Goal: Task Accomplishment & Management: Use online tool/utility

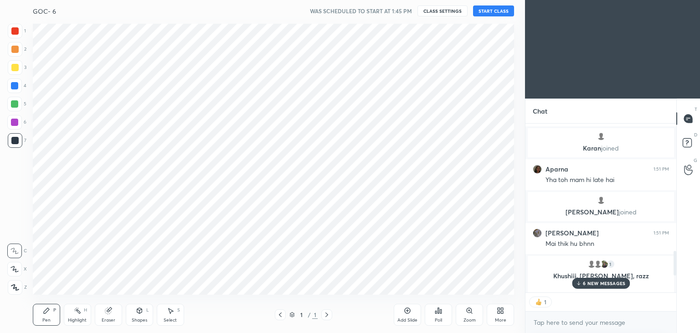
scroll to position [45314, 45100]
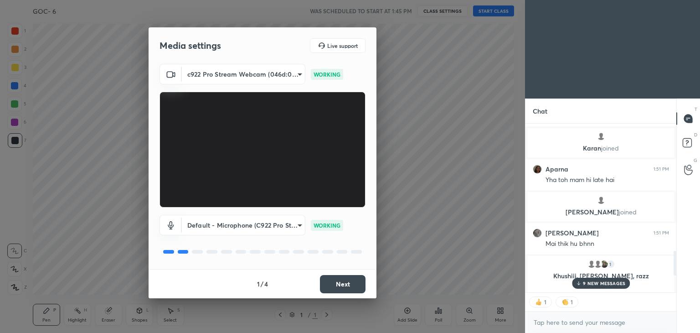
click at [336, 276] on button "Next" at bounding box center [343, 284] width 46 height 18
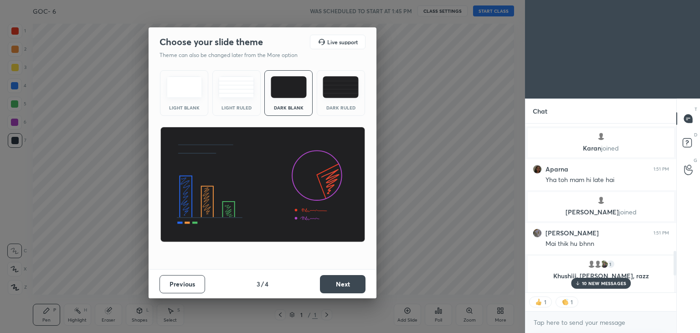
click at [336, 276] on button "Next" at bounding box center [343, 284] width 46 height 18
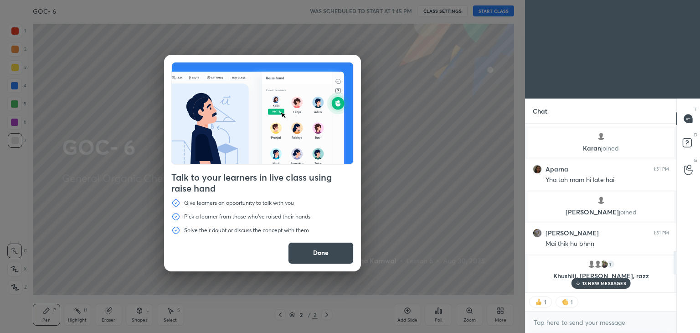
click at [310, 259] on button "Done" at bounding box center [321, 253] width 66 height 22
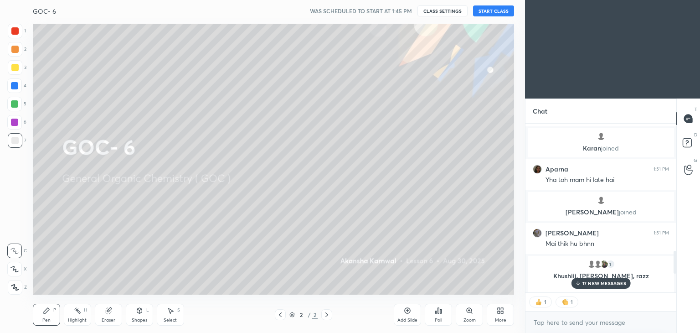
click at [483, 13] on button "START CLASS" at bounding box center [493, 10] width 41 height 11
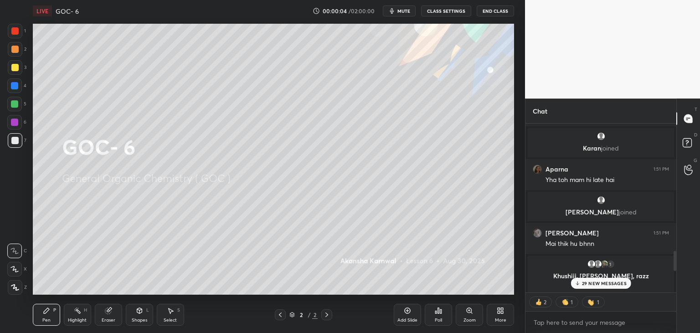
click at [409, 13] on span "mute" at bounding box center [404, 11] width 13 height 6
click at [437, 9] on button "CLASS SETTINGS" at bounding box center [446, 10] width 50 height 11
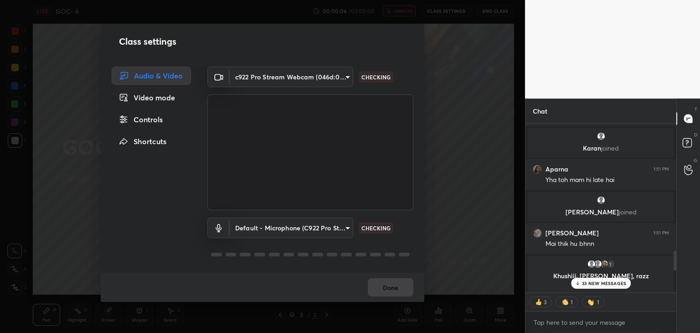
type textarea "x"
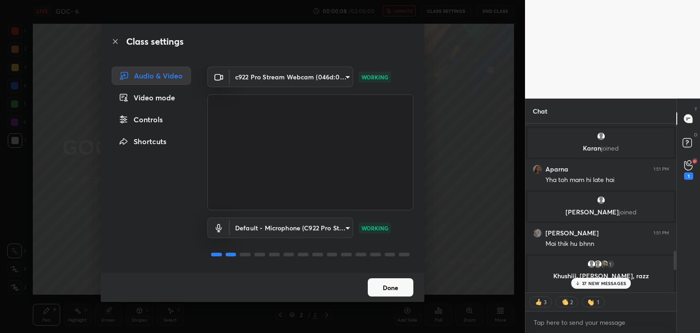
click at [150, 125] on div "Controls" at bounding box center [151, 119] width 79 height 18
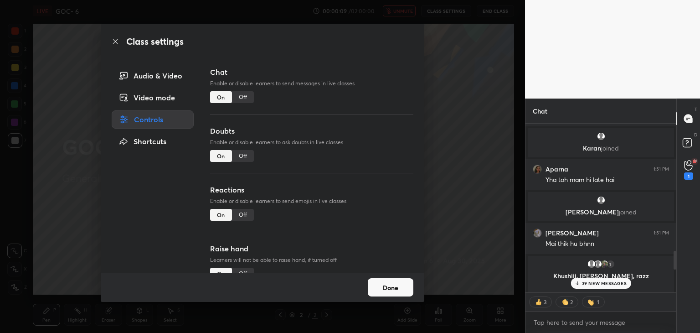
click at [241, 100] on div "Off" at bounding box center [243, 97] width 22 height 12
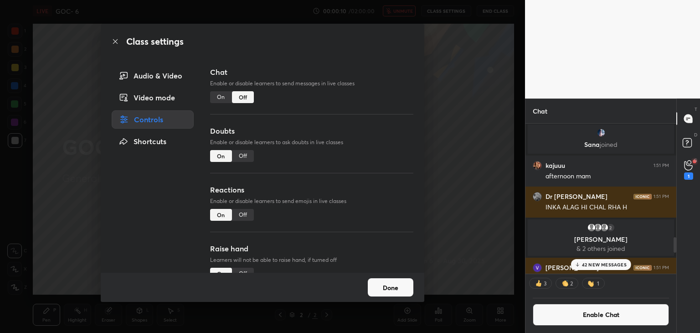
click at [244, 152] on div "Off" at bounding box center [243, 156] width 22 height 12
click at [243, 214] on div "Off" at bounding box center [243, 215] width 22 height 12
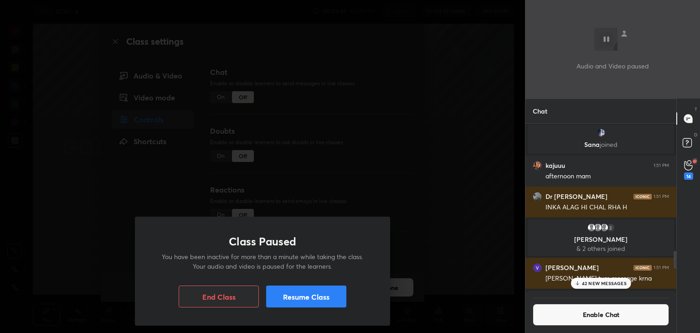
click at [295, 300] on button "Resume Class" at bounding box center [306, 296] width 80 height 22
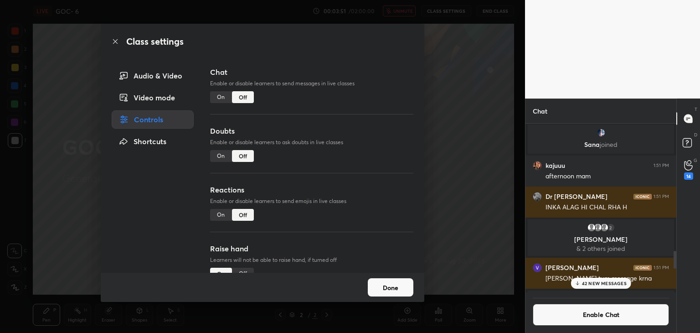
click at [385, 286] on button "Done" at bounding box center [391, 287] width 46 height 18
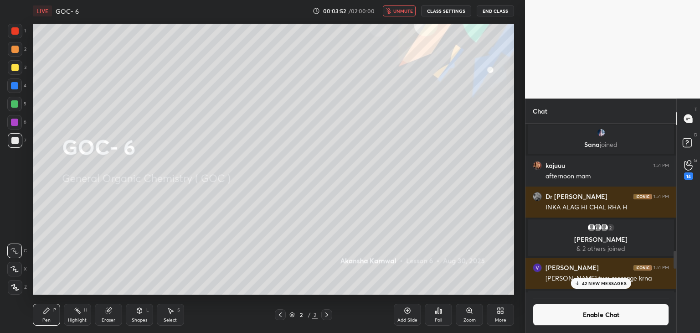
click at [605, 284] on p "42 NEW MESSAGES" at bounding box center [604, 282] width 45 height 5
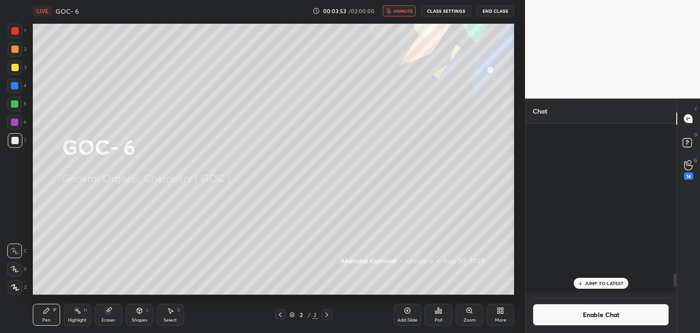
scroll to position [1769, 0]
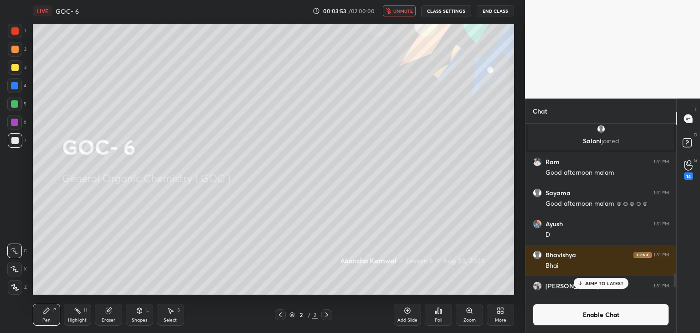
click at [594, 313] on button "Enable Chat" at bounding box center [601, 315] width 136 height 22
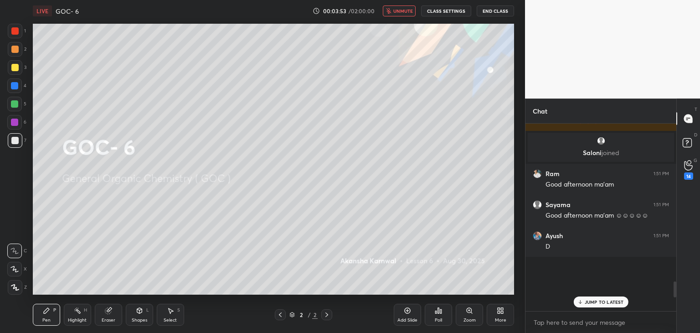
scroll to position [1449, 0]
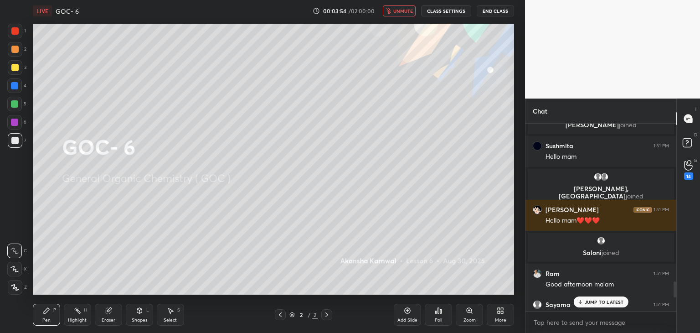
click at [408, 13] on span "unmute" at bounding box center [403, 11] width 20 height 6
click at [501, 318] on div "More" at bounding box center [500, 320] width 11 height 5
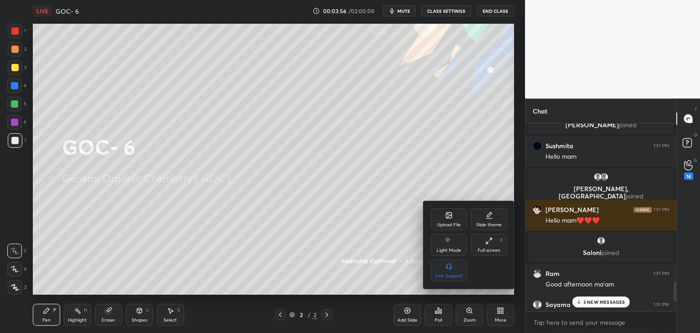
click at [451, 222] on div "Upload File" at bounding box center [449, 224] width 24 height 5
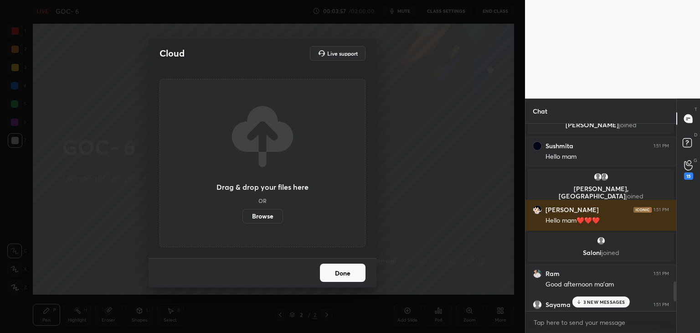
click at [266, 216] on label "Browse" at bounding box center [263, 216] width 41 height 15
click at [243, 216] on input "Browse" at bounding box center [243, 216] width 0 height 15
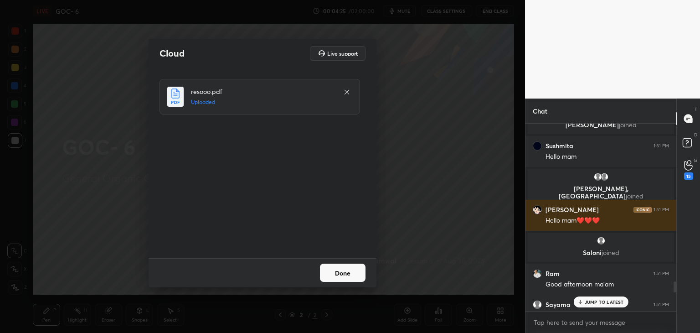
click at [597, 297] on div "JUMP TO LATEST" at bounding box center [601, 301] width 55 height 11
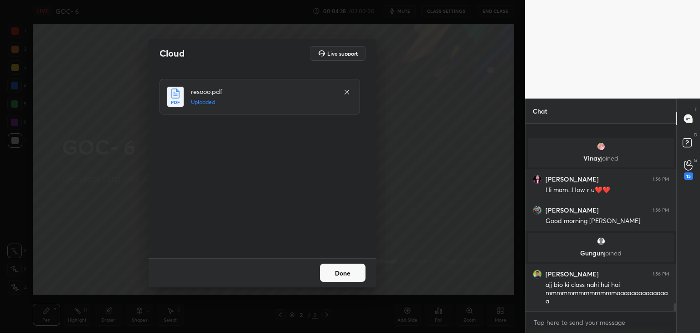
scroll to position [4434, 0]
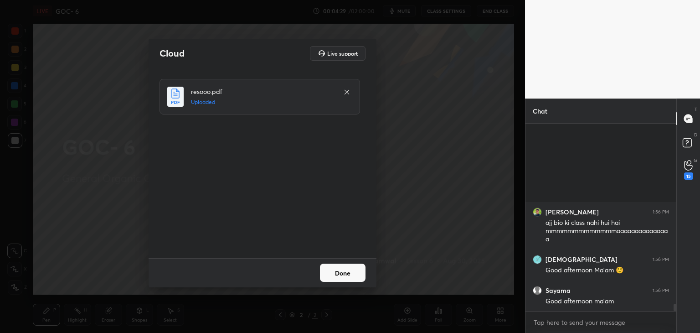
click at [340, 274] on button "Done" at bounding box center [343, 273] width 46 height 18
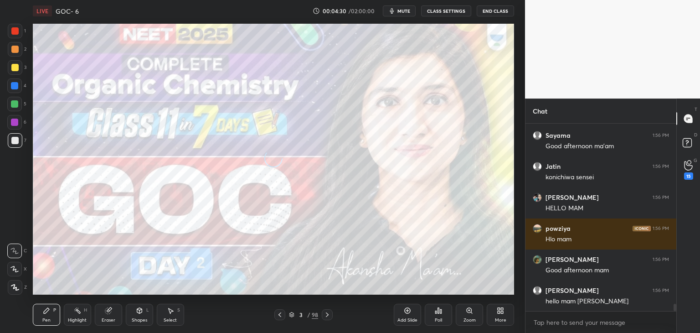
click at [281, 316] on icon at bounding box center [279, 314] width 7 height 7
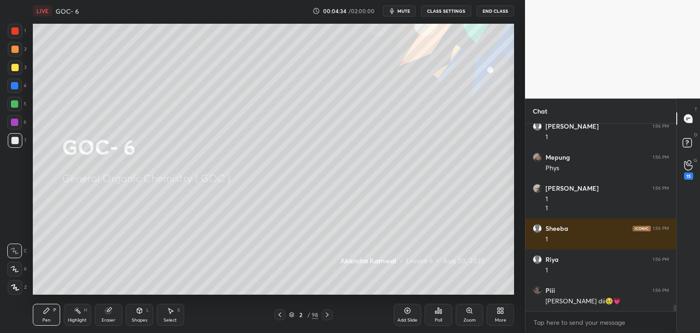
scroll to position [5638, 0]
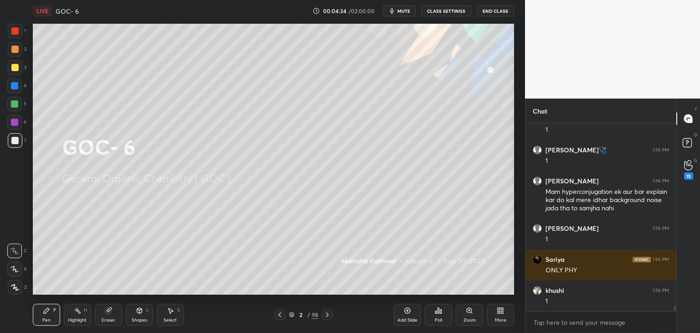
click at [292, 315] on icon at bounding box center [291, 314] width 5 height 5
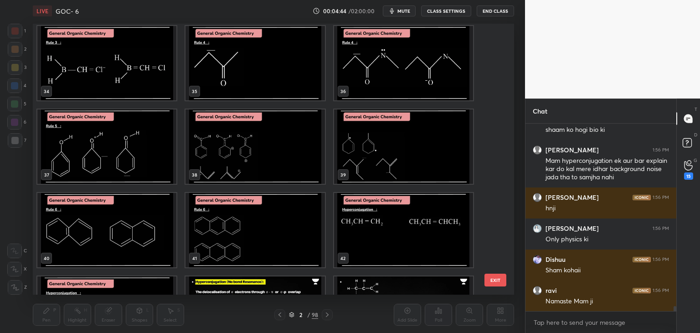
scroll to position [7244, 0]
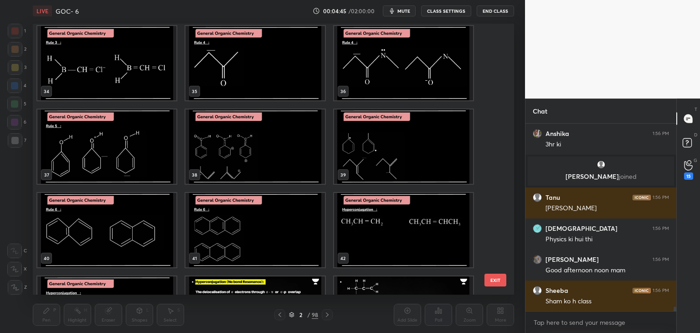
click at [367, 239] on img "grid" at bounding box center [403, 230] width 139 height 74
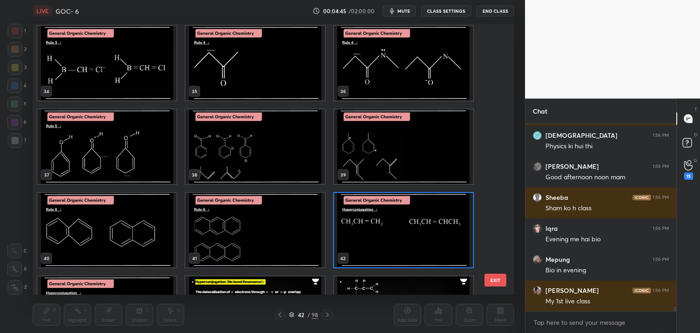
click at [369, 243] on img "grid" at bounding box center [403, 230] width 139 height 74
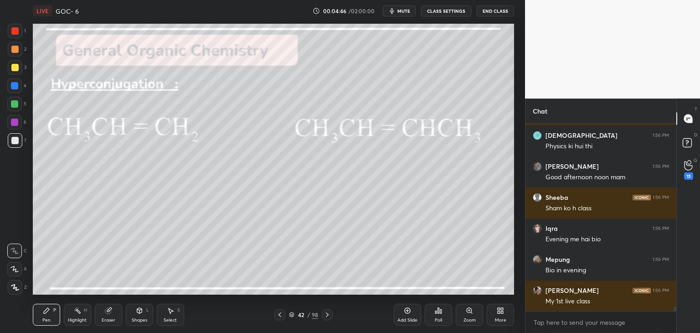
scroll to position [0, 0]
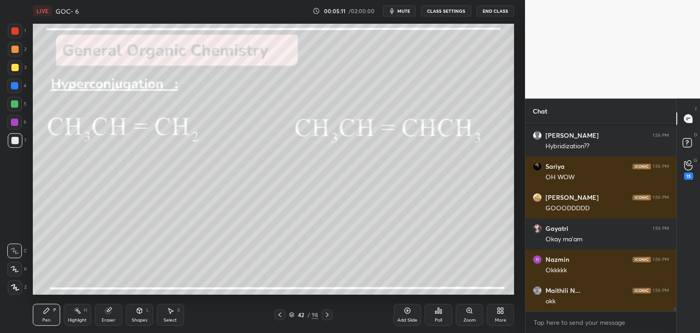
click at [45, 319] on div "Pen" at bounding box center [46, 320] width 8 height 5
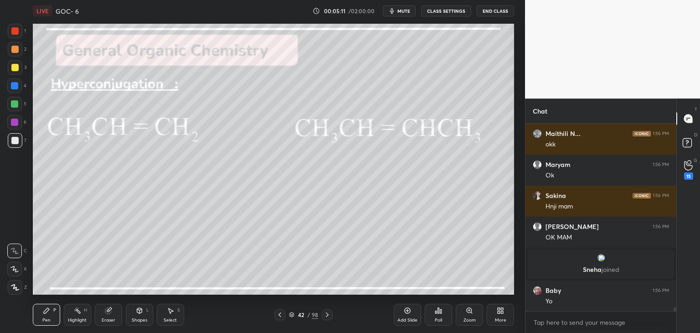
click at [17, 86] on div at bounding box center [14, 85] width 7 height 7
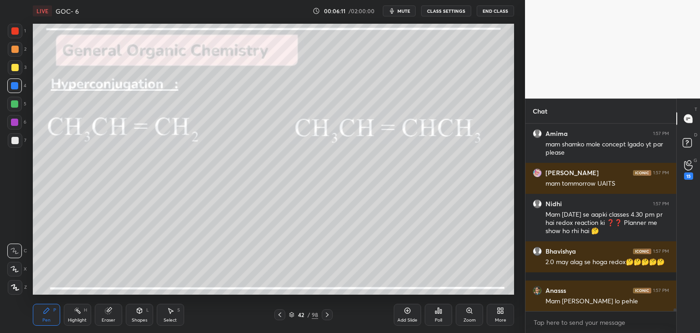
click at [448, 10] on button "CLASS SETTINGS" at bounding box center [446, 10] width 50 height 11
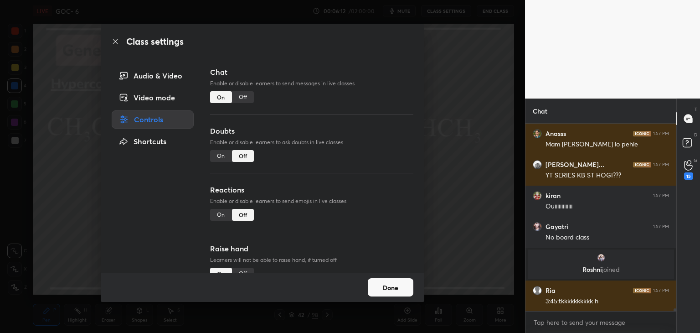
click at [247, 101] on div "Off" at bounding box center [243, 97] width 22 height 12
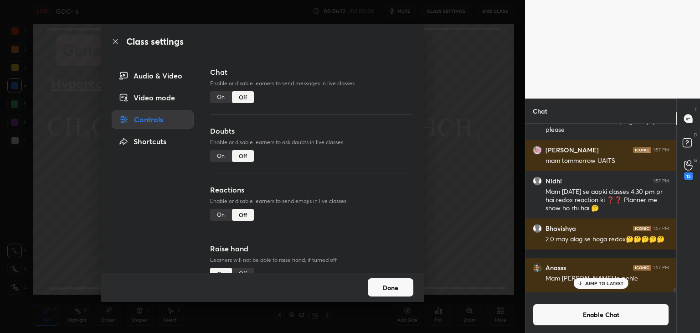
click at [382, 287] on button "Done" at bounding box center [391, 287] width 46 height 18
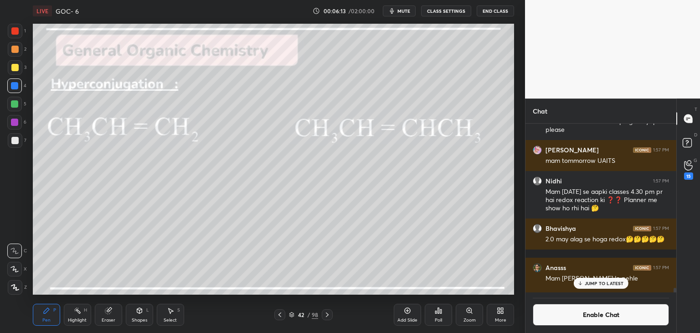
click at [81, 313] on div "Highlight H" at bounding box center [77, 315] width 27 height 22
click at [57, 320] on div "Pen P" at bounding box center [46, 315] width 27 height 22
click at [13, 51] on div at bounding box center [14, 49] width 7 height 7
click at [76, 315] on div "Highlight H" at bounding box center [77, 315] width 27 height 22
click at [19, 282] on div at bounding box center [14, 287] width 15 height 15
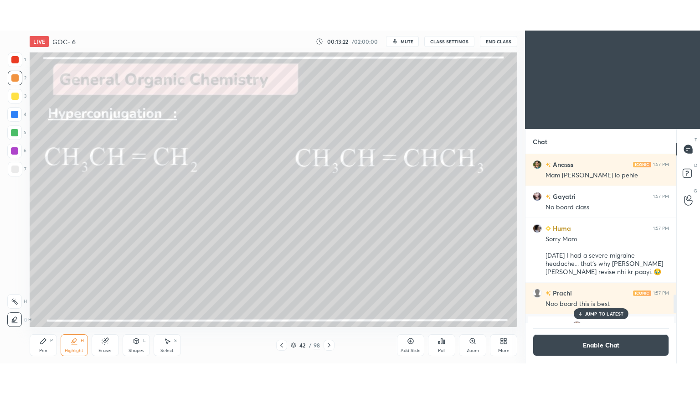
scroll to position [45314, 45100]
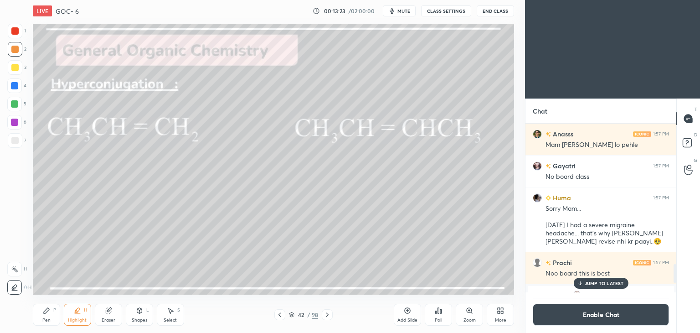
click at [498, 320] on div "More" at bounding box center [500, 320] width 11 height 5
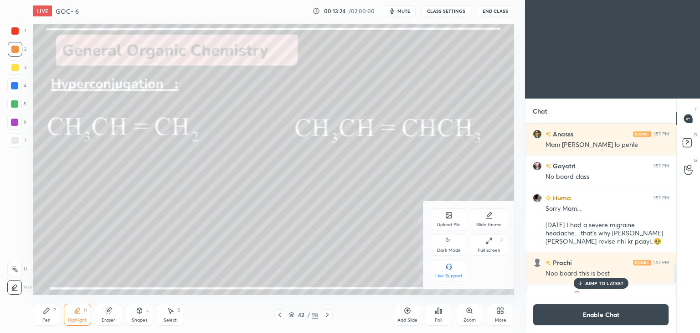
click at [446, 241] on icon at bounding box center [448, 240] width 7 height 11
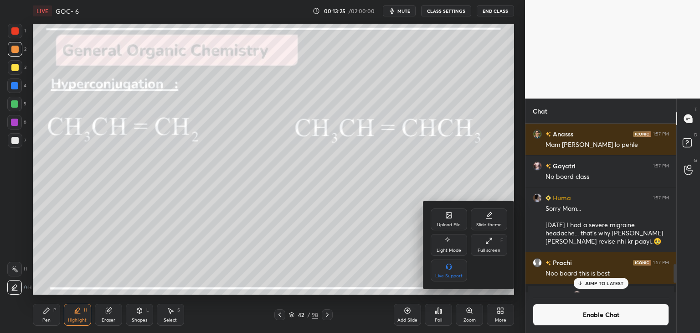
click at [492, 249] on div "Full screen" at bounding box center [489, 250] width 23 height 5
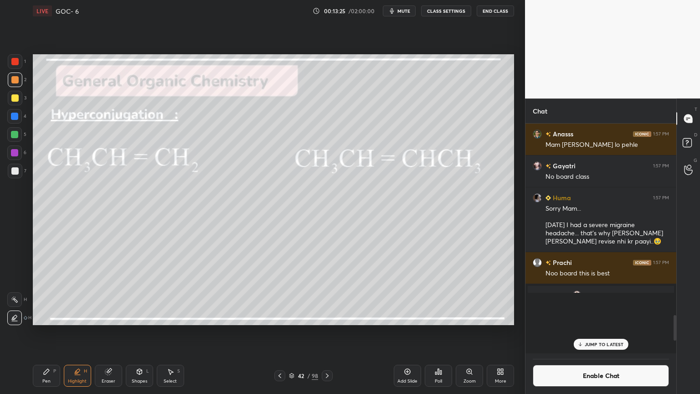
scroll to position [170, 148]
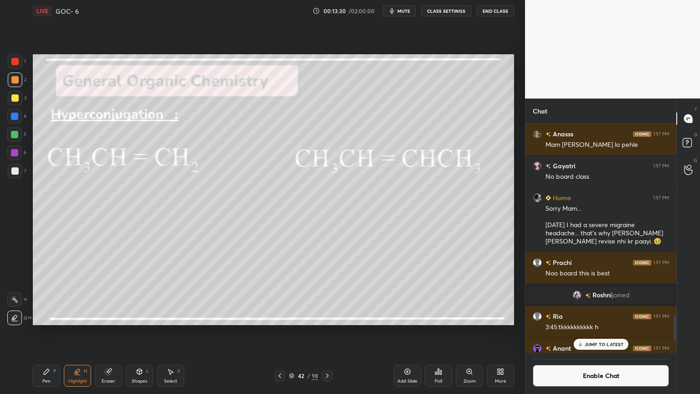
click at [46, 332] on icon at bounding box center [46, 371] width 5 height 5
click at [70, 332] on div "Highlight H" at bounding box center [77, 376] width 27 height 22
click at [17, 119] on div at bounding box center [14, 116] width 7 height 7
click at [49, 332] on div "Pen P" at bounding box center [46, 376] width 27 height 22
click at [16, 83] on div at bounding box center [14, 79] width 7 height 7
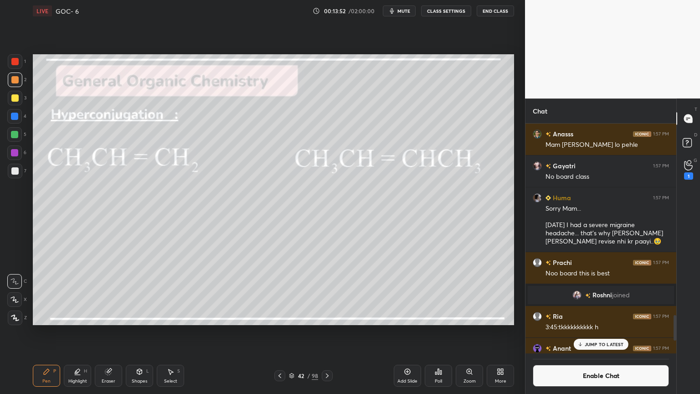
click at [78, 332] on icon at bounding box center [77, 371] width 7 height 7
click at [10, 302] on div at bounding box center [14, 299] width 15 height 15
click at [43, 332] on icon at bounding box center [46, 371] width 7 height 7
click at [13, 137] on div at bounding box center [14, 134] width 7 height 7
click at [13, 155] on div at bounding box center [14, 152] width 7 height 7
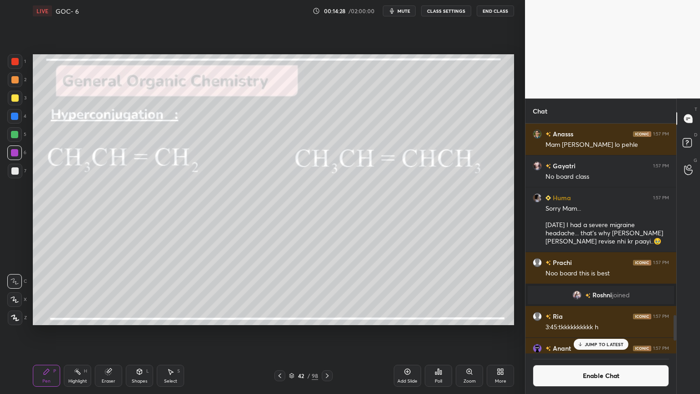
click at [16, 300] on icon at bounding box center [14, 299] width 7 height 5
click at [326, 332] on icon at bounding box center [327, 375] width 7 height 7
click at [86, 332] on div "Highlight H" at bounding box center [77, 376] width 27 height 22
click at [16, 316] on icon at bounding box center [14, 317] width 5 height 5
click at [54, 332] on div "Pen P" at bounding box center [46, 376] width 27 height 22
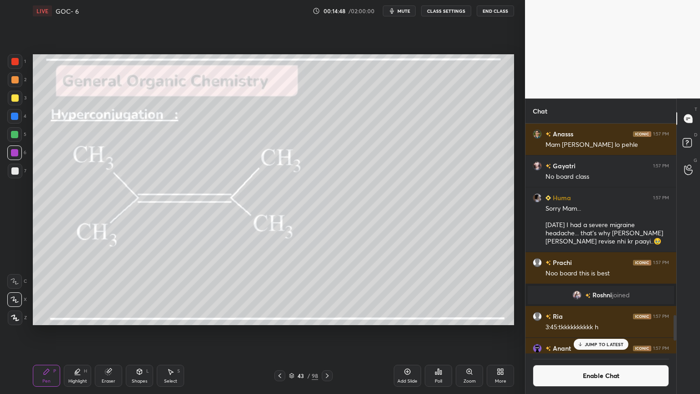
click at [12, 100] on div at bounding box center [14, 97] width 7 height 7
click at [49, 332] on div "Pen P" at bounding box center [46, 376] width 27 height 22
click at [326, 332] on icon at bounding box center [327, 375] width 7 height 7
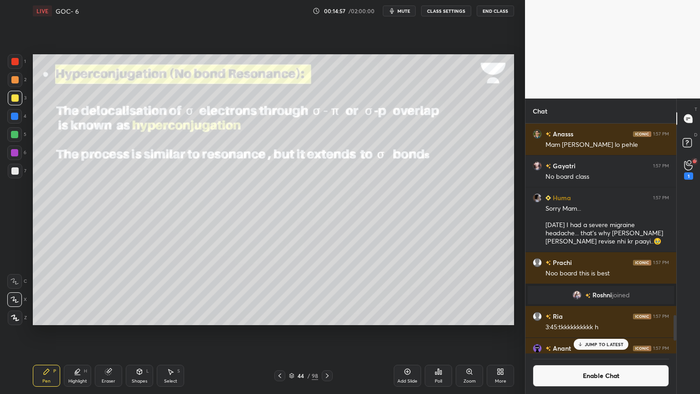
click at [77, 332] on div "Highlight H" at bounding box center [77, 376] width 27 height 22
click at [13, 297] on icon at bounding box center [14, 299] width 7 height 7
click at [16, 118] on div at bounding box center [14, 116] width 7 height 7
click at [318, 332] on div "Pen P Highlight H Eraser Shapes L Select S 44 / 98 Add Slide Poll Zoom More" at bounding box center [273, 375] width 481 height 36
click at [324, 332] on icon at bounding box center [327, 375] width 7 height 7
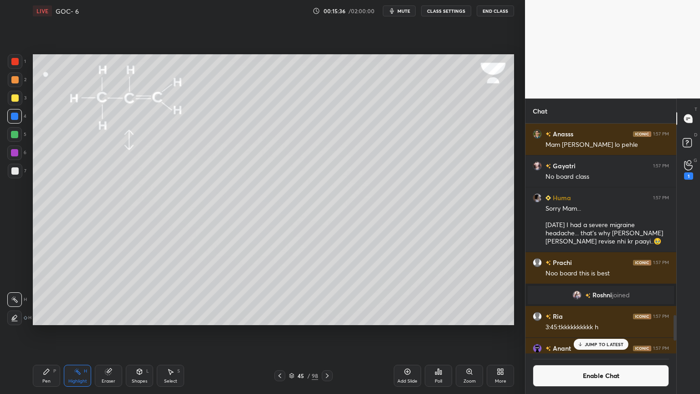
click at [52, 332] on div "Pen P" at bounding box center [46, 376] width 27 height 22
click at [99, 332] on div "Eraser" at bounding box center [108, 376] width 27 height 22
click at [16, 300] on icon at bounding box center [14, 300] width 7 height 8
click at [43, 332] on icon at bounding box center [46, 371] width 7 height 7
click at [136, 332] on div "Shapes L" at bounding box center [139, 376] width 27 height 22
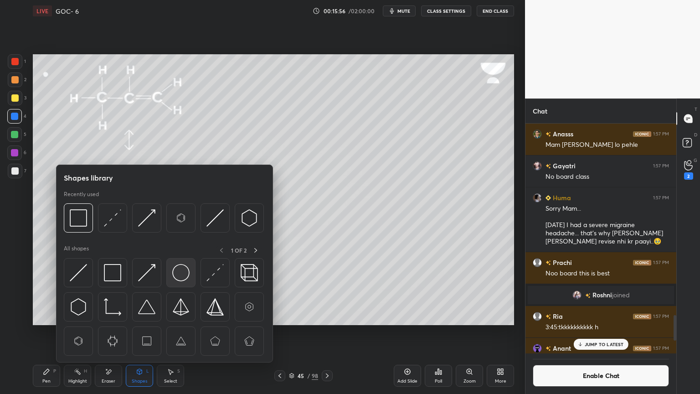
click at [180, 272] on img at bounding box center [180, 272] width 17 height 17
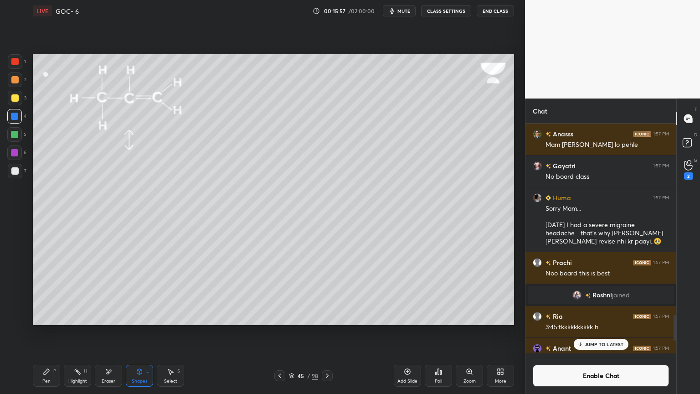
click at [17, 80] on div at bounding box center [14, 79] width 7 height 7
click at [52, 332] on div "Pen P" at bounding box center [46, 376] width 27 height 22
click at [13, 136] on div at bounding box center [14, 134] width 7 height 7
click at [18, 173] on div at bounding box center [15, 171] width 15 height 15
click at [18, 129] on div at bounding box center [14, 134] width 15 height 15
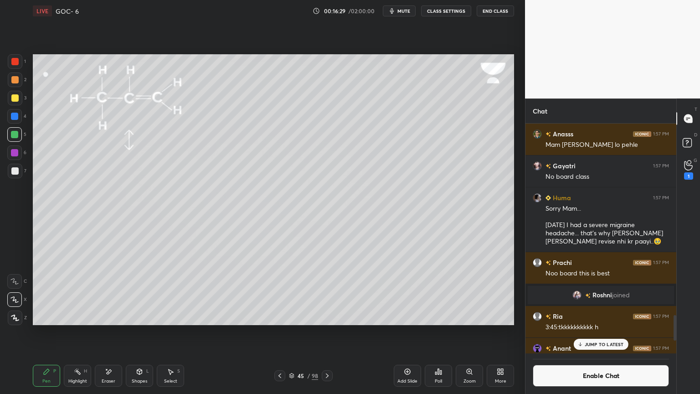
click at [15, 170] on div at bounding box center [14, 170] width 7 height 7
click at [16, 134] on div at bounding box center [14, 134] width 7 height 7
click at [9, 178] on div "7" at bounding box center [17, 171] width 19 height 15
click at [82, 332] on div "Highlight H" at bounding box center [77, 376] width 27 height 22
click at [143, 332] on div "Shapes L" at bounding box center [139, 376] width 27 height 22
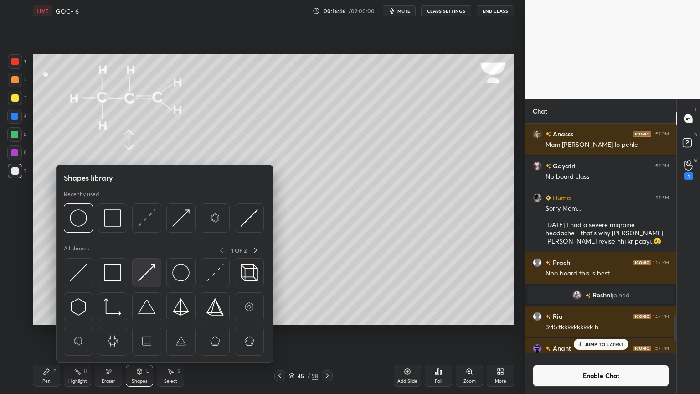
click at [150, 276] on img at bounding box center [146, 272] width 17 height 17
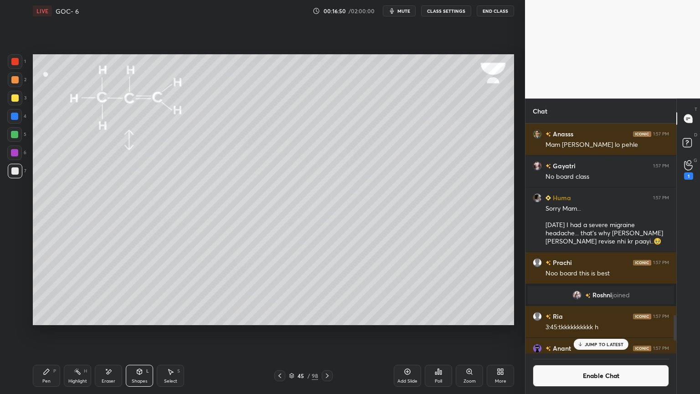
click at [77, 332] on div "Highlight H" at bounding box center [77, 376] width 27 height 22
click at [45, 332] on icon at bounding box center [46, 371] width 5 height 5
click at [87, 332] on div "H" at bounding box center [85, 371] width 3 height 5
click at [327, 332] on icon at bounding box center [327, 375] width 7 height 7
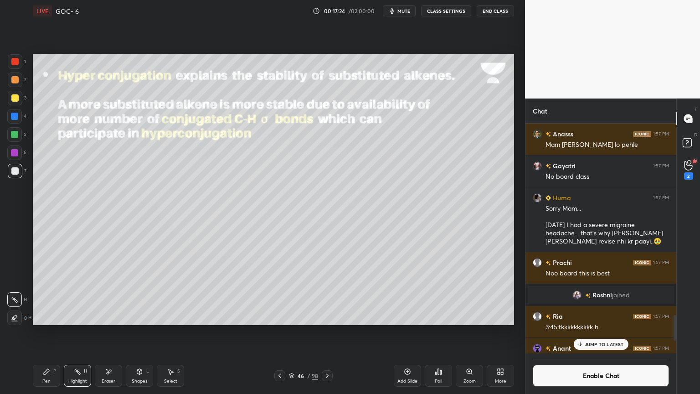
click at [13, 155] on div at bounding box center [14, 152] width 7 height 7
click at [15, 116] on div at bounding box center [14, 116] width 7 height 7
click at [142, 332] on icon at bounding box center [139, 371] width 7 height 7
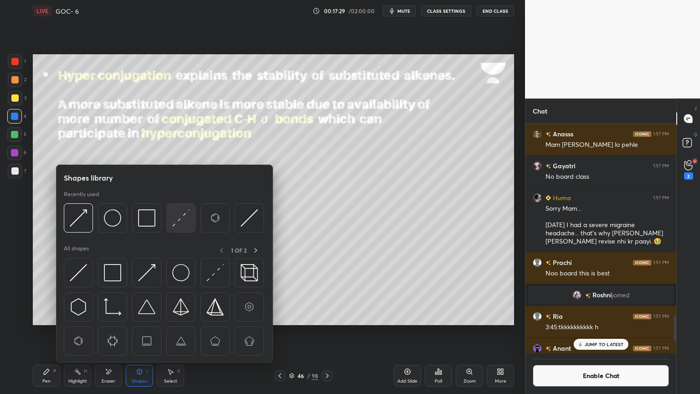
click at [186, 221] on img at bounding box center [180, 217] width 17 height 17
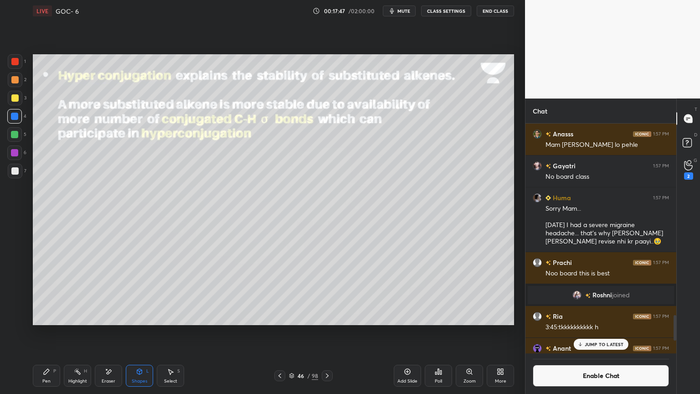
click at [83, 332] on div "Highlight H" at bounding box center [77, 376] width 27 height 22
click at [326, 332] on icon at bounding box center [327, 375] width 7 height 7
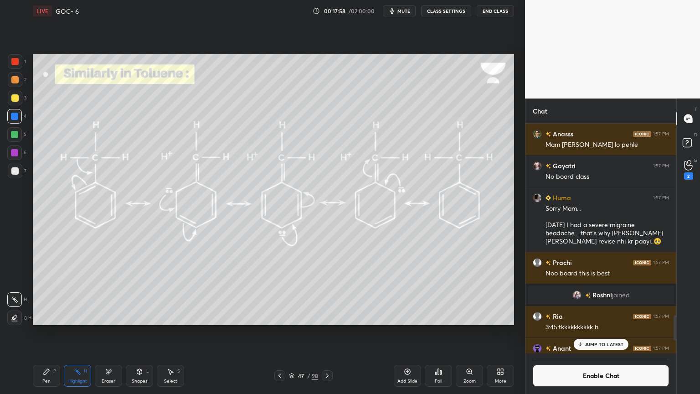
click at [15, 138] on div at bounding box center [14, 134] width 7 height 7
click at [49, 332] on icon at bounding box center [46, 371] width 7 height 7
click at [402, 332] on div "Add Slide" at bounding box center [407, 376] width 27 height 22
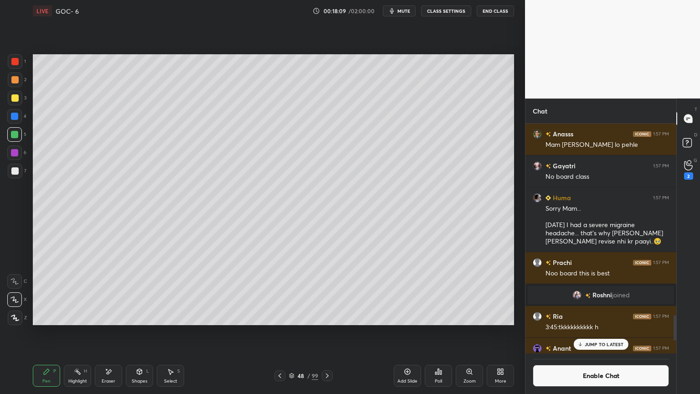
click at [133, 332] on div "Shapes L" at bounding box center [139, 376] width 27 height 22
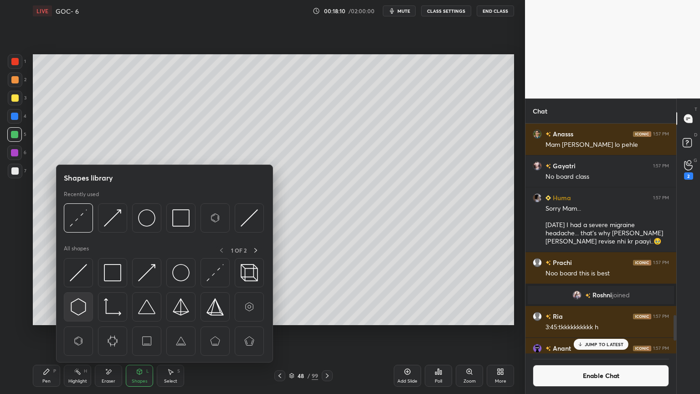
click at [78, 307] on img at bounding box center [78, 306] width 17 height 17
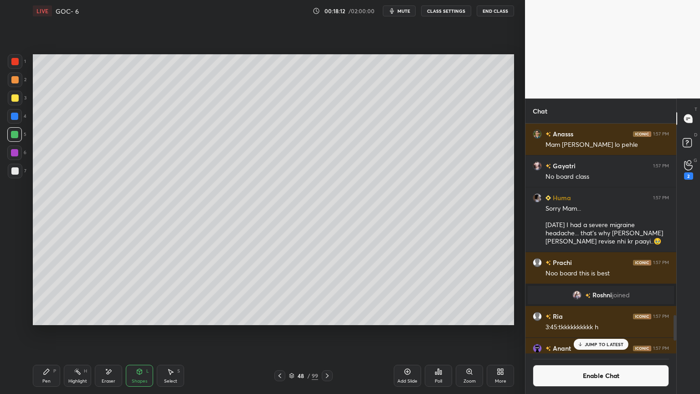
click at [140, 332] on icon at bounding box center [139, 371] width 5 height 5
click at [280, 332] on icon at bounding box center [280, 375] width 3 height 5
click at [325, 332] on icon at bounding box center [327, 375] width 7 height 7
click at [140, 332] on icon at bounding box center [140, 372] width 0 height 3
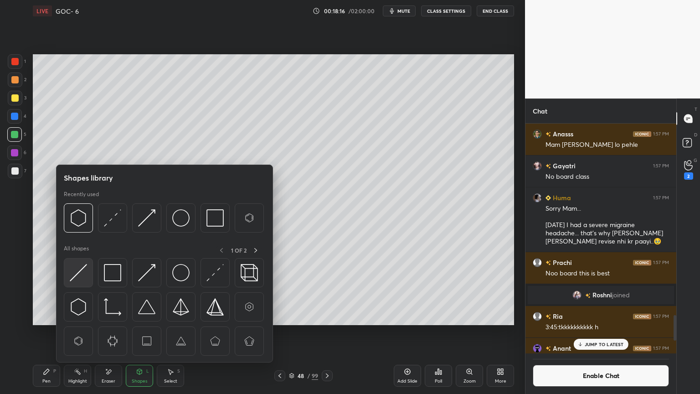
click at [80, 275] on img at bounding box center [78, 272] width 17 height 17
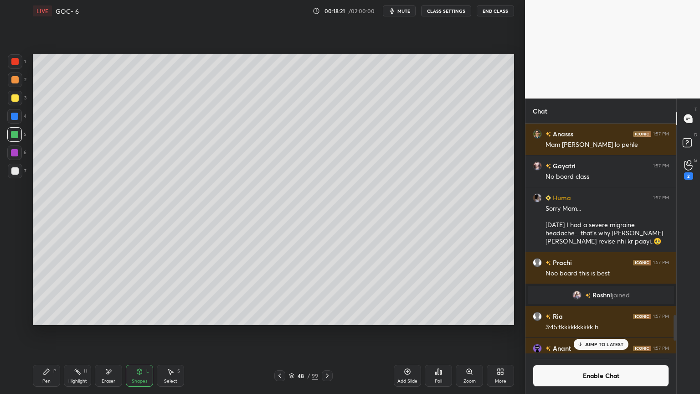
click at [55, 332] on div "Pen P" at bounding box center [46, 376] width 27 height 22
click at [15, 115] on div at bounding box center [14, 116] width 7 height 7
click at [148, 332] on div "Shapes L" at bounding box center [139, 376] width 27 height 22
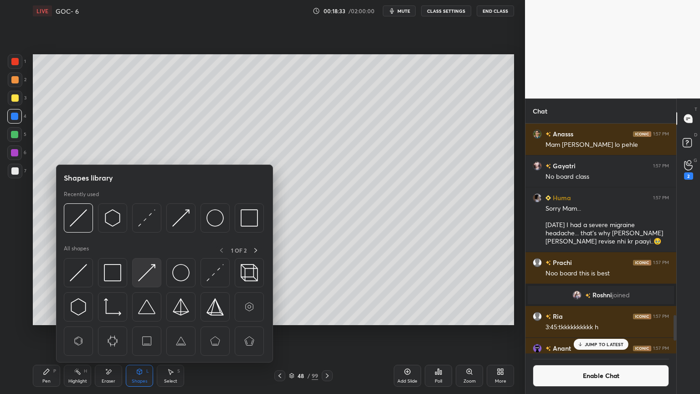
click at [142, 270] on img at bounding box center [146, 272] width 17 height 17
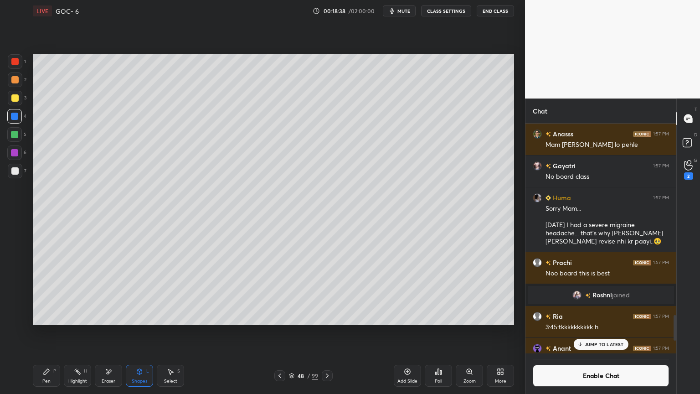
click at [137, 332] on div "Shapes L" at bounding box center [139, 376] width 27 height 22
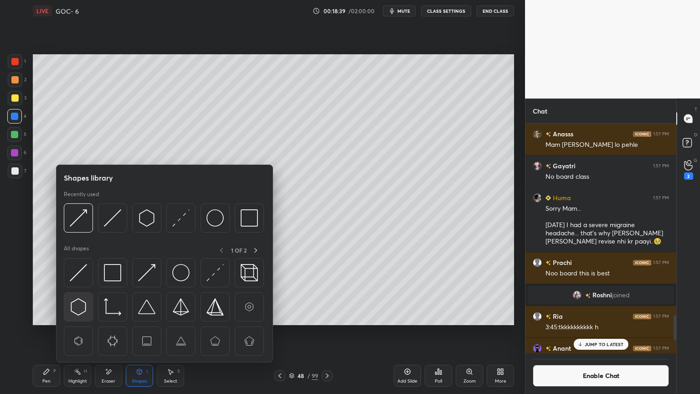
click at [78, 304] on img at bounding box center [78, 306] width 17 height 17
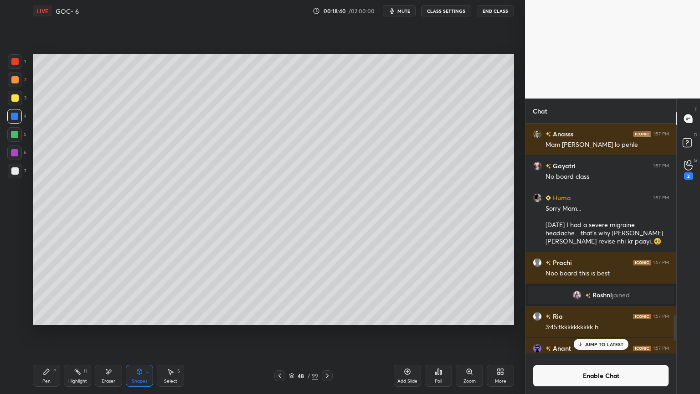
click at [15, 133] on div at bounding box center [14, 134] width 7 height 7
click at [137, 332] on div "Shapes L" at bounding box center [139, 376] width 27 height 22
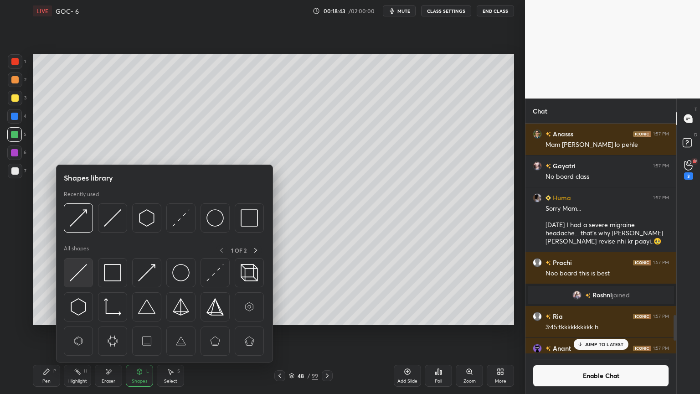
click at [81, 279] on img at bounding box center [78, 272] width 17 height 17
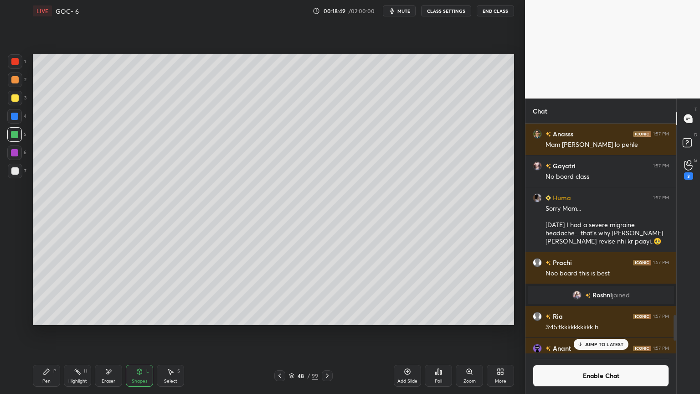
click at [57, 332] on div "Pen P" at bounding box center [46, 376] width 27 height 22
click at [19, 78] on div at bounding box center [15, 79] width 15 height 15
click at [134, 332] on div "Shapes L" at bounding box center [139, 376] width 27 height 22
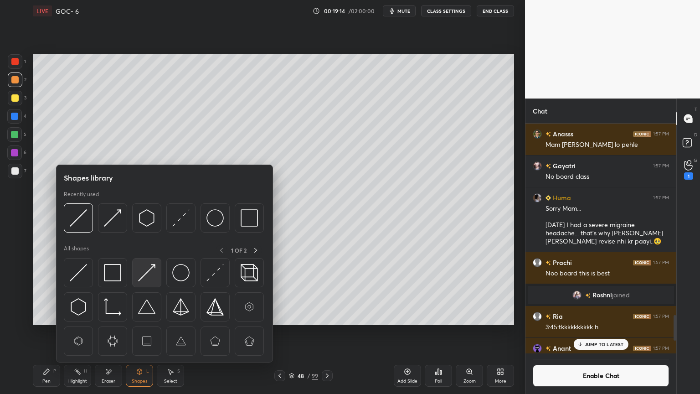
click at [139, 279] on img at bounding box center [146, 272] width 17 height 17
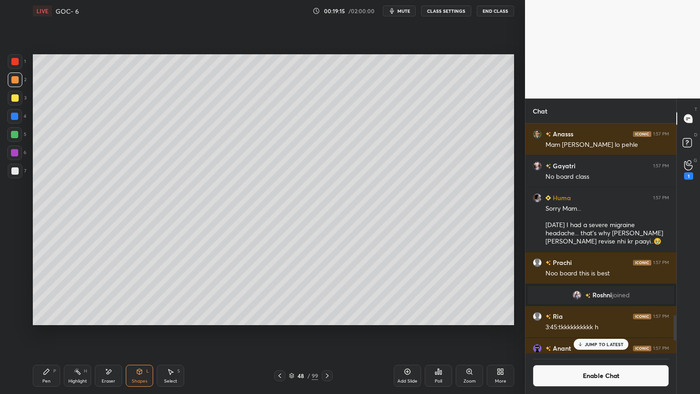
click at [16, 119] on div at bounding box center [14, 116] width 7 height 7
click at [137, 332] on icon at bounding box center [139, 370] width 5 height 1
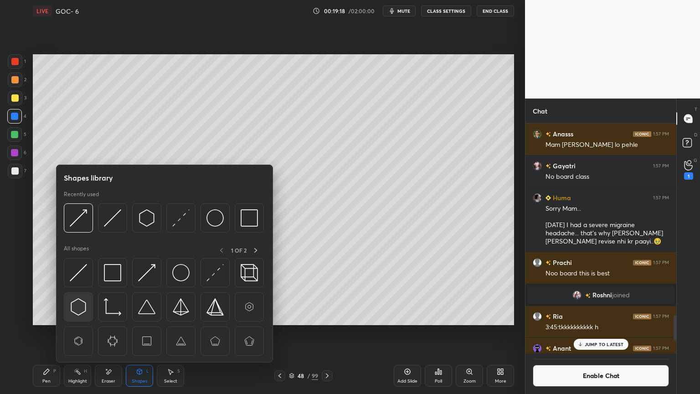
click at [81, 305] on img at bounding box center [78, 306] width 17 height 17
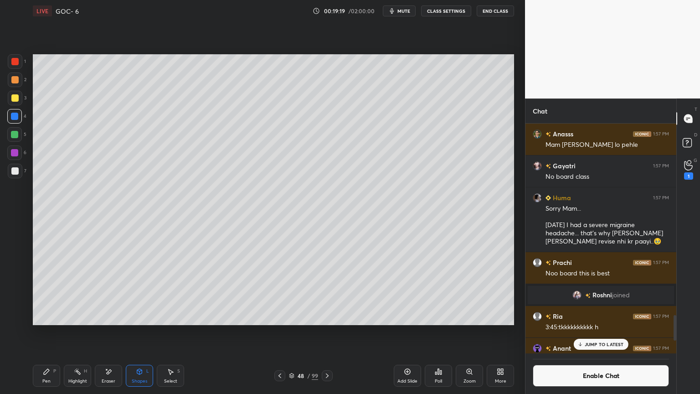
click at [11, 131] on div at bounding box center [14, 134] width 7 height 7
click at [132, 332] on div "Shapes L" at bounding box center [139, 376] width 27 height 22
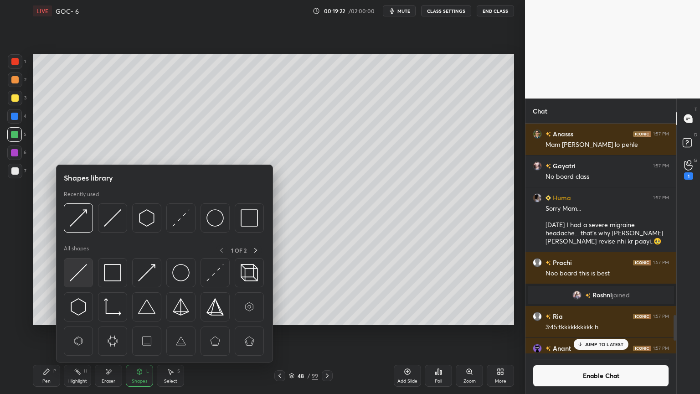
click at [89, 278] on div at bounding box center [78, 272] width 29 height 29
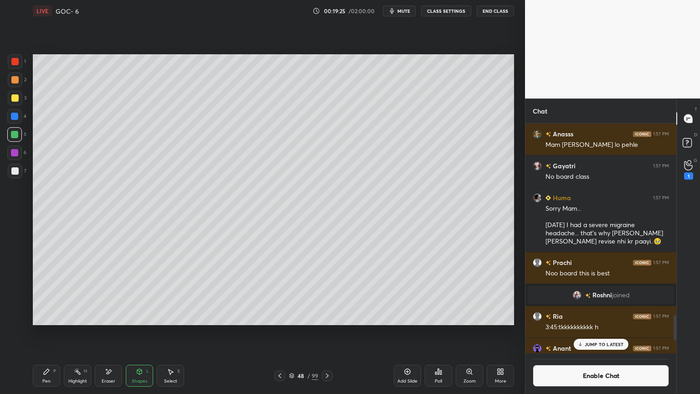
click at [52, 332] on div "Pen P" at bounding box center [46, 376] width 27 height 22
click at [16, 82] on div at bounding box center [14, 79] width 7 height 7
click at [277, 332] on icon at bounding box center [279, 375] width 7 height 7
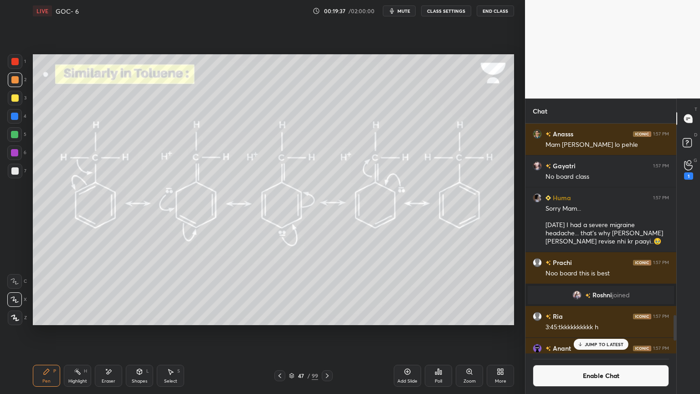
click at [83, 332] on div "Highlight H" at bounding box center [77, 376] width 27 height 22
click at [328, 332] on icon at bounding box center [327, 375] width 7 height 7
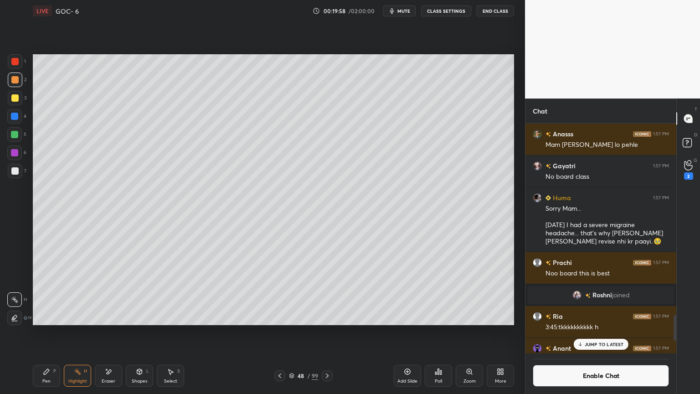
click at [328, 332] on icon at bounding box center [327, 375] width 3 height 5
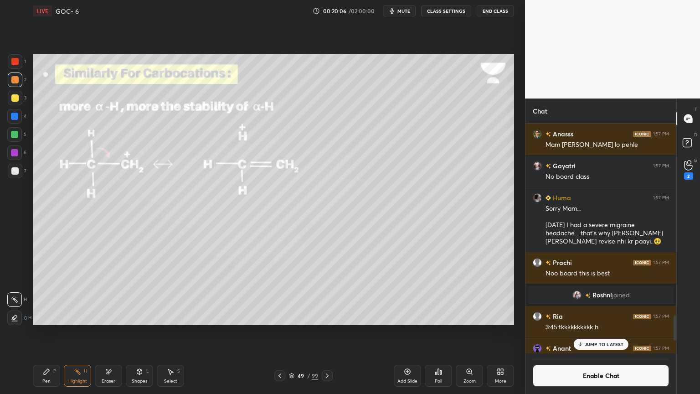
click at [406, 332] on icon at bounding box center [407, 371] width 7 height 7
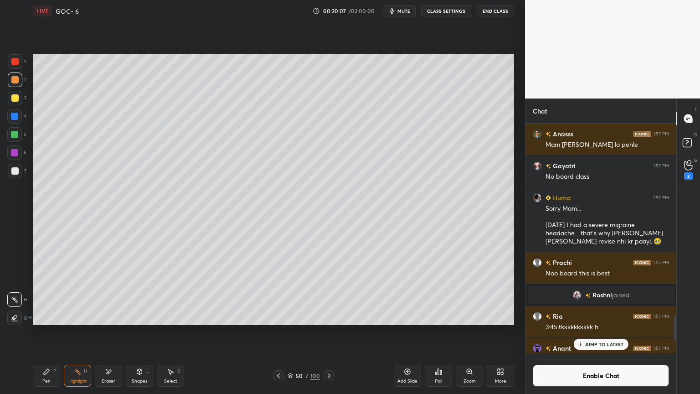
click at [58, 332] on div "Pen P" at bounding box center [46, 376] width 27 height 22
click at [17, 117] on div at bounding box center [14, 116] width 7 height 7
click at [80, 332] on div "Highlight H" at bounding box center [77, 376] width 27 height 22
click at [274, 332] on div at bounding box center [278, 375] width 11 height 11
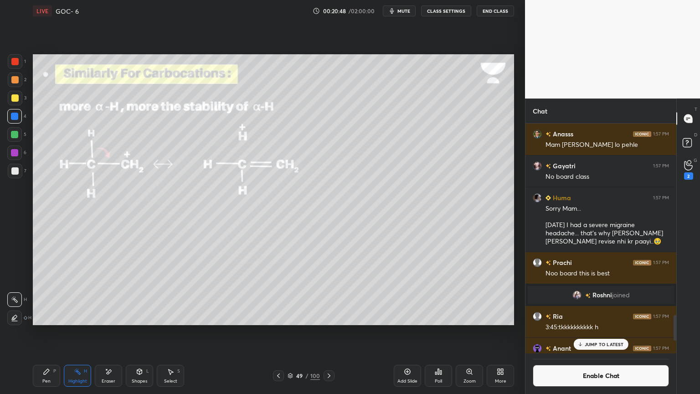
click at [58, 332] on div "Pen P" at bounding box center [46, 376] width 27 height 22
click at [88, 332] on div "Highlight H" at bounding box center [77, 376] width 27 height 22
click at [328, 332] on div "Pen P Highlight H Eraser Shapes L Select S 49 / 100 Add Slide Poll Zoom More" at bounding box center [273, 375] width 481 height 36
click at [329, 332] on icon at bounding box center [329, 375] width 3 height 5
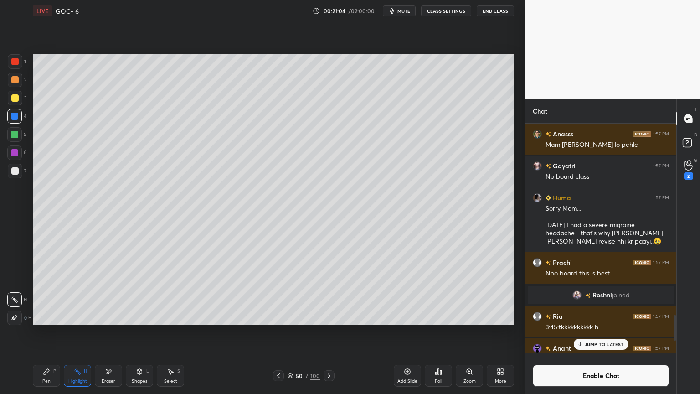
click at [326, 332] on icon at bounding box center [329, 375] width 7 height 7
click at [47, 332] on div "Pen P" at bounding box center [46, 376] width 27 height 22
click at [594, 332] on div "JUMP TO LATEST" at bounding box center [601, 344] width 55 height 11
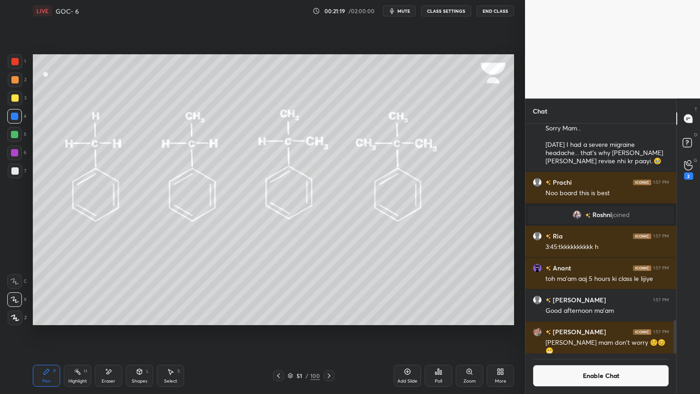
click at [584, 332] on button "Enable Chat" at bounding box center [601, 376] width 136 height 22
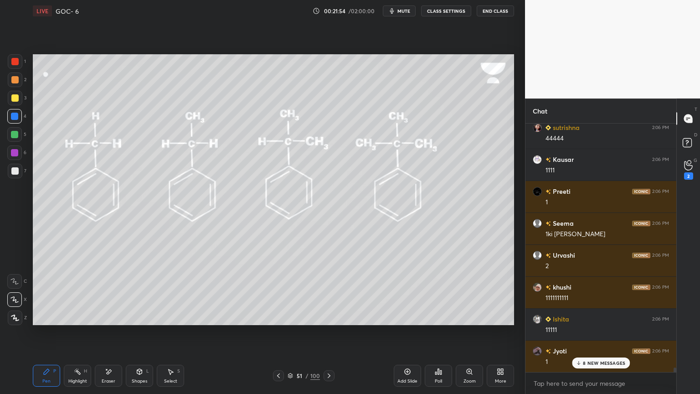
scroll to position [0, 0]
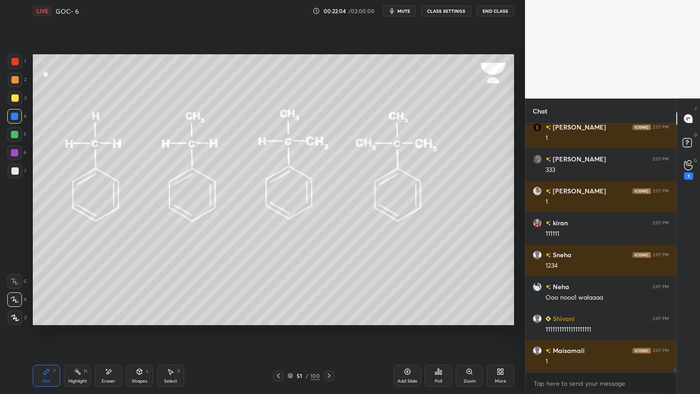
click at [69, 332] on div "Highlight H" at bounding box center [77, 376] width 27 height 22
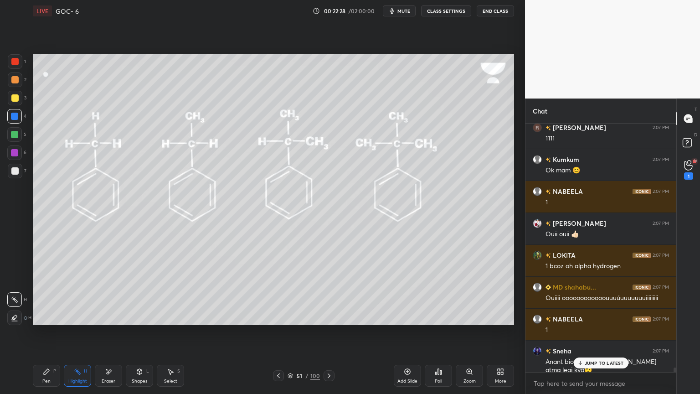
click at [47, 332] on icon at bounding box center [46, 371] width 5 height 5
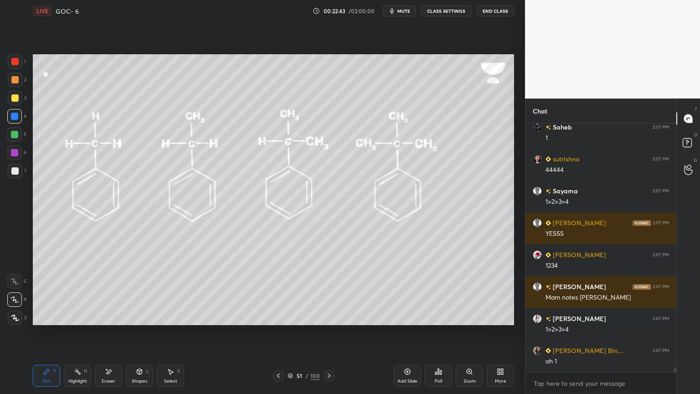
click at [75, 332] on div "Highlight H" at bounding box center [77, 376] width 27 height 22
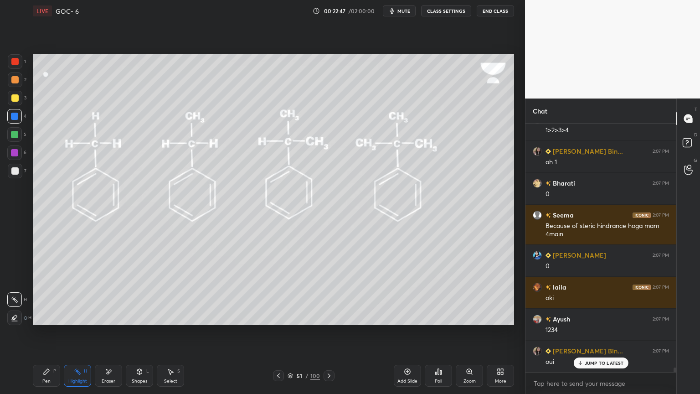
click at [56, 332] on div "P" at bounding box center [54, 371] width 3 height 5
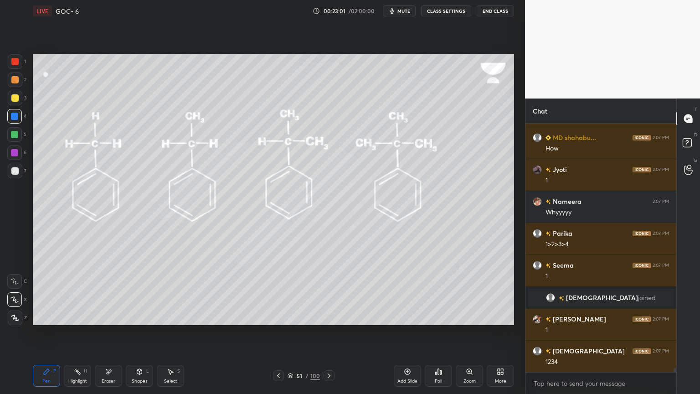
click at [80, 332] on div "Highlight H" at bounding box center [77, 376] width 27 height 22
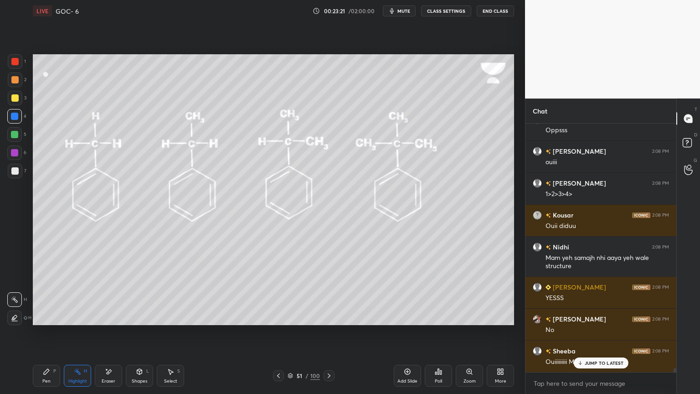
click at [279, 332] on icon at bounding box center [278, 375] width 7 height 7
click at [280, 332] on icon at bounding box center [278, 375] width 7 height 7
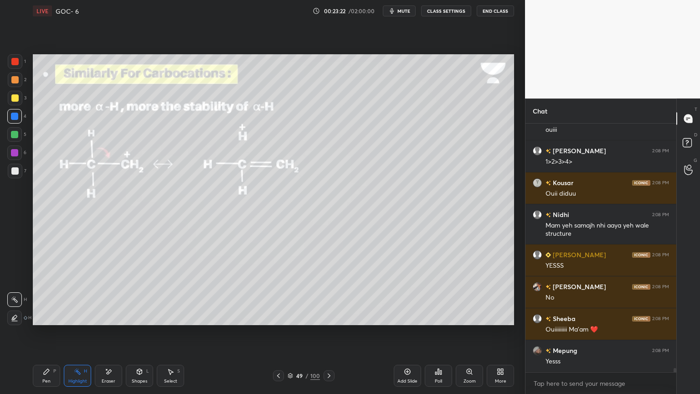
click at [279, 332] on icon at bounding box center [278, 375] width 7 height 7
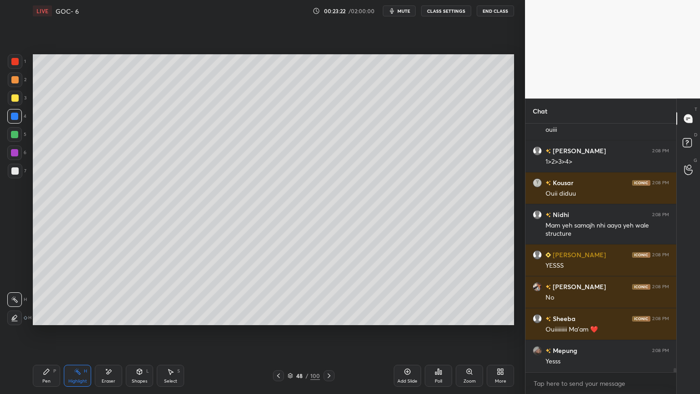
click at [281, 332] on icon at bounding box center [278, 375] width 7 height 7
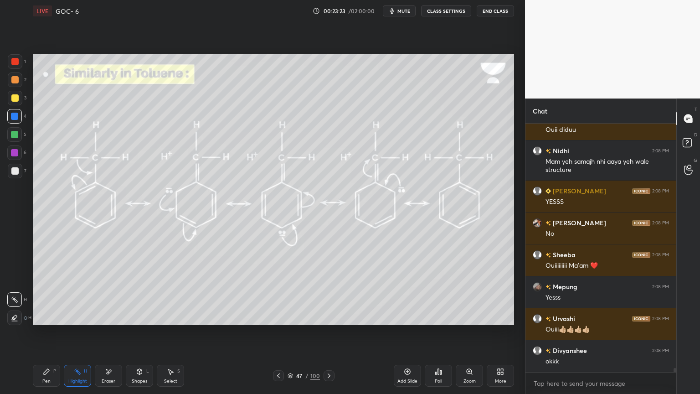
click at [281, 332] on icon at bounding box center [278, 375] width 7 height 7
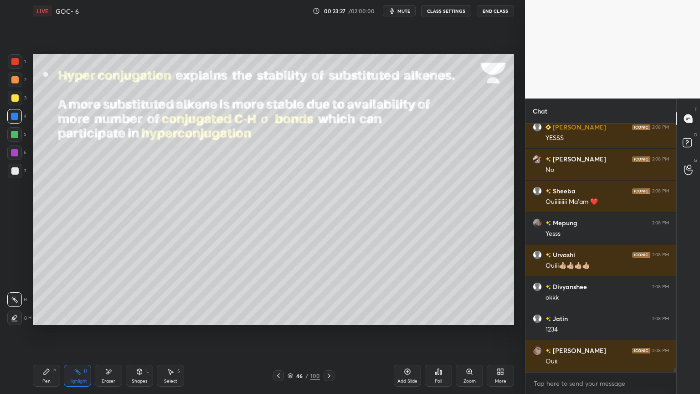
click at [277, 332] on icon at bounding box center [278, 375] width 7 height 7
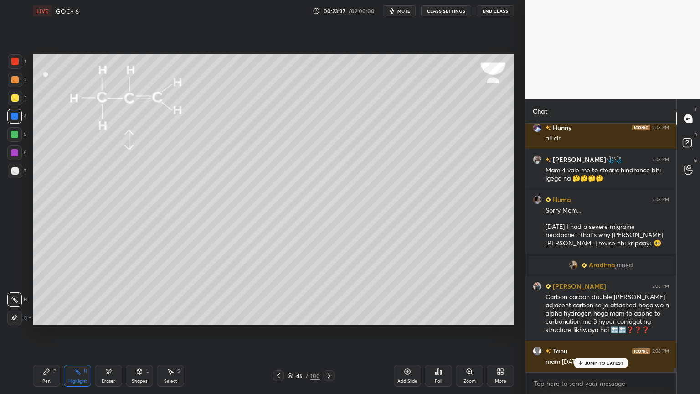
click at [331, 332] on icon at bounding box center [329, 375] width 7 height 7
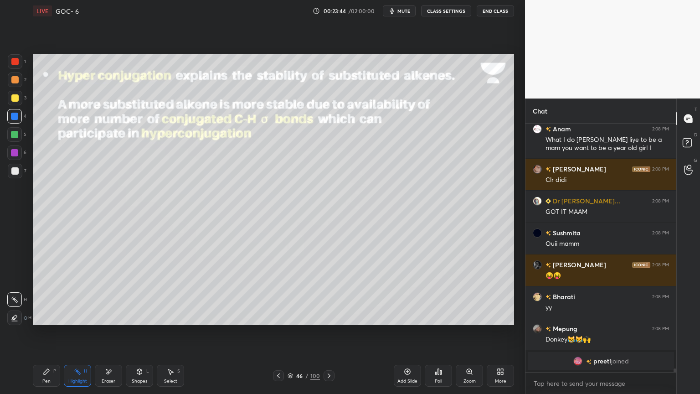
click at [329, 332] on icon at bounding box center [329, 375] width 3 height 5
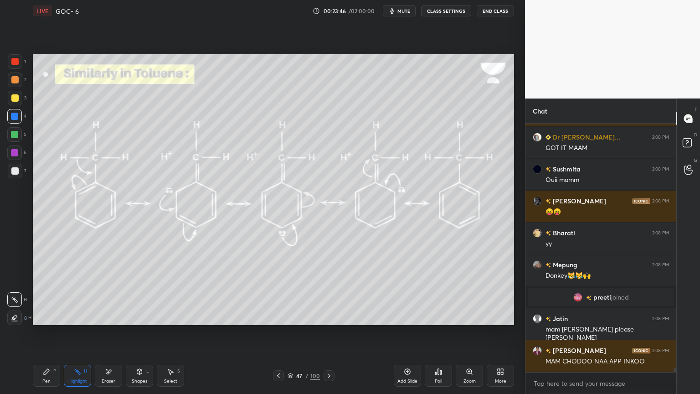
click at [329, 332] on icon at bounding box center [329, 375] width 7 height 7
click at [331, 332] on icon at bounding box center [329, 375] width 7 height 7
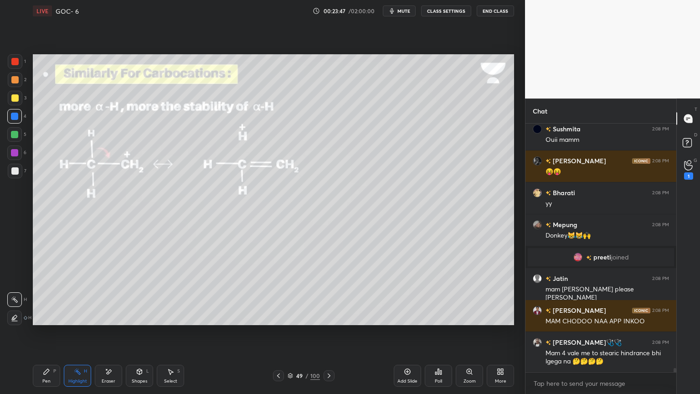
click at [332, 332] on div at bounding box center [329, 375] width 11 height 11
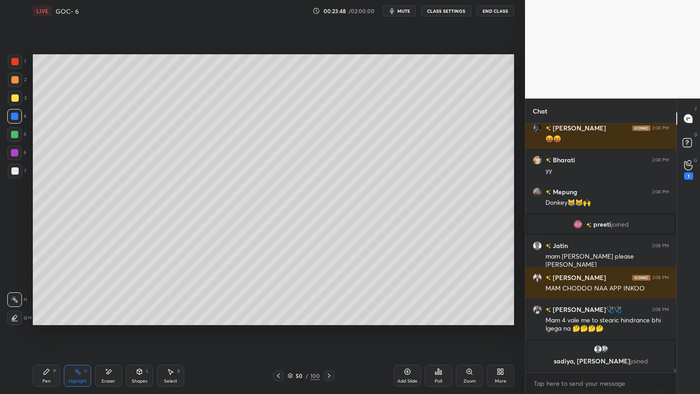
click at [332, 332] on div at bounding box center [329, 375] width 11 height 11
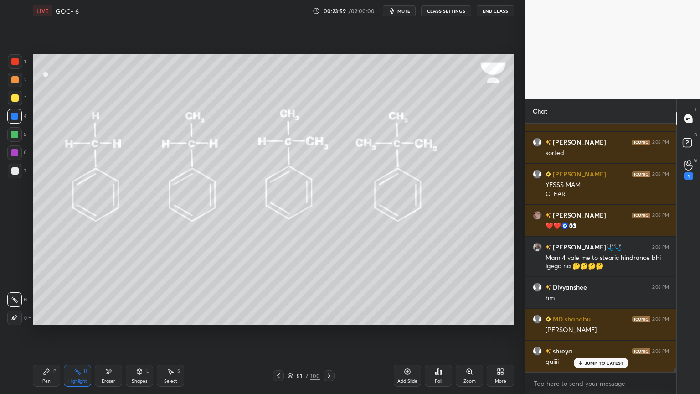
click at [408, 332] on icon at bounding box center [407, 371] width 7 height 7
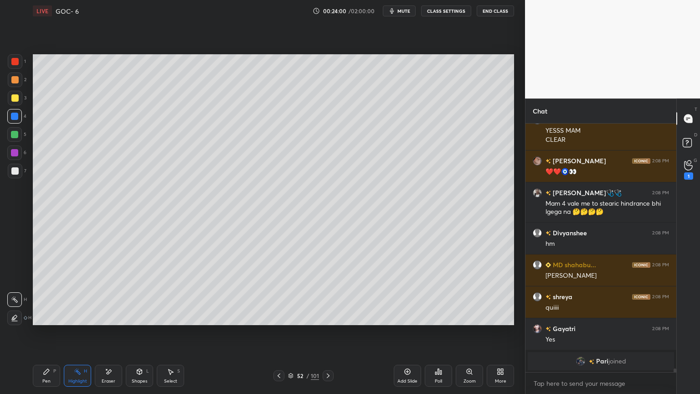
click at [447, 11] on button "CLASS SETTINGS" at bounding box center [446, 10] width 50 height 11
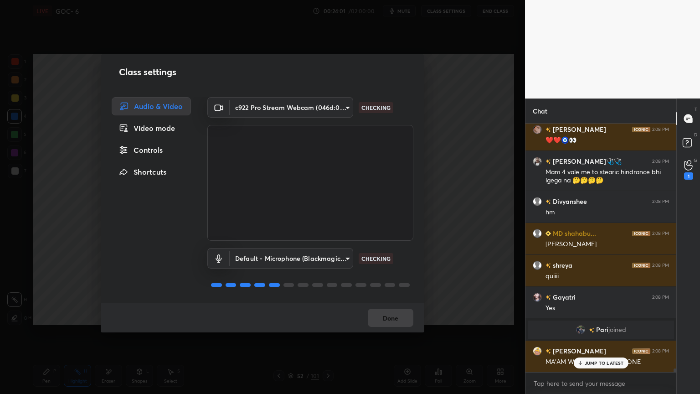
click at [159, 147] on div "Controls" at bounding box center [151, 150] width 79 height 18
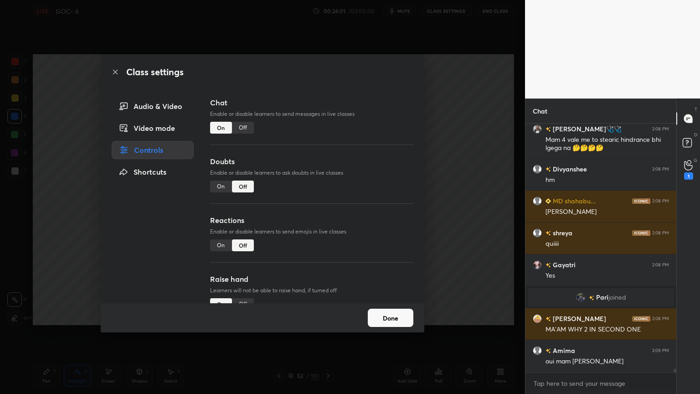
click at [243, 130] on div "Off" at bounding box center [243, 128] width 22 height 12
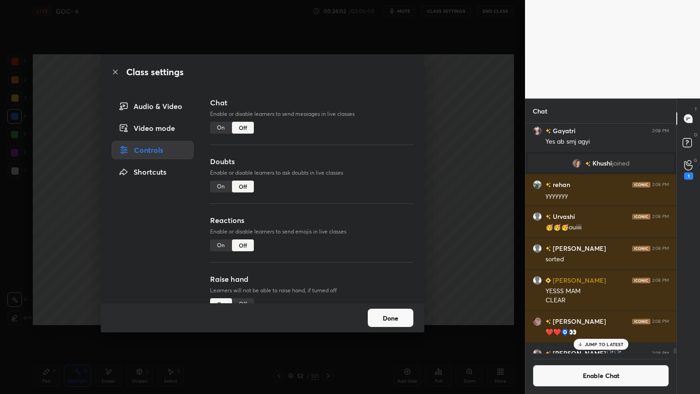
click at [385, 320] on button "Done" at bounding box center [391, 318] width 46 height 18
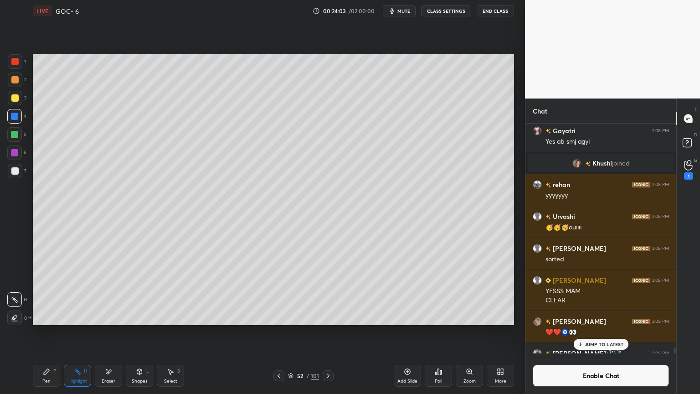
click at [18, 155] on div at bounding box center [14, 152] width 15 height 15
click at [54, 332] on div "Pen P" at bounding box center [46, 376] width 27 height 22
click at [173, 332] on div "Select S" at bounding box center [170, 376] width 27 height 22
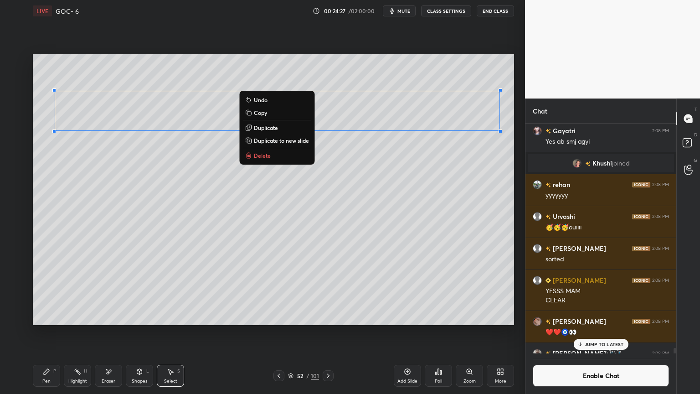
click at [55, 332] on div "P" at bounding box center [54, 371] width 3 height 5
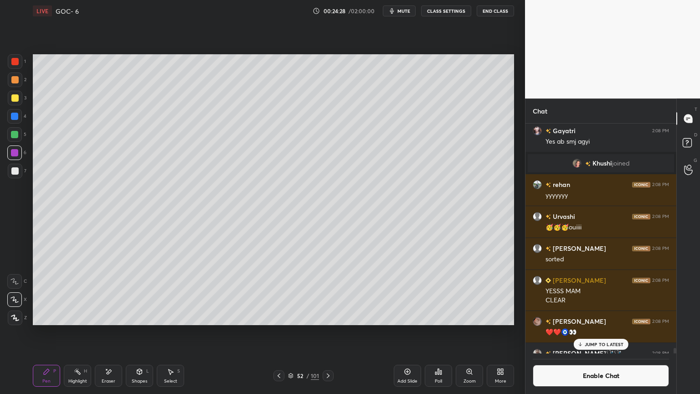
click at [12, 78] on div at bounding box center [14, 79] width 7 height 7
click at [14, 169] on div at bounding box center [14, 170] width 7 height 7
click at [119, 332] on div "Eraser" at bounding box center [108, 376] width 27 height 22
click at [50, 332] on div "Pen" at bounding box center [46, 381] width 8 height 5
click at [73, 332] on div "Highlight" at bounding box center [77, 381] width 19 height 5
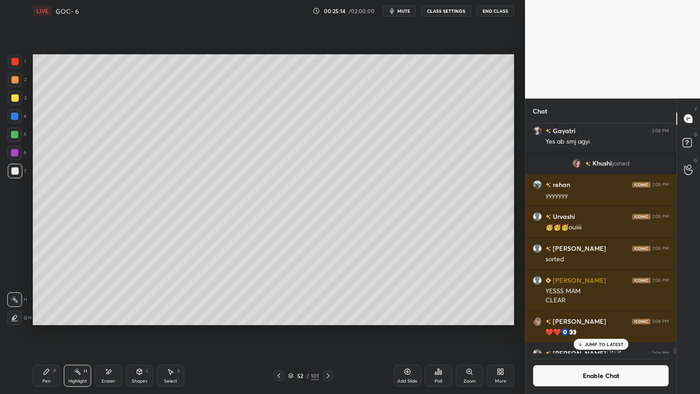
click at [331, 332] on icon at bounding box center [328, 375] width 7 height 7
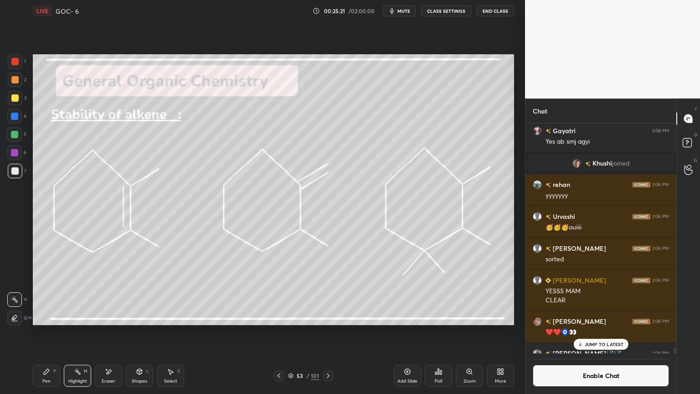
click at [139, 332] on icon at bounding box center [139, 371] width 5 height 5
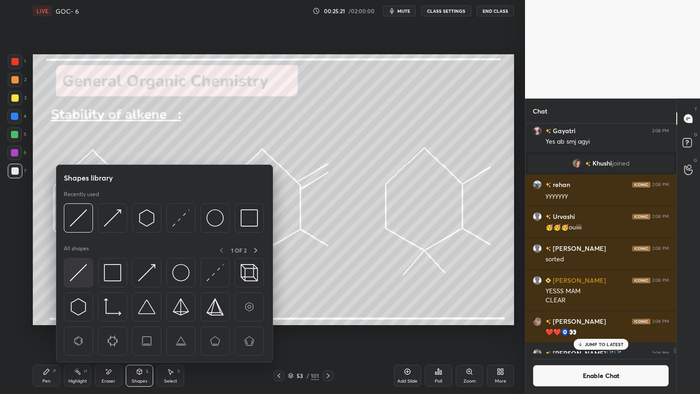
click at [85, 272] on img at bounding box center [78, 272] width 17 height 17
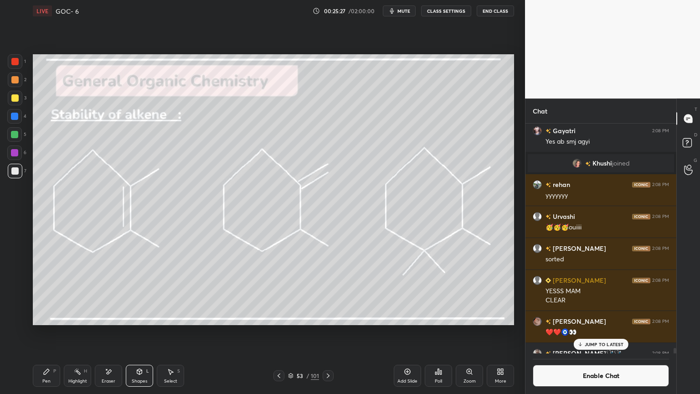
click at [54, 332] on div "P" at bounding box center [54, 371] width 3 height 5
click at [12, 135] on div at bounding box center [14, 134] width 7 height 7
click at [613, 332] on p "JUMP TO LATEST" at bounding box center [604, 343] width 39 height 5
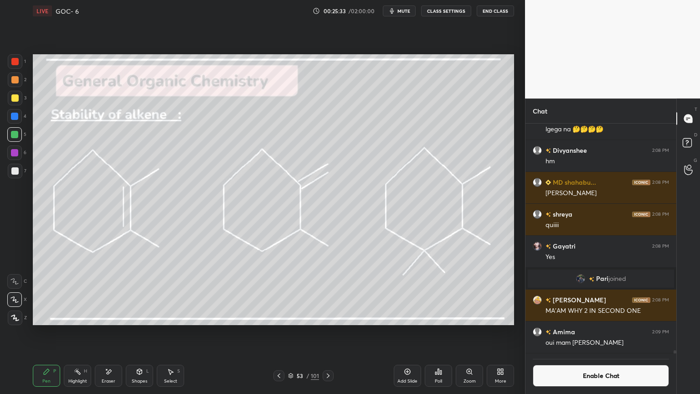
click at [603, 332] on button "Enable Chat" at bounding box center [601, 376] width 136 height 22
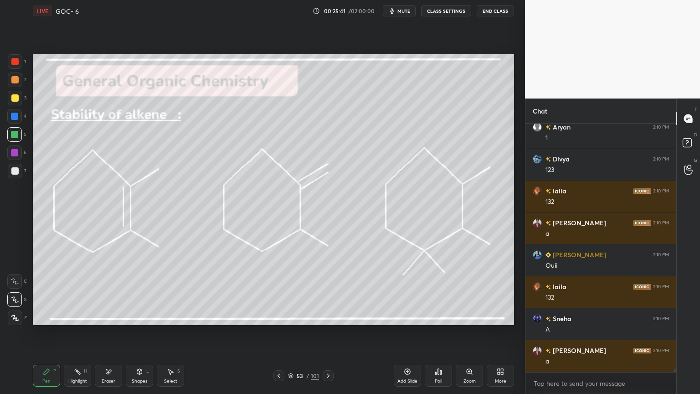
scroll to position [16510, 0]
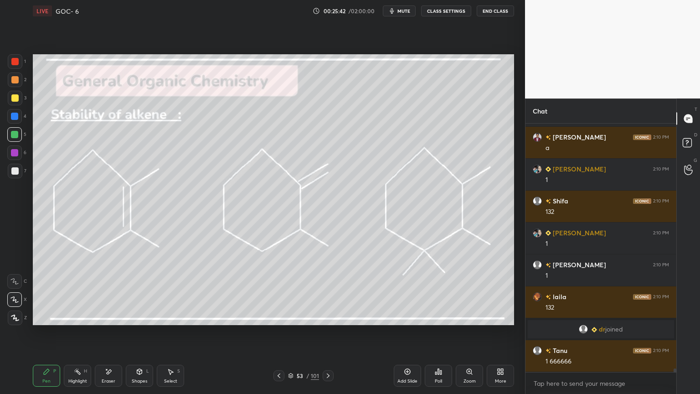
click at [443, 12] on button "CLASS SETTINGS" at bounding box center [446, 10] width 50 height 11
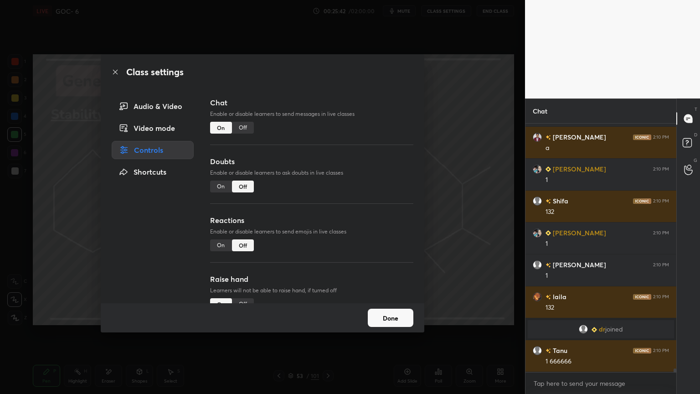
click at [244, 126] on div "Off" at bounding box center [243, 128] width 22 height 12
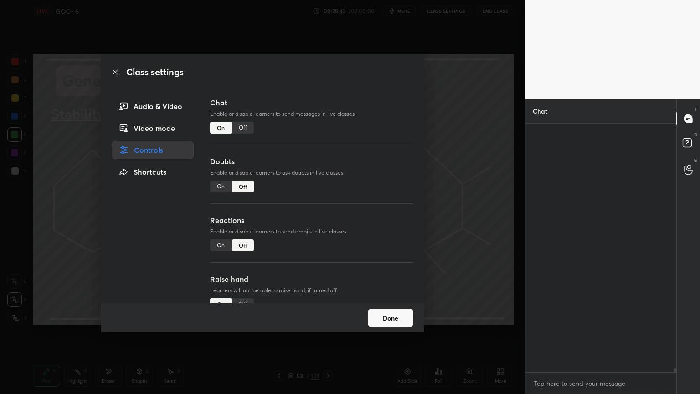
scroll to position [227, 148]
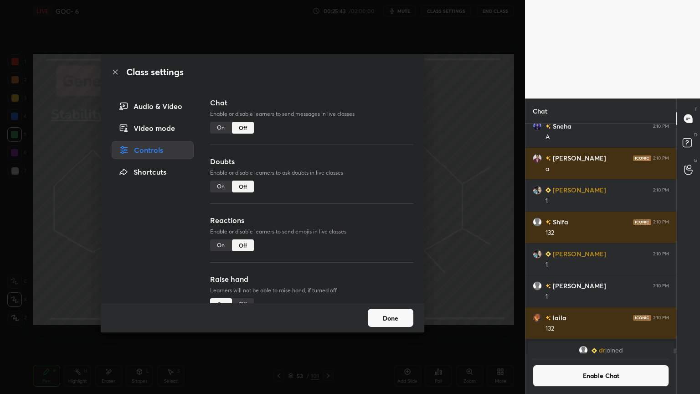
click at [385, 323] on button "Done" at bounding box center [391, 318] width 46 height 18
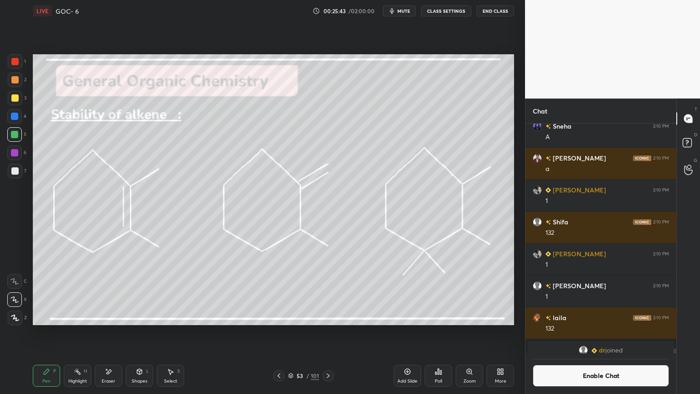
scroll to position [16582, 0]
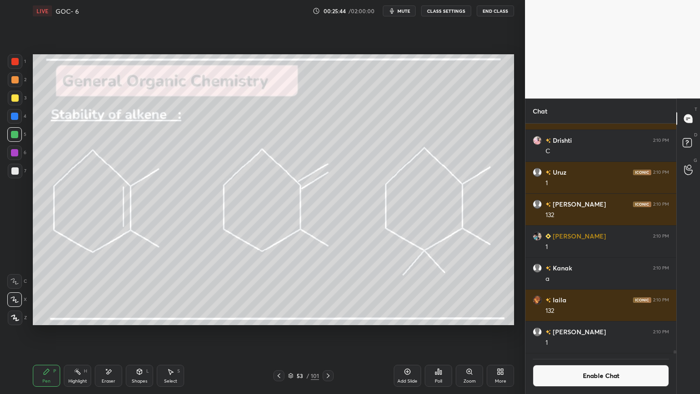
click at [279, 332] on icon at bounding box center [278, 375] width 7 height 7
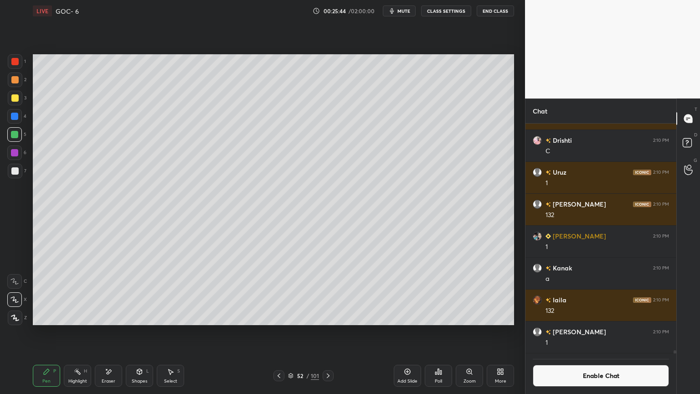
click at [280, 332] on icon at bounding box center [278, 375] width 7 height 7
click at [87, 332] on div "Highlight H" at bounding box center [77, 376] width 27 height 22
click at [326, 332] on div at bounding box center [328, 375] width 11 height 11
click at [328, 332] on icon at bounding box center [328, 375] width 7 height 7
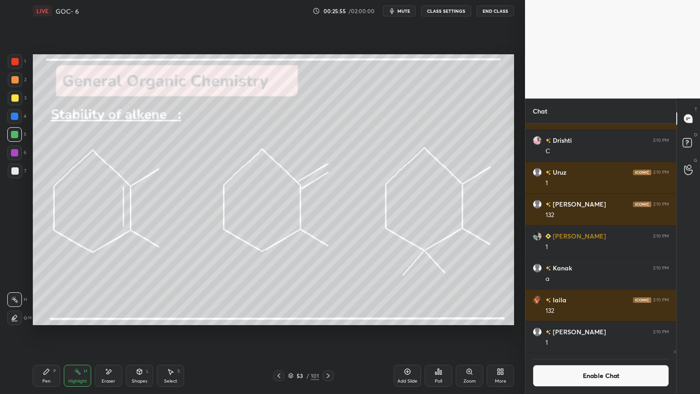
click at [52, 332] on div "Pen P" at bounding box center [46, 376] width 27 height 22
click at [83, 332] on div "Highlight H" at bounding box center [77, 376] width 27 height 22
click at [52, 332] on div "Pen P" at bounding box center [46, 376] width 27 height 22
click at [13, 79] on div at bounding box center [14, 79] width 7 height 7
click at [586, 332] on button "Enable Chat" at bounding box center [601, 376] width 136 height 22
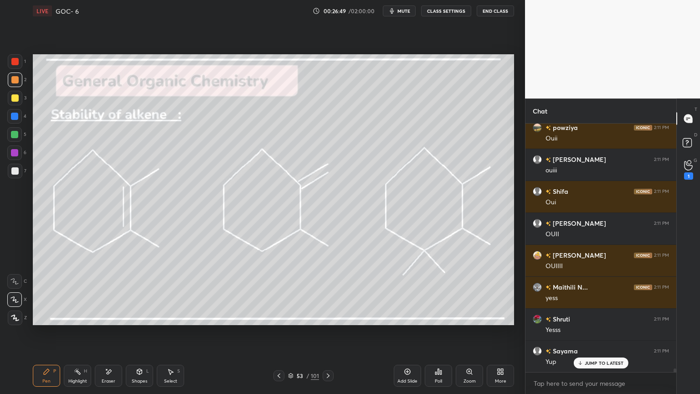
scroll to position [17464, 0]
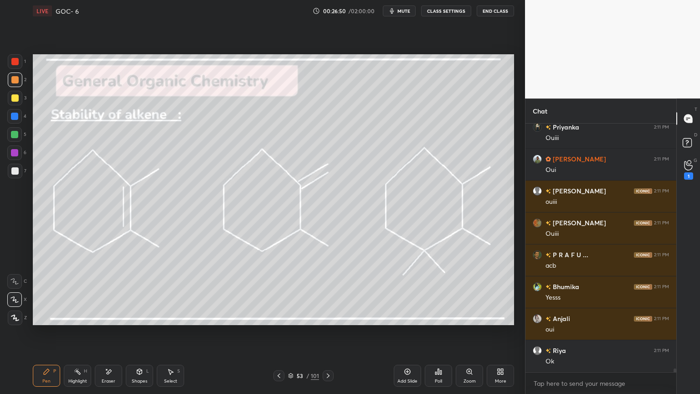
click at [330, 332] on icon at bounding box center [328, 375] width 7 height 7
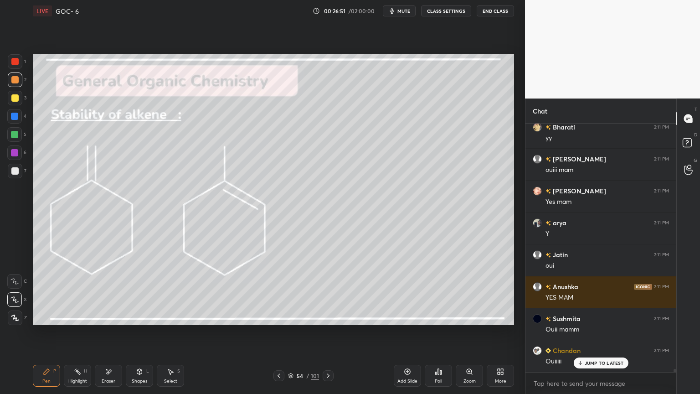
click at [450, 9] on button "CLASS SETTINGS" at bounding box center [446, 10] width 50 height 11
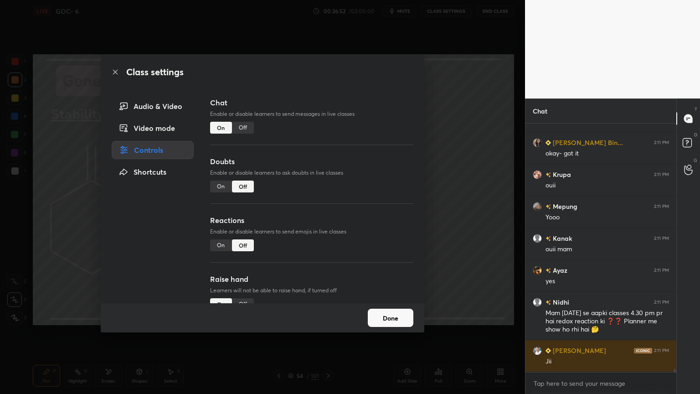
click at [242, 128] on div "Off" at bounding box center [243, 128] width 22 height 12
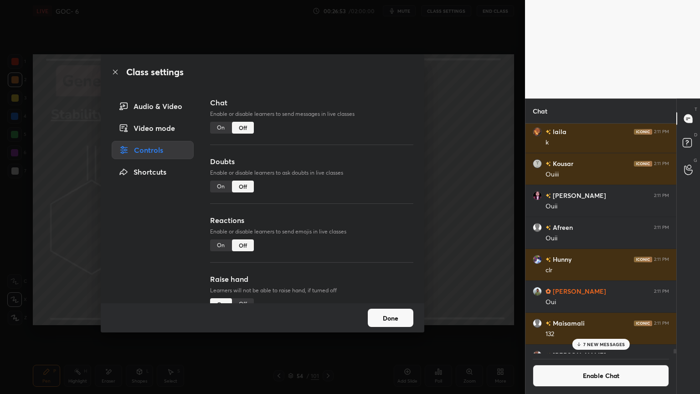
click at [394, 318] on button "Done" at bounding box center [391, 318] width 46 height 18
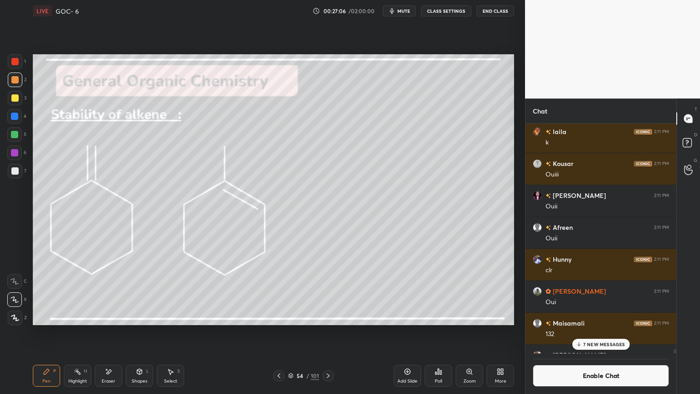
click at [110, 332] on icon at bounding box center [108, 372] width 7 height 8
click at [47, 332] on icon at bounding box center [46, 371] width 7 height 7
click at [330, 332] on icon at bounding box center [328, 375] width 7 height 7
click at [136, 332] on div "Shapes" at bounding box center [140, 381] width 16 height 5
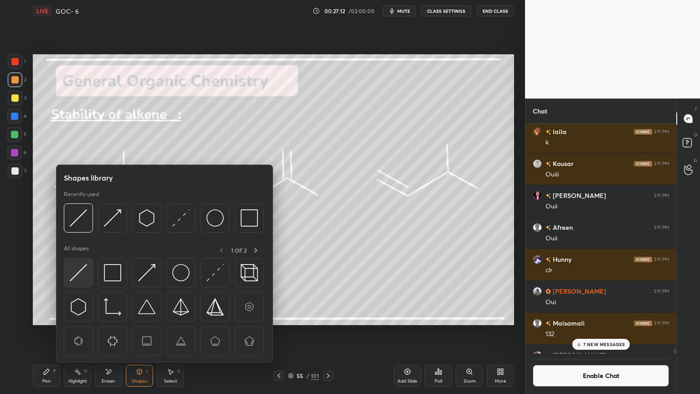
click at [84, 280] on img at bounding box center [78, 272] width 17 height 17
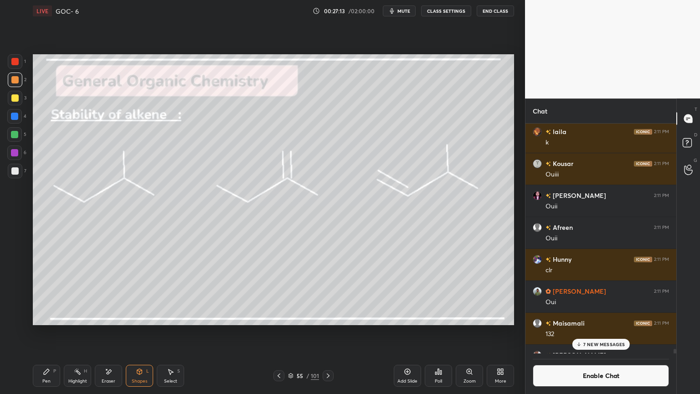
click at [23, 173] on div "7" at bounding box center [17, 171] width 19 height 15
click at [46, 332] on div "Pen" at bounding box center [46, 381] width 8 height 5
click at [12, 83] on div at bounding box center [14, 79] width 7 height 7
click at [327, 332] on div "Pen P Highlight H Eraser Shapes L Select S 55 / 101 Add Slide Poll Zoom More" at bounding box center [273, 375] width 481 height 36
click at [326, 332] on icon at bounding box center [328, 375] width 7 height 7
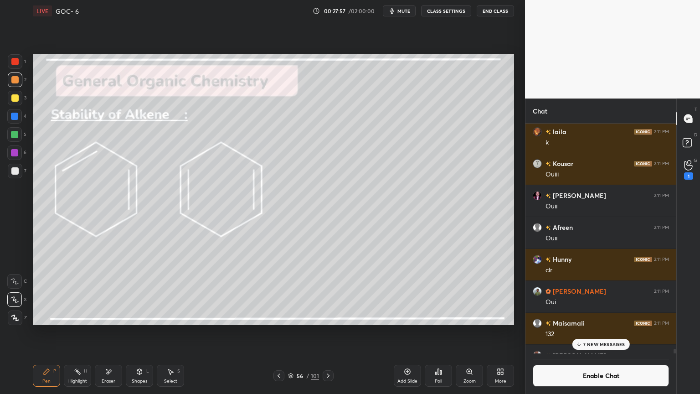
click at [275, 332] on div at bounding box center [279, 375] width 11 height 11
click at [78, 332] on icon at bounding box center [77, 371] width 7 height 7
click at [276, 332] on icon at bounding box center [278, 375] width 7 height 7
click at [277, 332] on icon at bounding box center [278, 375] width 7 height 7
click at [278, 332] on icon at bounding box center [278, 375] width 7 height 7
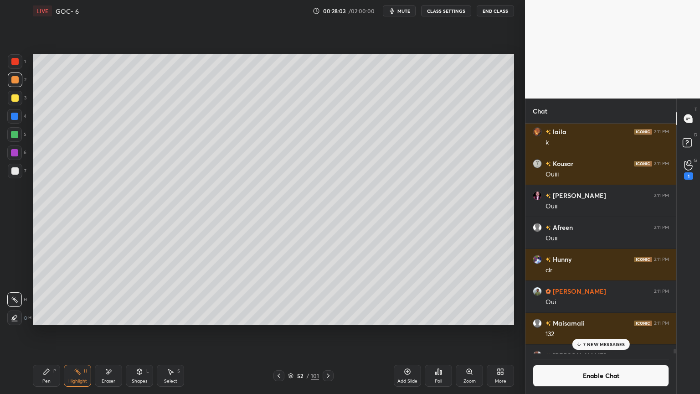
click at [327, 332] on icon at bounding box center [328, 375] width 3 height 5
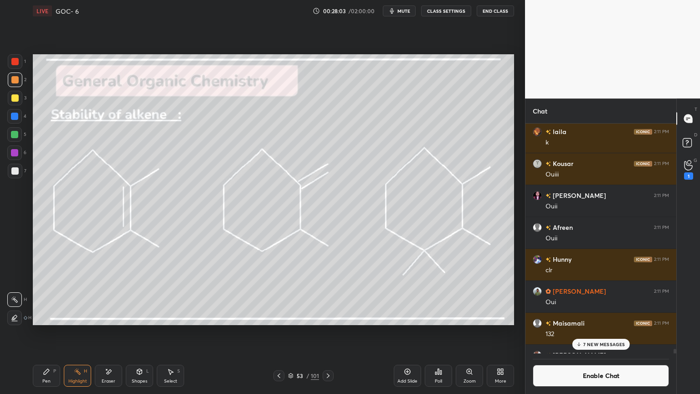
click at [329, 332] on icon at bounding box center [328, 375] width 7 height 7
click at [326, 332] on icon at bounding box center [328, 375] width 7 height 7
click at [333, 332] on div at bounding box center [328, 375] width 11 height 11
click at [51, 332] on div "Pen P" at bounding box center [46, 376] width 27 height 22
click at [85, 332] on div "Highlight H" at bounding box center [77, 376] width 27 height 22
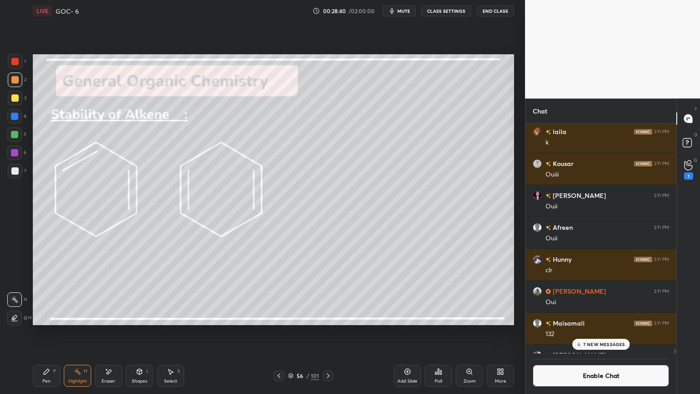
click at [33, 332] on div "Pen P" at bounding box center [46, 376] width 27 height 22
click at [14, 114] on div at bounding box center [14, 116] width 7 height 7
click at [329, 332] on icon at bounding box center [328, 375] width 7 height 7
click at [104, 332] on div "Eraser" at bounding box center [108, 376] width 27 height 22
click at [83, 332] on div "Highlight H" at bounding box center [77, 376] width 27 height 22
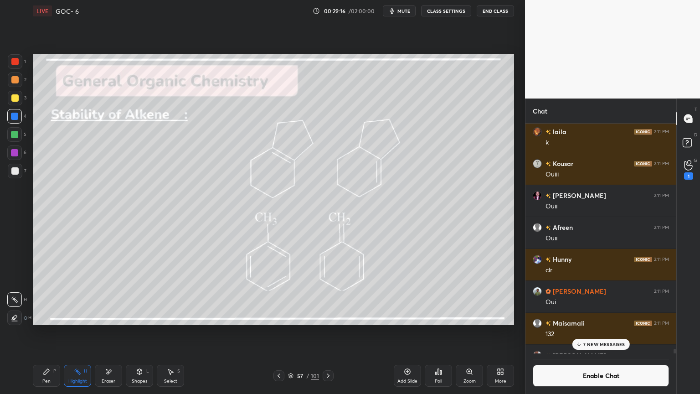
click at [330, 332] on icon at bounding box center [328, 375] width 7 height 7
click at [277, 332] on icon at bounding box center [278, 375] width 7 height 7
click at [282, 332] on icon at bounding box center [278, 375] width 7 height 7
click at [281, 332] on icon at bounding box center [278, 375] width 7 height 7
click at [282, 332] on icon at bounding box center [278, 375] width 7 height 7
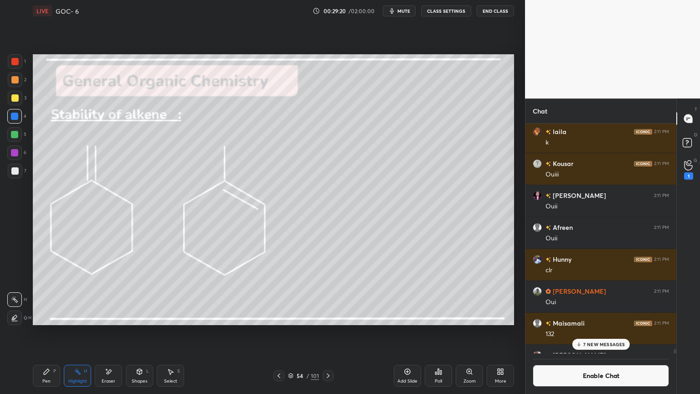
click at [283, 332] on icon at bounding box center [278, 375] width 7 height 7
click at [282, 332] on icon at bounding box center [278, 375] width 7 height 7
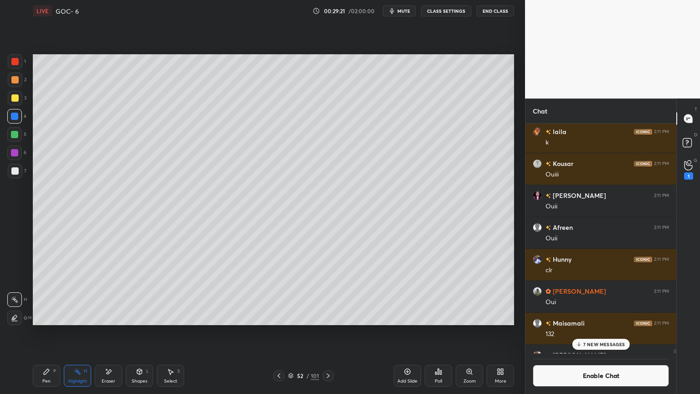
click at [281, 332] on icon at bounding box center [278, 375] width 7 height 7
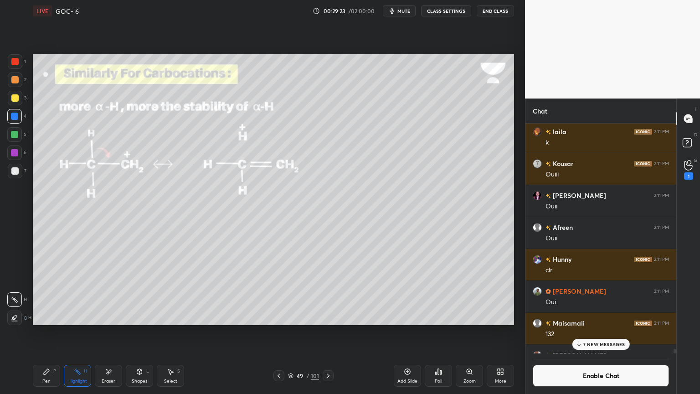
click at [284, 332] on div at bounding box center [279, 375] width 11 height 11
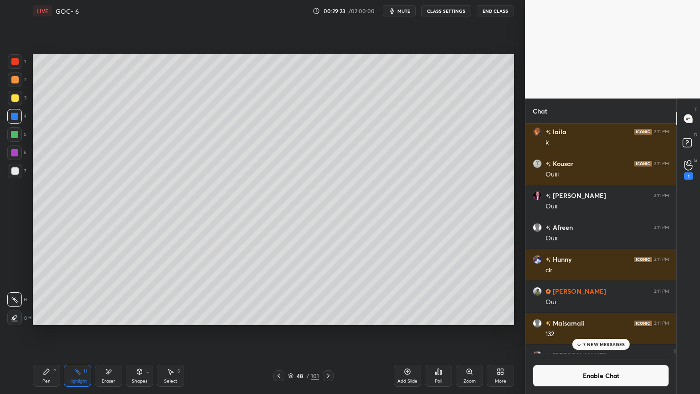
click at [559, 332] on button "Enable Chat" at bounding box center [601, 376] width 136 height 22
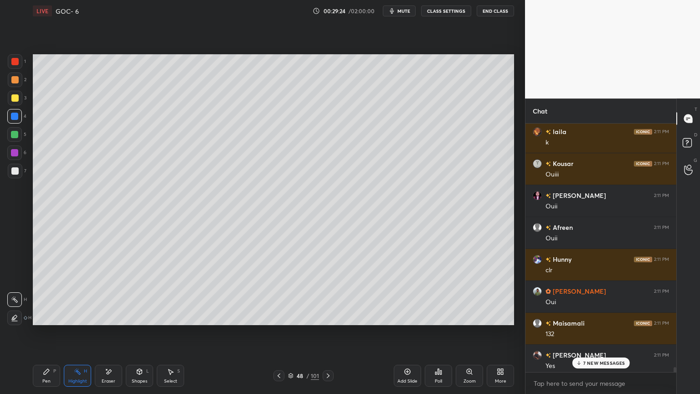
click at [583, 332] on div "7 NEW MESSAGES" at bounding box center [600, 362] width 57 height 11
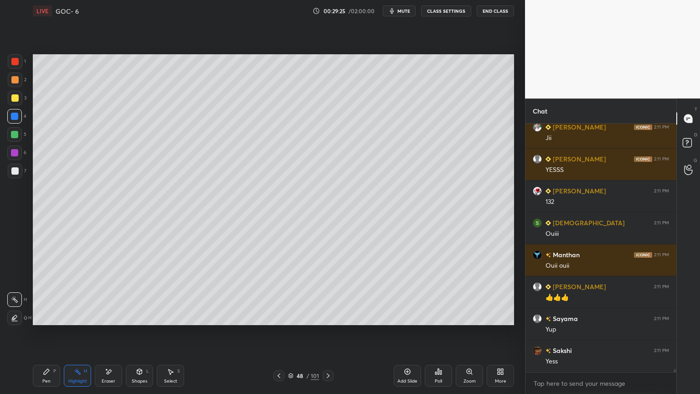
click at [277, 332] on icon at bounding box center [278, 375] width 7 height 7
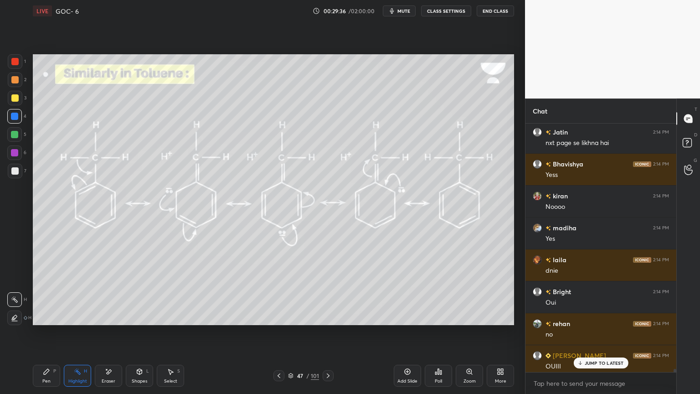
scroll to position [21740, 0]
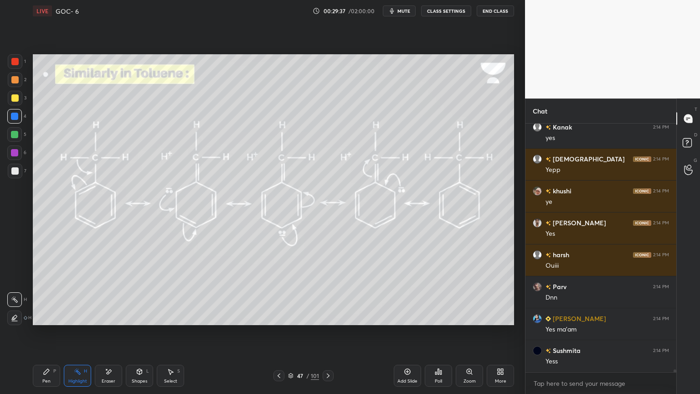
click at [328, 332] on div "Pen P Highlight H Eraser Shapes L Select S 47 / 101 Add Slide Poll Zoom More" at bounding box center [273, 375] width 481 height 36
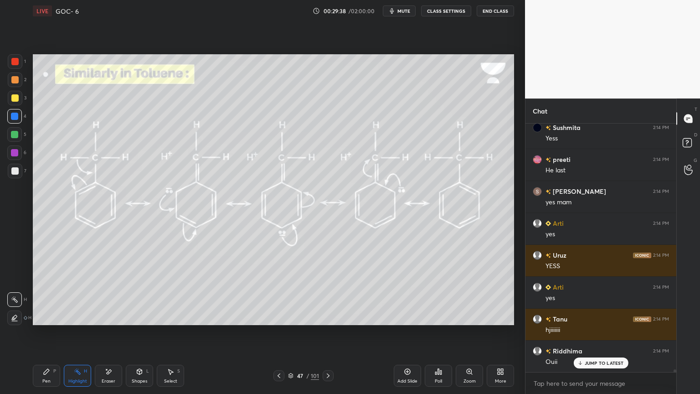
click at [330, 332] on icon at bounding box center [328, 375] width 7 height 7
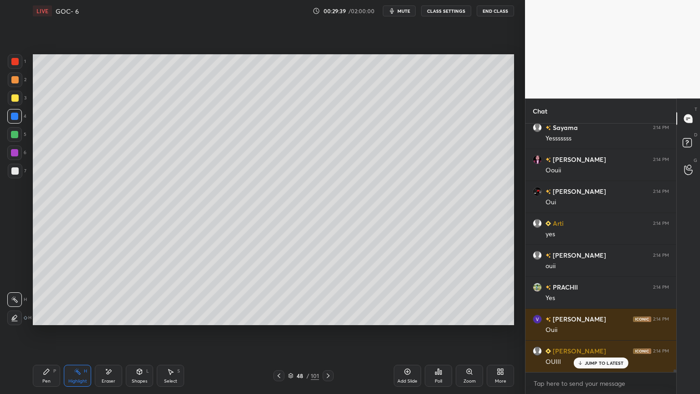
click at [331, 332] on icon at bounding box center [328, 375] width 7 height 7
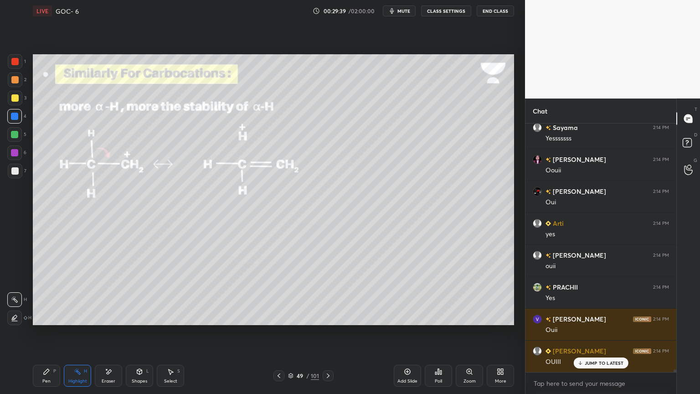
click at [332, 332] on div at bounding box center [328, 375] width 11 height 11
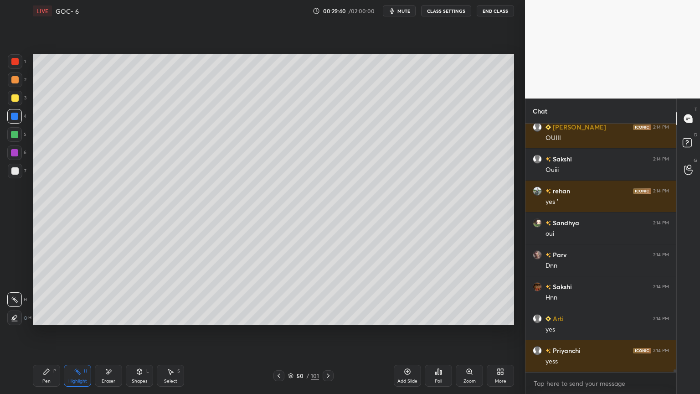
click at [332, 332] on div at bounding box center [328, 375] width 11 height 11
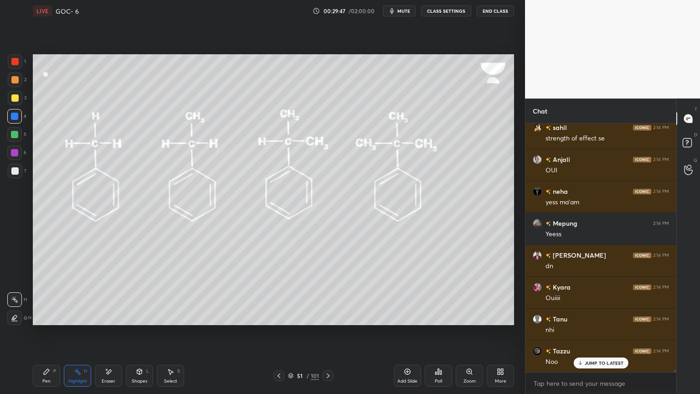
scroll to position [23480, 0]
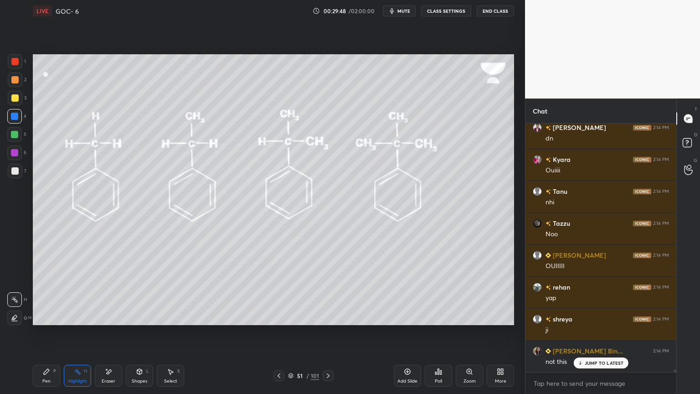
click at [450, 13] on button "CLASS SETTINGS" at bounding box center [446, 10] width 50 height 11
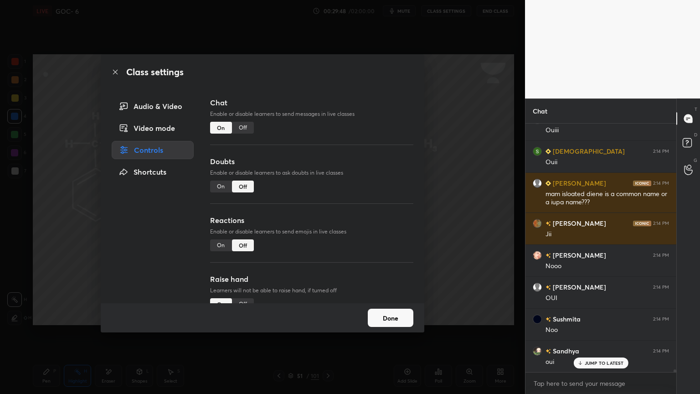
click at [246, 122] on div "Off" at bounding box center [243, 128] width 22 height 12
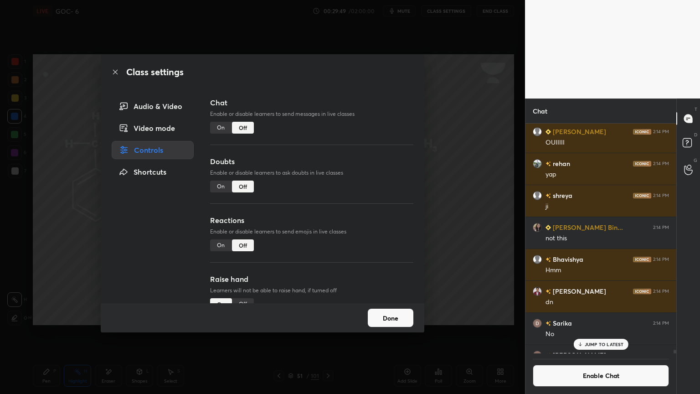
click at [245, 125] on div "Off" at bounding box center [243, 128] width 22 height 12
click at [406, 316] on button "Done" at bounding box center [391, 318] width 46 height 18
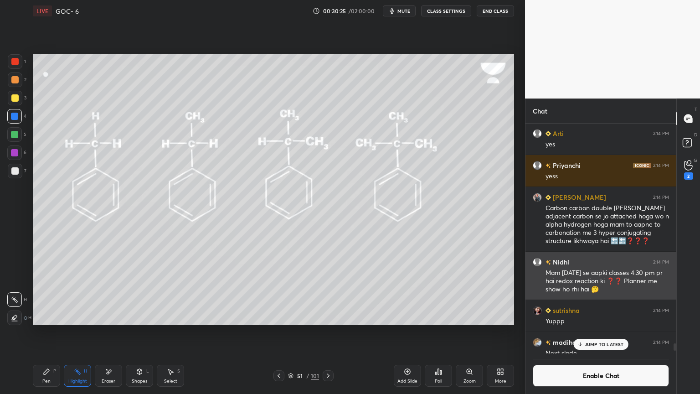
scroll to position [21336, 0]
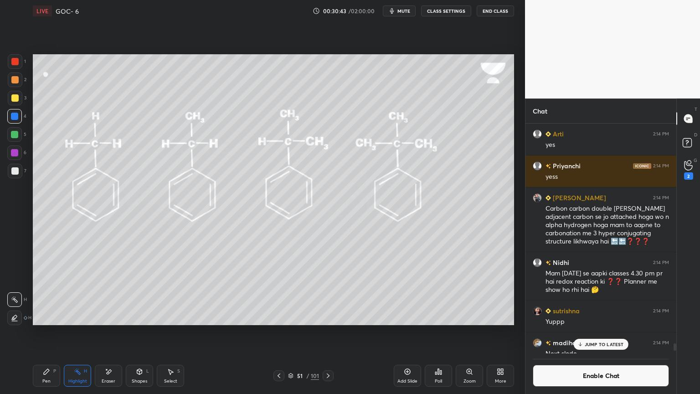
click at [120, 26] on div "Setting up your live class Poll for secs No correct answer Start poll" at bounding box center [273, 190] width 489 height 336
click at [594, 332] on p "JUMP TO LATEST" at bounding box center [604, 343] width 39 height 5
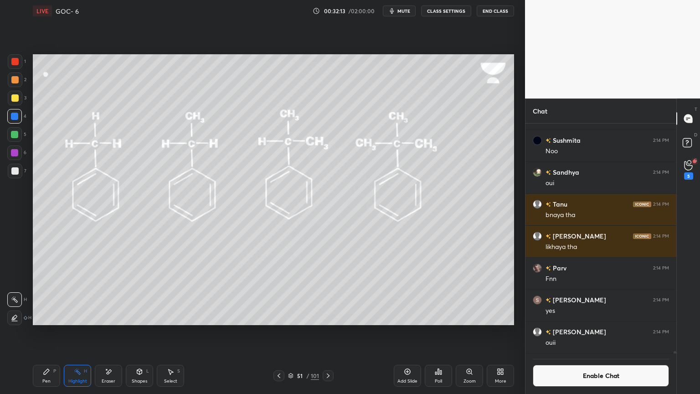
click at [598, 332] on button "Enable Chat" at bounding box center [601, 376] width 136 height 22
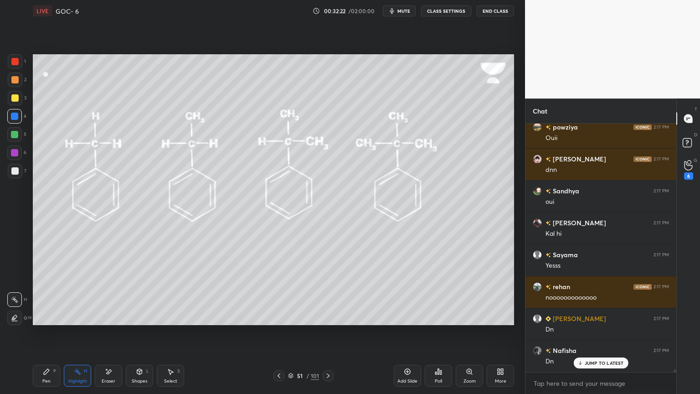
scroll to position [23921, 0]
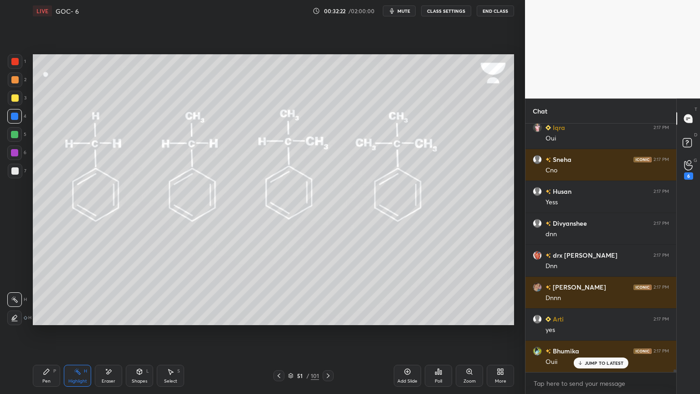
click at [328, 332] on icon at bounding box center [328, 375] width 7 height 7
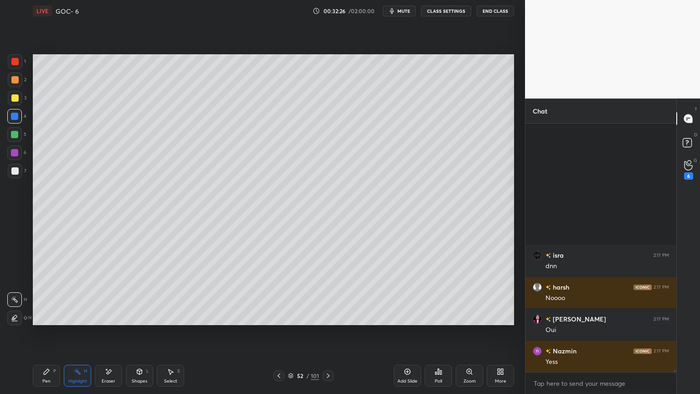
scroll to position [24966, 0]
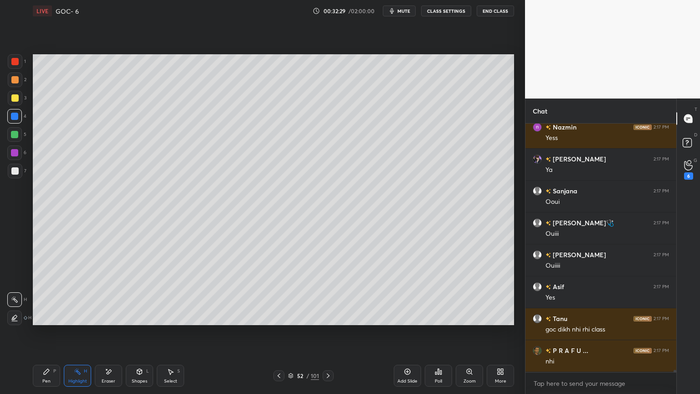
click at [452, 12] on button "CLASS SETTINGS" at bounding box center [446, 10] width 50 height 11
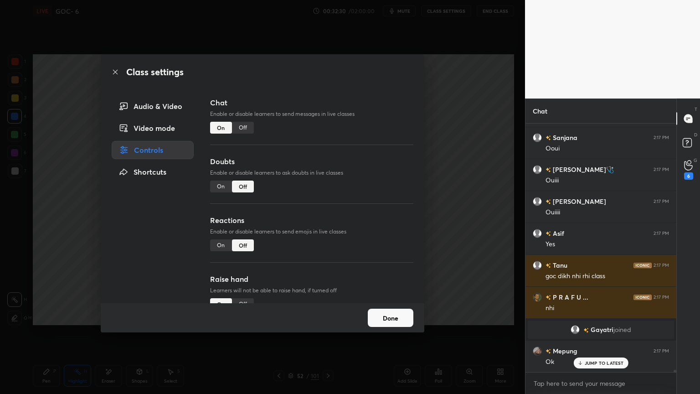
click at [243, 129] on div "Off" at bounding box center [243, 128] width 22 height 12
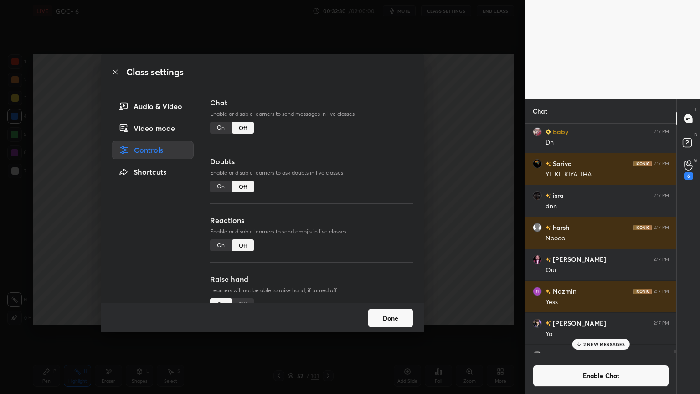
click at [391, 323] on button "Done" at bounding box center [391, 318] width 46 height 18
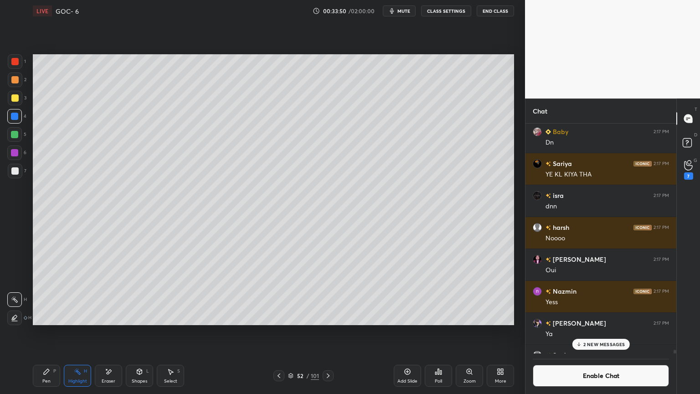
click at [596, 332] on p "2 NEW MESSAGES" at bounding box center [605, 343] width 42 height 5
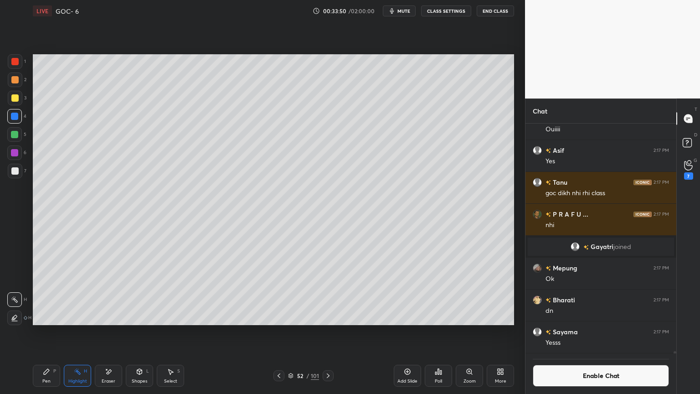
click at [595, 332] on button "Enable Chat" at bounding box center [601, 376] width 136 height 22
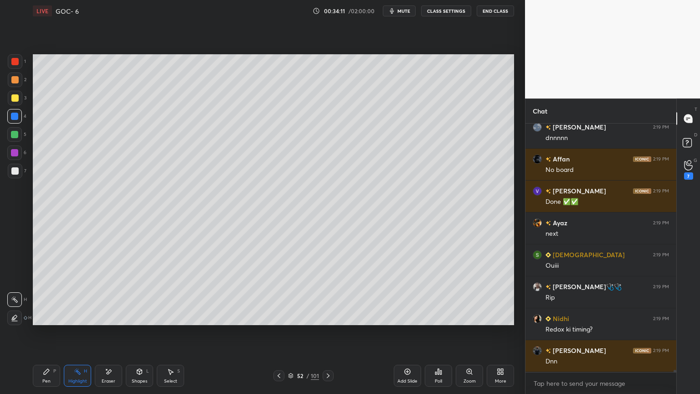
scroll to position [26930, 0]
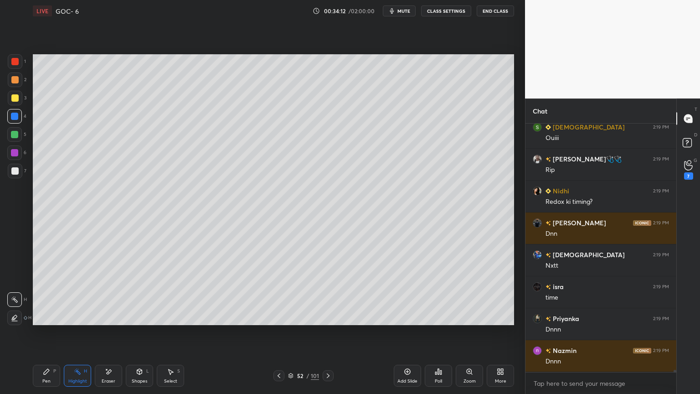
click at [328, 332] on icon at bounding box center [328, 375] width 7 height 7
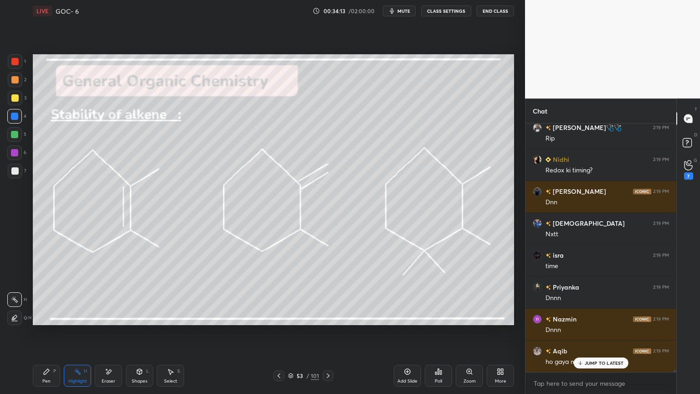
scroll to position [27025, 0]
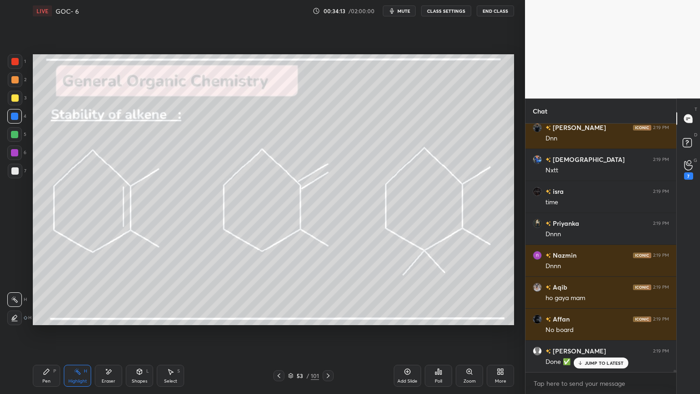
click at [71, 332] on div "Highlight H" at bounding box center [77, 376] width 27 height 22
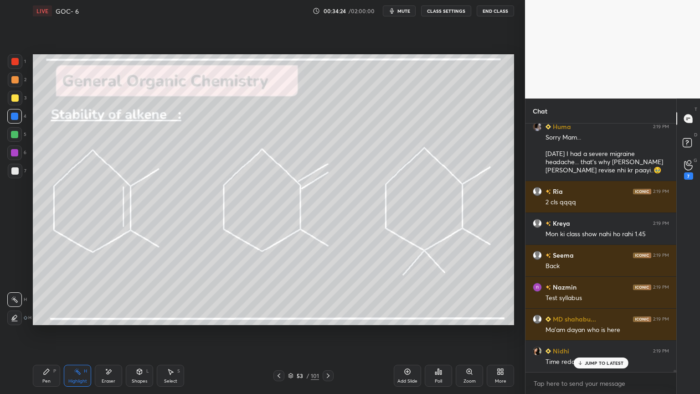
scroll to position [28248, 0]
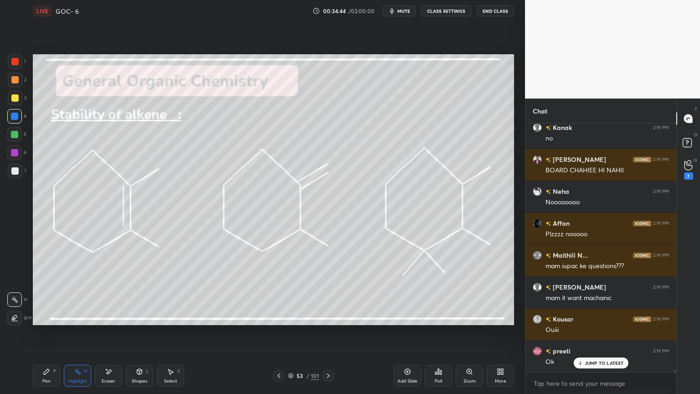
click at [330, 332] on icon at bounding box center [328, 375] width 7 height 7
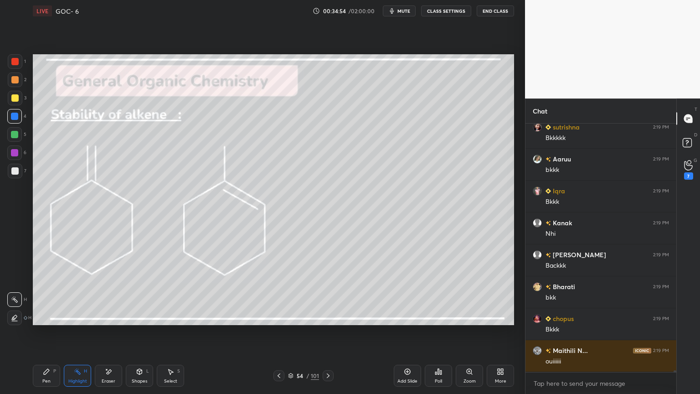
click at [280, 332] on icon at bounding box center [278, 375] width 7 height 7
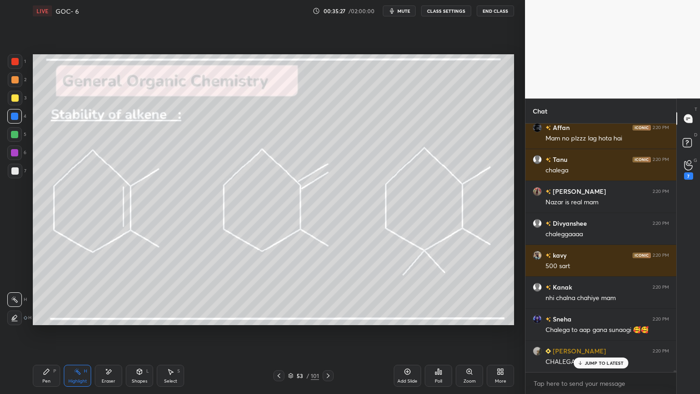
click at [328, 332] on icon at bounding box center [328, 375] width 7 height 7
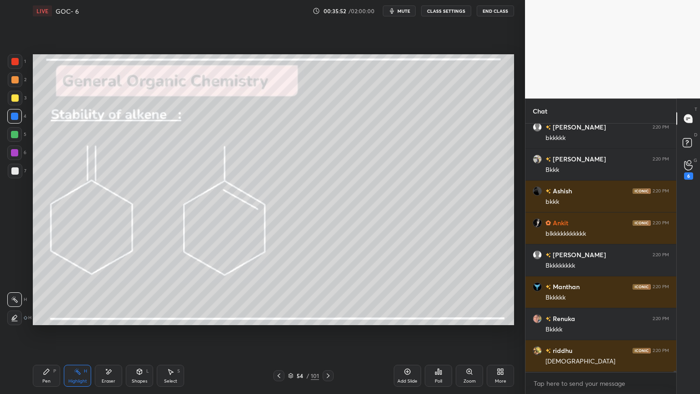
click at [276, 332] on icon at bounding box center [278, 375] width 7 height 7
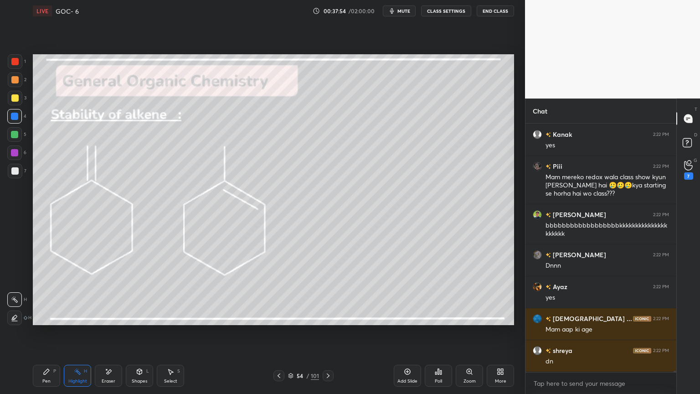
click at [329, 332] on icon at bounding box center [328, 375] width 7 height 7
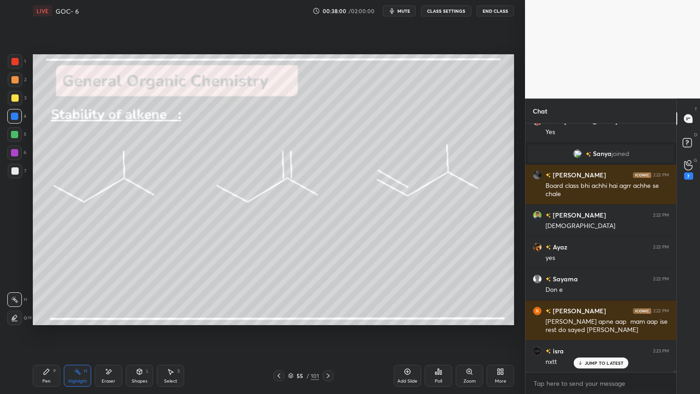
click at [440, 11] on button "CLASS SETTINGS" at bounding box center [446, 10] width 50 height 11
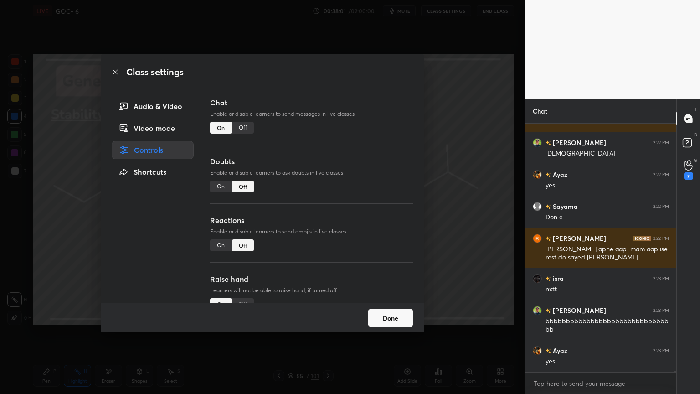
click at [249, 127] on div "Off" at bounding box center [243, 128] width 22 height 12
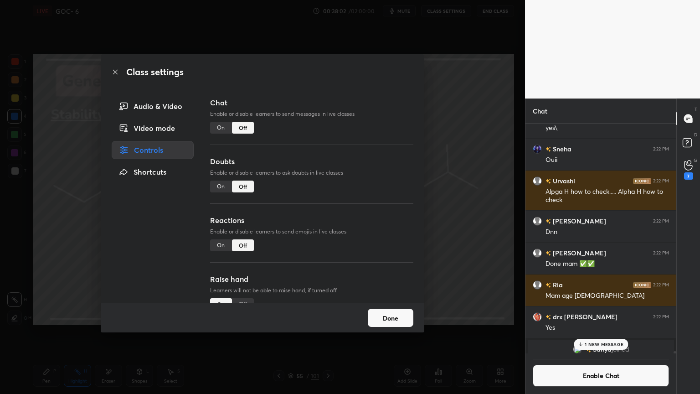
click at [392, 316] on button "Done" at bounding box center [391, 318] width 46 height 18
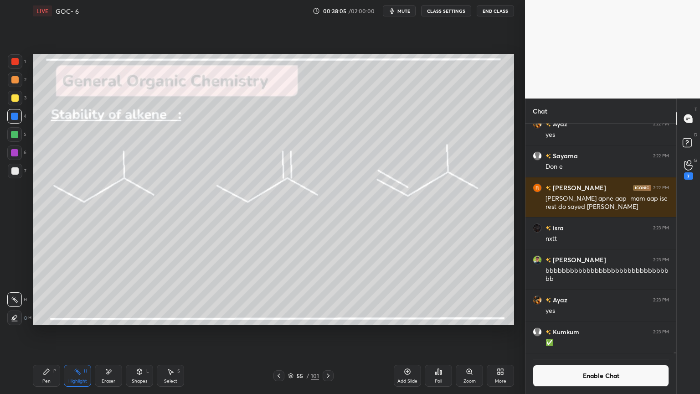
click at [589, 332] on button "Enable Chat" at bounding box center [601, 376] width 136 height 22
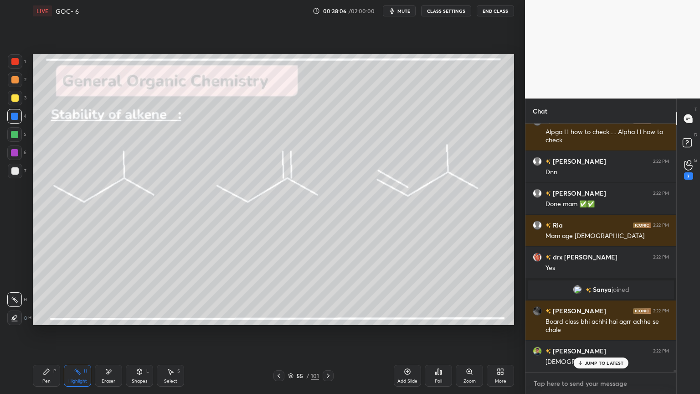
click at [589, 332] on textarea at bounding box center [601, 383] width 136 height 15
click at [589, 332] on p "JUMP TO LATEST" at bounding box center [604, 362] width 39 height 5
type textarea "x"
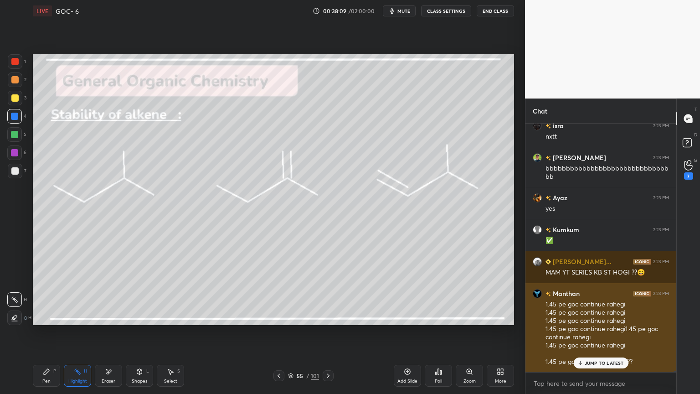
click at [591, 332] on p "JUMP TO LATEST" at bounding box center [604, 362] width 39 height 5
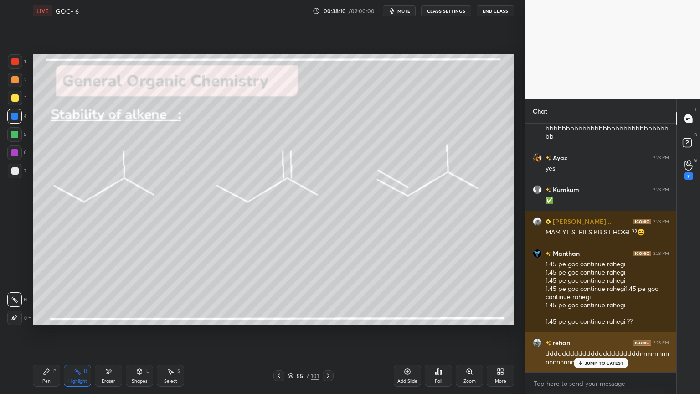
click at [593, 332] on p "JUMP TO LATEST" at bounding box center [604, 362] width 39 height 5
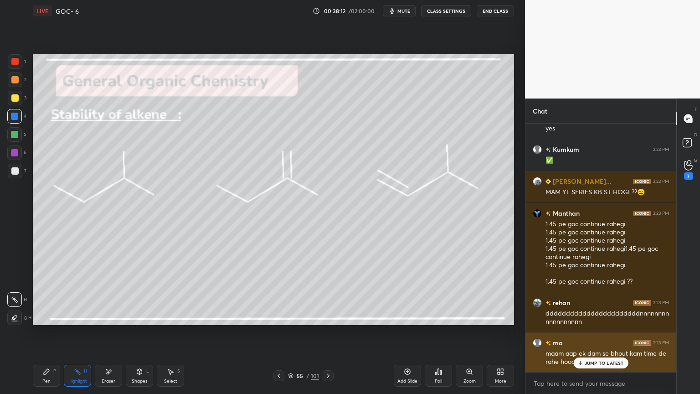
click at [592, 332] on p "JUMP TO LATEST" at bounding box center [604, 362] width 39 height 5
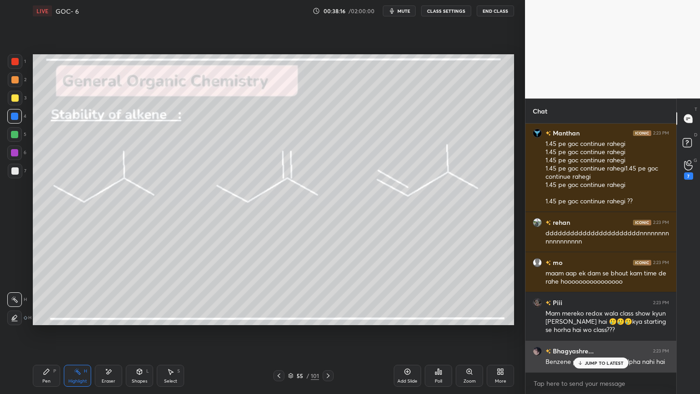
click at [589, 332] on p "JUMP TO LATEST" at bounding box center [604, 362] width 39 height 5
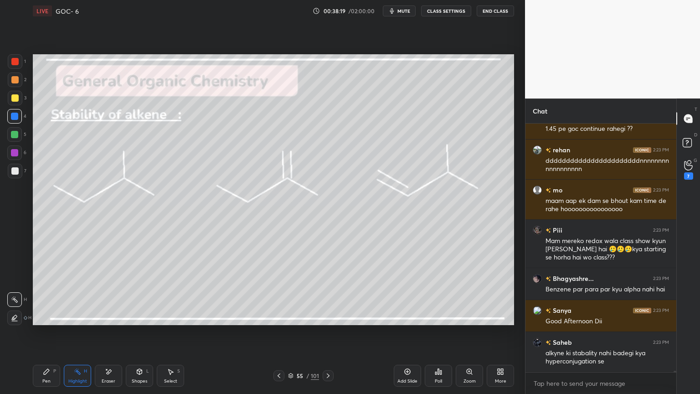
click at [440, 11] on button "CLASS SETTINGS" at bounding box center [446, 10] width 50 height 11
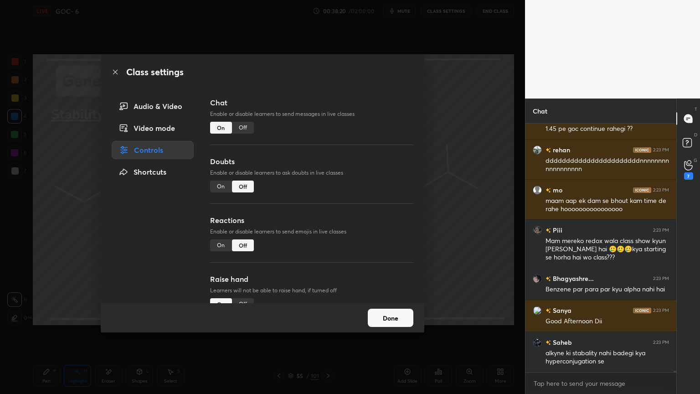
click at [245, 126] on div "Off" at bounding box center [243, 128] width 22 height 12
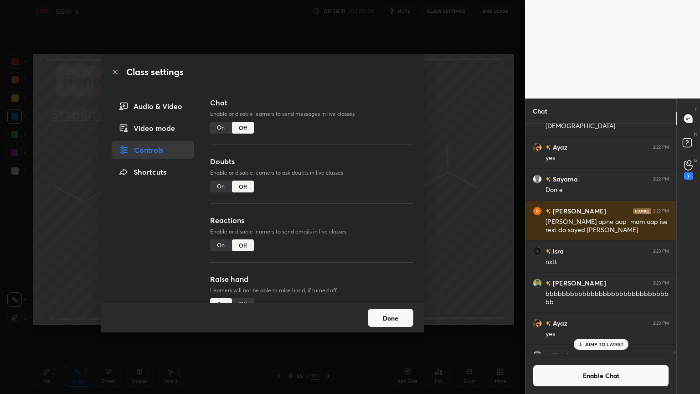
click at [383, 322] on button "Done" at bounding box center [391, 318] width 46 height 18
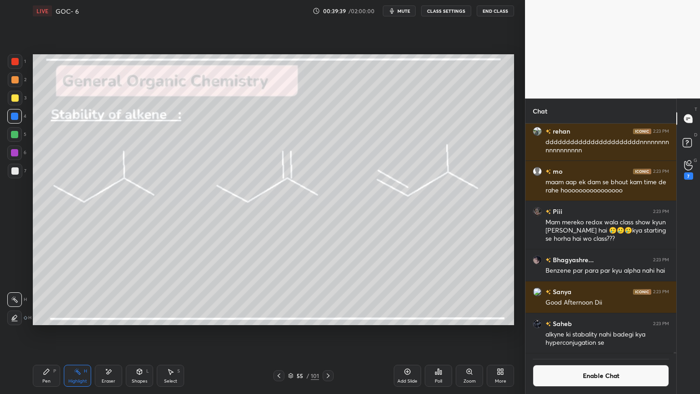
click at [582, 332] on button "Enable Chat" at bounding box center [601, 376] width 136 height 22
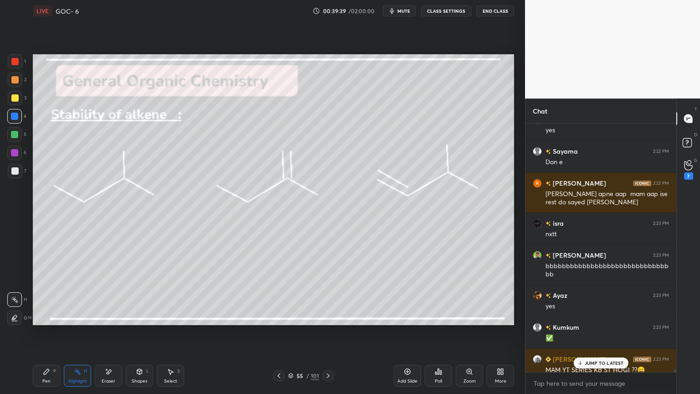
click at [594, 332] on div "JUMP TO LATEST" at bounding box center [601, 362] width 55 height 11
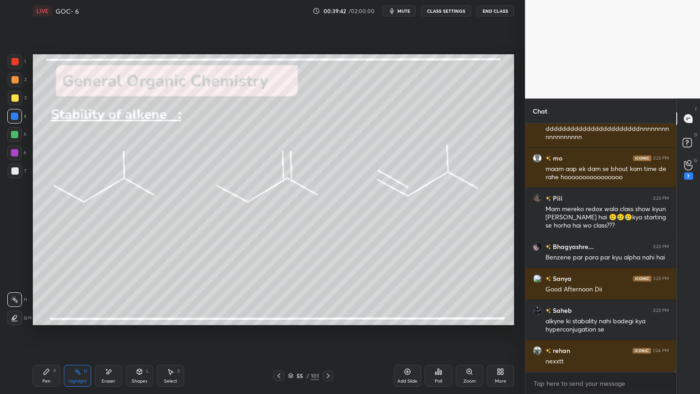
scroll to position [41377, 0]
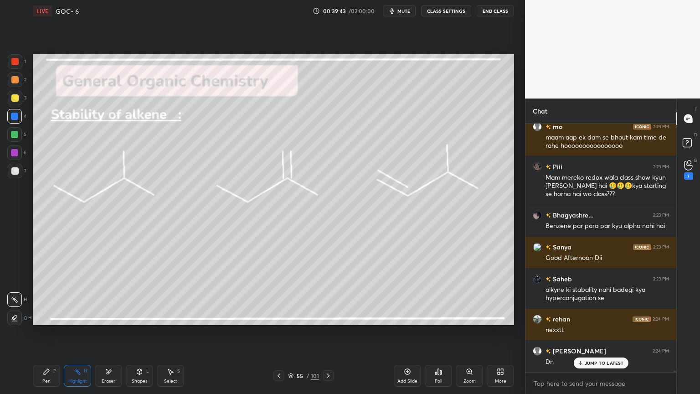
click at [326, 332] on icon at bounding box center [328, 375] width 7 height 7
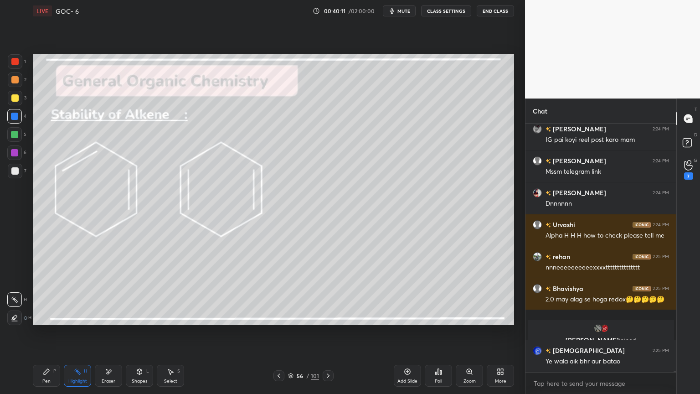
scroll to position [42764, 0]
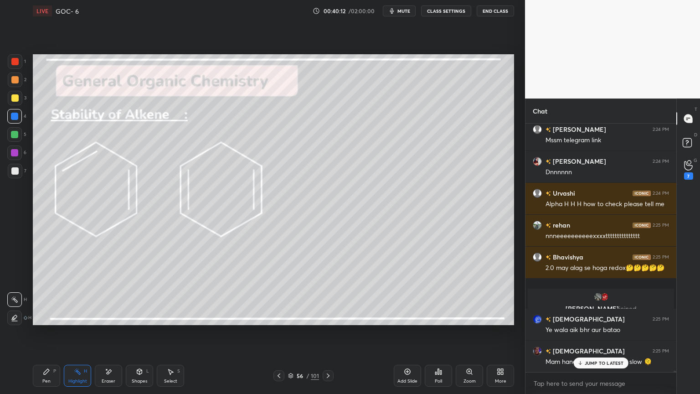
click at [450, 11] on button "CLASS SETTINGS" at bounding box center [446, 10] width 50 height 11
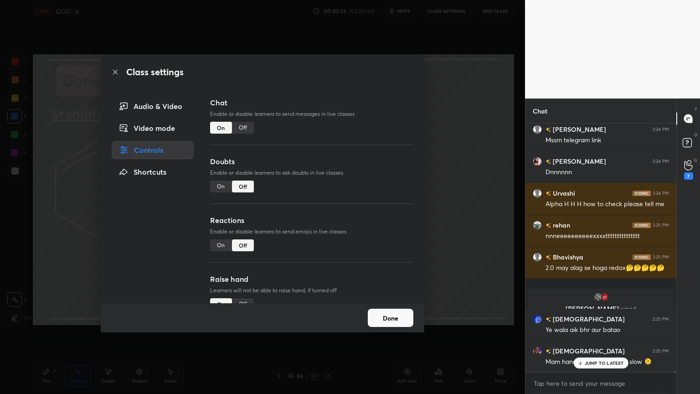
click at [247, 128] on div "Off" at bounding box center [243, 128] width 22 height 12
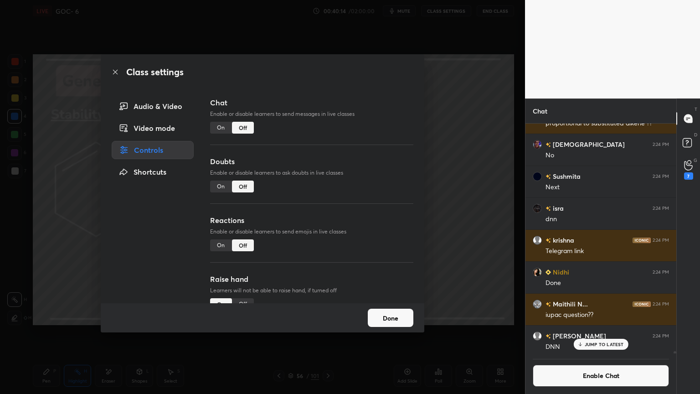
click at [390, 316] on button "Done" at bounding box center [391, 318] width 46 height 18
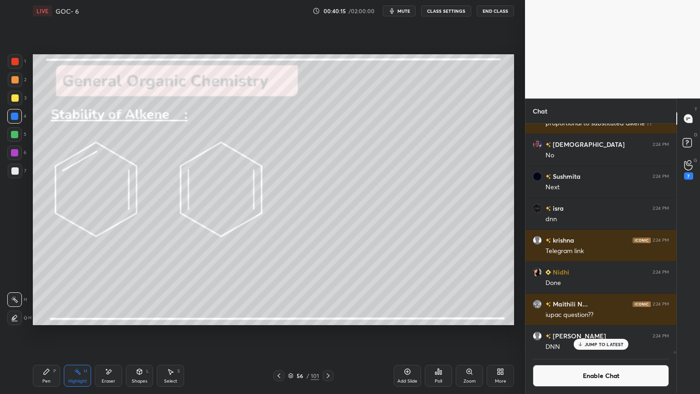
click at [82, 332] on div "Highlight" at bounding box center [77, 381] width 19 height 5
click at [279, 332] on icon at bounding box center [279, 375] width 3 height 5
click at [276, 332] on icon at bounding box center [278, 375] width 7 height 7
click at [277, 332] on icon at bounding box center [278, 375] width 7 height 7
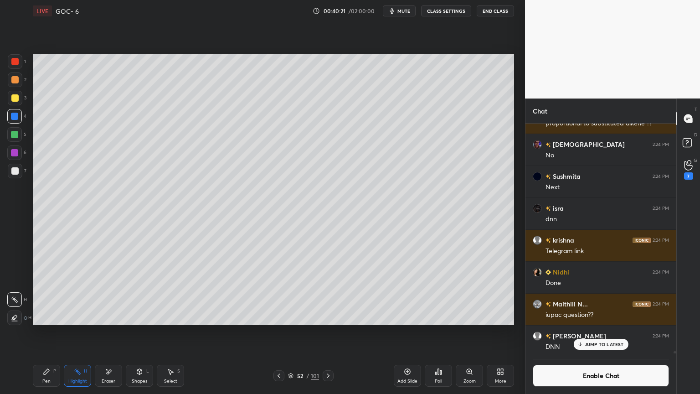
click at [330, 332] on div at bounding box center [328, 375] width 11 height 11
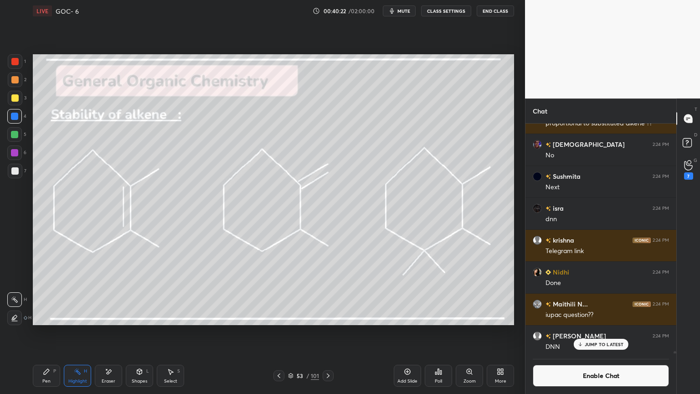
click at [327, 332] on icon at bounding box center [328, 375] width 7 height 7
click at [330, 332] on icon at bounding box center [328, 375] width 7 height 7
click at [332, 332] on div at bounding box center [328, 375] width 11 height 11
click at [596, 332] on p "JUMP TO LATEST" at bounding box center [604, 343] width 39 height 5
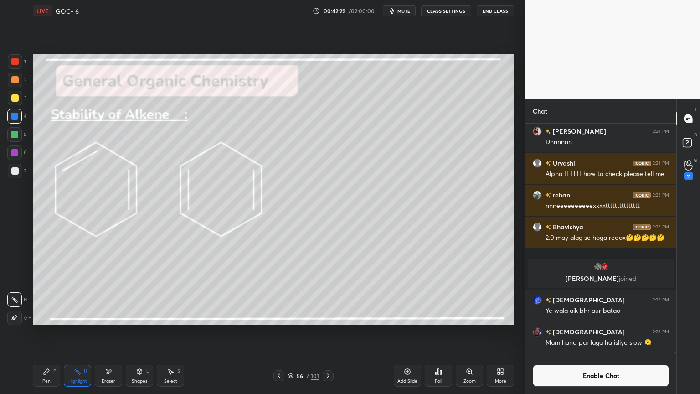
click at [604, 332] on button "Enable Chat" at bounding box center [601, 376] width 136 height 22
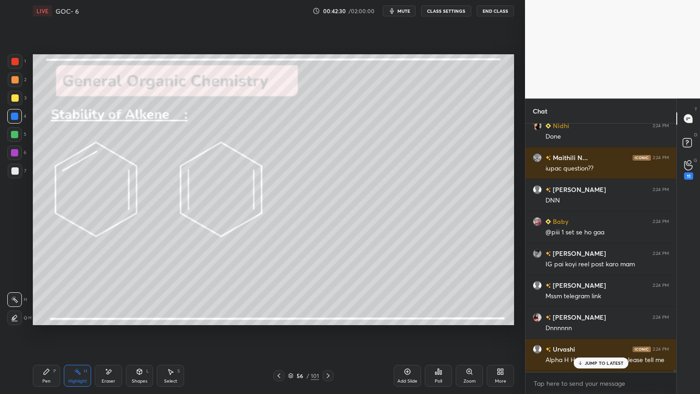
scroll to position [42097, 0]
click at [601, 332] on p "JUMP TO LATEST" at bounding box center [604, 362] width 39 height 5
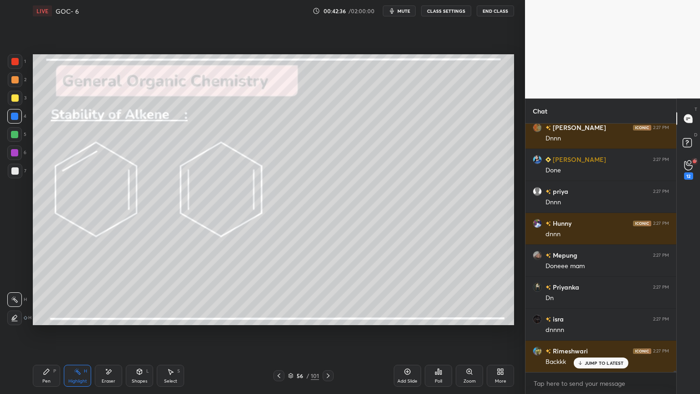
scroll to position [43052, 0]
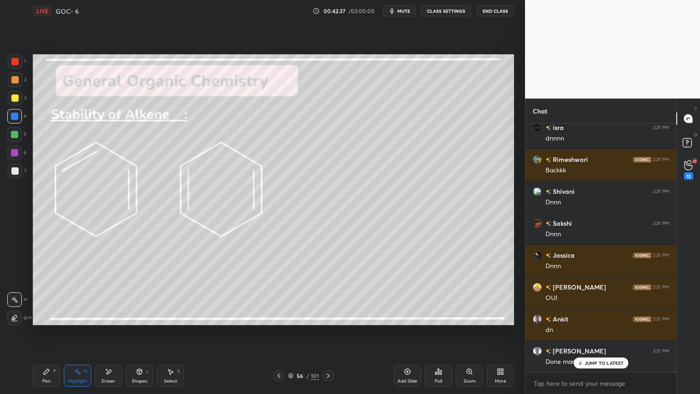
click at [324, 332] on div at bounding box center [328, 375] width 11 height 11
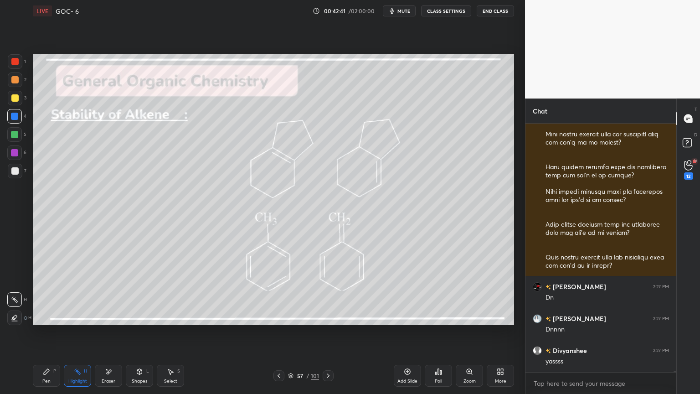
scroll to position [44429, 0]
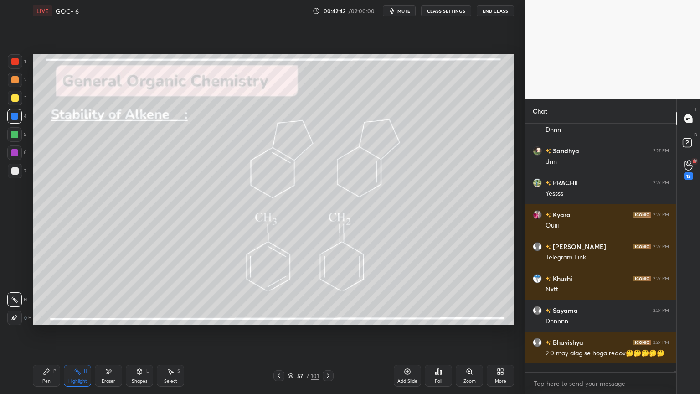
click at [437, 10] on button "CLASS SETTINGS" at bounding box center [446, 10] width 50 height 11
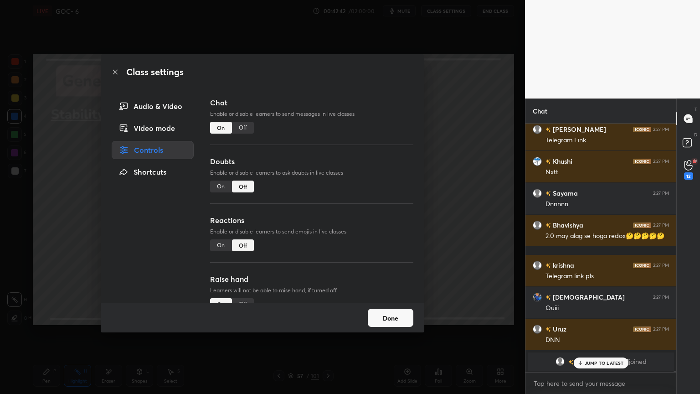
click at [243, 131] on div "Off" at bounding box center [243, 128] width 22 height 12
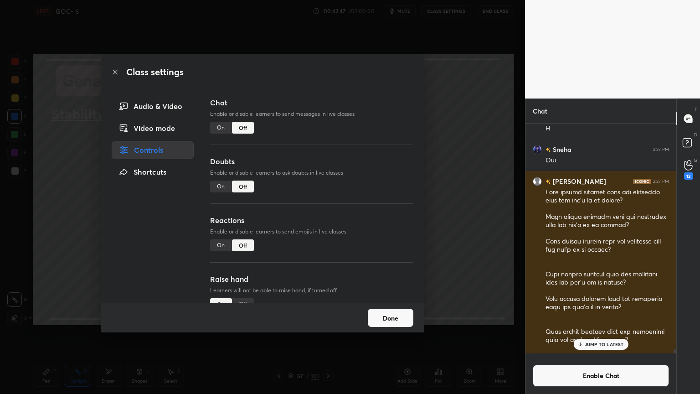
scroll to position [43211, 0]
click at [597, 332] on button "Enable Chat" at bounding box center [601, 376] width 136 height 22
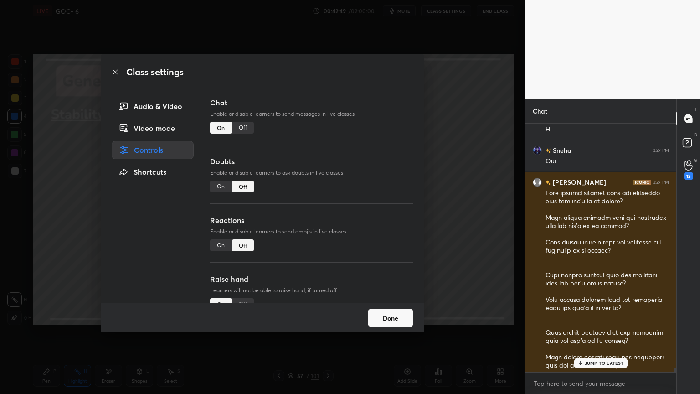
click at [594, 332] on p "JUMP TO LATEST" at bounding box center [604, 362] width 39 height 5
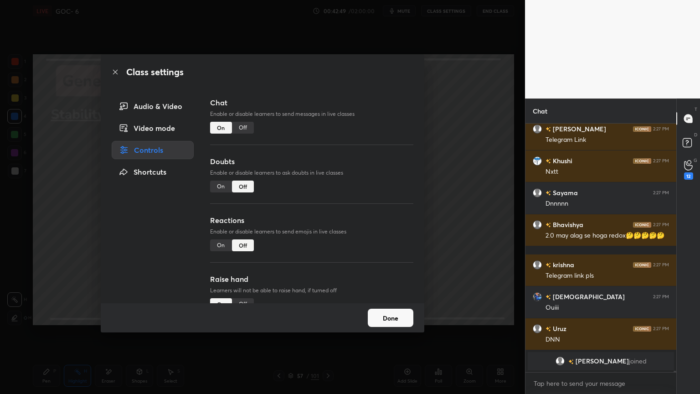
scroll to position [44002, 0]
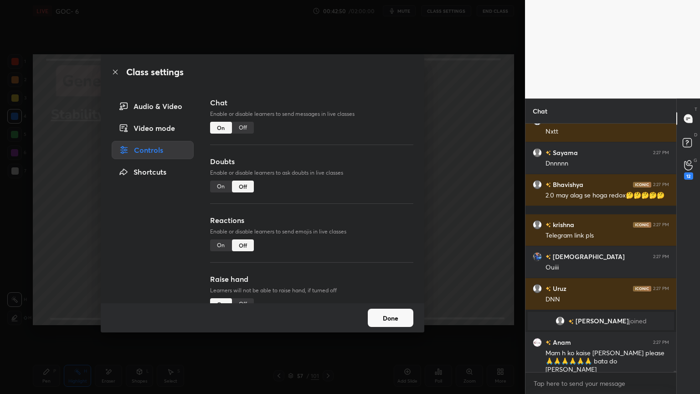
click at [386, 322] on button "Done" at bounding box center [391, 318] width 46 height 18
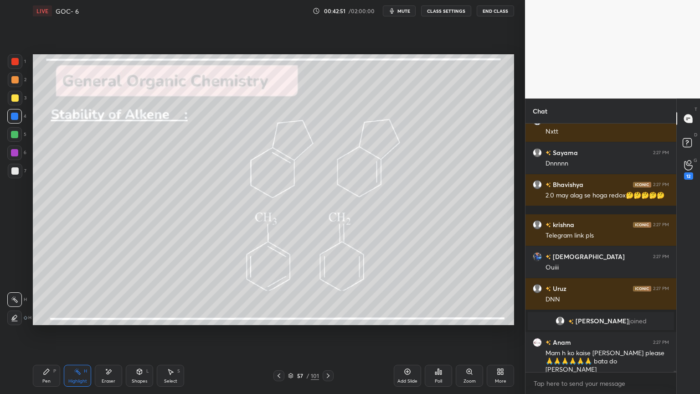
scroll to position [44033, 0]
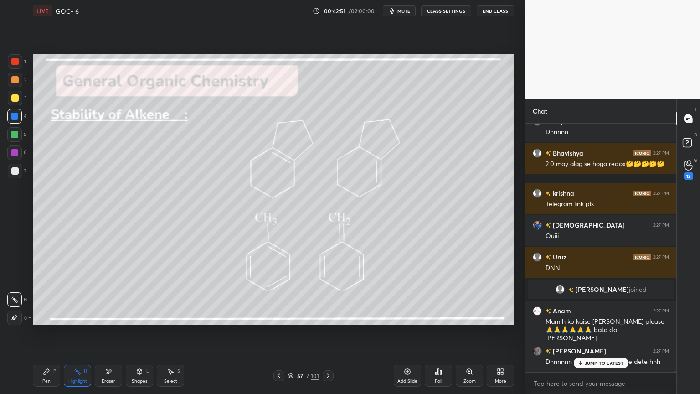
click at [280, 332] on icon at bounding box center [278, 375] width 7 height 7
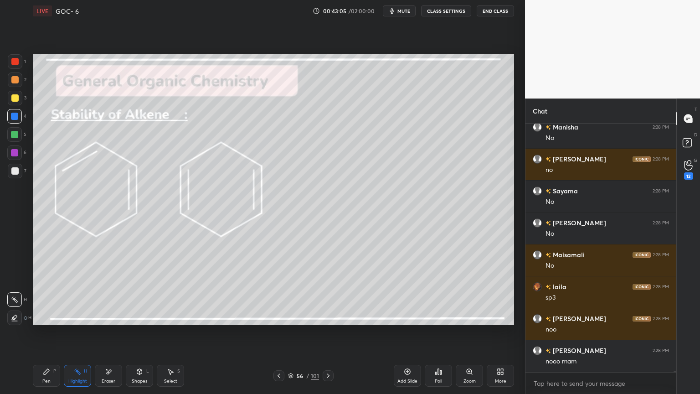
scroll to position [45886, 0]
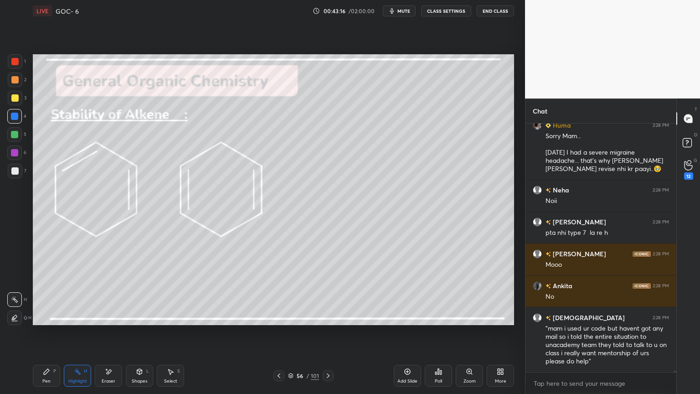
click at [326, 332] on icon at bounding box center [328, 375] width 7 height 7
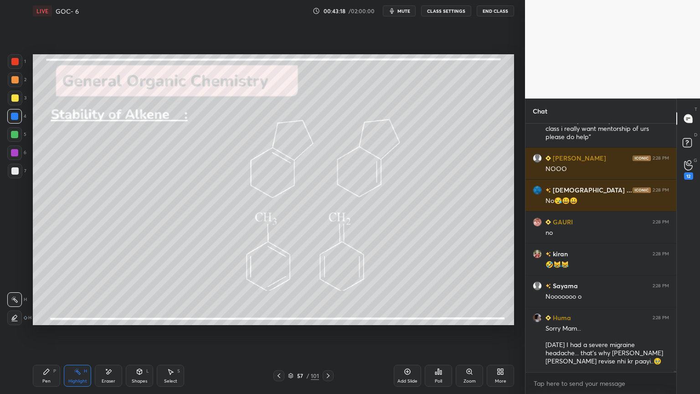
click at [441, 14] on button "CLASS SETTINGS" at bounding box center [446, 10] width 50 height 11
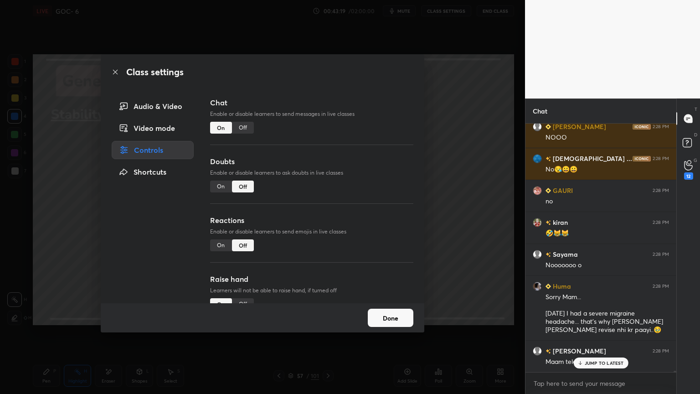
click at [244, 126] on div "Off" at bounding box center [243, 128] width 22 height 12
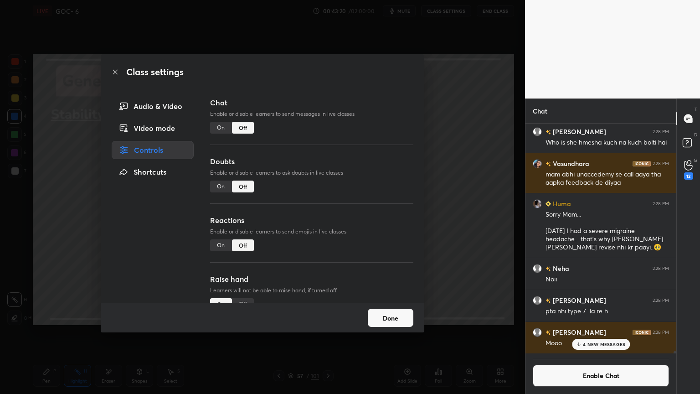
click at [387, 323] on button "Done" at bounding box center [391, 318] width 46 height 18
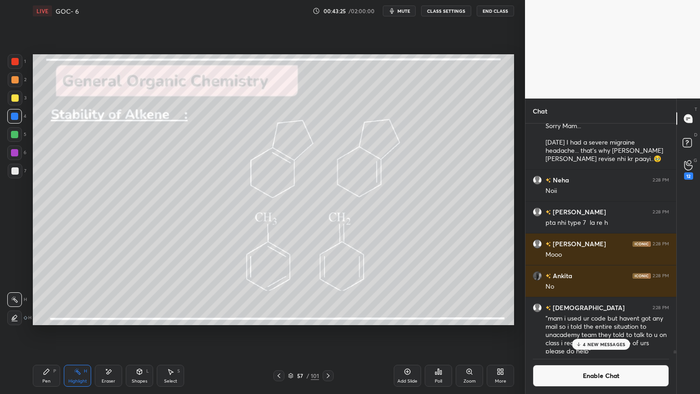
click at [589, 332] on div "4 NEW MESSAGES" at bounding box center [601, 344] width 58 height 11
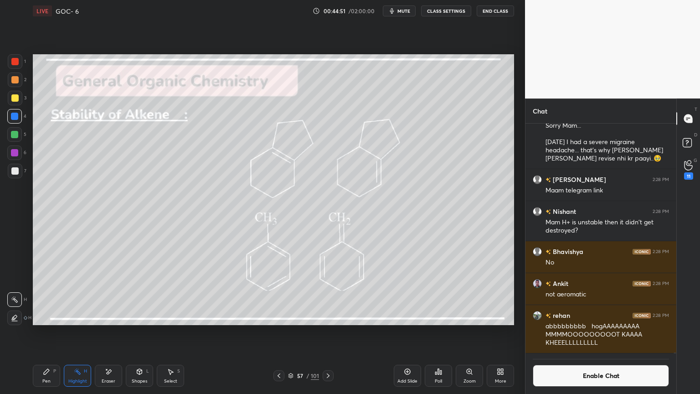
click at [612, 332] on button "Enable Chat" at bounding box center [601, 376] width 136 height 22
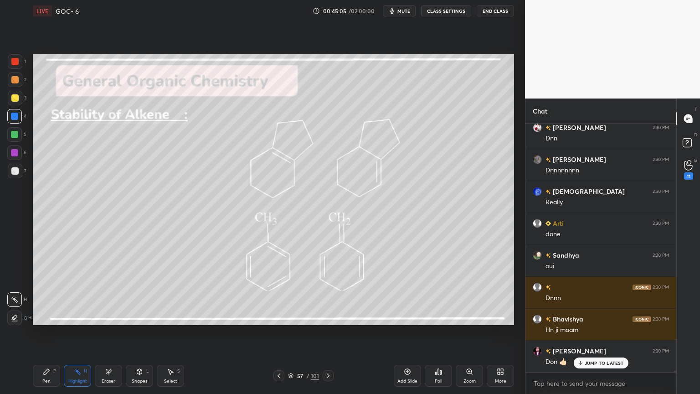
scroll to position [47464, 0]
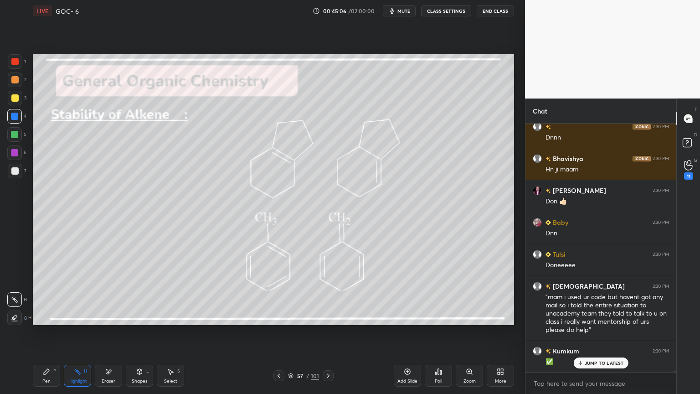
click at [329, 332] on icon at bounding box center [328, 375] width 7 height 7
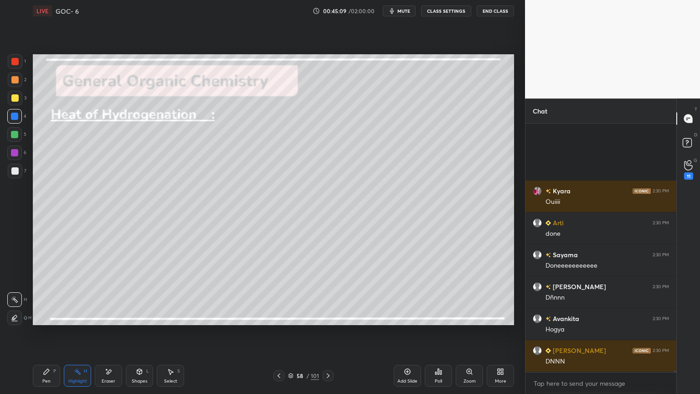
scroll to position [47895, 0]
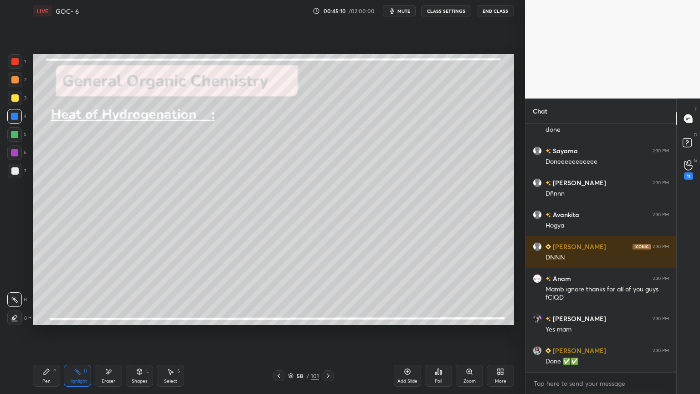
click at [39, 332] on div "Pen P" at bounding box center [46, 376] width 27 height 22
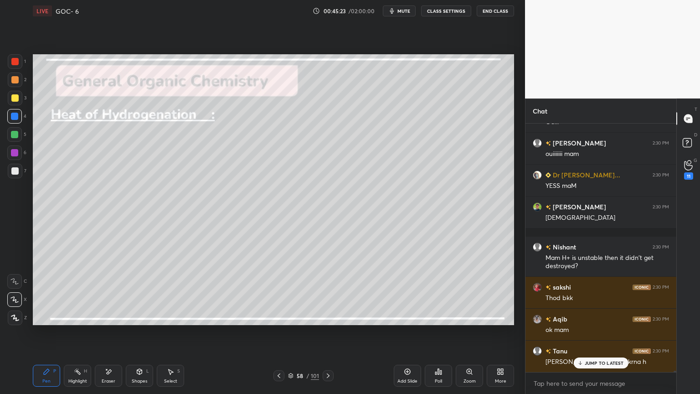
scroll to position [49566, 0]
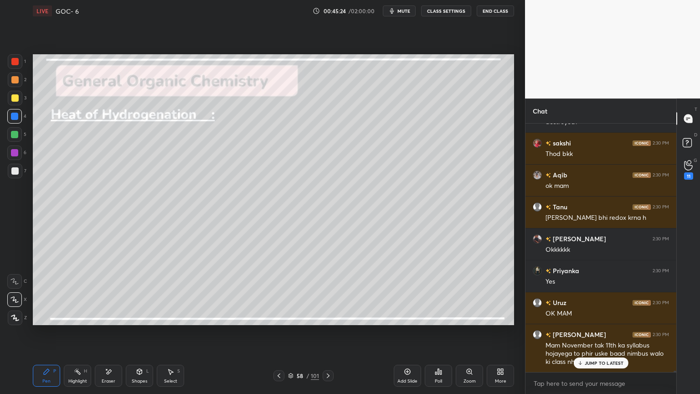
click at [449, 13] on button "CLASS SETTINGS" at bounding box center [446, 10] width 50 height 11
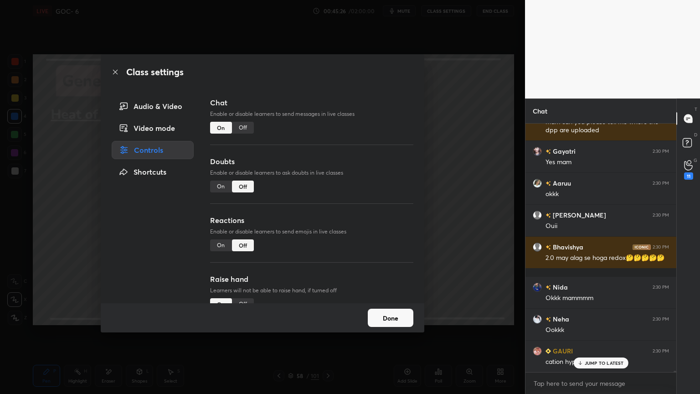
click at [243, 126] on div "Off" at bounding box center [243, 128] width 22 height 12
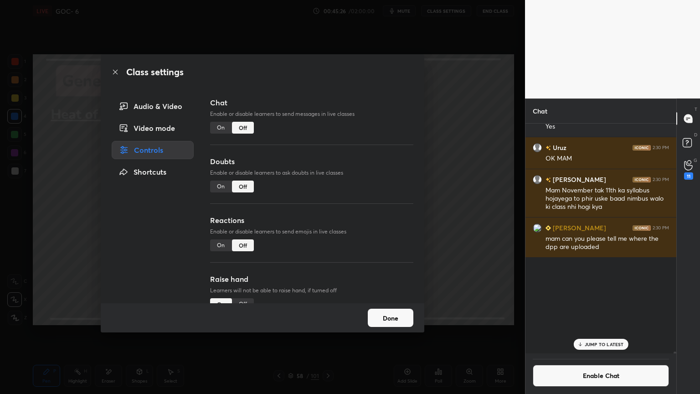
scroll to position [227, 148]
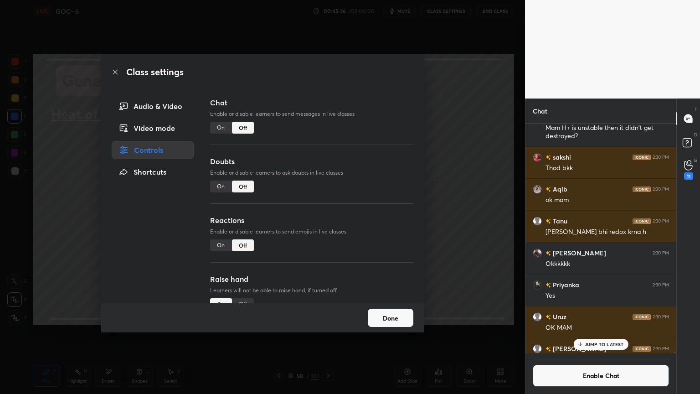
click at [374, 314] on button "Done" at bounding box center [391, 318] width 46 height 18
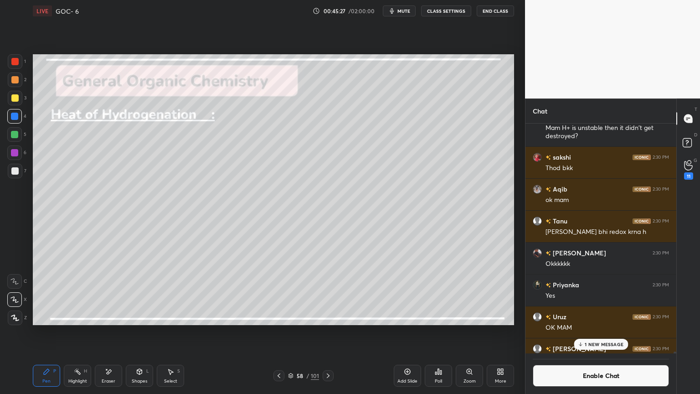
click at [58, 332] on div "Pen P" at bounding box center [46, 376] width 27 height 22
click at [15, 85] on div at bounding box center [15, 79] width 15 height 15
click at [145, 332] on div "Shapes L" at bounding box center [139, 376] width 27 height 22
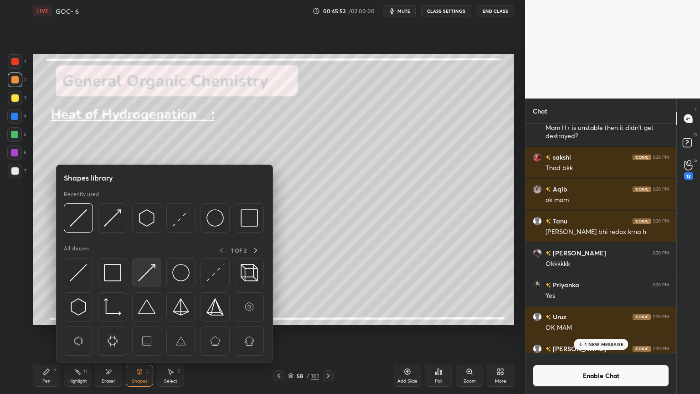
click at [150, 274] on img at bounding box center [146, 272] width 17 height 17
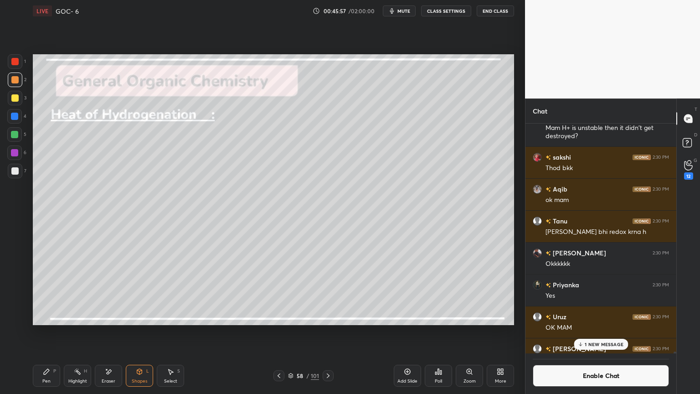
click at [66, 332] on div "Highlight H" at bounding box center [77, 376] width 27 height 22
click at [18, 113] on div at bounding box center [14, 116] width 7 height 7
click at [141, 332] on icon at bounding box center [139, 370] width 5 height 1
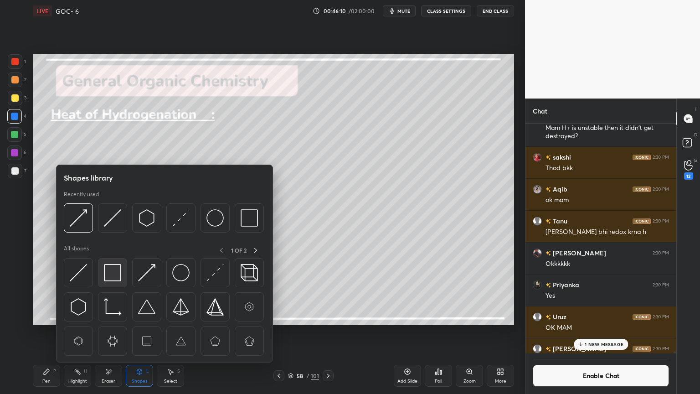
click at [117, 272] on img at bounding box center [112, 272] width 17 height 17
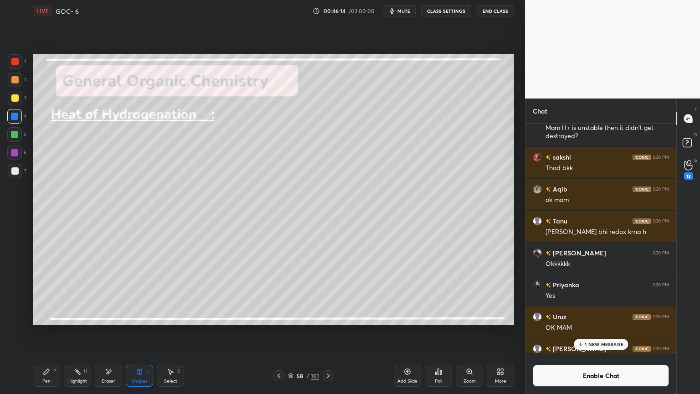
click at [53, 332] on div "Pen P" at bounding box center [46, 376] width 27 height 22
click at [16, 75] on div at bounding box center [15, 79] width 15 height 15
click at [17, 119] on div at bounding box center [14, 116] width 7 height 7
click at [82, 332] on div "Highlight H" at bounding box center [77, 376] width 27 height 22
click at [114, 332] on div "Eraser" at bounding box center [108, 376] width 27 height 22
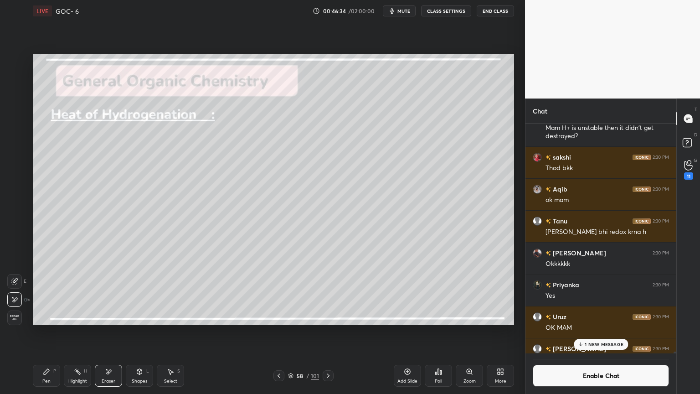
click at [45, 332] on div "Pen" at bounding box center [46, 381] width 8 height 5
click at [86, 332] on div "Highlight H" at bounding box center [77, 376] width 27 height 22
click at [53, 332] on div "P" at bounding box center [54, 371] width 3 height 5
click at [43, 332] on icon at bounding box center [46, 371] width 7 height 7
click at [17, 171] on div at bounding box center [14, 170] width 7 height 7
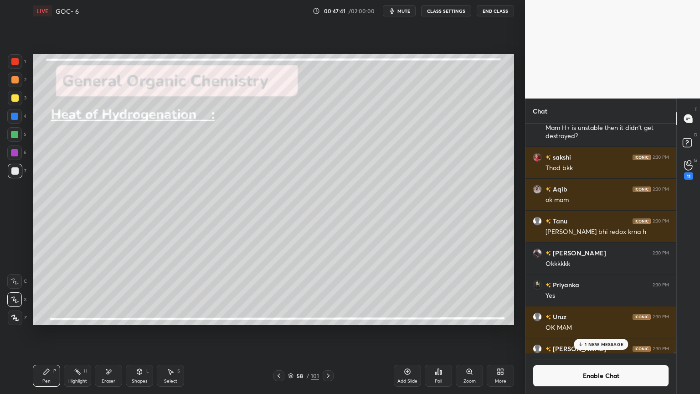
click at [139, 332] on icon at bounding box center [139, 371] width 5 height 5
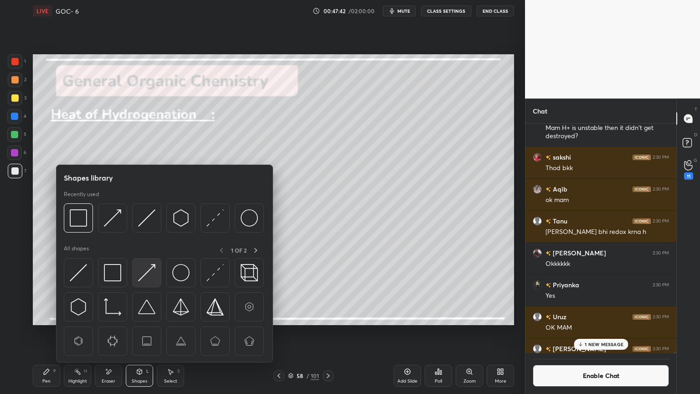
click at [146, 277] on img at bounding box center [146, 272] width 17 height 17
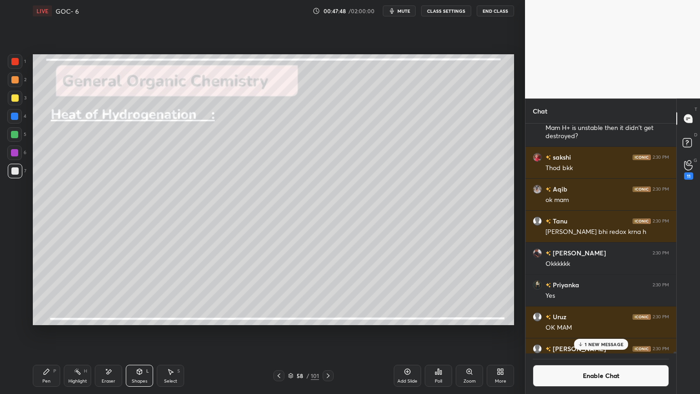
click at [16, 82] on div at bounding box center [14, 79] width 7 height 7
click at [48, 332] on div "Pen P" at bounding box center [46, 376] width 27 height 22
click at [79, 332] on rect at bounding box center [78, 372] width 5 height 5
click at [19, 134] on div at bounding box center [14, 134] width 15 height 15
click at [22, 158] on div "6" at bounding box center [16, 152] width 19 height 15
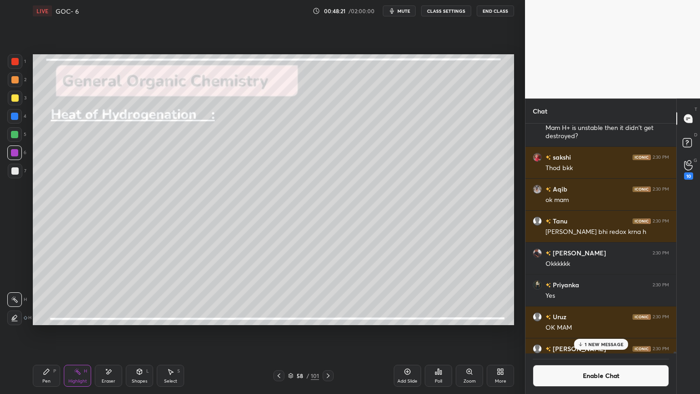
click at [327, 332] on icon at bounding box center [328, 375] width 3 height 5
click at [56, 332] on div "Pen P" at bounding box center [46, 376] width 27 height 22
click at [82, 332] on div "Highlight H" at bounding box center [77, 376] width 27 height 22
click at [53, 332] on div "P" at bounding box center [54, 371] width 3 height 5
click at [69, 332] on div "Highlight" at bounding box center [77, 381] width 19 height 5
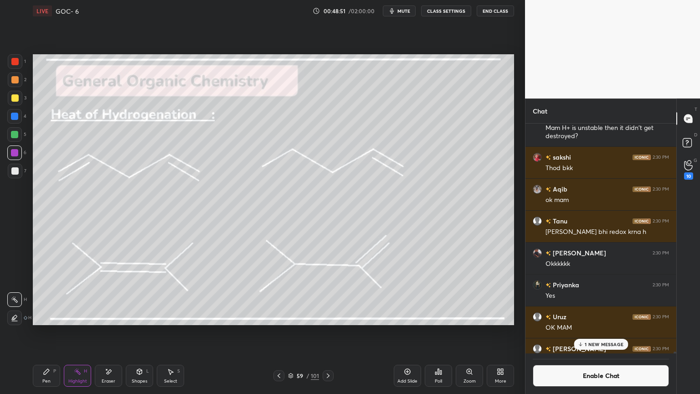
click at [16, 139] on div at bounding box center [14, 134] width 15 height 15
click at [274, 332] on div at bounding box center [279, 375] width 11 height 11
click at [328, 332] on icon at bounding box center [328, 375] width 3 height 5
click at [598, 332] on p "1 NEW MESSAGE" at bounding box center [604, 343] width 39 height 5
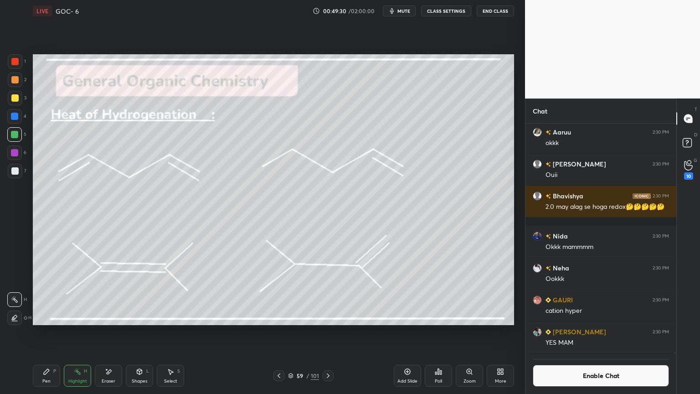
click at [590, 332] on button "Enable Chat" at bounding box center [601, 376] width 136 height 22
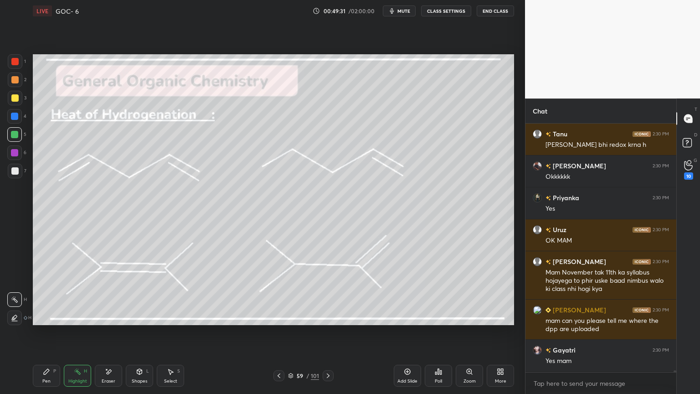
click at [46, 332] on div "Pen P" at bounding box center [46, 376] width 27 height 22
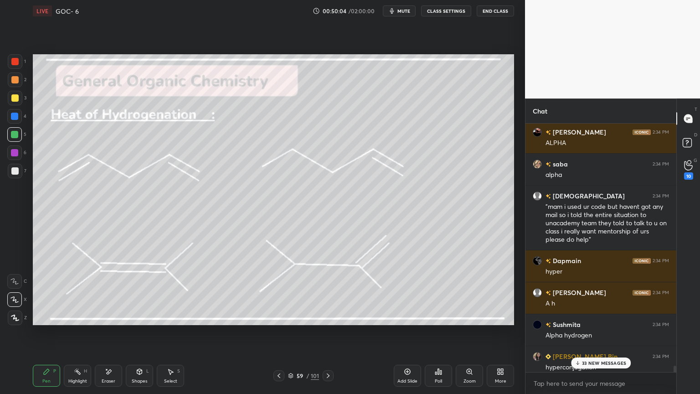
scroll to position [54209, 0]
click at [607, 332] on p "48 NEW MESSAGES" at bounding box center [604, 362] width 45 height 5
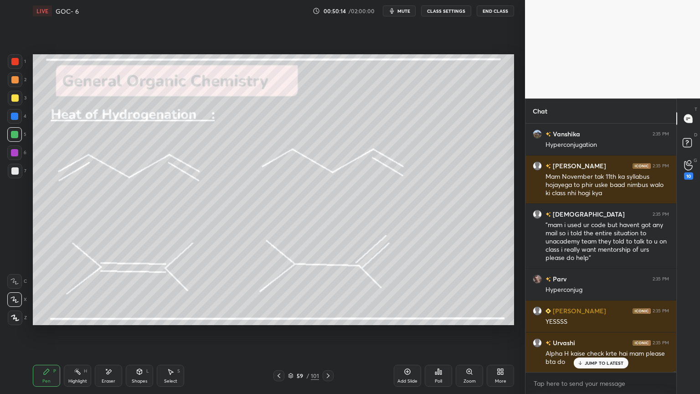
scroll to position [56913, 0]
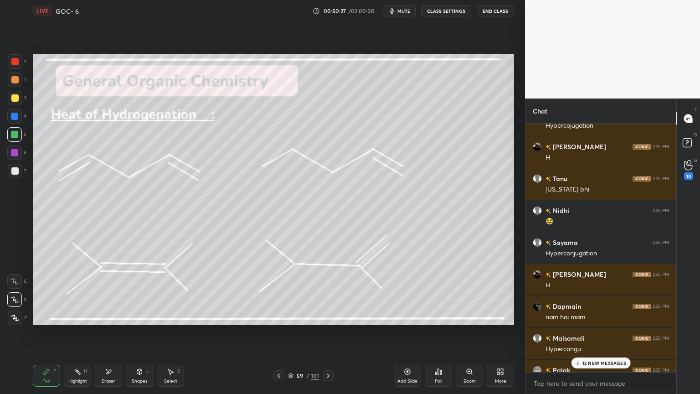
click at [595, 332] on div "12 NEW MESSAGES" at bounding box center [601, 362] width 60 height 11
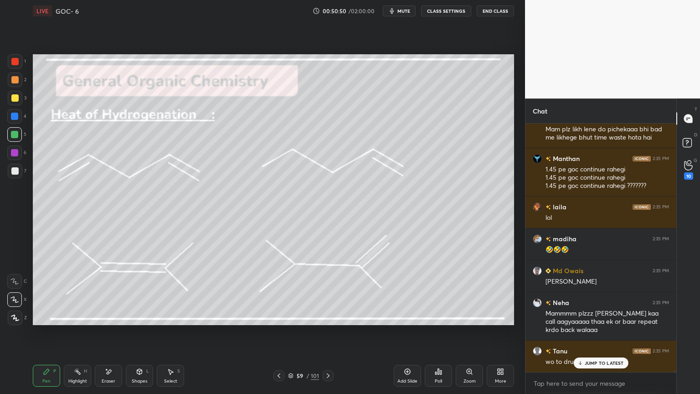
click at [444, 14] on button "CLASS SETTINGS" at bounding box center [446, 10] width 50 height 11
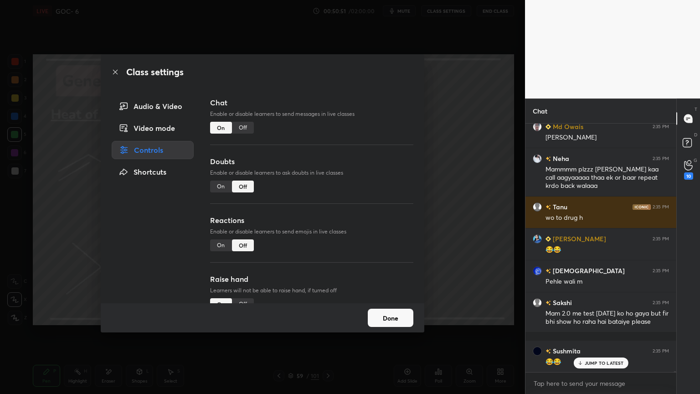
click at [244, 129] on div "Off" at bounding box center [243, 128] width 22 height 12
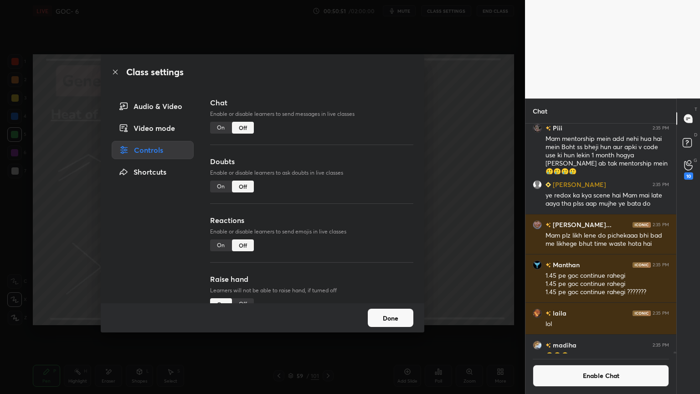
click at [375, 320] on button "Done" at bounding box center [391, 318] width 46 height 18
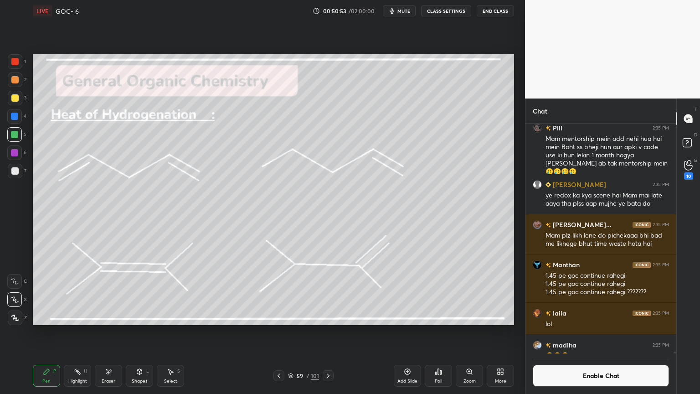
click at [78, 332] on rect at bounding box center [78, 372] width 5 height 5
click at [47, 332] on icon at bounding box center [46, 371] width 5 height 5
click at [326, 332] on icon at bounding box center [328, 375] width 7 height 7
click at [86, 332] on div "Highlight" at bounding box center [77, 381] width 19 height 5
click at [574, 332] on button "Enable Chat" at bounding box center [601, 376] width 136 height 22
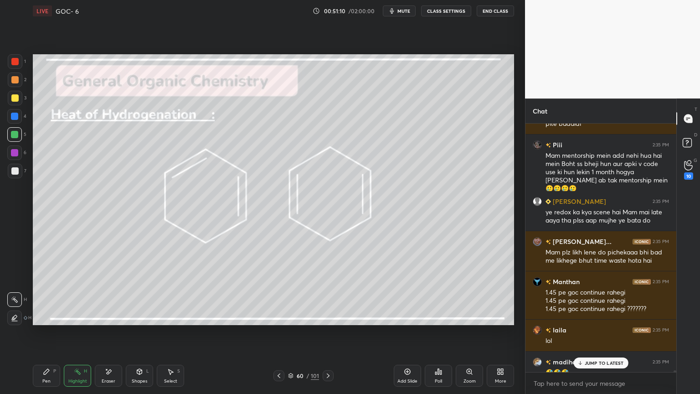
click at [596, 332] on p "JUMP TO LATEST" at bounding box center [604, 362] width 39 height 5
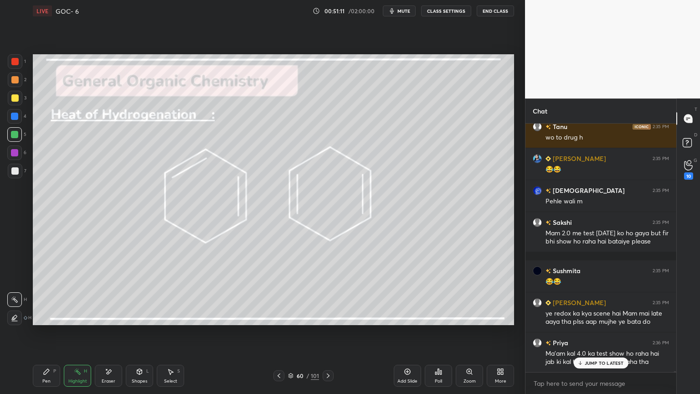
click at [49, 332] on icon at bounding box center [46, 371] width 7 height 7
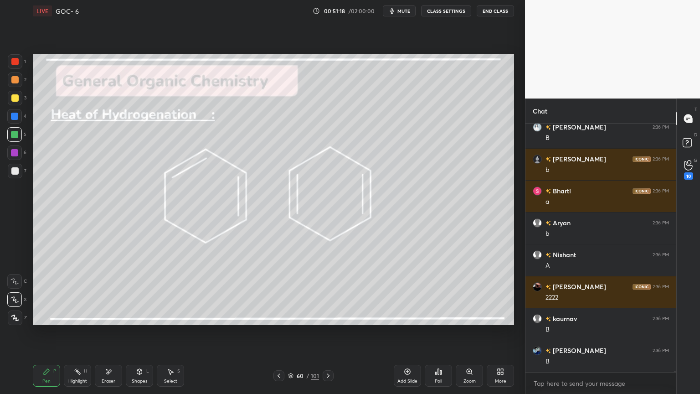
click at [78, 332] on div "Pen P Highlight H Eraser Shapes L Select S 60 / 101 Add Slide Poll Zoom More" at bounding box center [273, 375] width 481 height 36
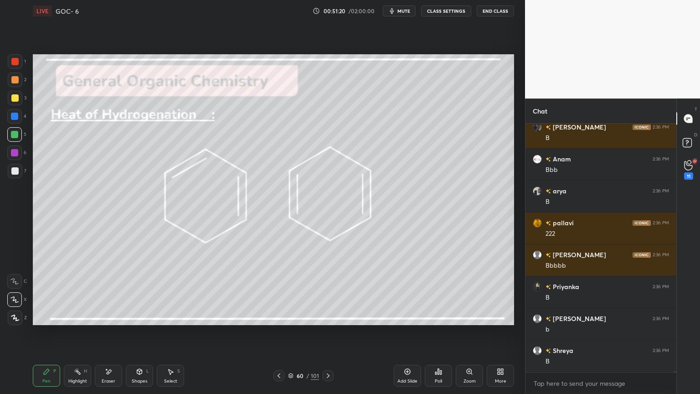
click at [106, 332] on icon at bounding box center [108, 372] width 7 height 8
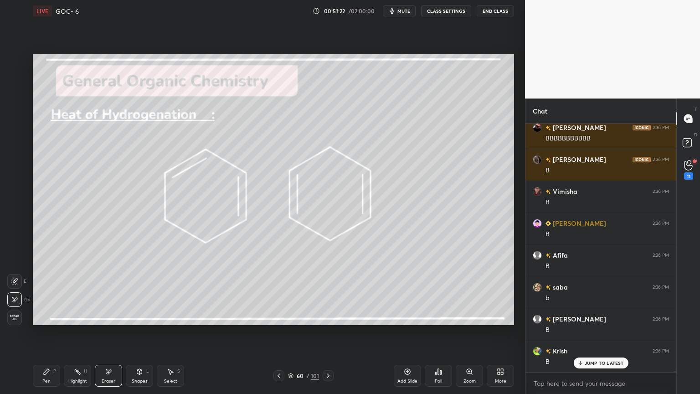
click at [77, 332] on div "Highlight" at bounding box center [77, 381] width 19 height 5
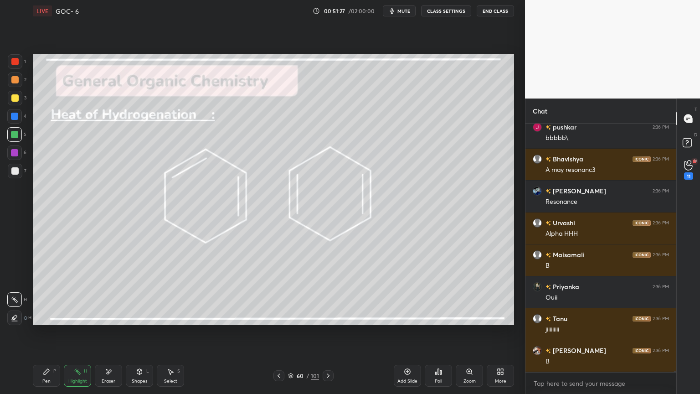
click at [328, 332] on icon at bounding box center [328, 375] width 7 height 7
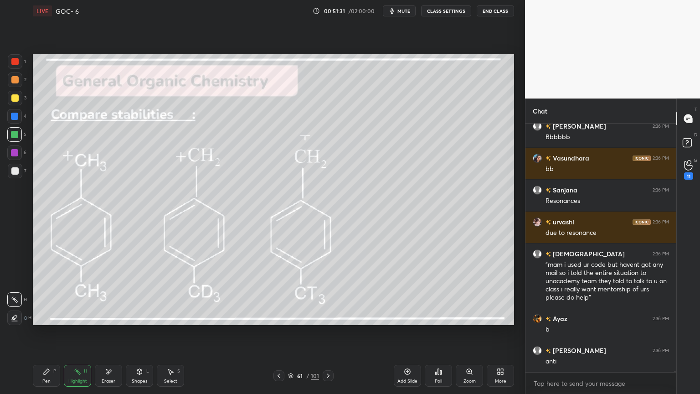
click at [284, 332] on div at bounding box center [279, 375] width 11 height 11
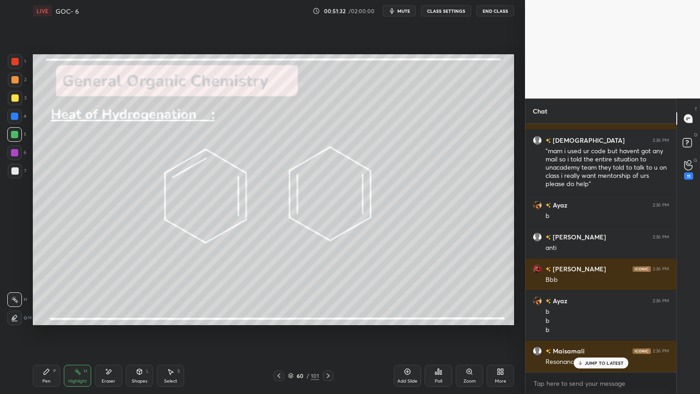
click at [279, 332] on icon at bounding box center [278, 375] width 7 height 7
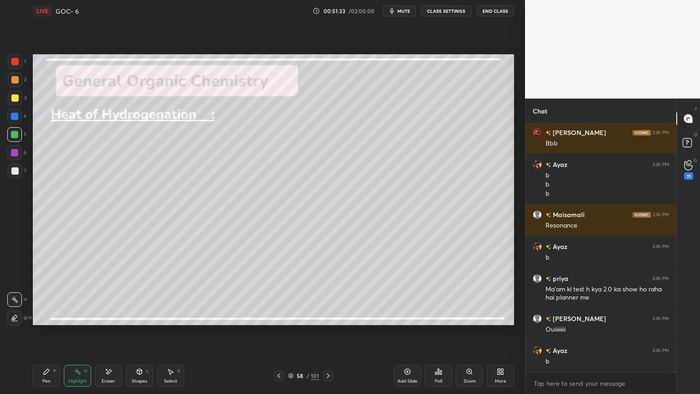
click at [281, 332] on icon at bounding box center [278, 375] width 7 height 7
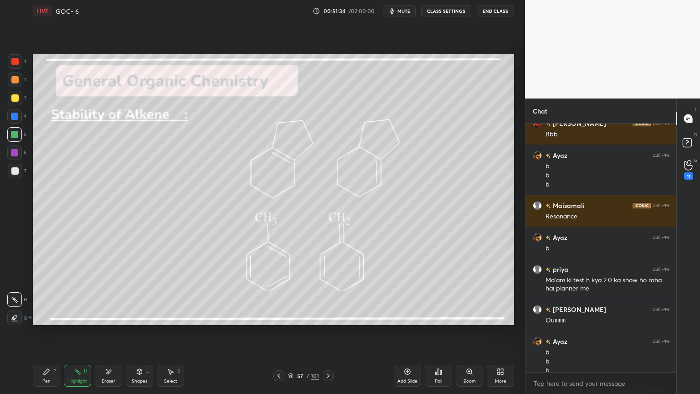
click at [333, 332] on div at bounding box center [328, 375] width 11 height 11
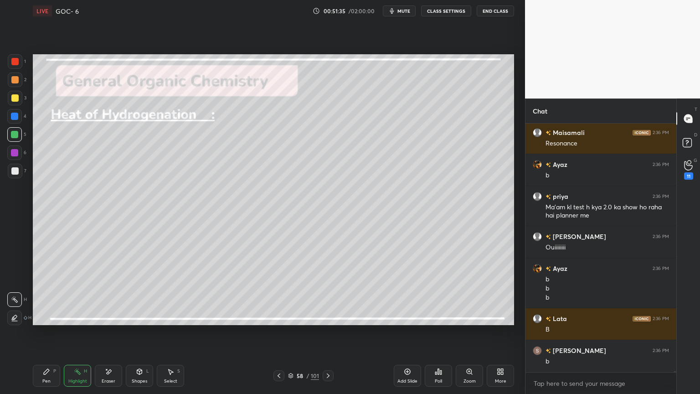
click at [451, 12] on button "CLASS SETTINGS" at bounding box center [446, 10] width 50 height 11
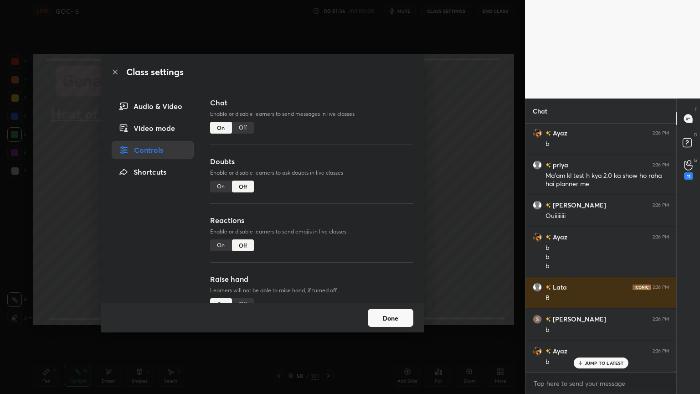
click at [243, 129] on div "Off" at bounding box center [243, 128] width 22 height 12
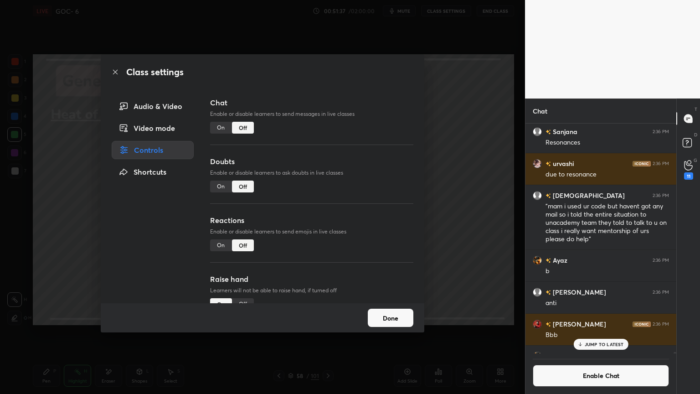
click at [385, 318] on button "Done" at bounding box center [391, 318] width 46 height 18
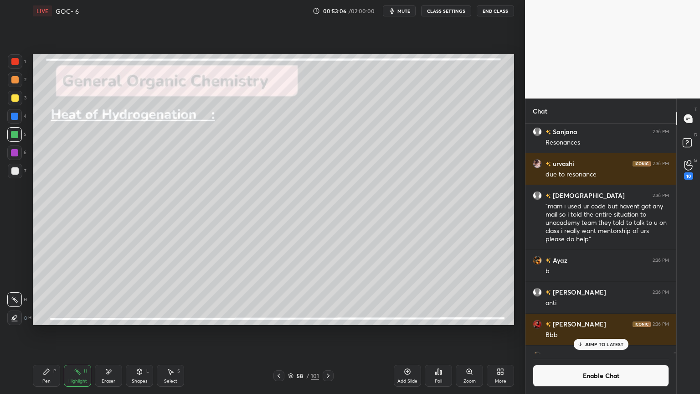
click at [598, 332] on div "JUMP TO LATEST" at bounding box center [601, 344] width 55 height 11
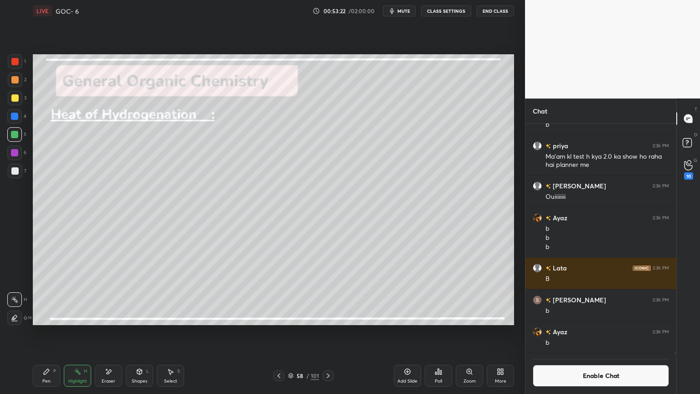
click at [582, 332] on button "Enable Chat" at bounding box center [601, 376] width 136 height 22
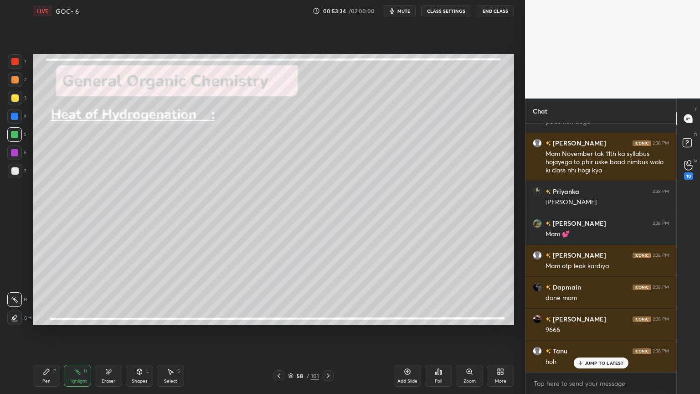
scroll to position [61224, 0]
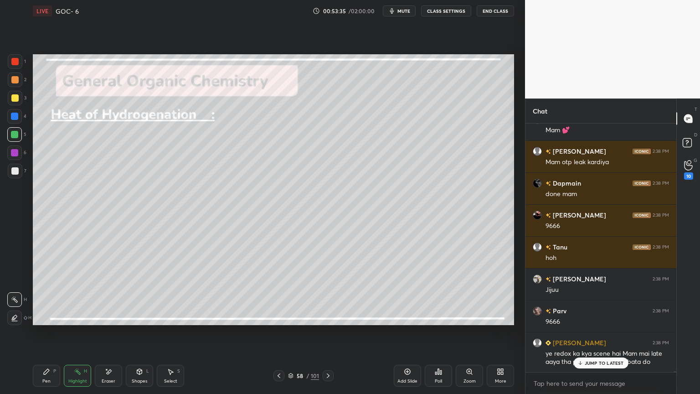
click at [88, 332] on div "Highlight H" at bounding box center [77, 376] width 27 height 22
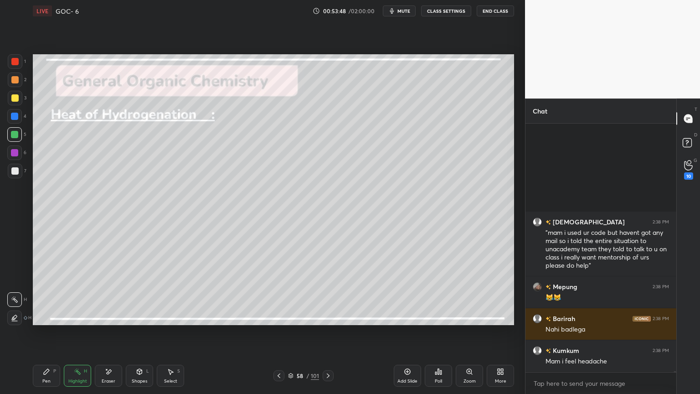
scroll to position [63204, 0]
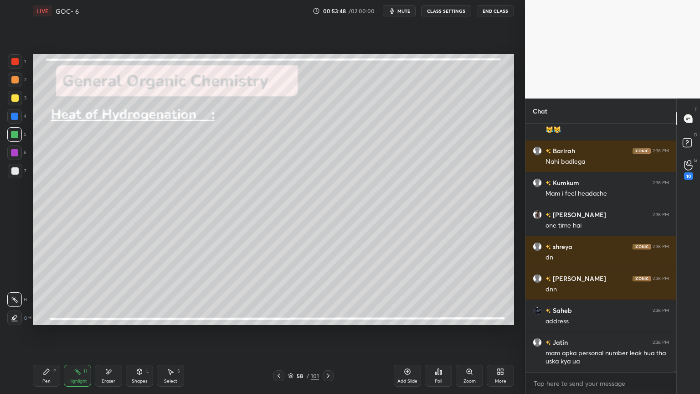
click at [440, 10] on button "CLASS SETTINGS" at bounding box center [446, 10] width 50 height 11
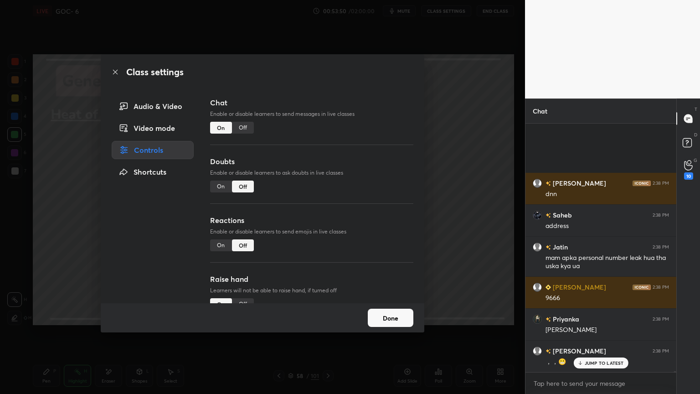
scroll to position [63726, 0]
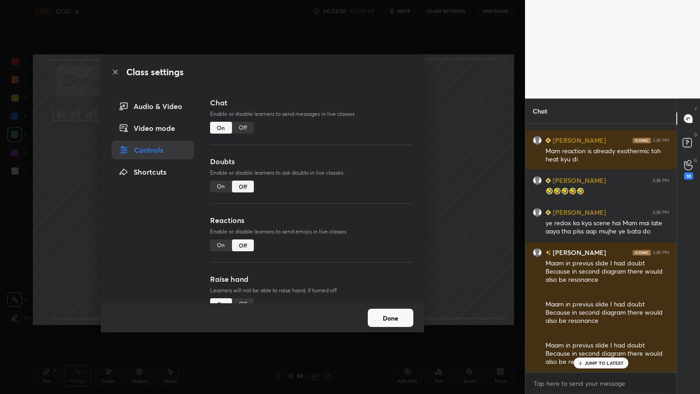
click at [246, 127] on div "Off" at bounding box center [243, 128] width 22 height 12
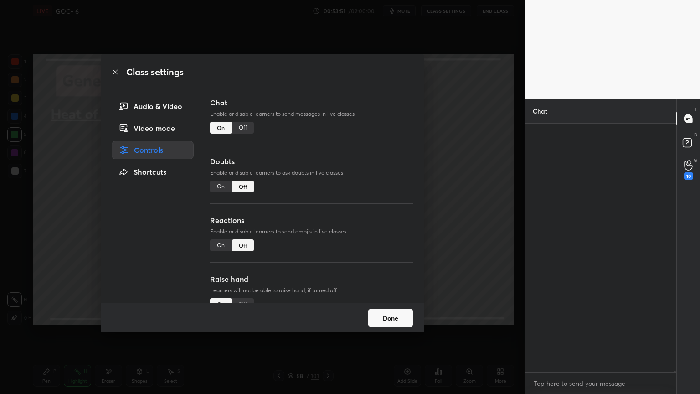
scroll to position [227, 148]
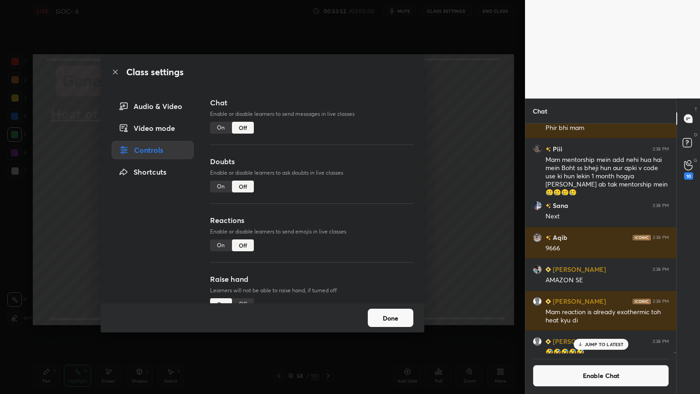
click at [387, 315] on button "Done" at bounding box center [391, 318] width 46 height 18
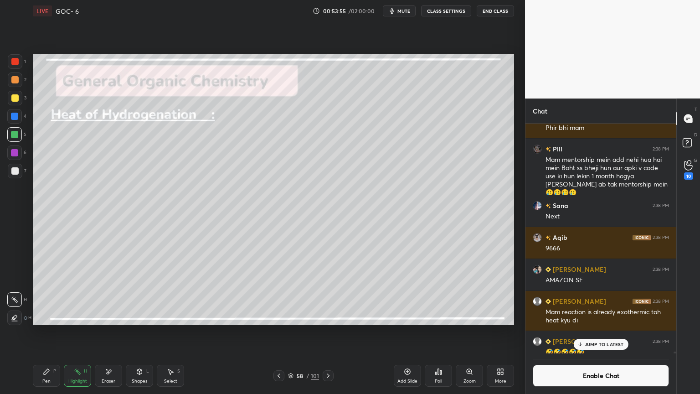
click at [605, 332] on p "JUMP TO LATEST" at bounding box center [604, 343] width 39 height 5
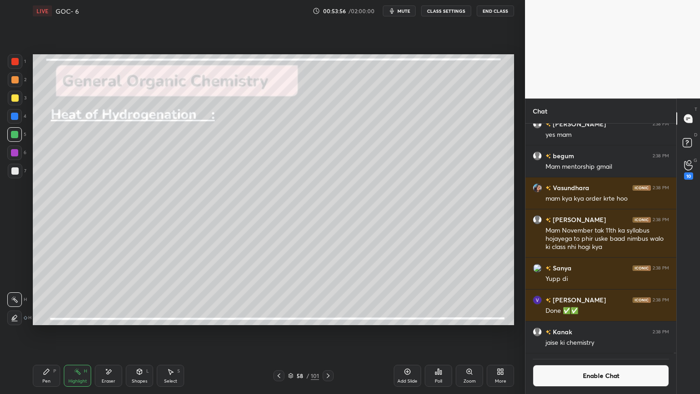
click at [605, 332] on button "Enable Chat" at bounding box center [601, 376] width 136 height 22
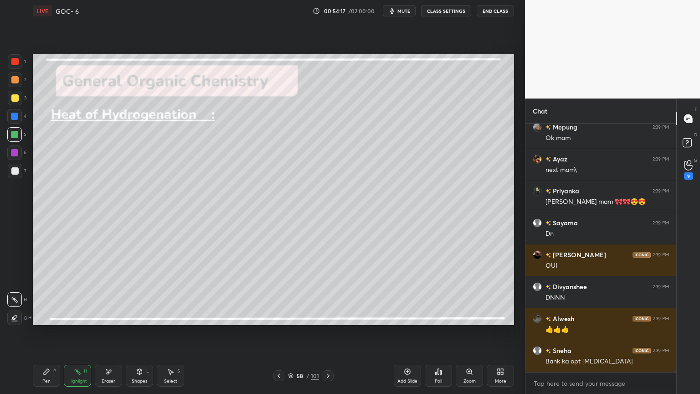
click at [446, 13] on button "CLASS SETTINGS" at bounding box center [446, 10] width 50 height 11
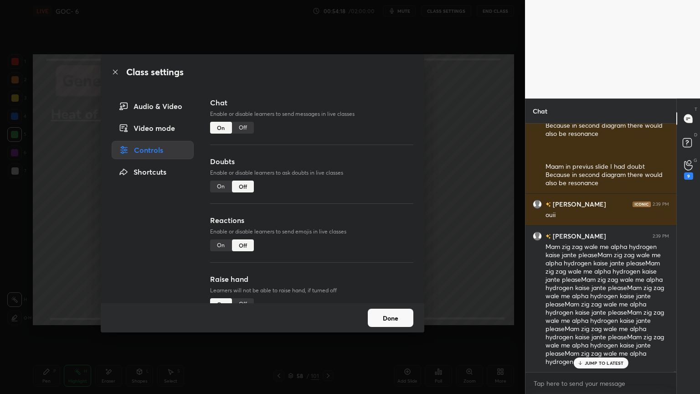
click at [235, 122] on div "Off" at bounding box center [243, 128] width 22 height 12
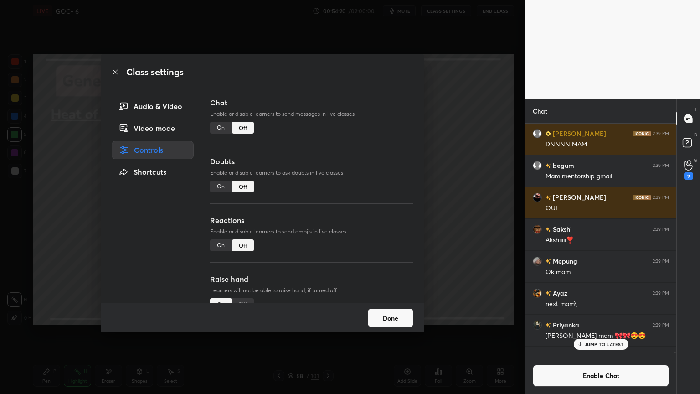
click at [394, 317] on button "Done" at bounding box center [391, 318] width 46 height 18
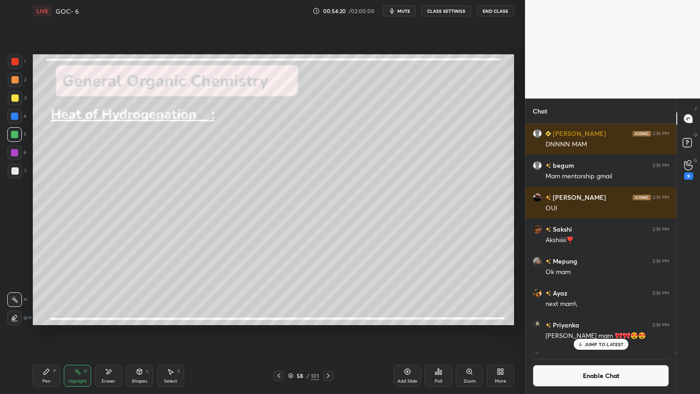
click at [598, 332] on p "JUMP TO LATEST" at bounding box center [604, 343] width 39 height 5
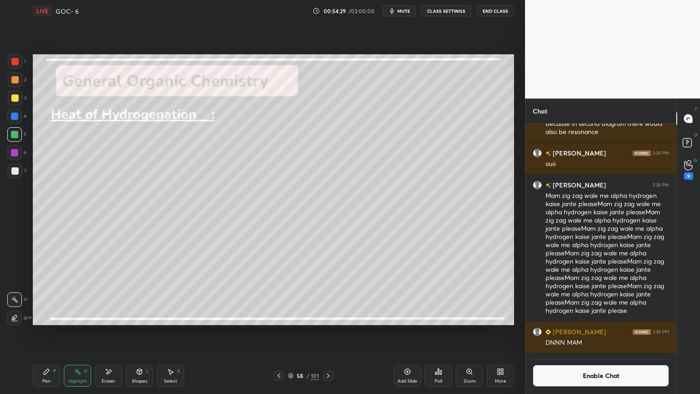
click at [556, 332] on button "Enable Chat" at bounding box center [601, 376] width 136 height 22
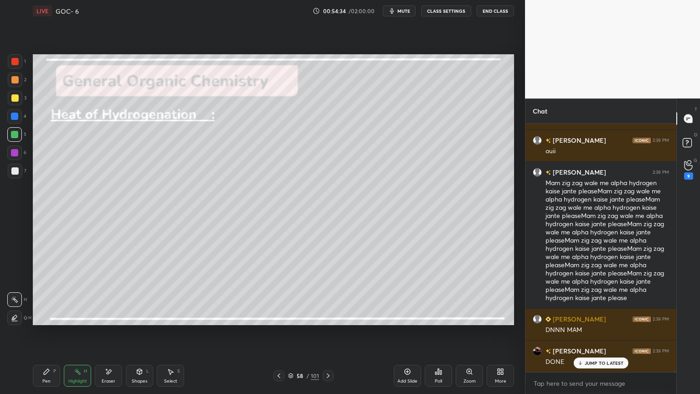
click at [278, 332] on icon at bounding box center [278, 375] width 7 height 7
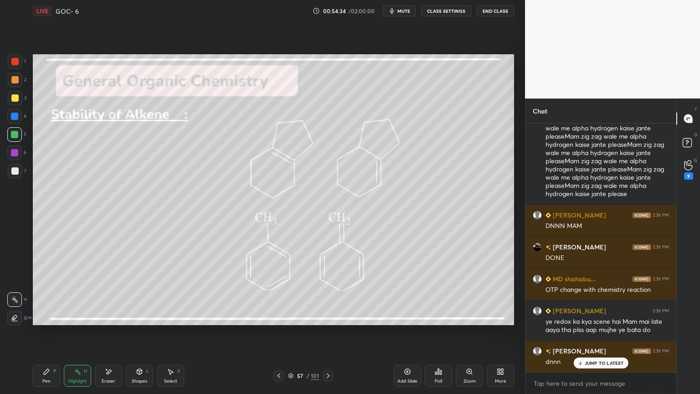
click at [277, 332] on icon at bounding box center [278, 375] width 7 height 7
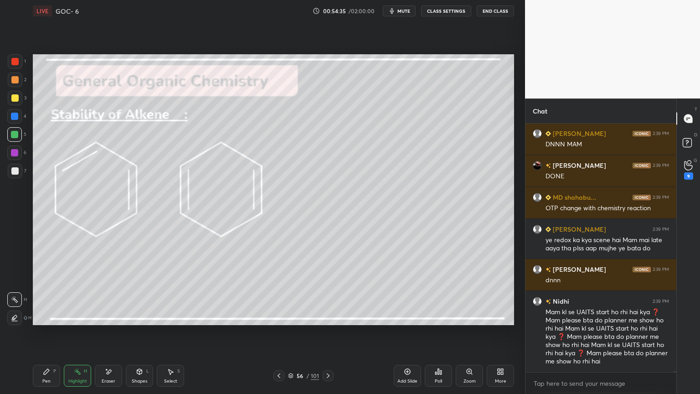
click at [278, 332] on icon at bounding box center [278, 375] width 7 height 7
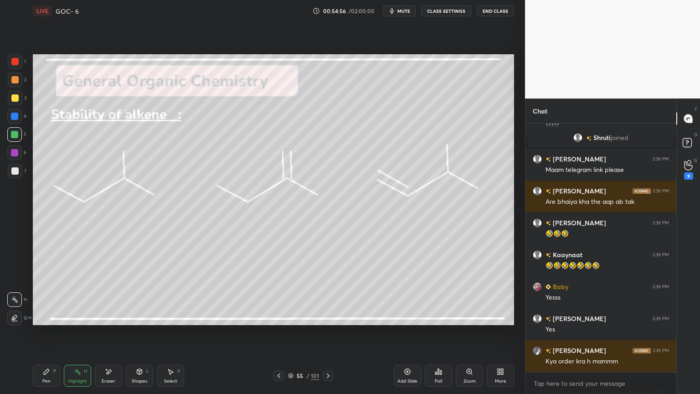
click at [484, 29] on div "Setting up your live class Poll for secs No correct answer Start poll" at bounding box center [273, 190] width 489 height 336
click at [483, 29] on div "Setting up your live class Poll for secs No correct answer Start poll" at bounding box center [273, 190] width 489 height 336
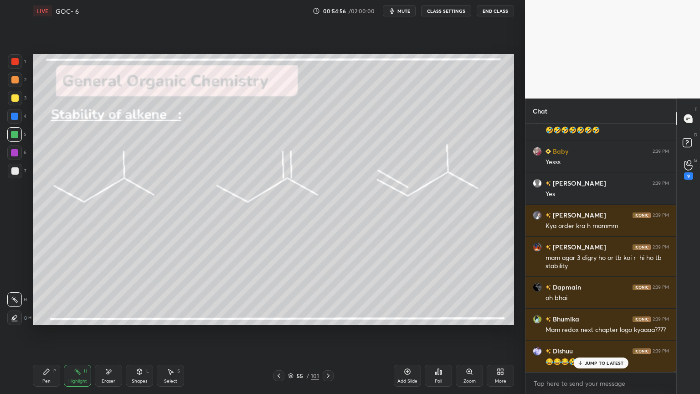
click at [446, 13] on button "CLASS SETTINGS" at bounding box center [446, 10] width 50 height 11
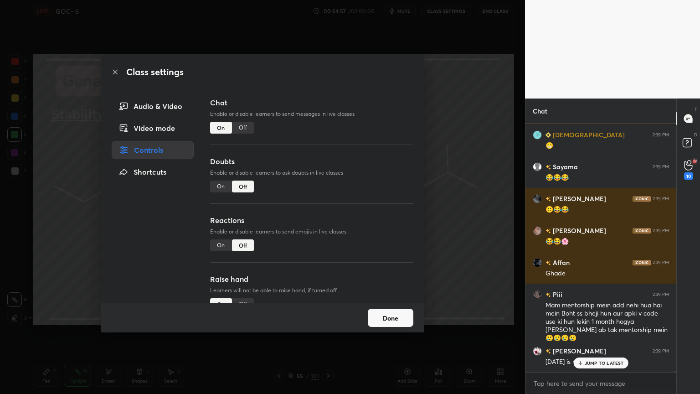
click at [243, 128] on div "Off" at bounding box center [243, 128] width 22 height 12
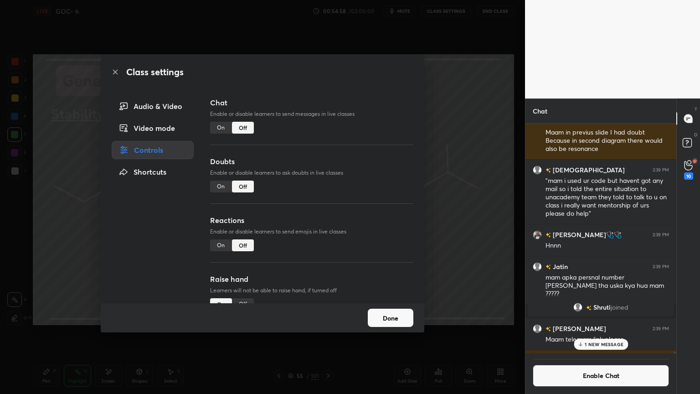
click at [392, 321] on button "Done" at bounding box center [391, 318] width 46 height 18
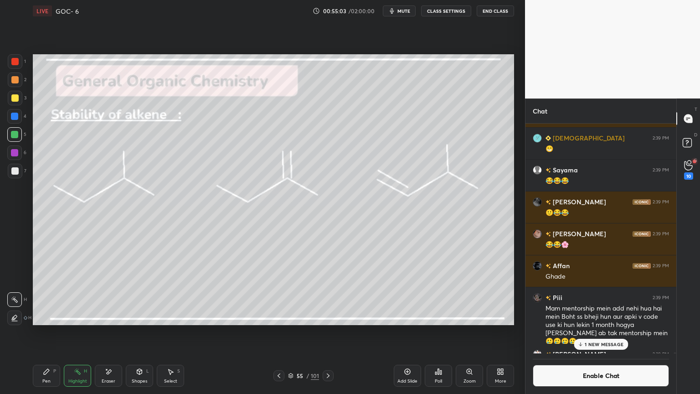
click at [586, 332] on div "1 NEW MESSAGE" at bounding box center [601, 344] width 54 height 11
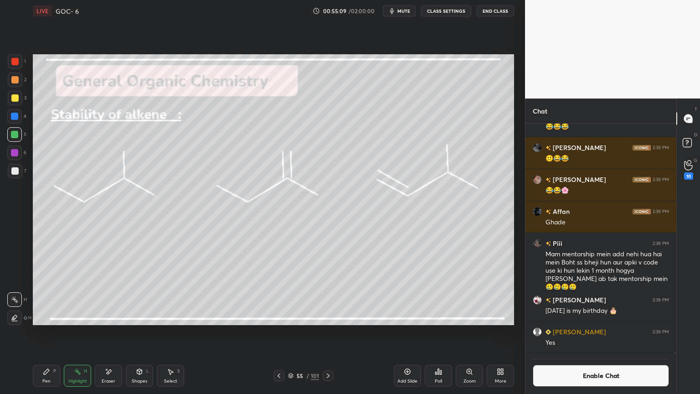
click at [54, 332] on div "Pen P" at bounding box center [46, 376] width 27 height 22
click at [82, 332] on div "Highlight H" at bounding box center [77, 376] width 27 height 22
click at [11, 317] on icon at bounding box center [14, 317] width 7 height 7
click at [11, 151] on div at bounding box center [14, 152] width 7 height 7
click at [18, 80] on div at bounding box center [14, 79] width 7 height 7
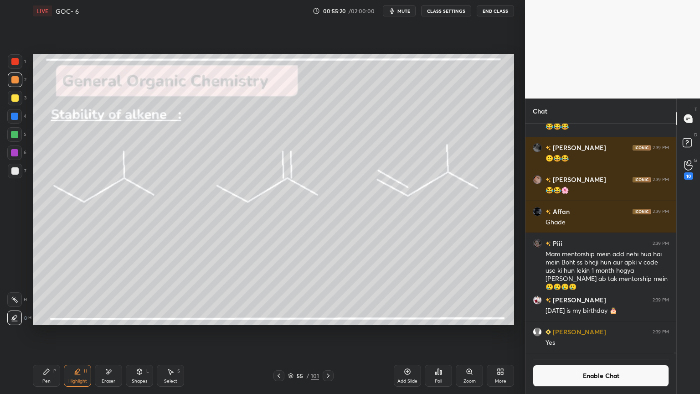
click at [13, 120] on div at bounding box center [14, 116] width 15 height 15
click at [18, 153] on div at bounding box center [14, 152] width 15 height 15
click at [51, 332] on div "Pen P" at bounding box center [46, 376] width 27 height 22
click at [325, 332] on icon at bounding box center [328, 375] width 7 height 7
click at [329, 332] on icon at bounding box center [328, 375] width 7 height 7
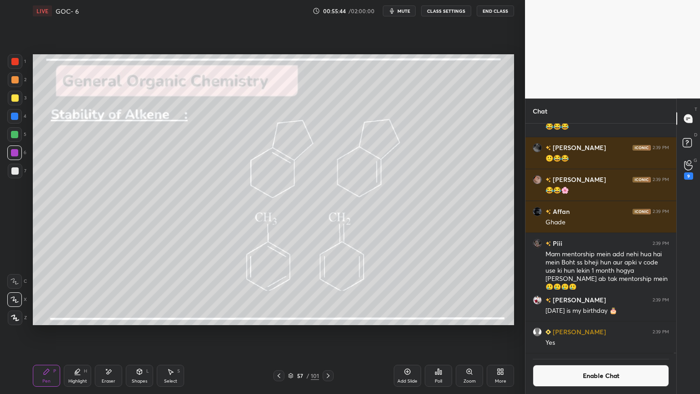
click at [326, 332] on icon at bounding box center [328, 375] width 7 height 7
click at [328, 332] on icon at bounding box center [328, 375] width 3 height 5
click at [330, 332] on icon at bounding box center [328, 375] width 7 height 7
click at [328, 332] on icon at bounding box center [328, 375] width 3 height 5
click at [280, 332] on div at bounding box center [279, 375] width 11 height 11
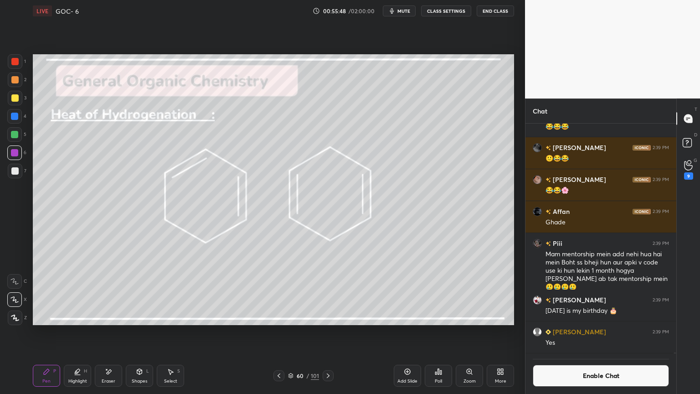
click at [282, 332] on icon at bounding box center [278, 375] width 7 height 7
click at [280, 332] on icon at bounding box center [278, 375] width 7 height 7
click at [332, 332] on div at bounding box center [328, 375] width 11 height 11
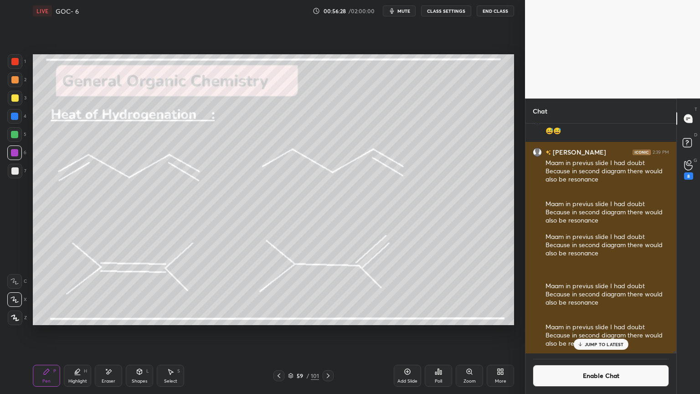
scroll to position [65715, 0]
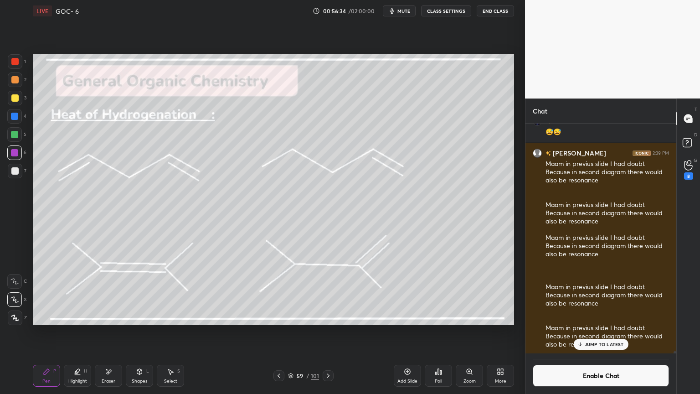
click at [594, 332] on p "JUMP TO LATEST" at bounding box center [604, 343] width 39 height 5
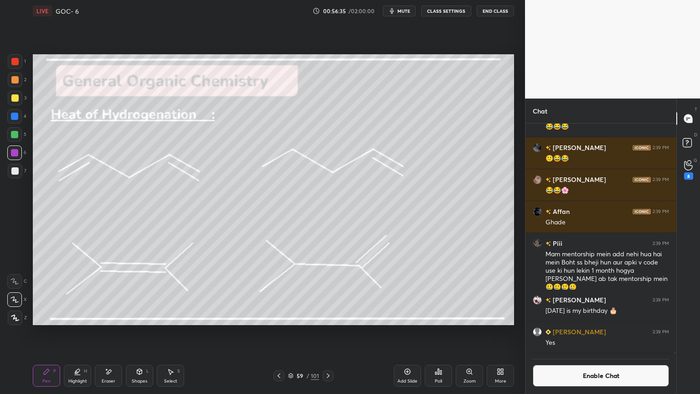
click at [591, 332] on button "Enable Chat" at bounding box center [601, 376] width 136 height 22
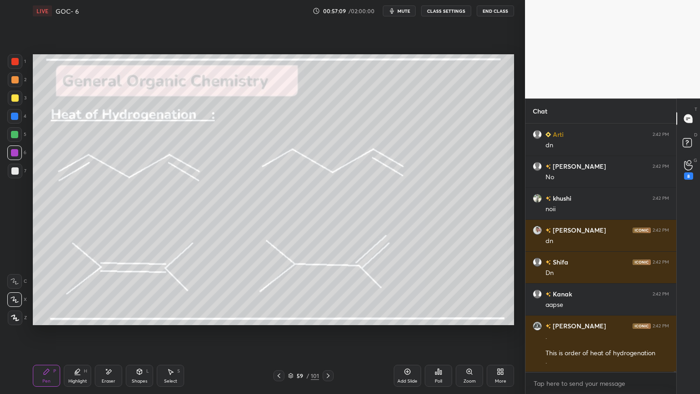
scroll to position [68679, 0]
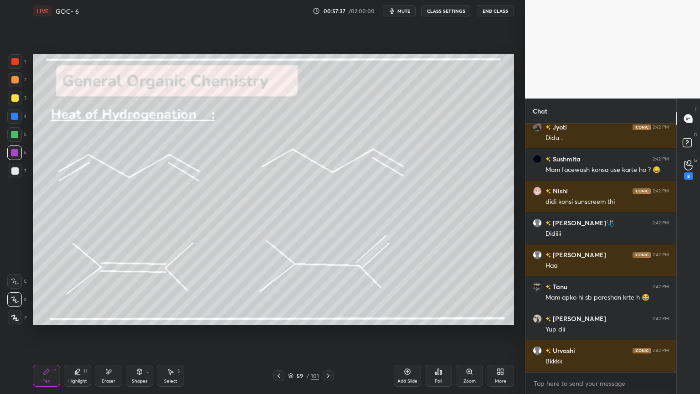
click at [89, 332] on div "Highlight H" at bounding box center [77, 376] width 27 height 22
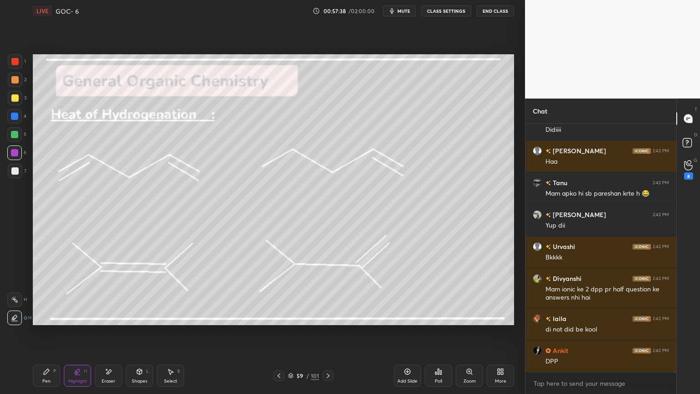
click at [16, 296] on icon at bounding box center [14, 299] width 7 height 7
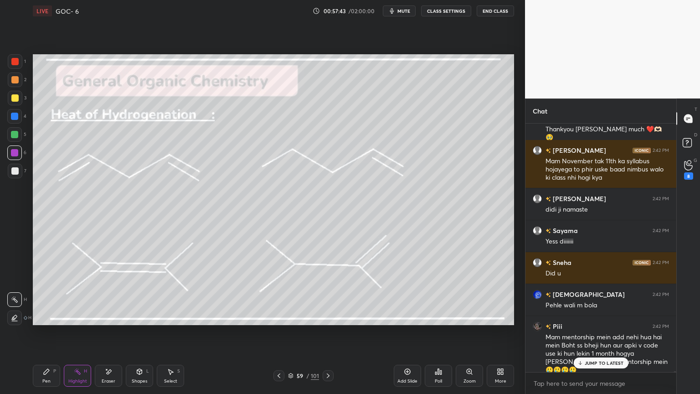
click at [446, 14] on button "CLASS SETTINGS" at bounding box center [446, 10] width 50 height 11
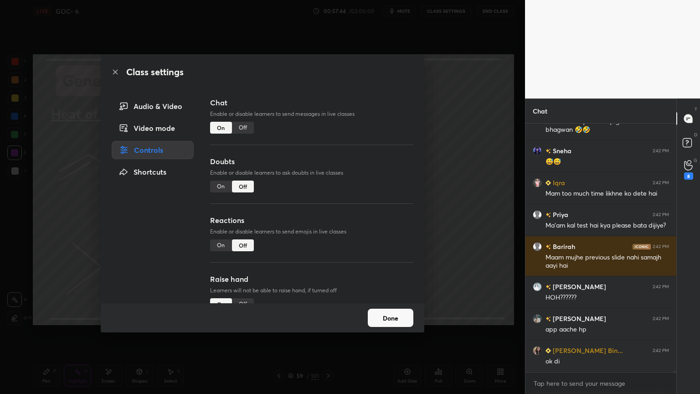
click at [244, 129] on div "Off" at bounding box center [243, 128] width 22 height 12
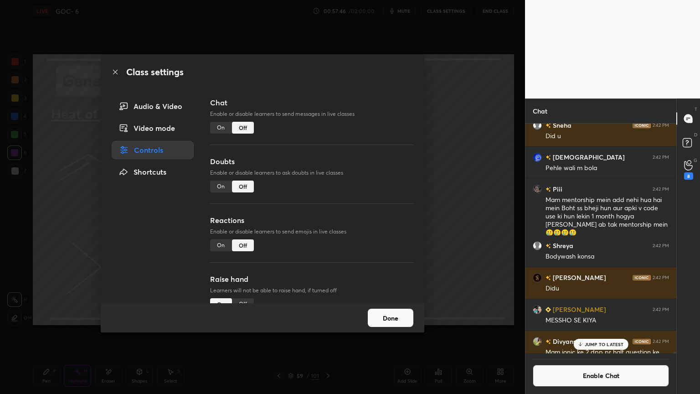
click at [388, 315] on button "Done" at bounding box center [391, 318] width 46 height 18
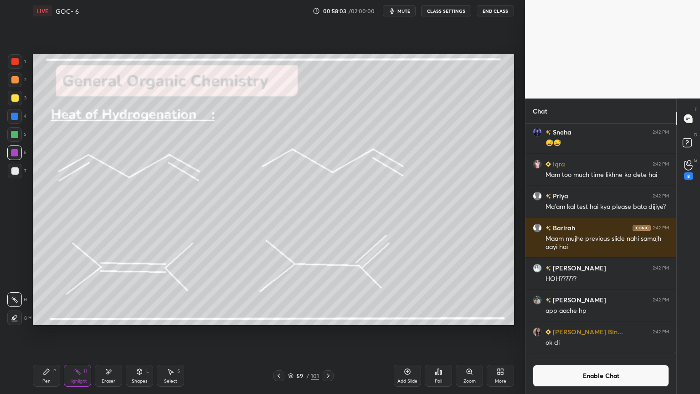
click at [332, 332] on div at bounding box center [328, 375] width 11 height 11
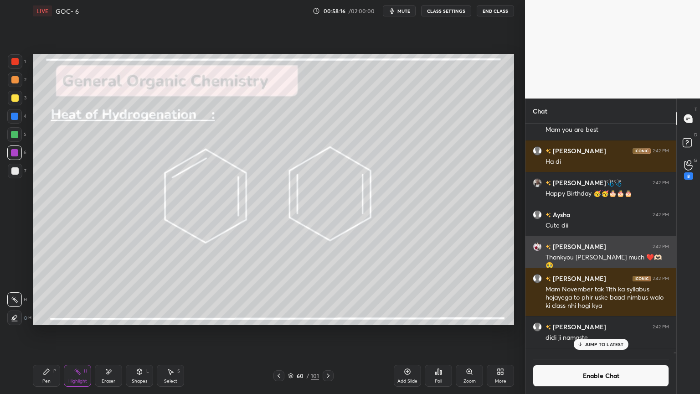
scroll to position [71559, 0]
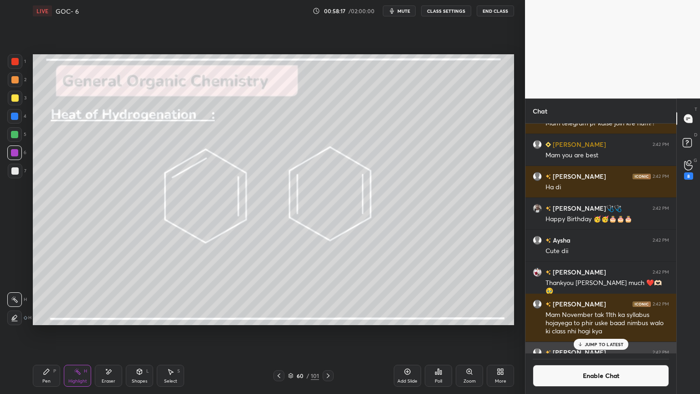
click at [578, 332] on button "Enable Chat" at bounding box center [601, 376] width 136 height 22
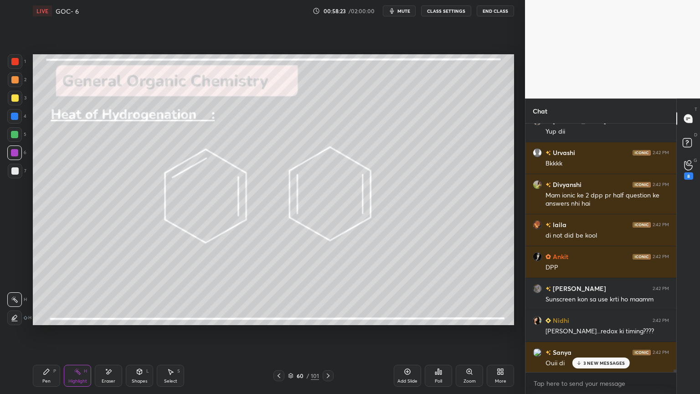
scroll to position [71213, 0]
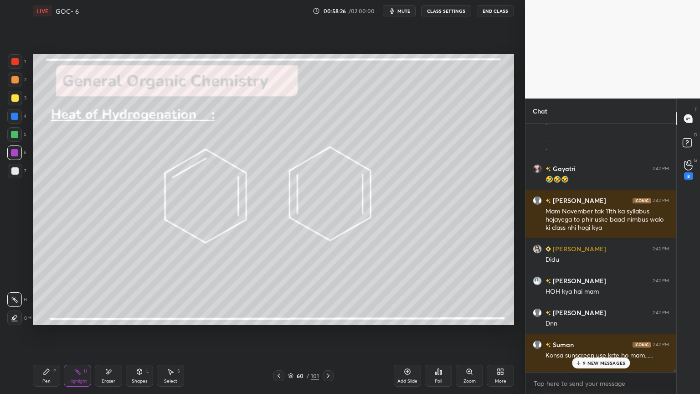
click at [585, 332] on p "9 NEW MESSAGES" at bounding box center [604, 362] width 42 height 5
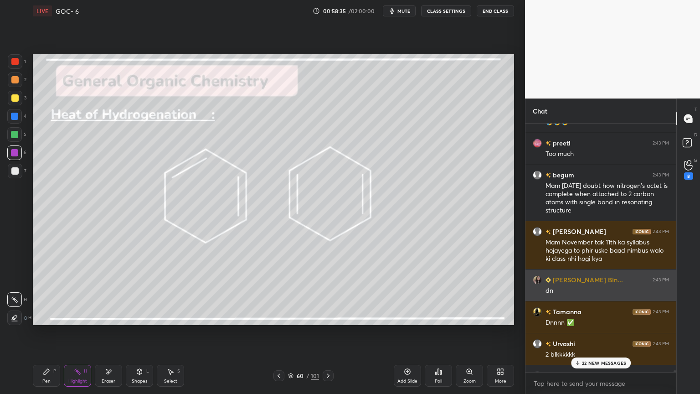
scroll to position [72936, 0]
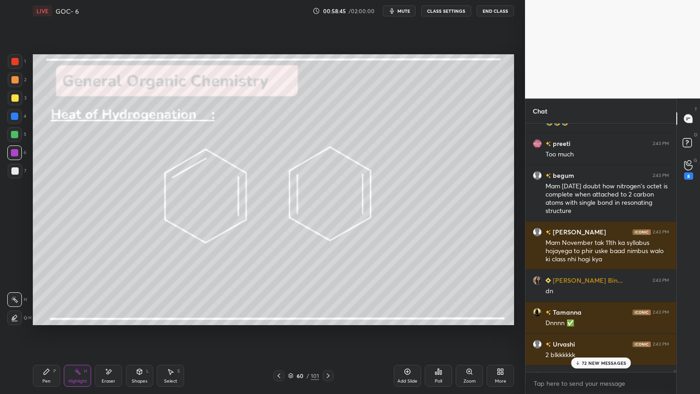
click at [613, 332] on p "72 NEW MESSAGES" at bounding box center [604, 362] width 44 height 5
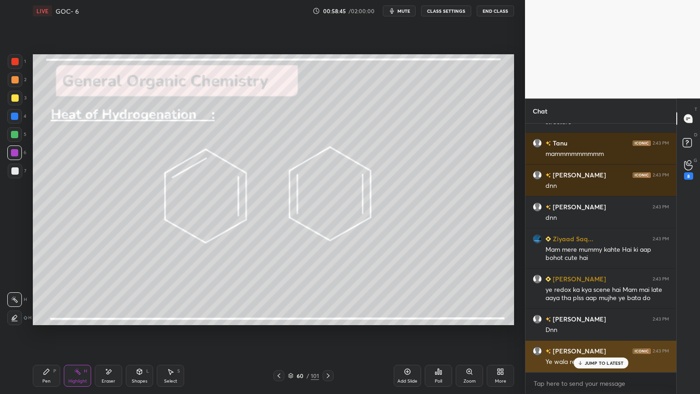
click at [609, 332] on p "JUMP TO LATEST" at bounding box center [604, 362] width 39 height 5
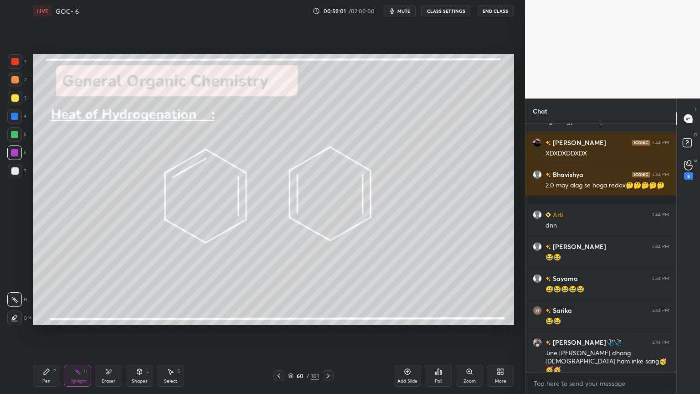
scroll to position [78303, 0]
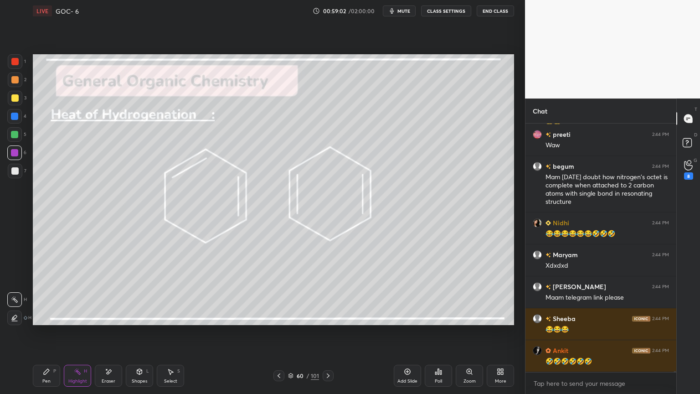
click at [76, 332] on div "Highlight H" at bounding box center [77, 376] width 27 height 22
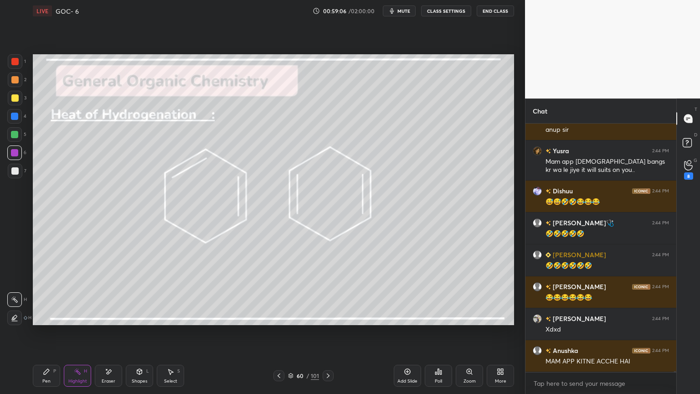
scroll to position [79613, 0]
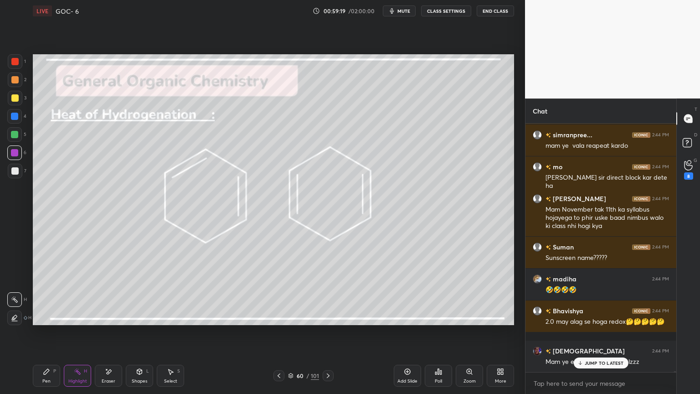
click at [326, 332] on icon at bounding box center [328, 375] width 7 height 7
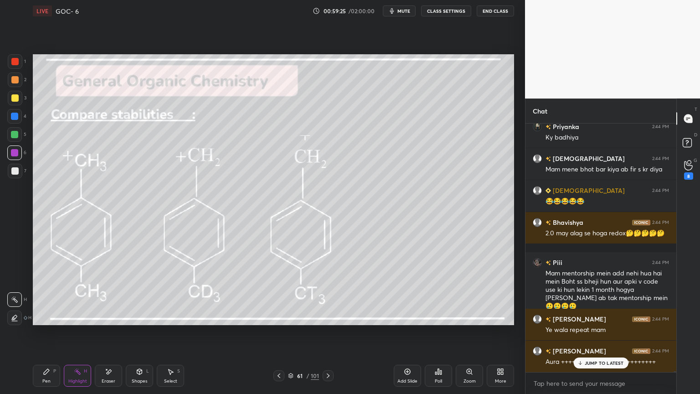
click at [279, 332] on icon at bounding box center [278, 375] width 7 height 7
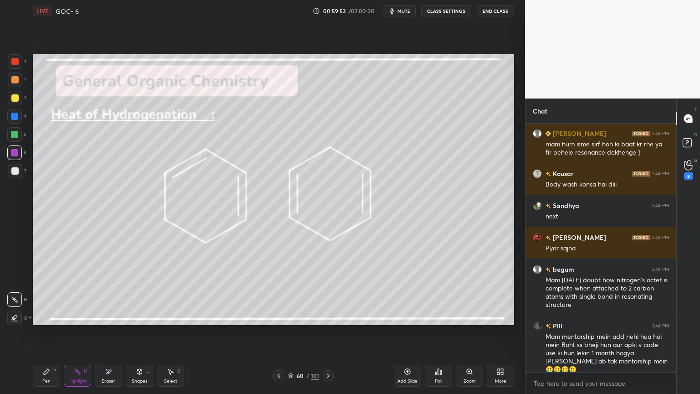
click at [450, 10] on button "CLASS SETTINGS" at bounding box center [446, 10] width 50 height 11
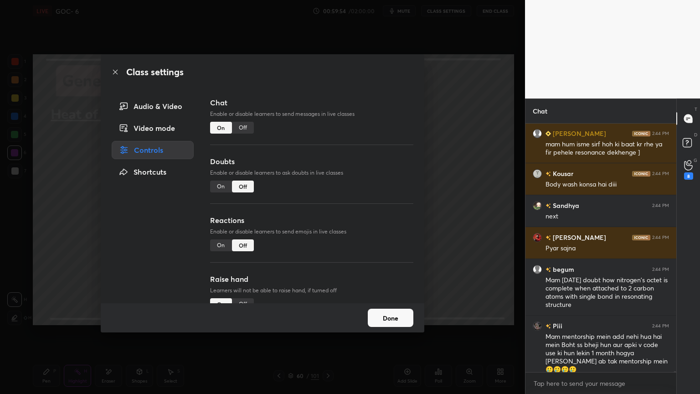
click at [239, 127] on div "Off" at bounding box center [243, 128] width 22 height 12
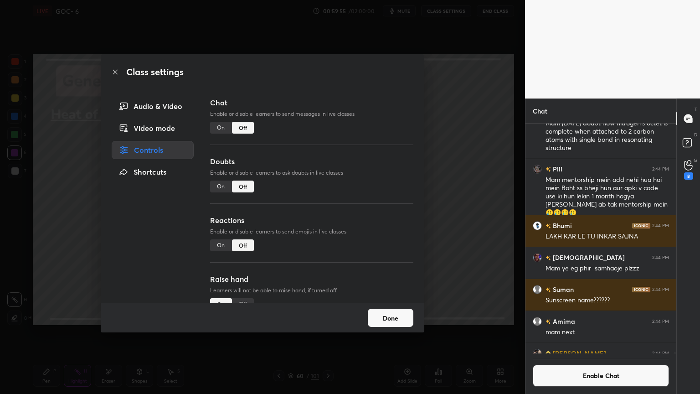
click at [387, 318] on button "Done" at bounding box center [391, 318] width 46 height 18
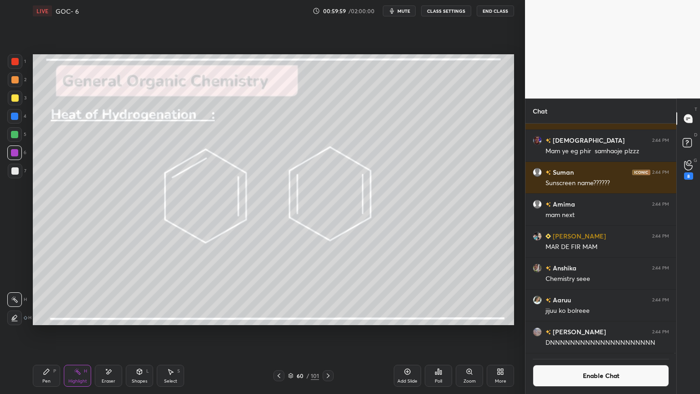
click at [279, 332] on icon at bounding box center [278, 375] width 7 height 7
click at [278, 332] on icon at bounding box center [278, 375] width 7 height 7
click at [279, 332] on icon at bounding box center [278, 375] width 7 height 7
click at [325, 332] on icon at bounding box center [328, 375] width 7 height 7
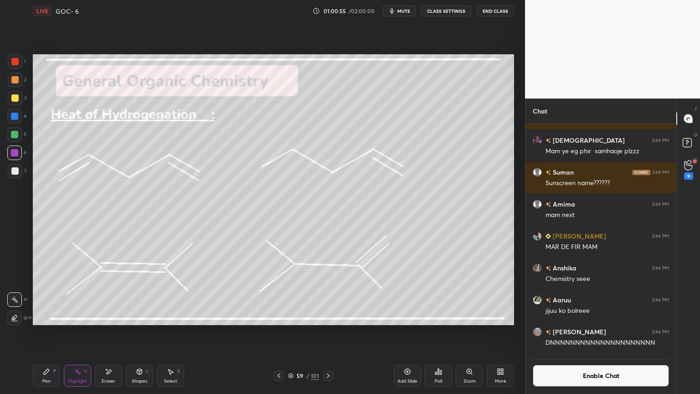
click at [333, 332] on div at bounding box center [328, 375] width 11 height 11
click at [328, 332] on icon at bounding box center [328, 375] width 3 height 5
click at [275, 332] on icon at bounding box center [278, 375] width 7 height 7
click at [406, 332] on icon at bounding box center [407, 371] width 7 height 7
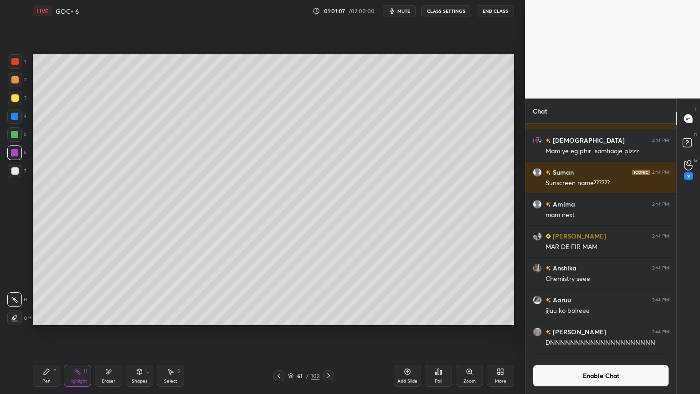
click at [55, 332] on div "Pen P" at bounding box center [46, 376] width 27 height 22
click at [136, 332] on icon at bounding box center [139, 371] width 7 height 7
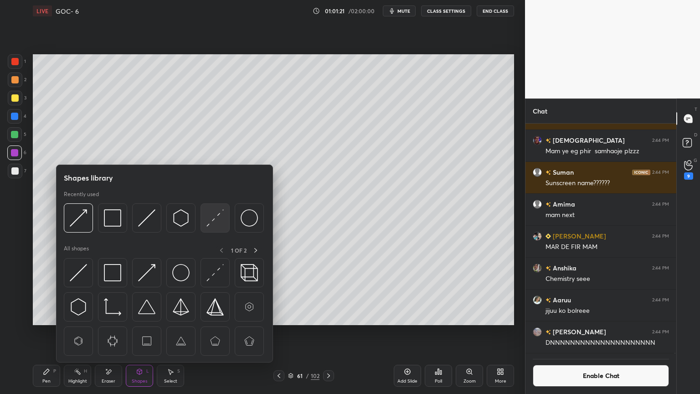
click at [219, 228] on div at bounding box center [215, 217] width 29 height 29
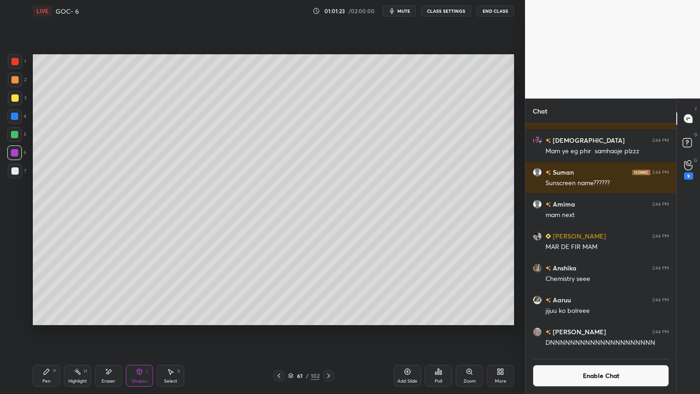
click at [51, 332] on div "Pen P" at bounding box center [46, 376] width 27 height 22
click at [15, 173] on div at bounding box center [14, 170] width 7 height 7
click at [79, 332] on icon at bounding box center [77, 371] width 7 height 7
click at [20, 132] on div at bounding box center [14, 134] width 15 height 15
click at [18, 119] on div at bounding box center [14, 116] width 15 height 15
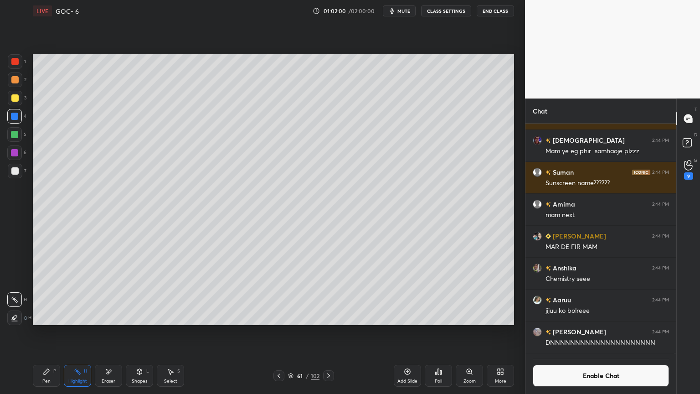
click at [135, 332] on div "Shapes" at bounding box center [140, 381] width 16 height 5
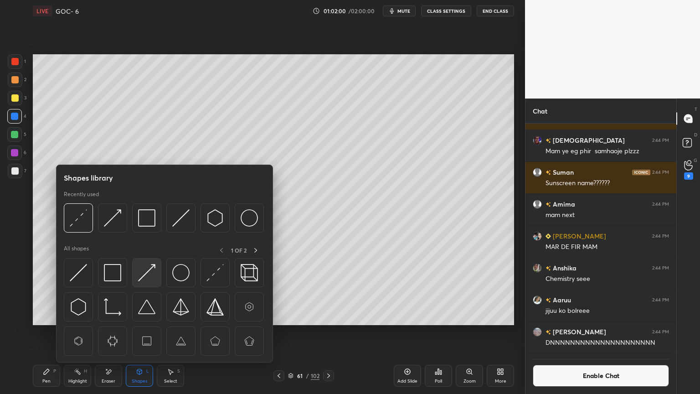
click at [144, 271] on img at bounding box center [146, 272] width 17 height 17
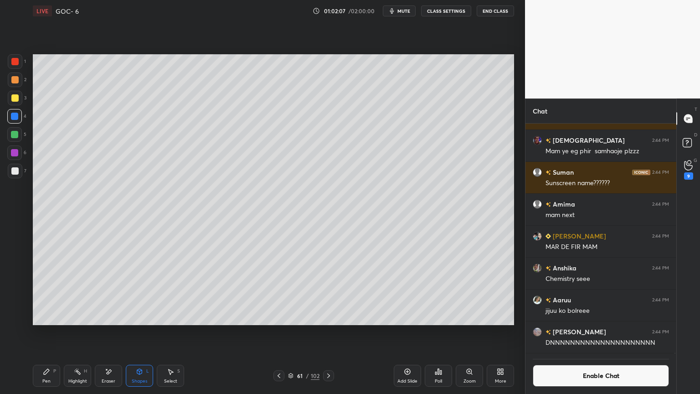
click at [52, 332] on div "Pen P" at bounding box center [46, 376] width 27 height 22
click at [18, 175] on div at bounding box center [15, 171] width 15 height 15
click at [76, 332] on icon at bounding box center [77, 371] width 7 height 7
click at [173, 332] on icon at bounding box center [170, 371] width 7 height 7
click at [133, 122] on div "0 ° Undo Copy Duplicate Duplicate to new slide Delete" at bounding box center [273, 189] width 481 height 271
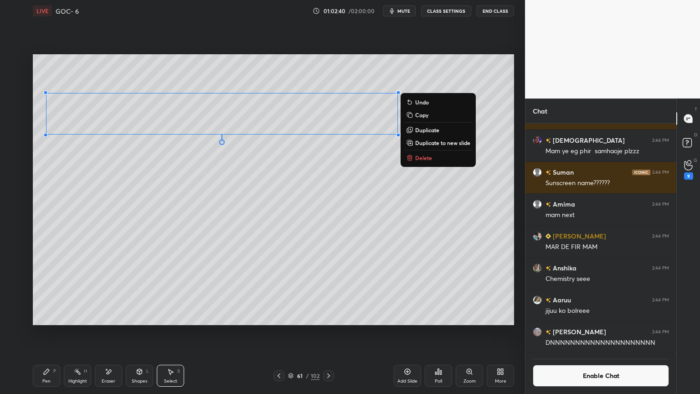
click at [76, 332] on div "Highlight H" at bounding box center [77, 376] width 27 height 22
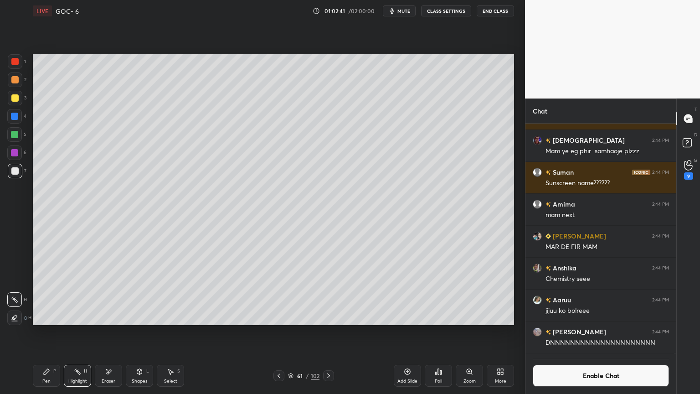
click at [17, 80] on div at bounding box center [14, 79] width 7 height 7
click at [42, 332] on div "Pen P" at bounding box center [46, 376] width 27 height 22
click at [112, 332] on icon at bounding box center [108, 372] width 7 height 8
click at [49, 332] on icon at bounding box center [46, 371] width 7 height 7
click at [138, 332] on icon at bounding box center [139, 371] width 7 height 7
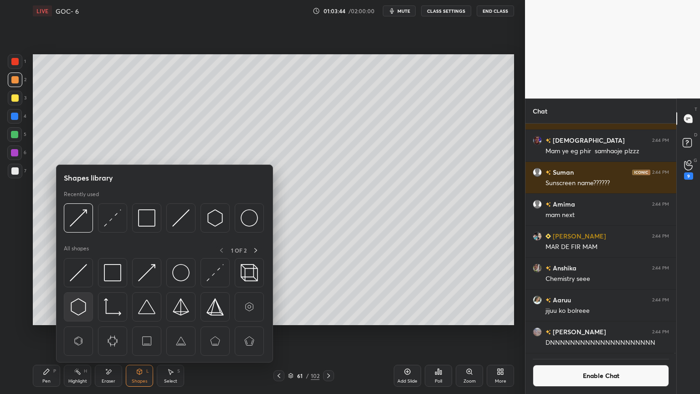
click at [77, 307] on img at bounding box center [78, 306] width 17 height 17
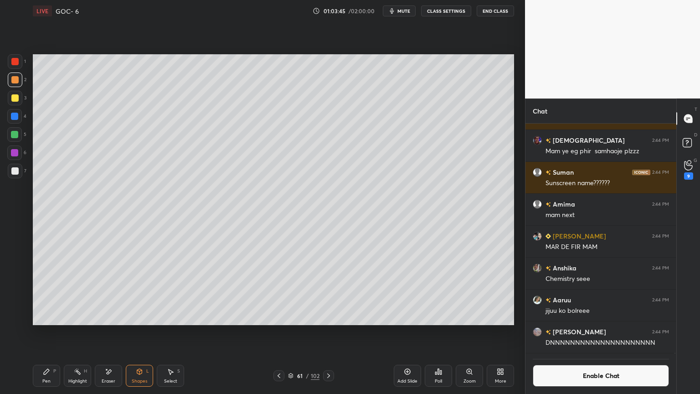
click at [14, 138] on div at bounding box center [14, 134] width 15 height 15
click at [142, 332] on icon at bounding box center [139, 371] width 7 height 7
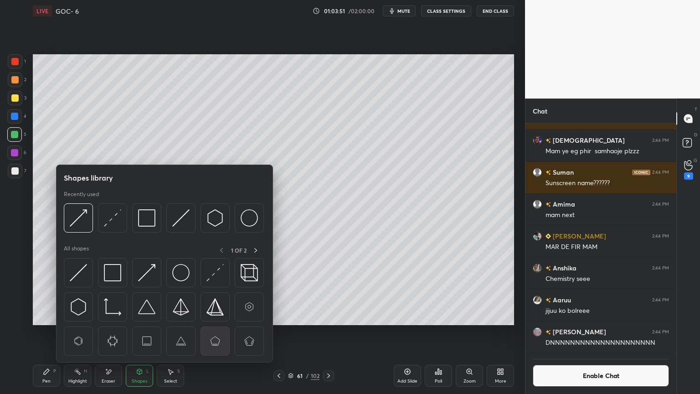
click at [215, 332] on img at bounding box center [215, 340] width 17 height 17
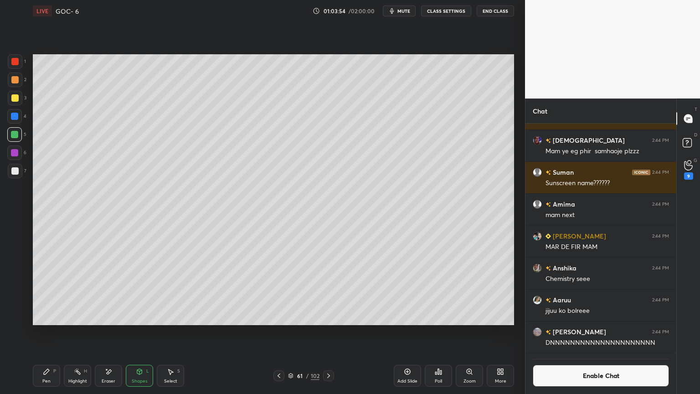
click at [106, 332] on icon at bounding box center [108, 372] width 7 height 8
click at [16, 279] on icon at bounding box center [14, 281] width 7 height 7
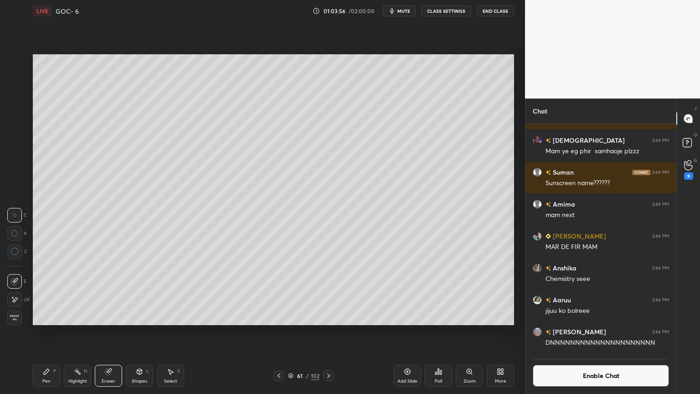
click at [140, 332] on div "Shapes L" at bounding box center [139, 376] width 27 height 22
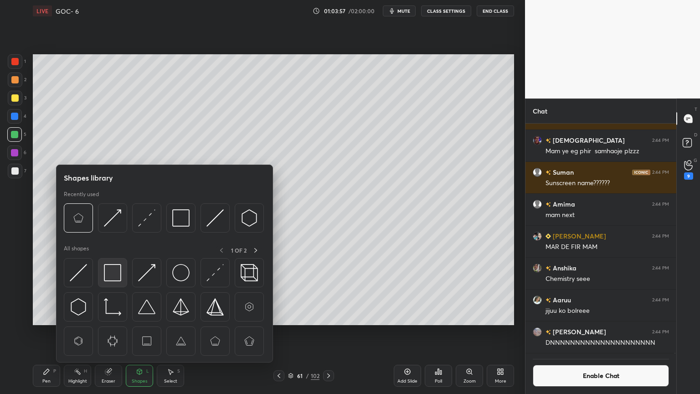
click at [108, 275] on img at bounding box center [112, 272] width 17 height 17
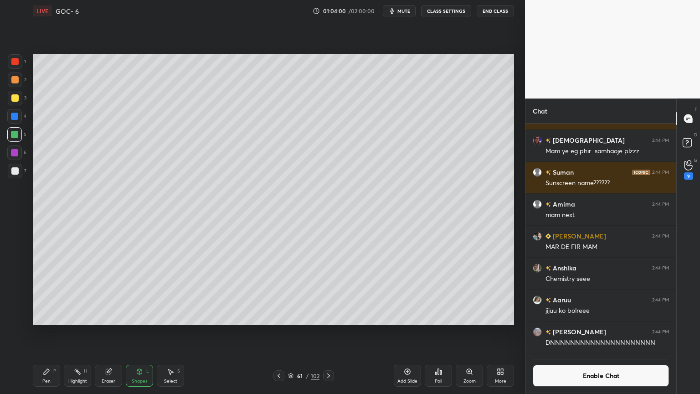
click at [144, 332] on div "Shapes L" at bounding box center [139, 376] width 27 height 22
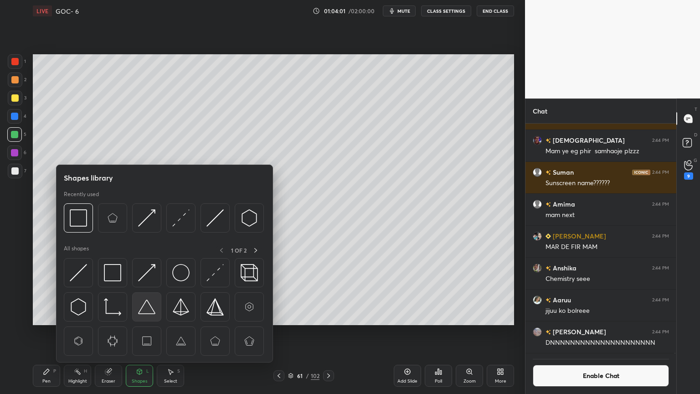
click at [151, 308] on img at bounding box center [146, 306] width 17 height 17
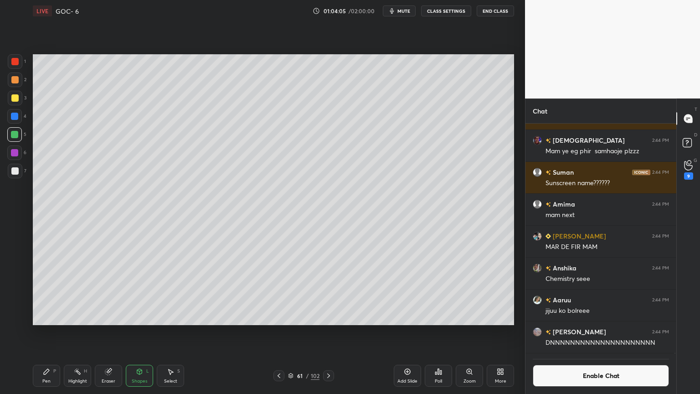
click at [75, 332] on circle at bounding box center [74, 370] width 1 height 1
click at [168, 332] on icon at bounding box center [170, 371] width 7 height 7
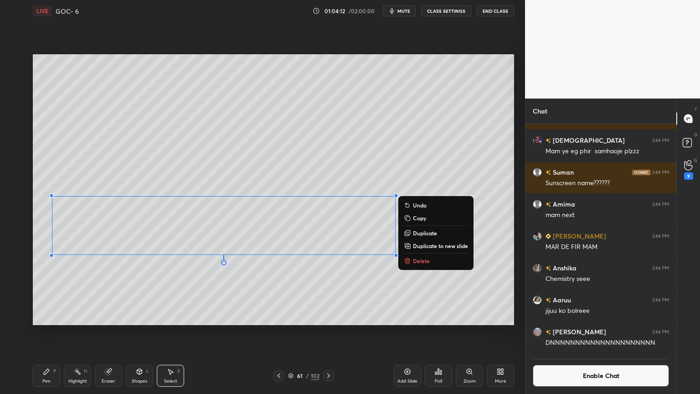
click at [49, 332] on icon at bounding box center [46, 371] width 7 height 7
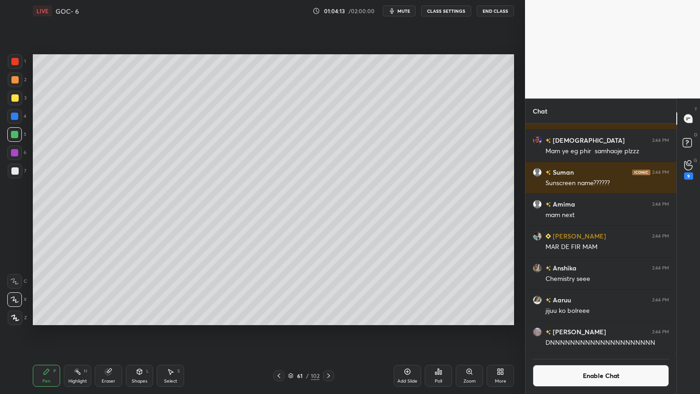
click at [19, 115] on div at bounding box center [14, 116] width 15 height 15
click at [151, 332] on div "Shapes L" at bounding box center [139, 376] width 27 height 22
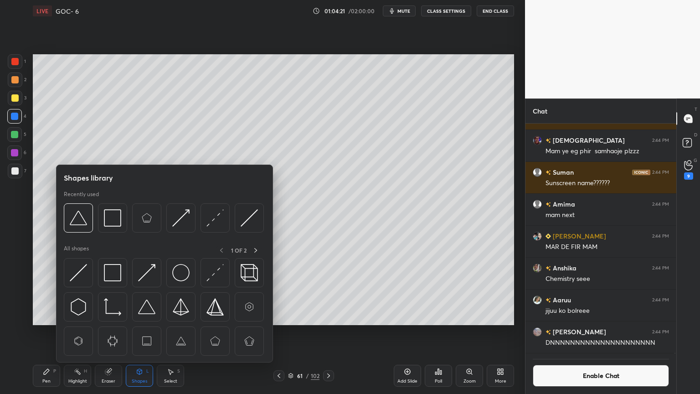
click at [171, 332] on icon at bounding box center [170, 371] width 7 height 7
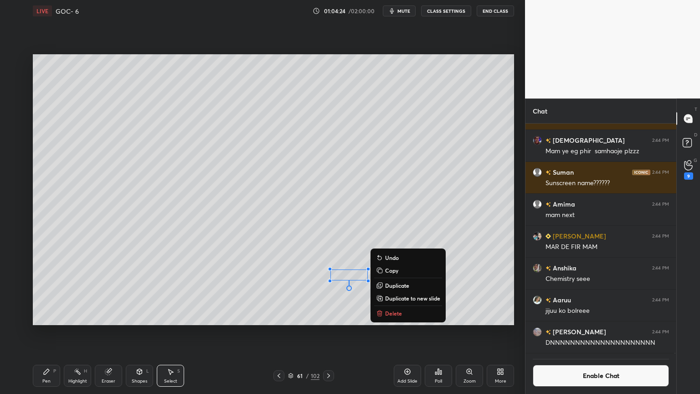
click at [44, 332] on div "Pen" at bounding box center [46, 381] width 8 height 5
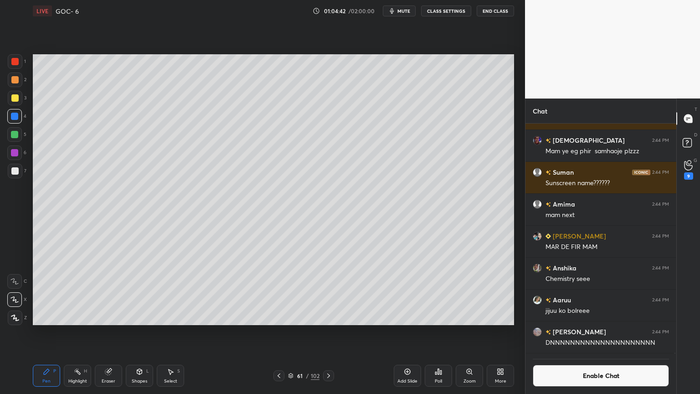
click at [77, 332] on icon at bounding box center [77, 371] width 7 height 7
click at [19, 151] on div at bounding box center [14, 152] width 15 height 15
click at [17, 314] on icon at bounding box center [14, 317] width 7 height 7
click at [51, 332] on div "Pen P" at bounding box center [46, 376] width 27 height 22
click at [13, 115] on div at bounding box center [14, 116] width 7 height 7
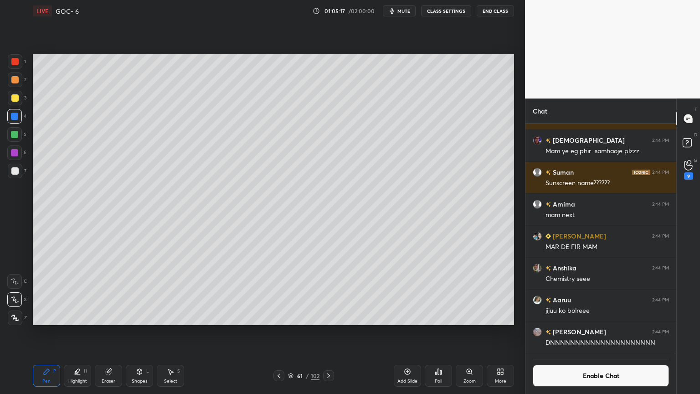
click at [403, 332] on div "Add Slide" at bounding box center [407, 376] width 27 height 22
click at [139, 332] on icon at bounding box center [139, 371] width 5 height 5
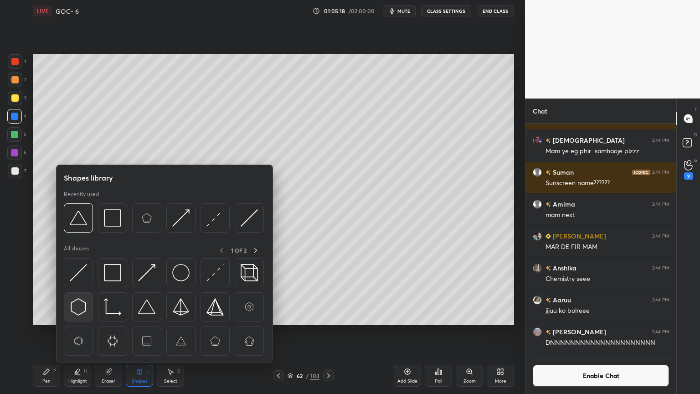
click at [84, 303] on img at bounding box center [78, 306] width 17 height 17
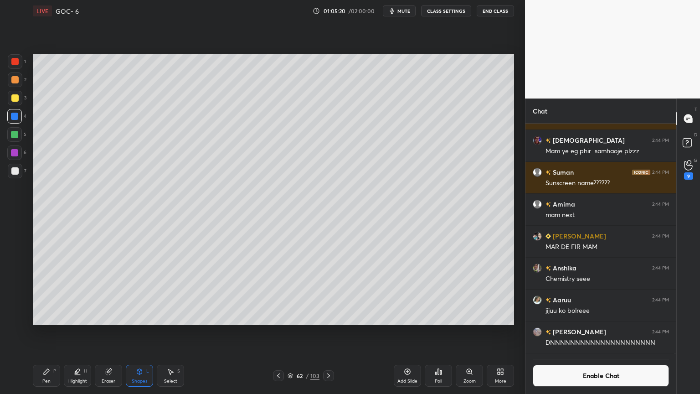
click at [137, 332] on icon at bounding box center [139, 371] width 7 height 7
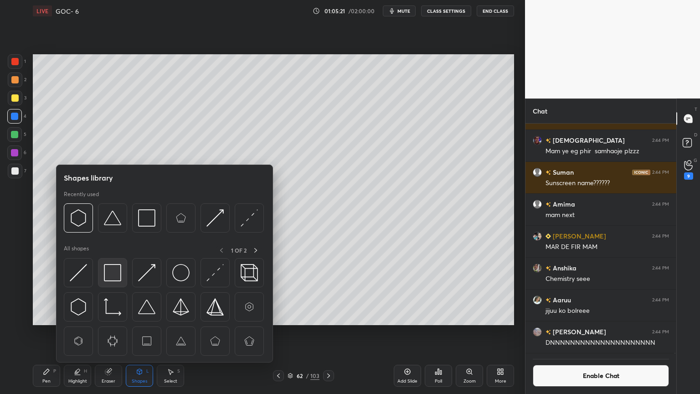
click at [110, 269] on img at bounding box center [112, 272] width 17 height 17
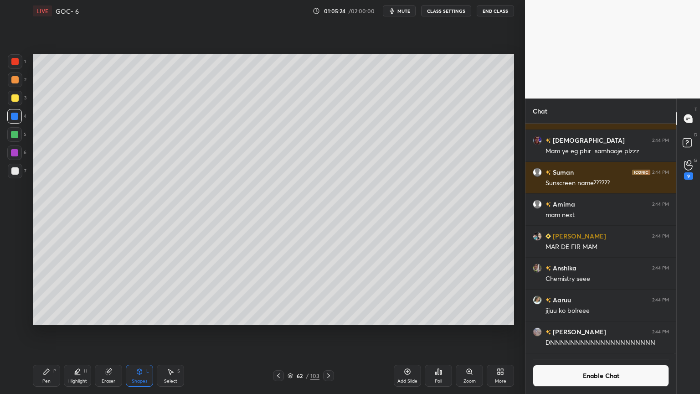
click at [141, 332] on icon at bounding box center [139, 371] width 7 height 7
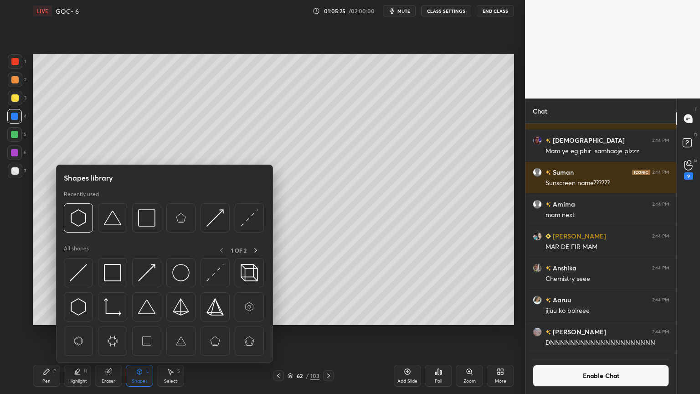
click at [219, 332] on img at bounding box center [215, 340] width 17 height 17
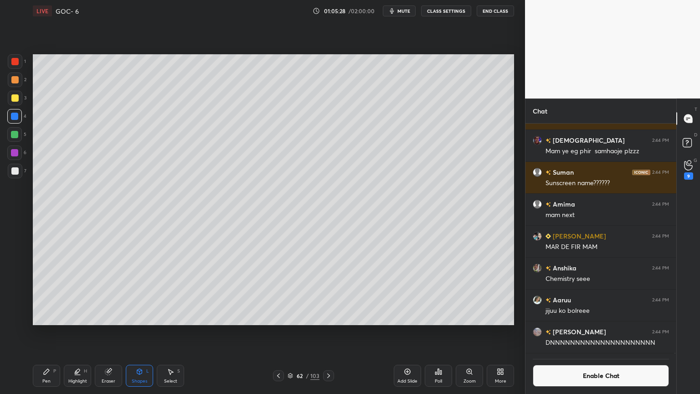
click at [107, 332] on div "Eraser" at bounding box center [108, 376] width 27 height 22
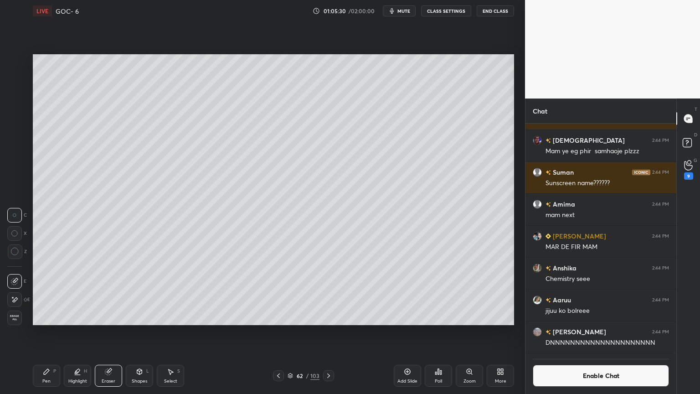
click at [139, 332] on div "Shapes L" at bounding box center [139, 376] width 27 height 22
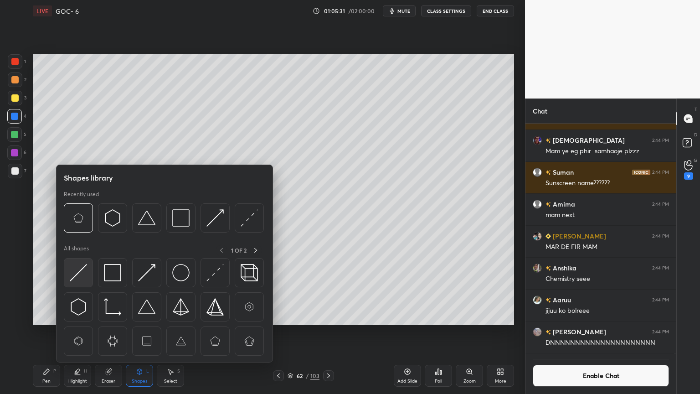
click at [81, 274] on img at bounding box center [78, 272] width 17 height 17
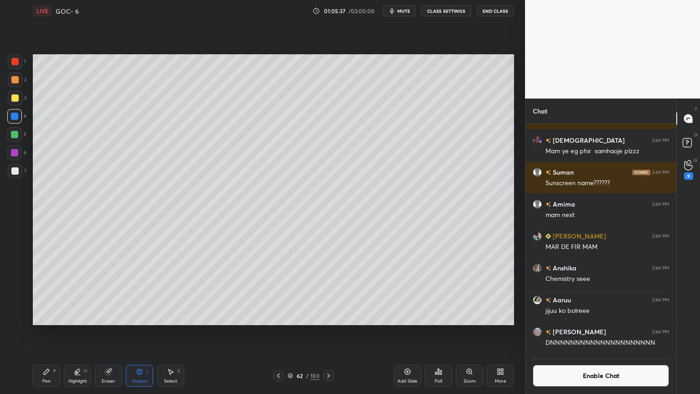
click at [52, 332] on div "Pen P" at bounding box center [46, 376] width 27 height 22
click at [16, 79] on div at bounding box center [14, 79] width 7 height 7
click at [169, 332] on icon at bounding box center [170, 371] width 7 height 7
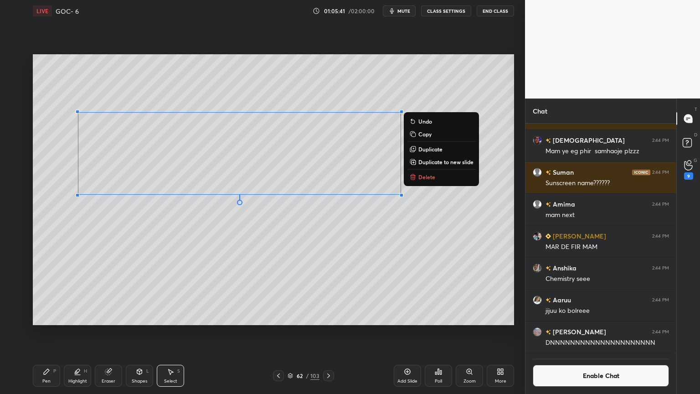
click at [153, 299] on div "0 ° Undo Copy Duplicate Duplicate to new slide Delete" at bounding box center [273, 189] width 481 height 271
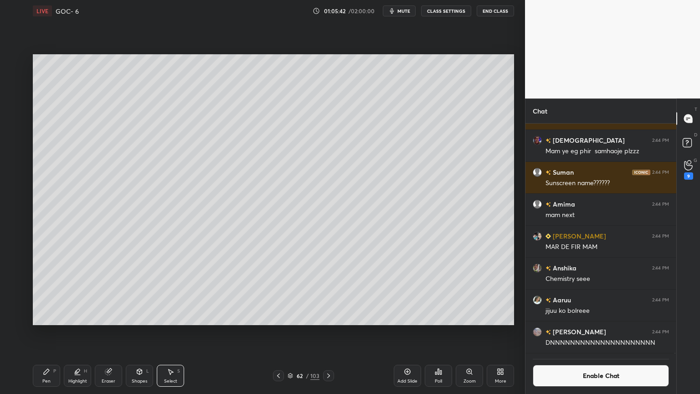
click at [48, 332] on icon at bounding box center [46, 371] width 7 height 7
click at [80, 332] on div "Highlight" at bounding box center [77, 381] width 19 height 5
click at [16, 299] on icon at bounding box center [14, 299] width 7 height 7
click at [282, 332] on div at bounding box center [278, 375] width 11 height 11
click at [329, 332] on icon at bounding box center [328, 375] width 3 height 5
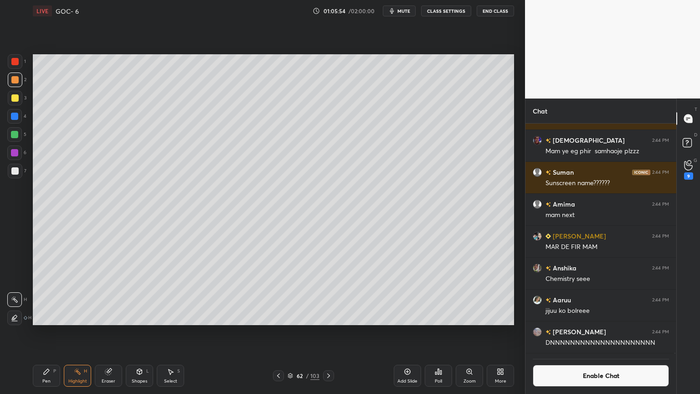
click at [278, 332] on div at bounding box center [278, 375] width 11 height 11
click at [328, 332] on icon at bounding box center [328, 375] width 7 height 7
click at [406, 332] on icon at bounding box center [407, 371] width 7 height 7
click at [143, 332] on icon at bounding box center [139, 371] width 7 height 7
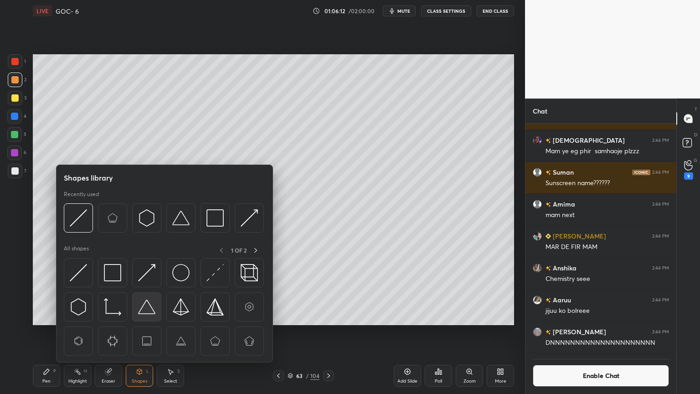
click at [147, 308] on img at bounding box center [146, 306] width 17 height 17
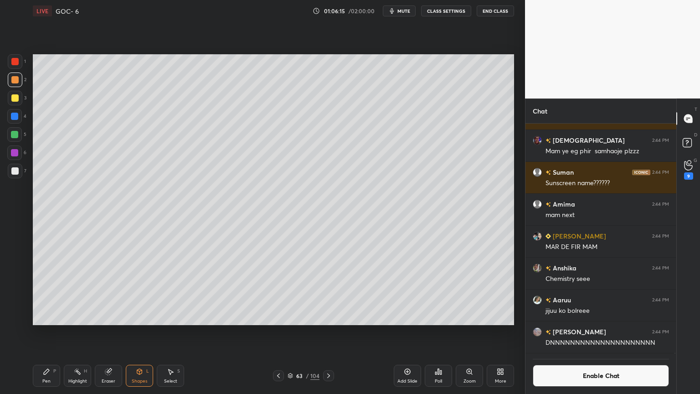
click at [141, 332] on icon at bounding box center [139, 371] width 7 height 7
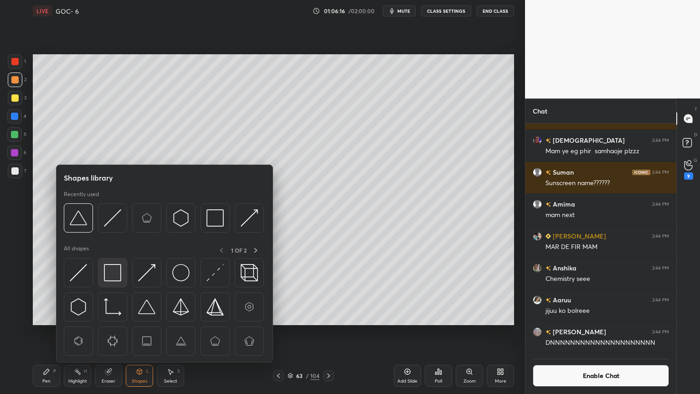
click at [117, 273] on img at bounding box center [112, 272] width 17 height 17
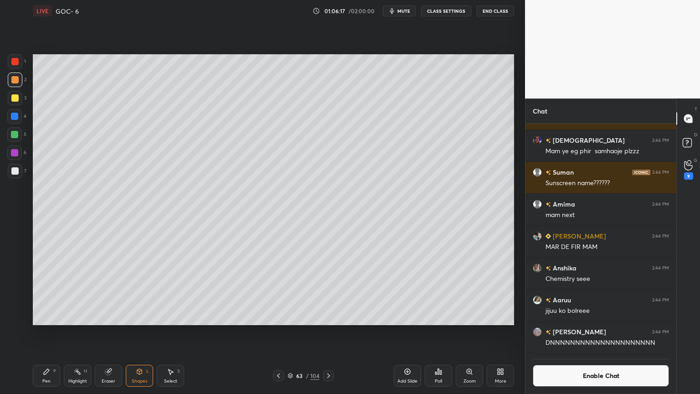
click at [140, 332] on div "Pen P Highlight H Eraser Shapes L Select S 63 / 104 Add Slide Poll Zoom More" at bounding box center [273, 375] width 481 height 36
click at [140, 332] on icon at bounding box center [140, 372] width 0 height 3
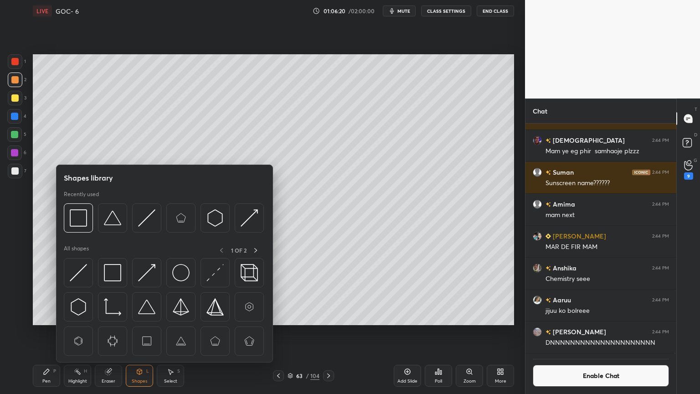
click at [214, 332] on img at bounding box center [215, 340] width 17 height 17
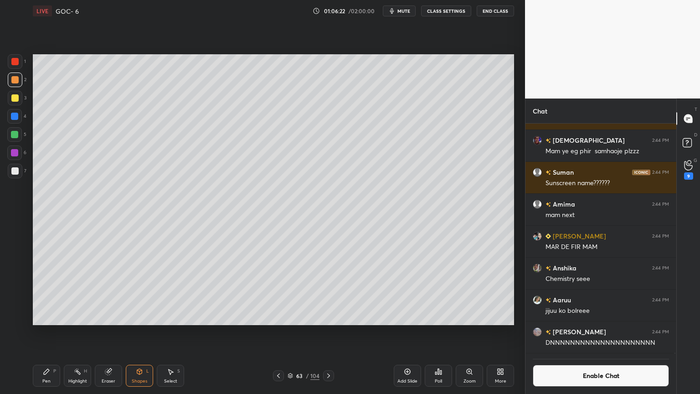
click at [140, 332] on icon at bounding box center [139, 371] width 7 height 7
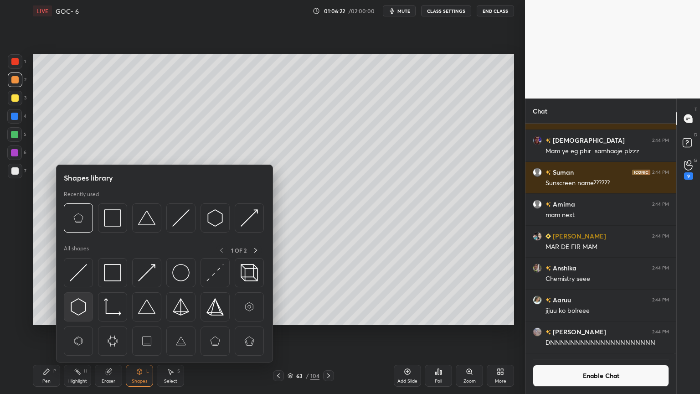
click at [84, 309] on img at bounding box center [78, 306] width 17 height 17
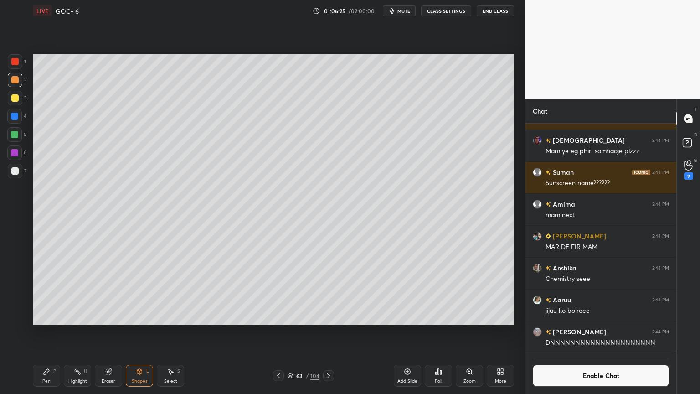
click at [109, 332] on icon at bounding box center [108, 372] width 6 height 6
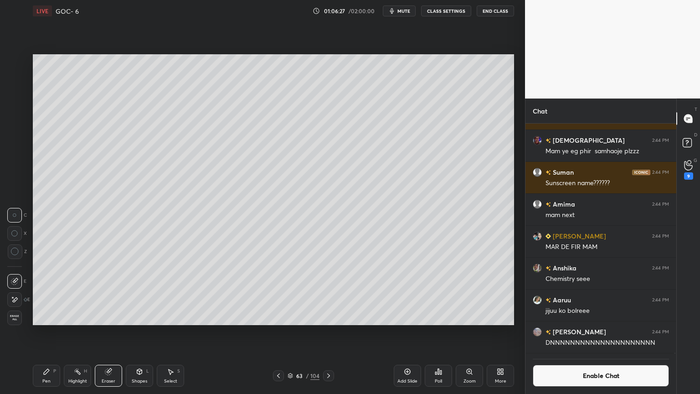
click at [53, 332] on div "Pen P" at bounding box center [46, 376] width 27 height 22
click at [17, 171] on div at bounding box center [14, 170] width 7 height 7
click at [69, 332] on div "Highlight" at bounding box center [77, 381] width 19 height 5
click at [13, 119] on div at bounding box center [14, 116] width 7 height 7
click at [557, 332] on button "Enable Chat" at bounding box center [601, 376] width 136 height 22
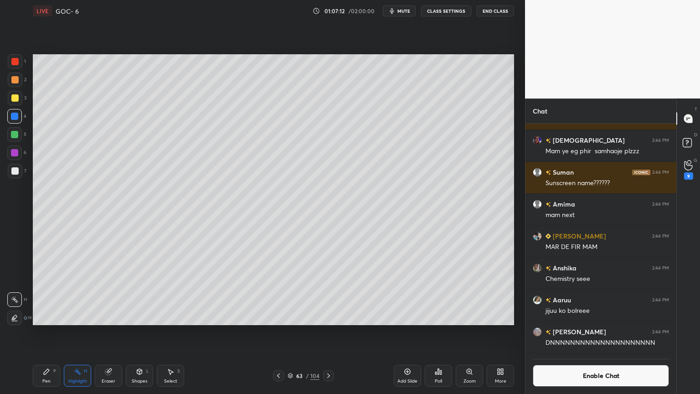
scroll to position [246, 148]
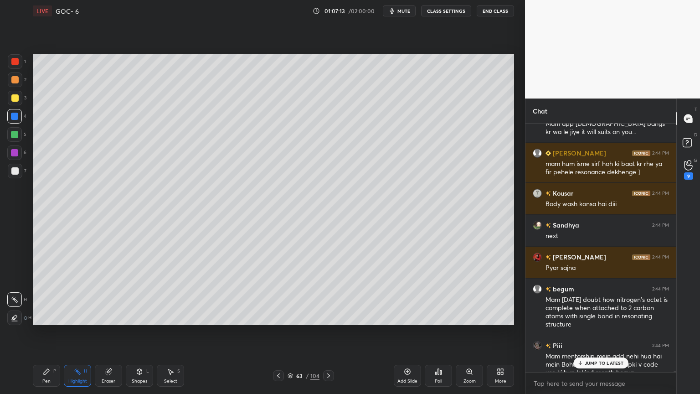
click at [589, 332] on p "JUMP TO LATEST" at bounding box center [604, 362] width 39 height 5
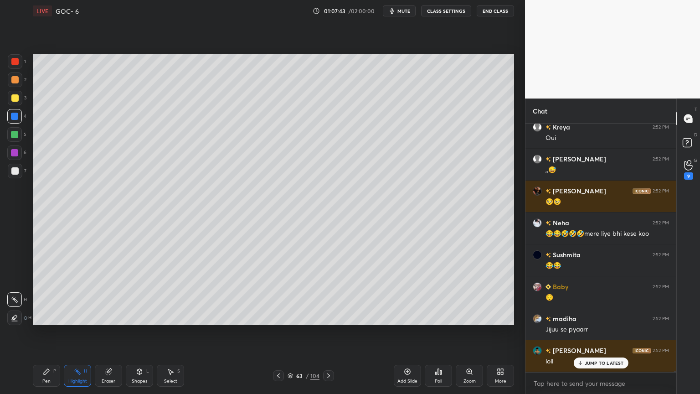
scroll to position [85879, 0]
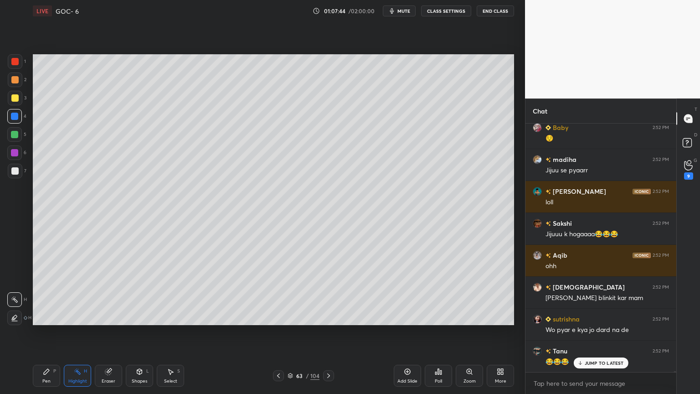
click at [445, 12] on button "CLASS SETTINGS" at bounding box center [446, 10] width 50 height 11
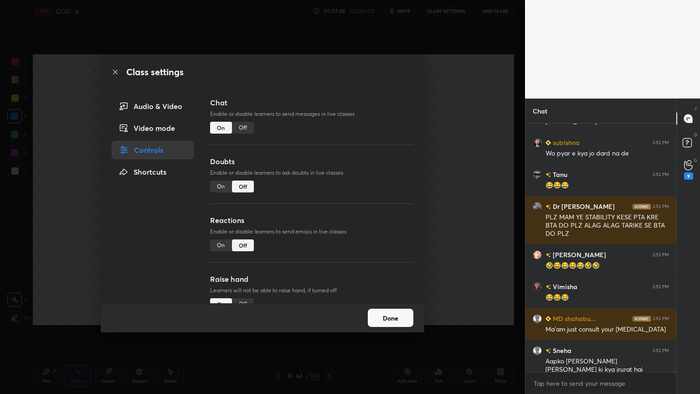
click at [243, 127] on div "Off" at bounding box center [243, 128] width 22 height 12
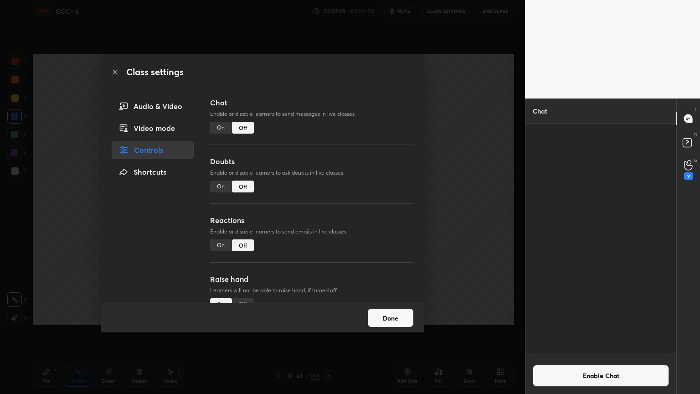
scroll to position [85488, 0]
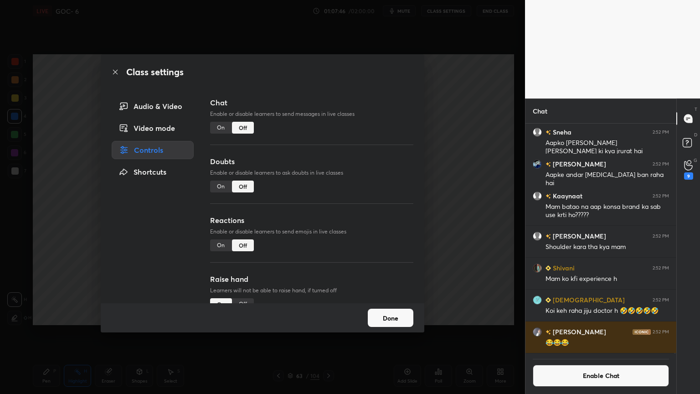
click at [381, 318] on button "Done" at bounding box center [391, 318] width 46 height 18
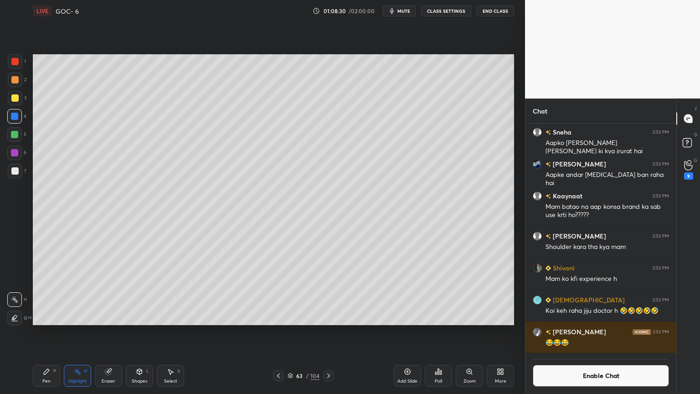
click at [41, 332] on div "Pen P" at bounding box center [46, 376] width 27 height 22
click at [19, 173] on div at bounding box center [15, 171] width 15 height 15
click at [132, 332] on div "Shapes L" at bounding box center [139, 376] width 27 height 22
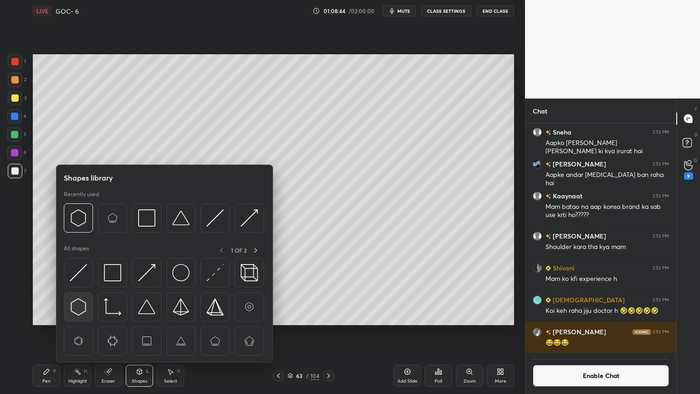
click at [83, 308] on img at bounding box center [78, 306] width 17 height 17
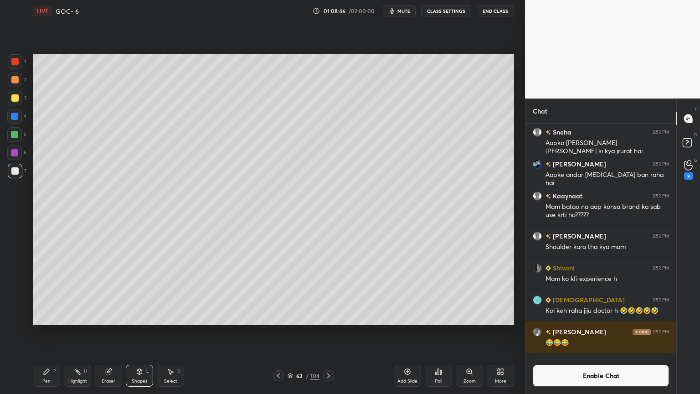
click at [16, 87] on div "2" at bounding box center [17, 81] width 19 height 18
click at [129, 332] on div "Shapes L" at bounding box center [139, 376] width 27 height 22
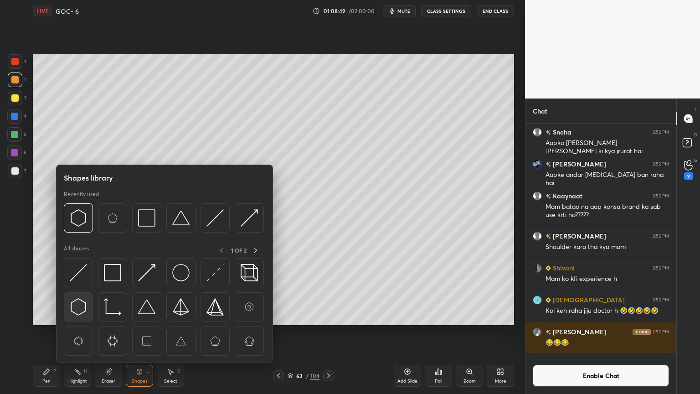
click at [79, 309] on img at bounding box center [78, 306] width 17 height 17
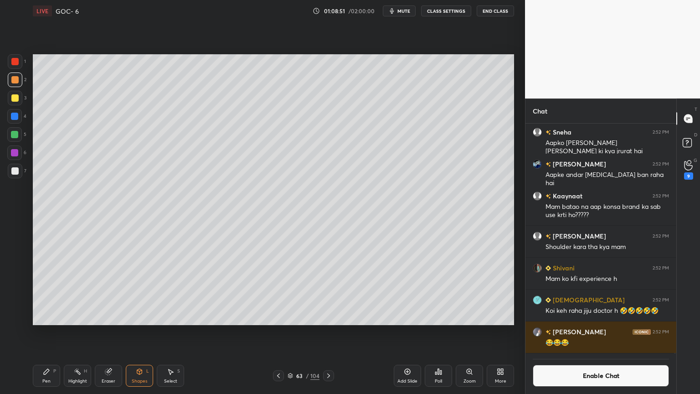
click at [112, 332] on div "Eraser" at bounding box center [108, 376] width 27 height 22
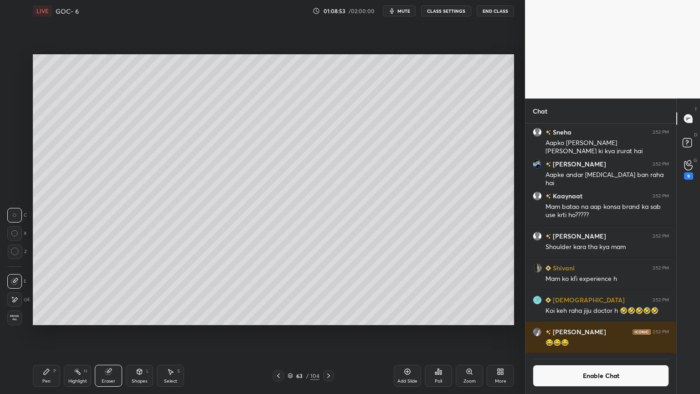
click at [135, 332] on div "Shapes L" at bounding box center [139, 376] width 27 height 22
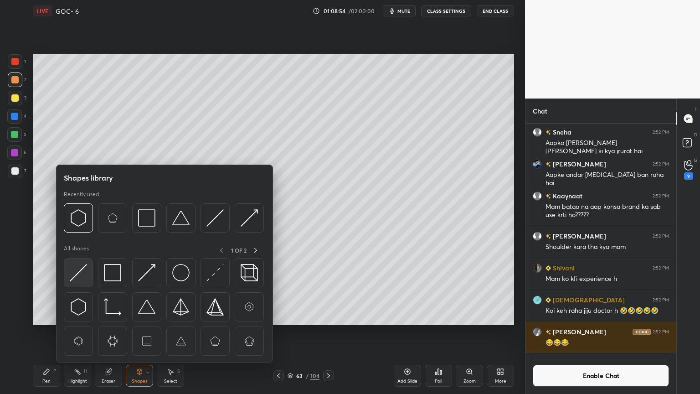
click at [78, 277] on img at bounding box center [78, 272] width 17 height 17
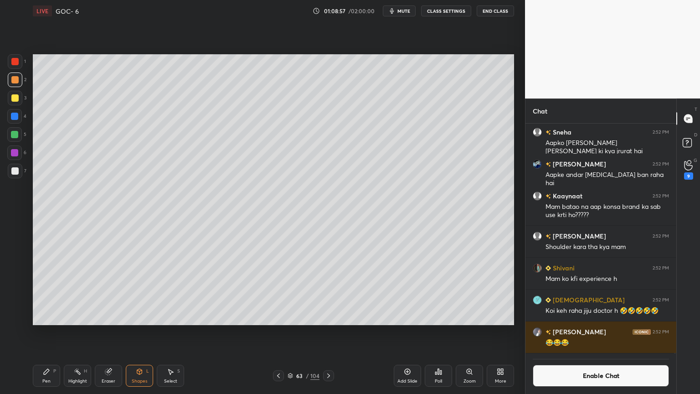
click at [40, 332] on div "Pen P" at bounding box center [46, 376] width 27 height 22
click at [15, 164] on div at bounding box center [15, 171] width 15 height 15
click at [88, 332] on div "Highlight H" at bounding box center [77, 376] width 27 height 22
click at [19, 113] on div at bounding box center [14, 116] width 15 height 15
click at [276, 332] on icon at bounding box center [278, 375] width 7 height 7
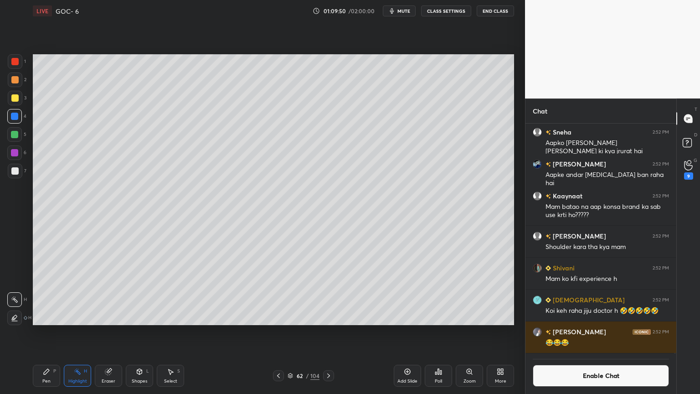
click at [584, 332] on button "Enable Chat" at bounding box center [601, 376] width 136 height 22
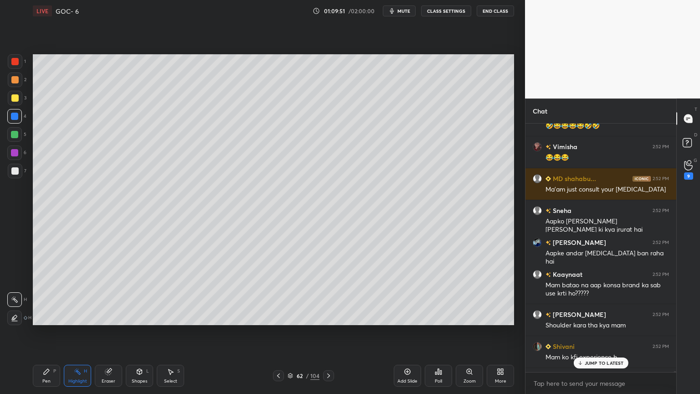
scroll to position [85406, 0]
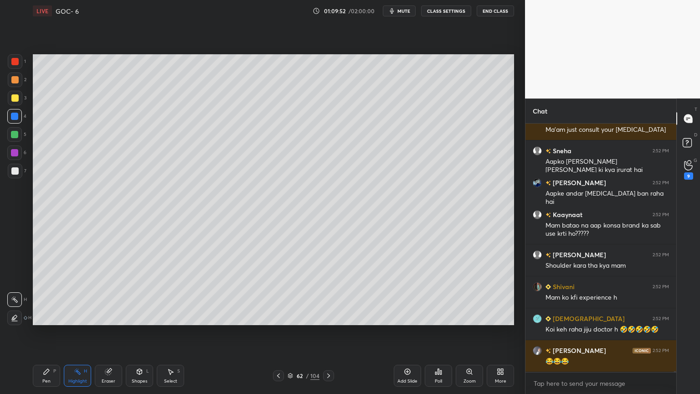
click at [52, 332] on div "Pen P" at bounding box center [46, 376] width 27 height 22
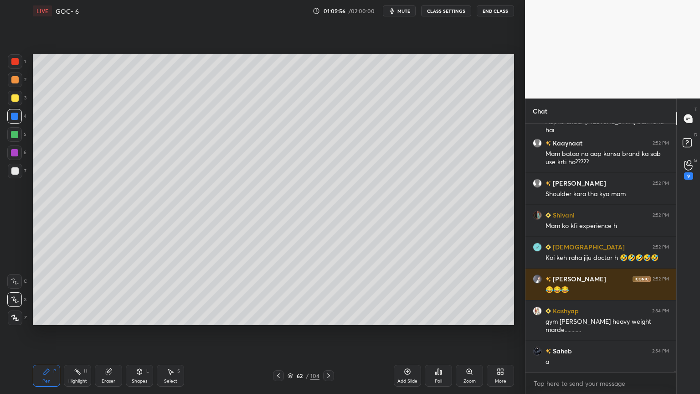
scroll to position [85510, 0]
click at [279, 332] on icon at bounding box center [278, 375] width 7 height 7
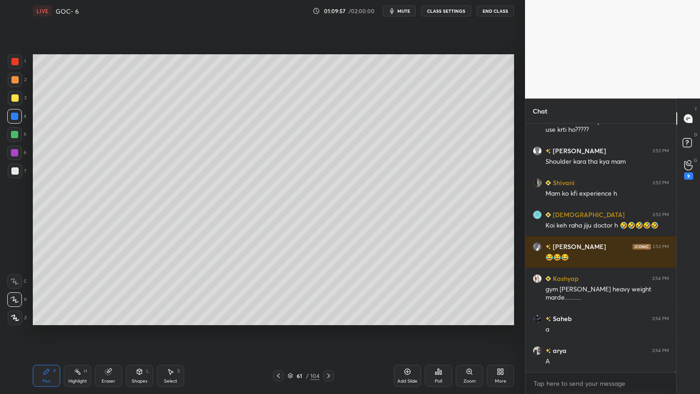
click at [75, 332] on div "Highlight H" at bounding box center [77, 376] width 27 height 22
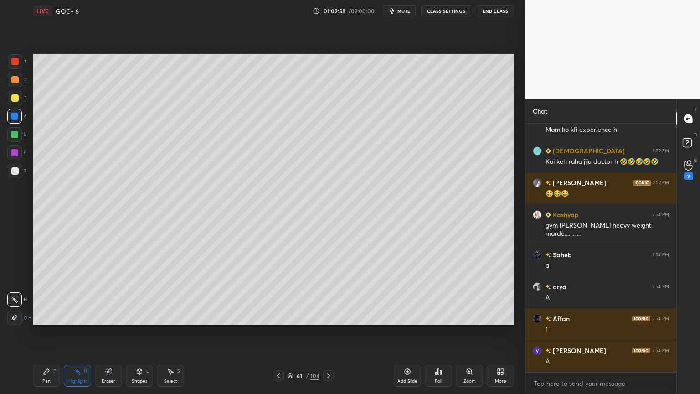
scroll to position [85701, 0]
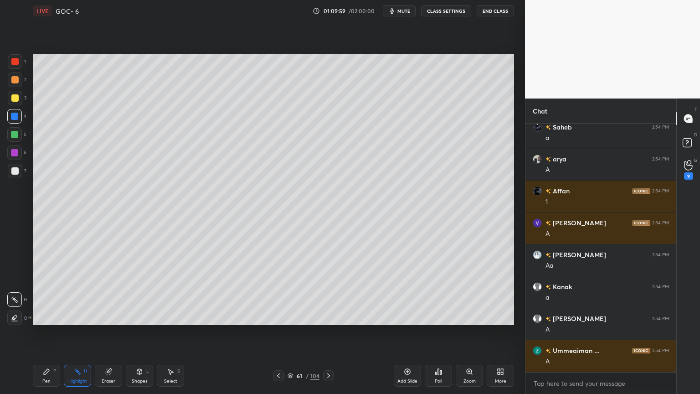
click at [333, 332] on div at bounding box center [328, 375] width 11 height 11
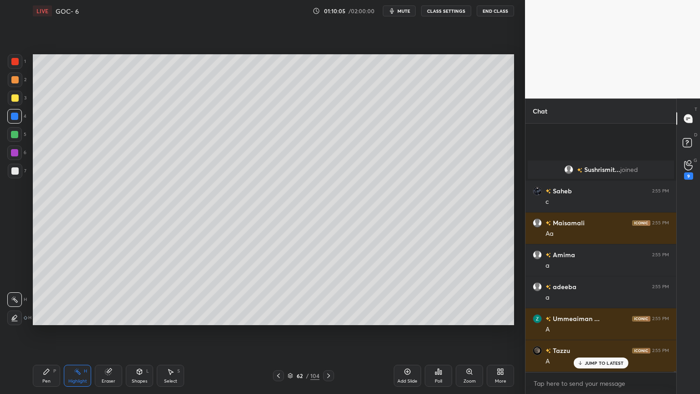
scroll to position [87542, 0]
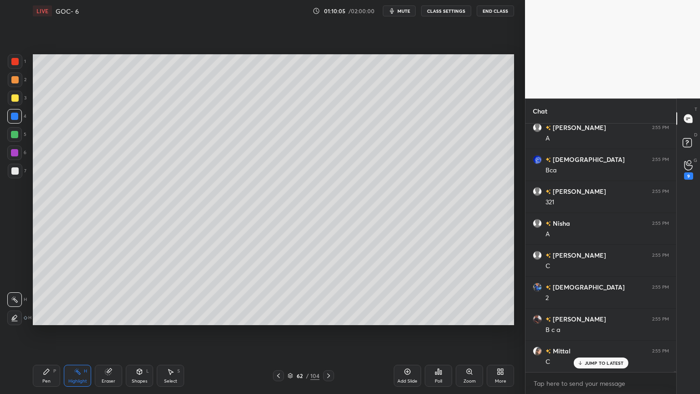
click at [284, 332] on div at bounding box center [278, 375] width 11 height 11
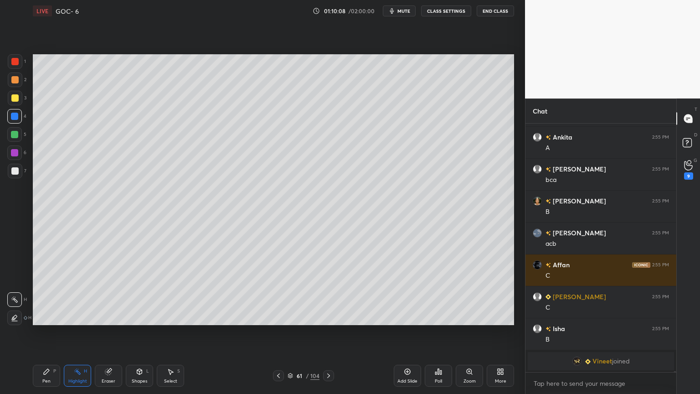
scroll to position [87458, 0]
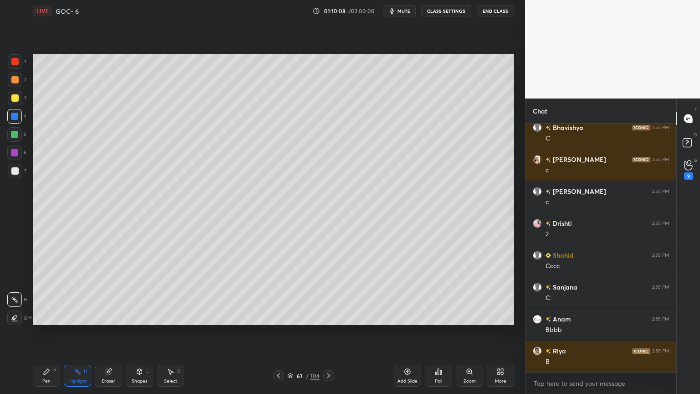
click at [328, 332] on icon at bounding box center [328, 375] width 3 height 5
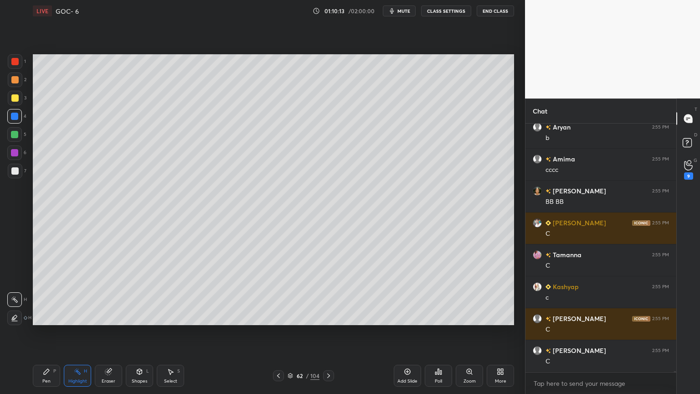
scroll to position [89339, 0]
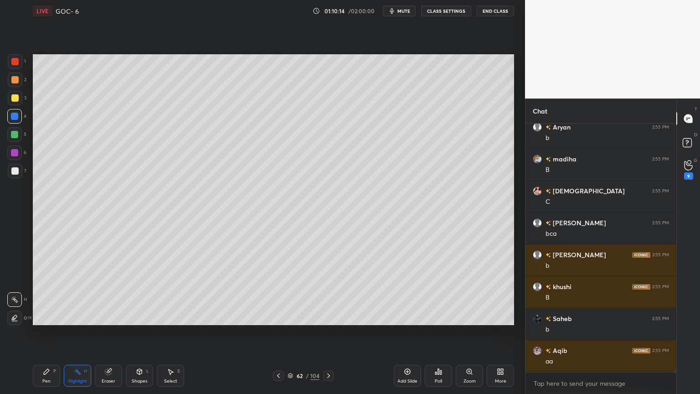
click at [59, 332] on div "Pen P" at bounding box center [46, 376] width 27 height 22
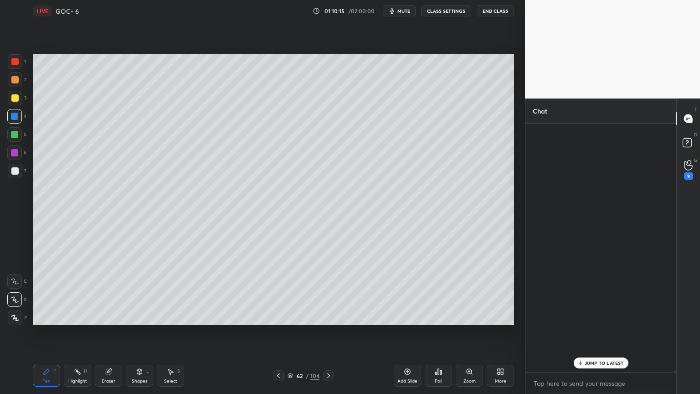
scroll to position [90556, 0]
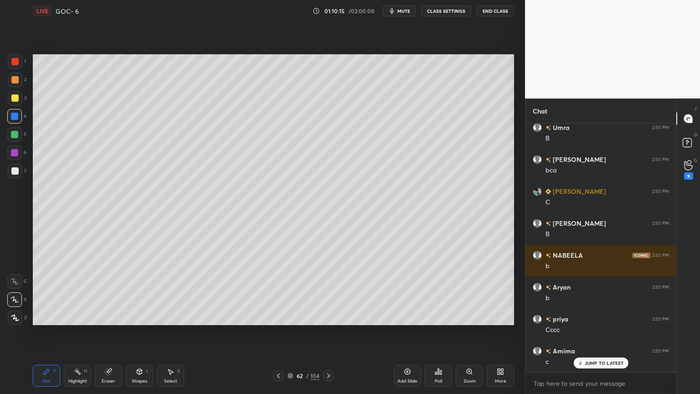
click at [15, 95] on div at bounding box center [14, 97] width 7 height 7
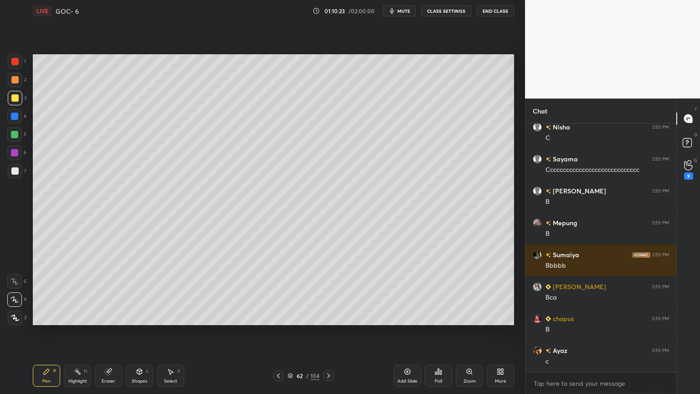
scroll to position [94107, 0]
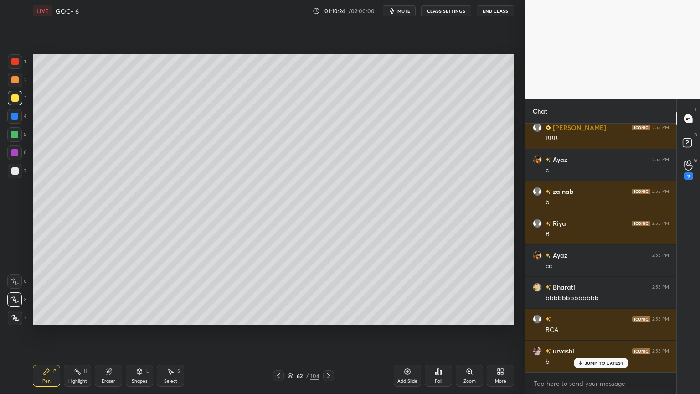
click at [112, 332] on div "Eraser" at bounding box center [108, 376] width 27 height 22
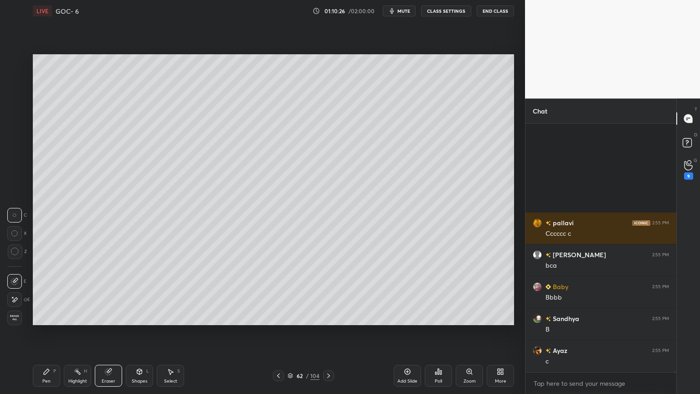
scroll to position [94394, 0]
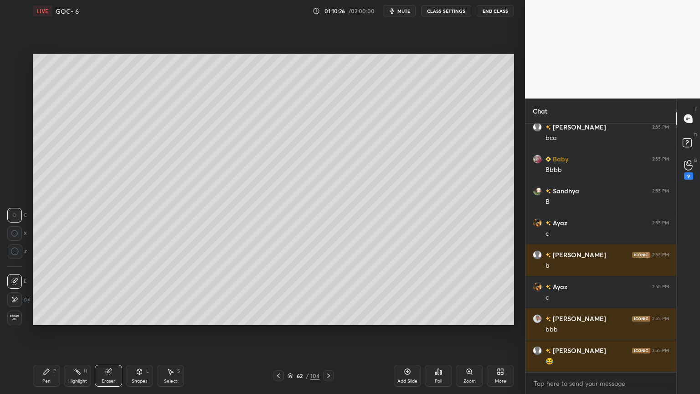
click at [57, 332] on div "Pen P" at bounding box center [46, 376] width 27 height 22
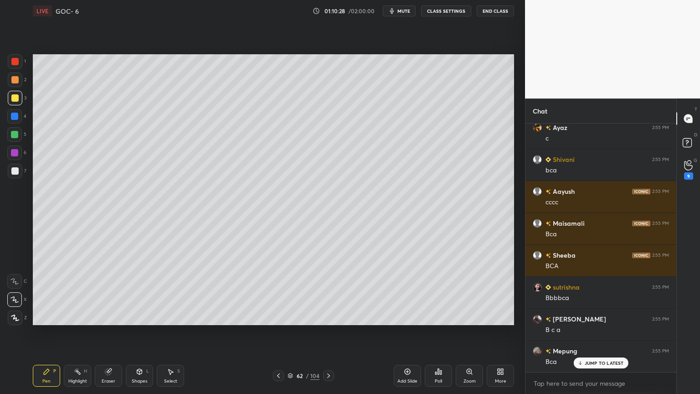
scroll to position [94809, 0]
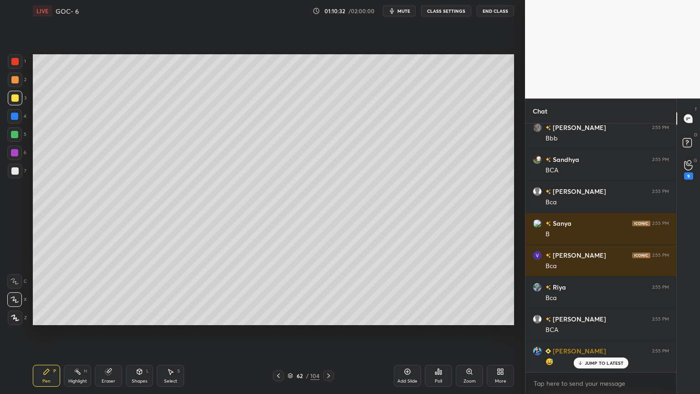
click at [74, 332] on icon at bounding box center [77, 371] width 7 height 7
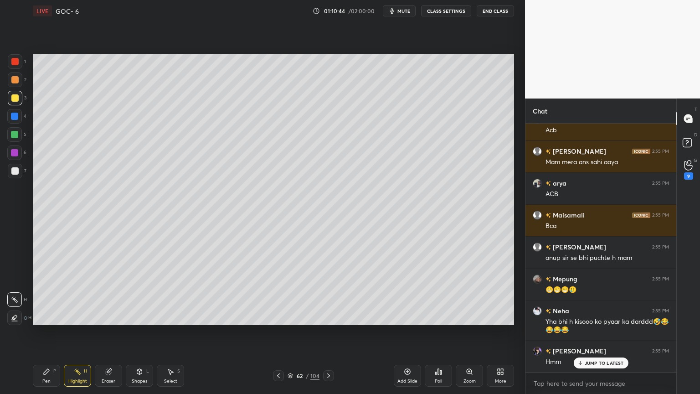
click at [325, 332] on icon at bounding box center [328, 375] width 7 height 7
click at [327, 332] on icon at bounding box center [328, 375] width 3 height 5
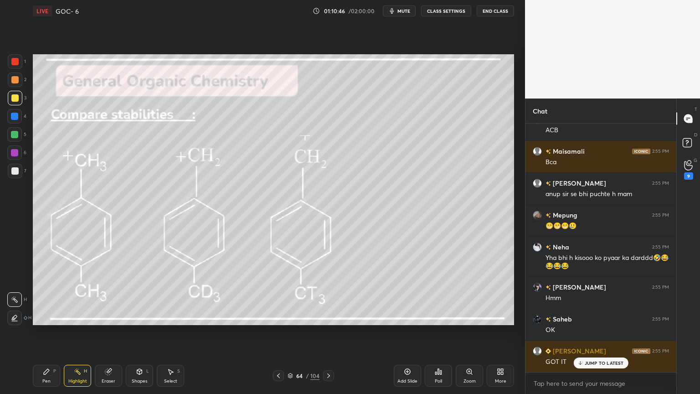
click at [281, 332] on icon at bounding box center [278, 375] width 7 height 7
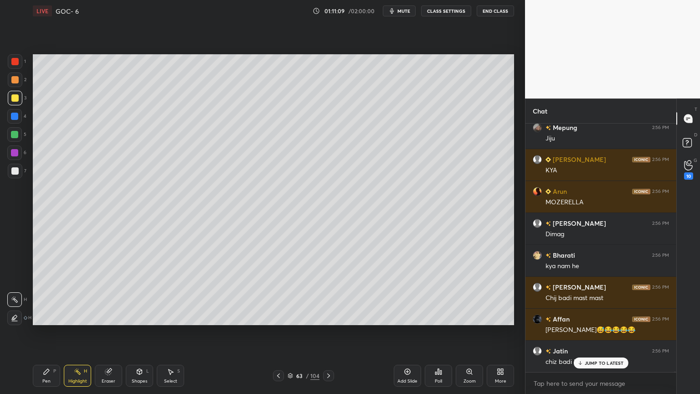
click at [445, 11] on button "CLASS SETTINGS" at bounding box center [446, 10] width 50 height 11
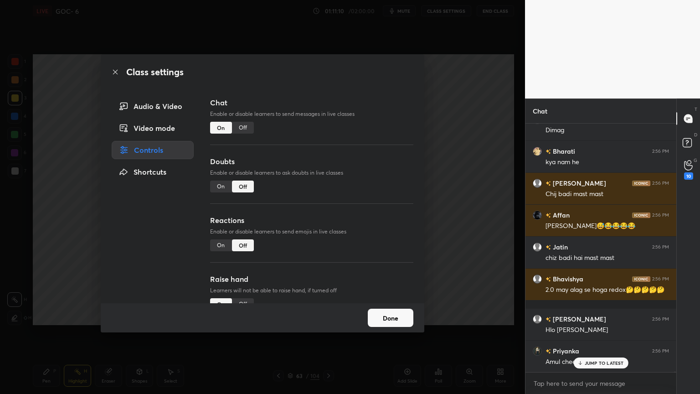
click at [239, 124] on div "Off" at bounding box center [243, 128] width 22 height 12
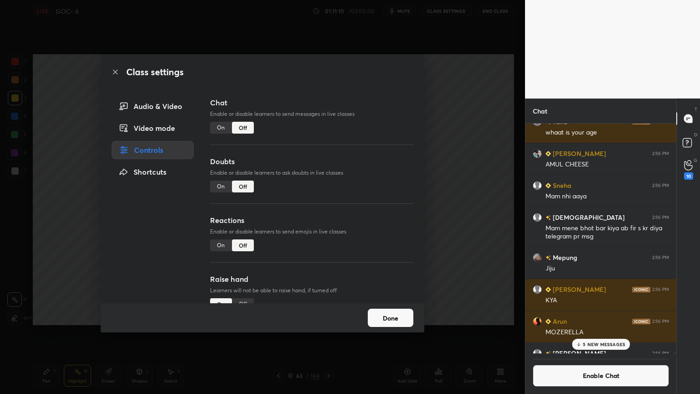
click at [381, 318] on button "Done" at bounding box center [391, 318] width 46 height 18
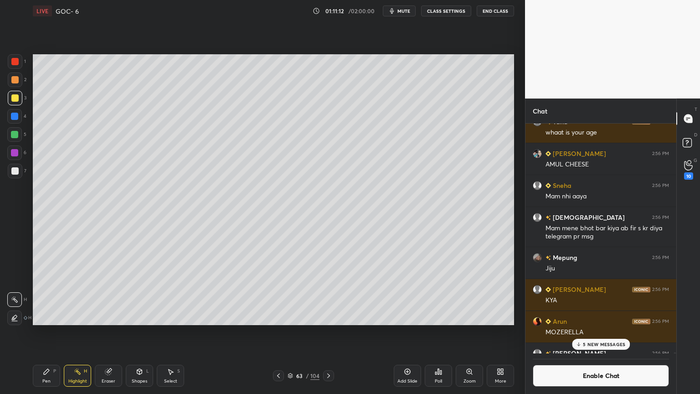
click at [10, 113] on div at bounding box center [14, 116] width 15 height 15
click at [589, 332] on p "5 NEW MESSAGES" at bounding box center [604, 343] width 42 height 5
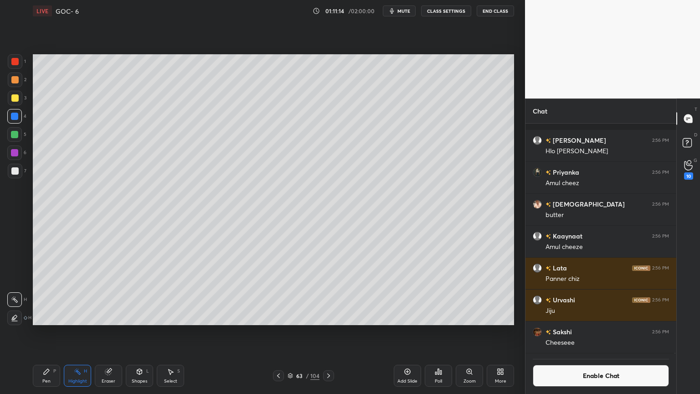
click at [583, 332] on button "Enable Chat" at bounding box center [601, 376] width 136 height 22
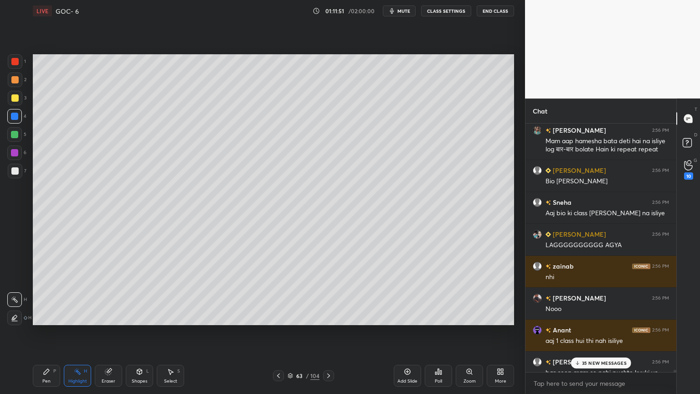
click at [592, 332] on p "35 NEW MESSAGES" at bounding box center [604, 362] width 45 height 5
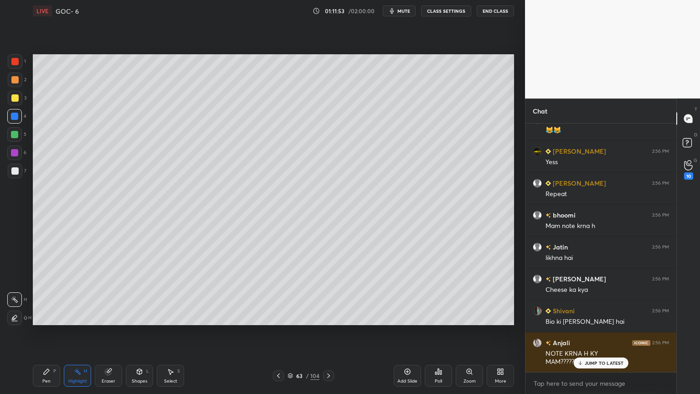
click at [442, 9] on button "CLASS SETTINGS" at bounding box center [446, 10] width 50 height 11
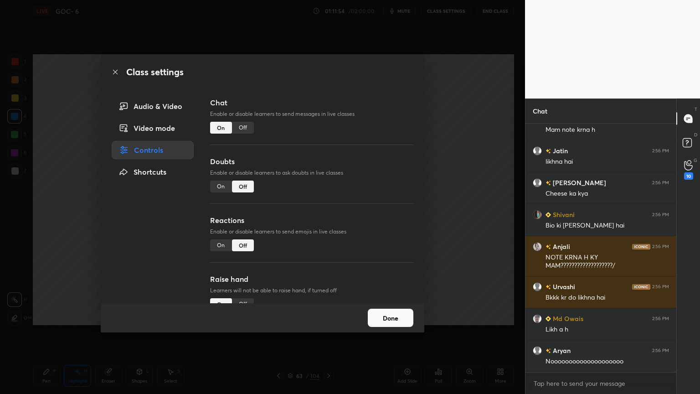
click at [238, 122] on div "Off" at bounding box center [243, 128] width 22 height 12
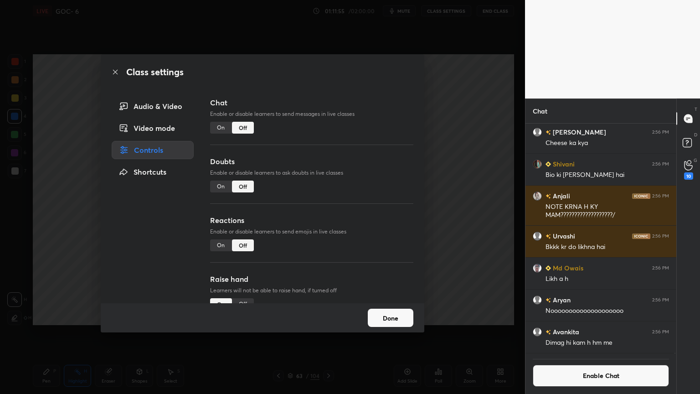
click at [392, 316] on button "Done" at bounding box center [391, 318] width 46 height 18
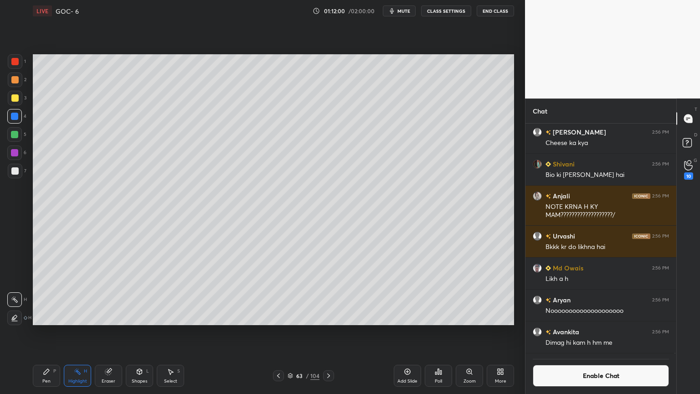
click at [325, 332] on icon at bounding box center [328, 375] width 7 height 7
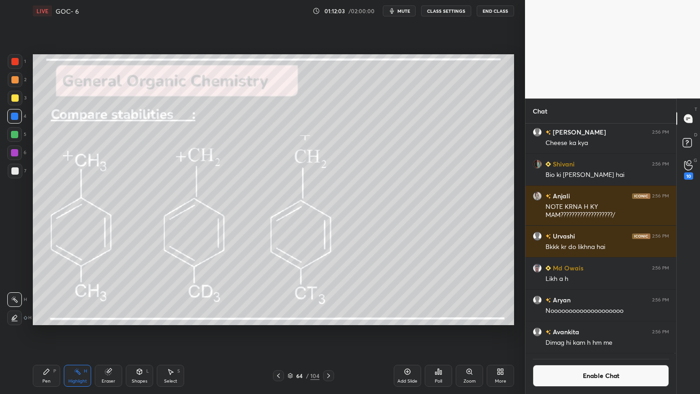
click at [273, 332] on div "64 / 104" at bounding box center [303, 375] width 181 height 11
click at [280, 332] on icon at bounding box center [278, 375] width 7 height 7
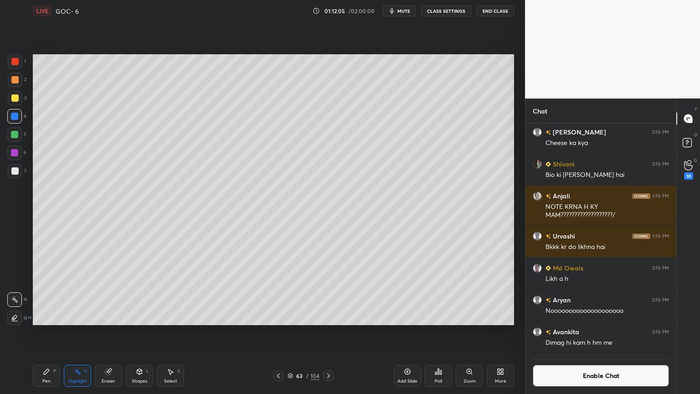
click at [405, 332] on icon at bounding box center [407, 371] width 7 height 7
click at [36, 332] on div "Pen P" at bounding box center [46, 376] width 27 height 22
click at [568, 332] on button "Enable Chat" at bounding box center [601, 376] width 136 height 22
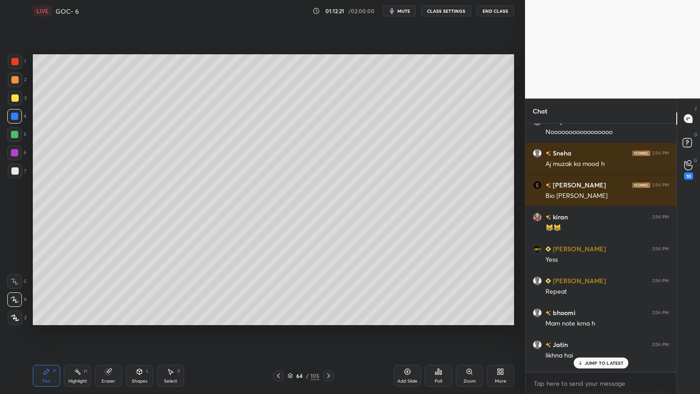
click at [592, 332] on p "JUMP TO LATEST" at bounding box center [604, 362] width 39 height 5
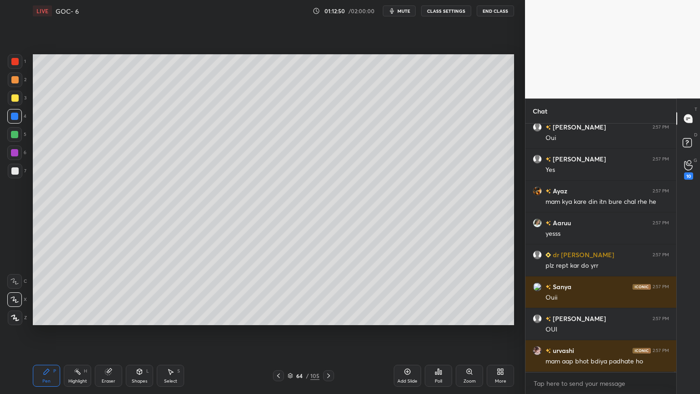
scroll to position [101702, 0]
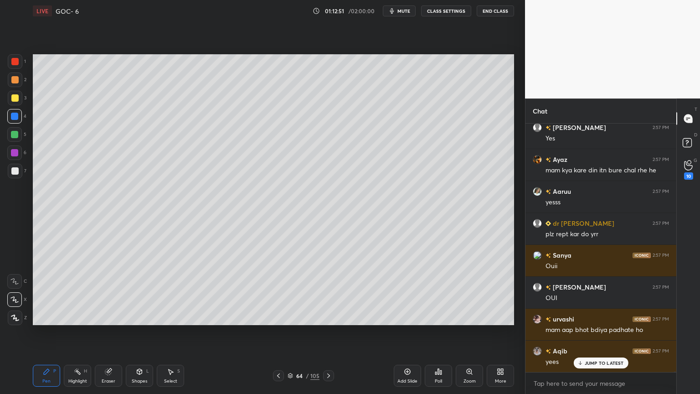
click at [441, 11] on button "CLASS SETTINGS" at bounding box center [446, 10] width 50 height 11
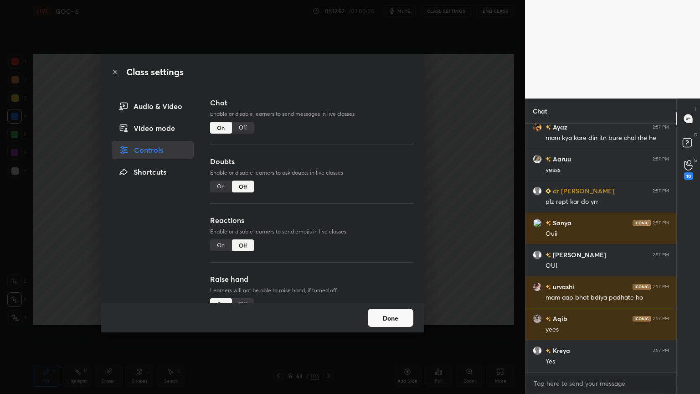
click at [246, 127] on div "Off" at bounding box center [243, 128] width 22 height 12
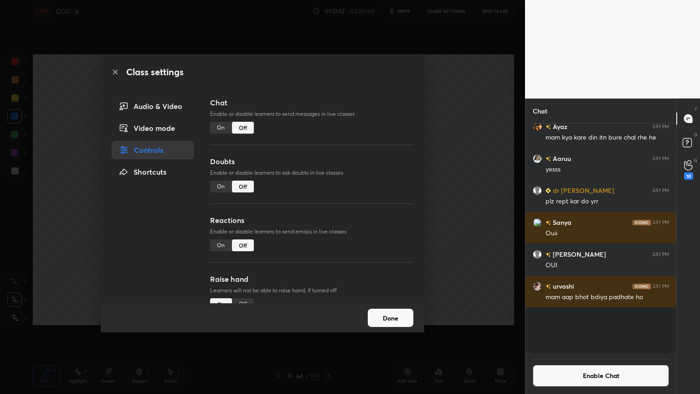
scroll to position [227, 148]
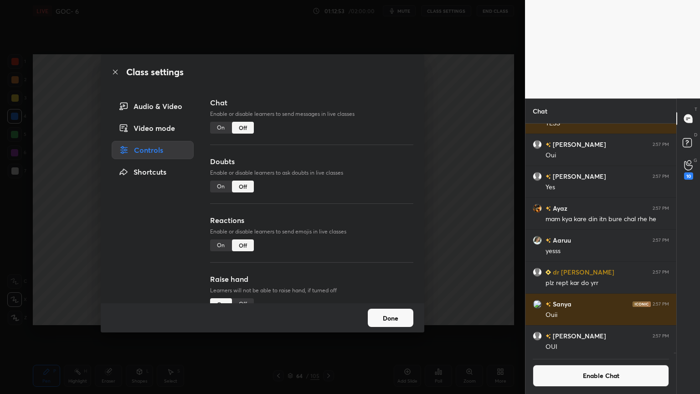
click at [374, 317] on button "Done" at bounding box center [391, 318] width 46 height 18
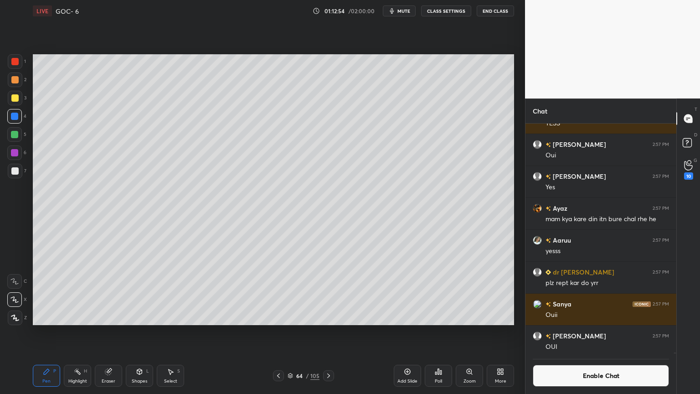
click at [140, 332] on div "Shapes L" at bounding box center [139, 376] width 27 height 22
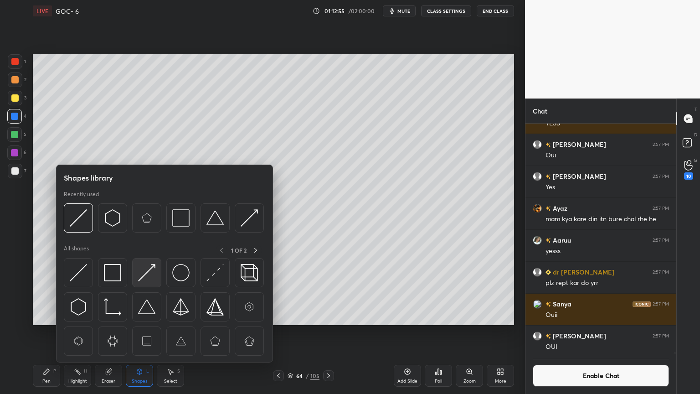
click at [150, 275] on img at bounding box center [146, 272] width 17 height 17
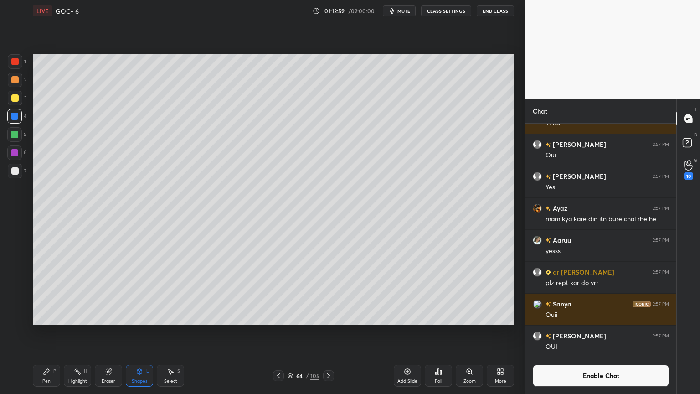
click at [52, 332] on div "Pen P" at bounding box center [46, 376] width 27 height 22
click at [116, 332] on div "Eraser" at bounding box center [108, 376] width 27 height 22
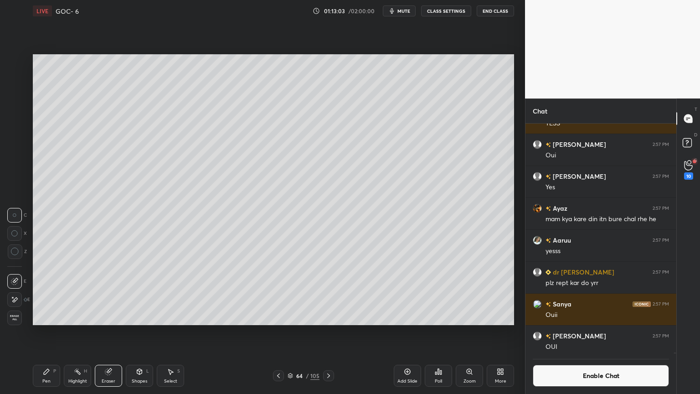
click at [17, 298] on icon at bounding box center [15, 299] width 5 height 5
click at [148, 332] on div "Shapes L" at bounding box center [139, 376] width 27 height 22
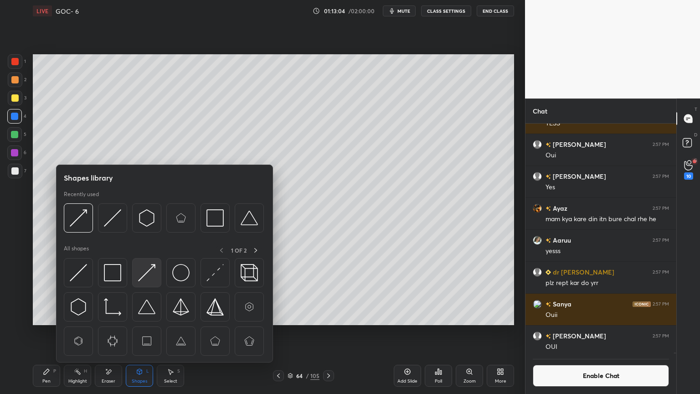
click at [152, 271] on img at bounding box center [146, 272] width 17 height 17
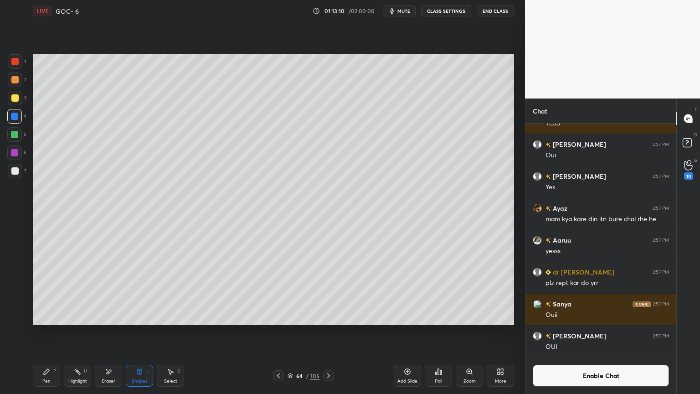
click at [52, 332] on div "Pen P" at bounding box center [46, 376] width 27 height 22
click at [16, 82] on div at bounding box center [14, 79] width 7 height 7
click at [17, 135] on div at bounding box center [14, 134] width 7 height 7
click at [18, 117] on div at bounding box center [14, 116] width 7 height 7
click at [76, 332] on icon at bounding box center [77, 371] width 7 height 7
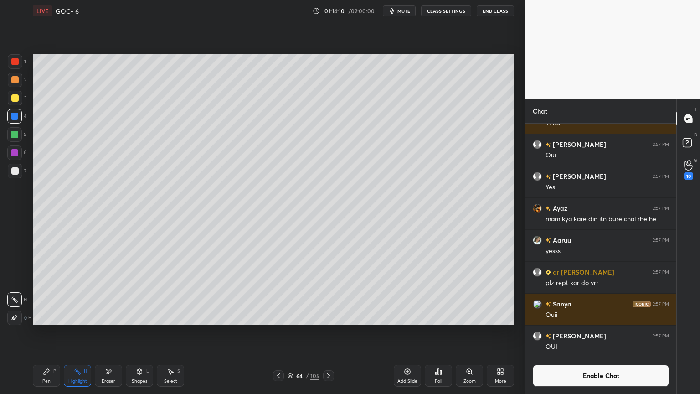
click at [51, 332] on div "Pen P" at bounding box center [46, 376] width 27 height 22
click at [398, 332] on div "Add Slide" at bounding box center [407, 376] width 27 height 22
click at [19, 173] on div at bounding box center [15, 171] width 15 height 15
click at [168, 332] on div "Select S" at bounding box center [170, 376] width 27 height 22
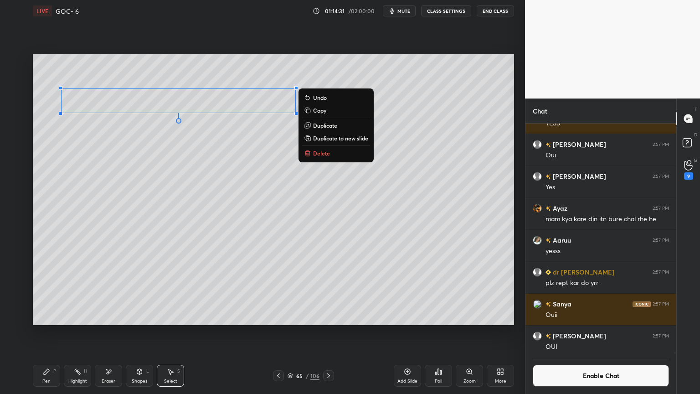
click at [555, 332] on button "Enable Chat" at bounding box center [601, 376] width 136 height 22
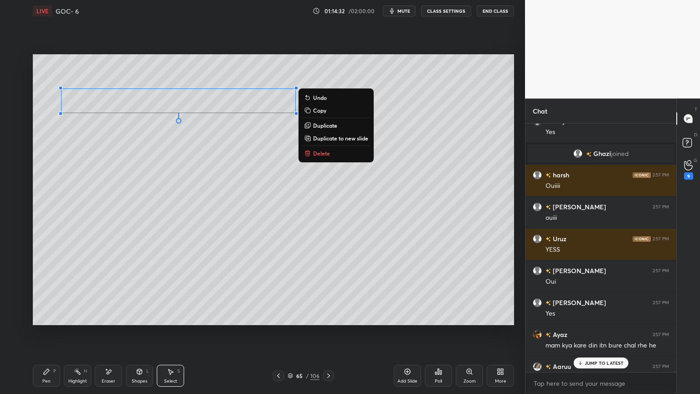
click at [589, 332] on p "JUMP TO LATEST" at bounding box center [604, 362] width 39 height 5
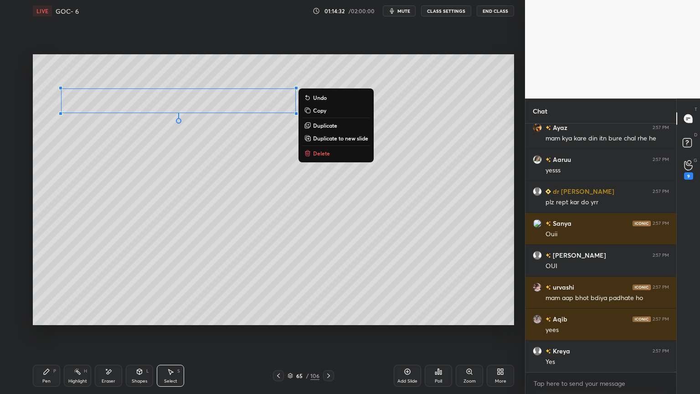
click at [79, 332] on div "Highlight H" at bounding box center [77, 376] width 27 height 22
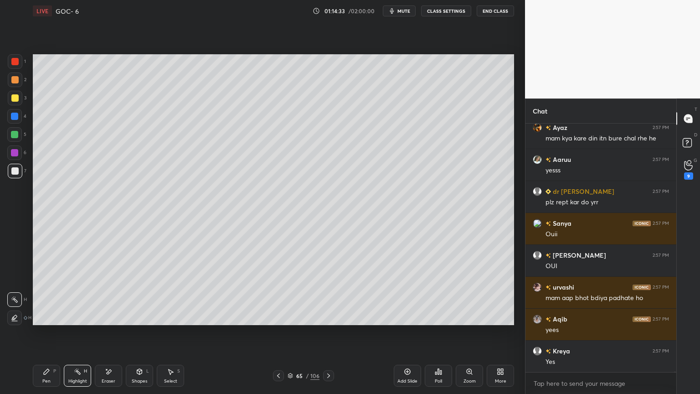
click at [13, 79] on div at bounding box center [14, 79] width 7 height 7
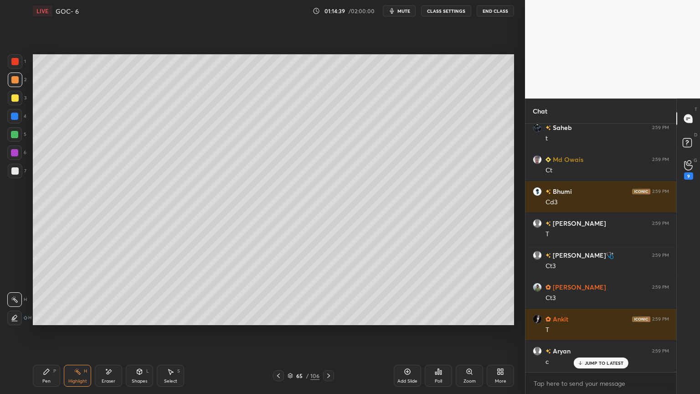
scroll to position [102830, 0]
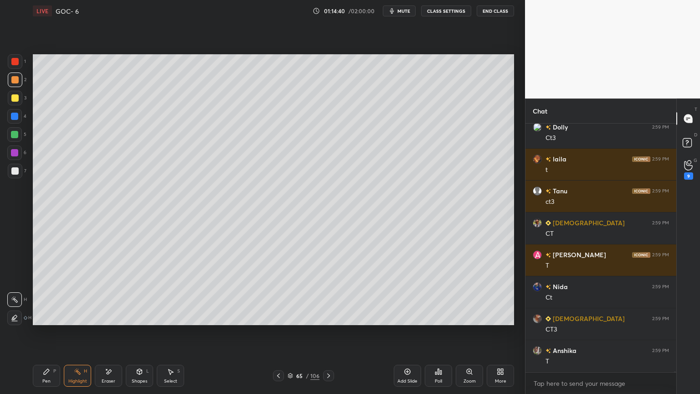
click at [450, 13] on button "CLASS SETTINGS" at bounding box center [446, 10] width 50 height 11
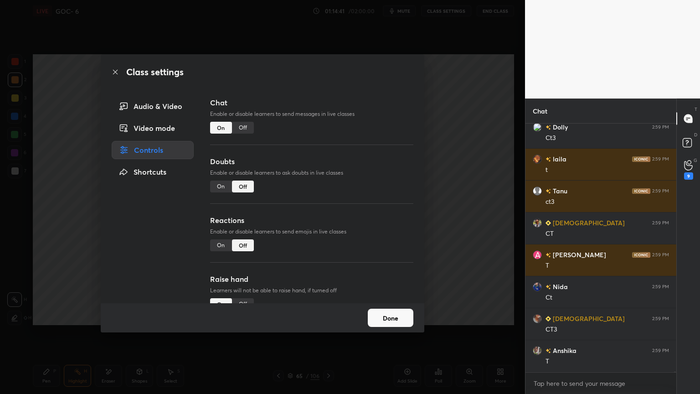
click at [248, 129] on div "Off" at bounding box center [243, 128] width 22 height 12
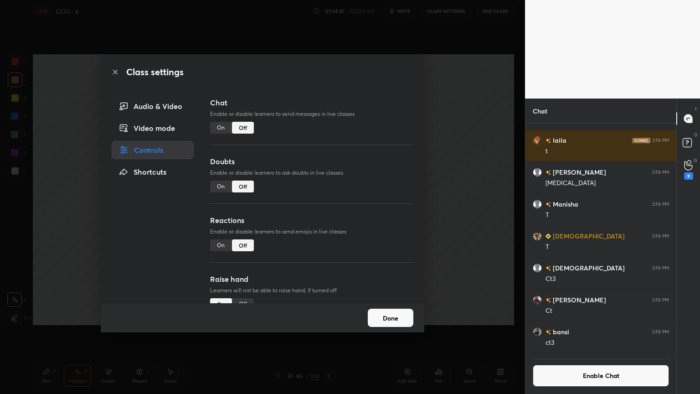
click at [381, 313] on button "Done" at bounding box center [391, 318] width 46 height 18
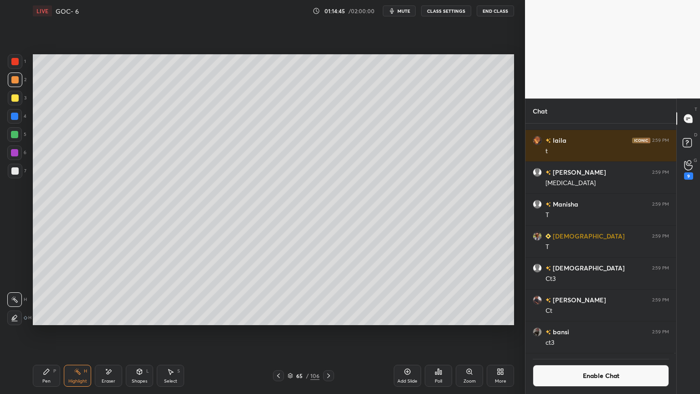
click at [52, 332] on div "Pen P" at bounding box center [46, 376] width 27 height 22
click at [17, 171] on div at bounding box center [14, 170] width 7 height 7
click at [104, 332] on div "Setting up your live class Poll for secs No correct answer Start poll" at bounding box center [273, 190] width 489 height 336
click at [84, 332] on div "Highlight H" at bounding box center [77, 376] width 27 height 22
click at [15, 159] on div at bounding box center [14, 152] width 15 height 15
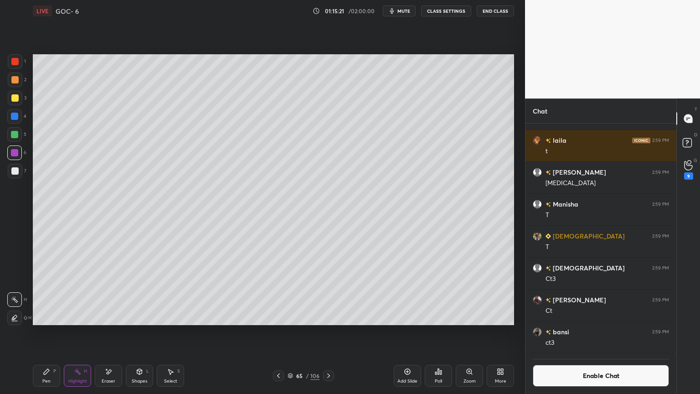
click at [55, 332] on div "Pen P" at bounding box center [46, 376] width 27 height 22
click at [16, 120] on div at bounding box center [14, 116] width 15 height 15
click at [16, 168] on div at bounding box center [14, 170] width 7 height 7
click at [15, 151] on div at bounding box center [14, 152] width 7 height 7
click at [16, 78] on div at bounding box center [14, 79] width 7 height 7
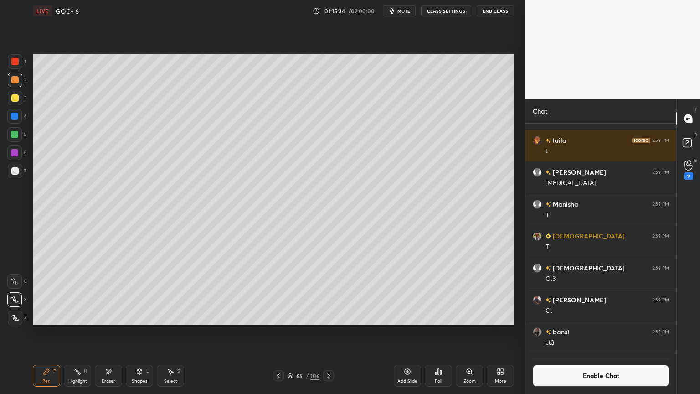
click at [16, 171] on div at bounding box center [14, 170] width 7 height 7
click at [16, 137] on div at bounding box center [14, 134] width 7 height 7
click at [18, 118] on div at bounding box center [14, 116] width 7 height 7
click at [19, 174] on div at bounding box center [15, 171] width 15 height 15
click at [77, 332] on icon at bounding box center [77, 371] width 7 height 7
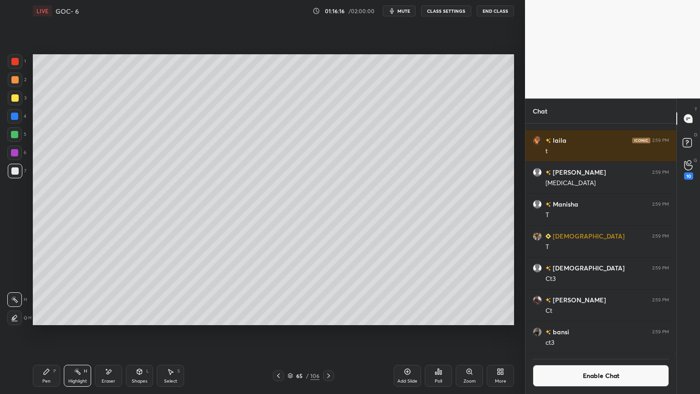
click at [14, 155] on div at bounding box center [14, 152] width 7 height 7
click at [16, 80] on div at bounding box center [14, 79] width 7 height 7
click at [17, 152] on div at bounding box center [14, 152] width 7 height 7
click at [13, 318] on icon at bounding box center [13, 318] width 2 height 1
click at [24, 298] on p "H" at bounding box center [25, 299] width 3 height 5
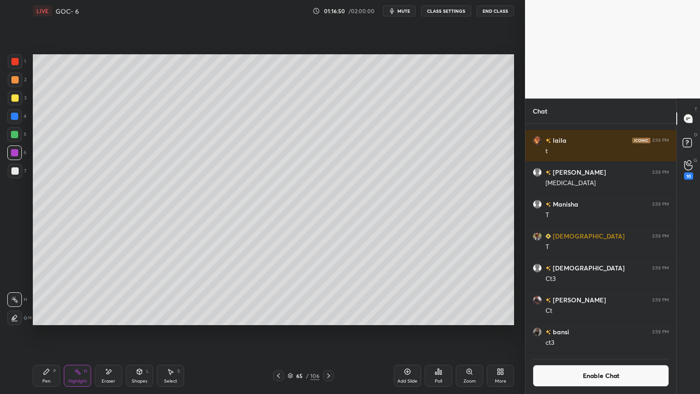
click at [45, 332] on icon at bounding box center [46, 371] width 5 height 5
click at [602, 332] on button "Enable Chat" at bounding box center [601, 376] width 136 height 22
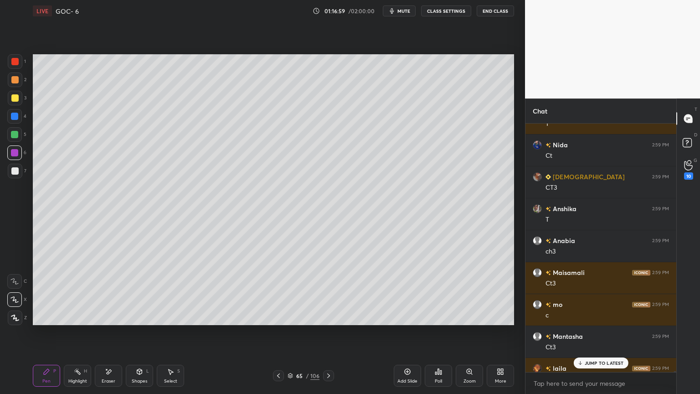
click at [605, 332] on div "JUMP TO LATEST" at bounding box center [601, 362] width 55 height 11
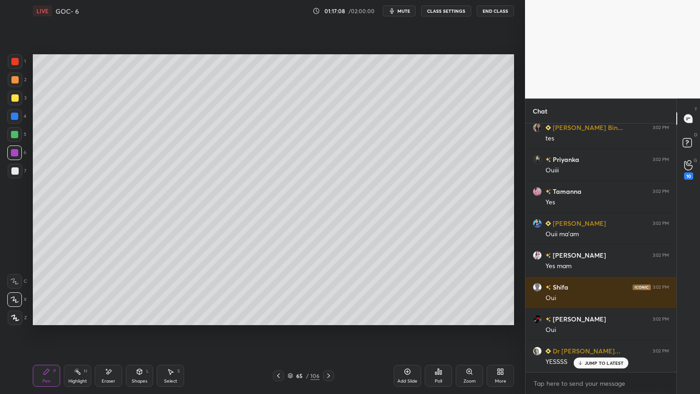
scroll to position [104583, 0]
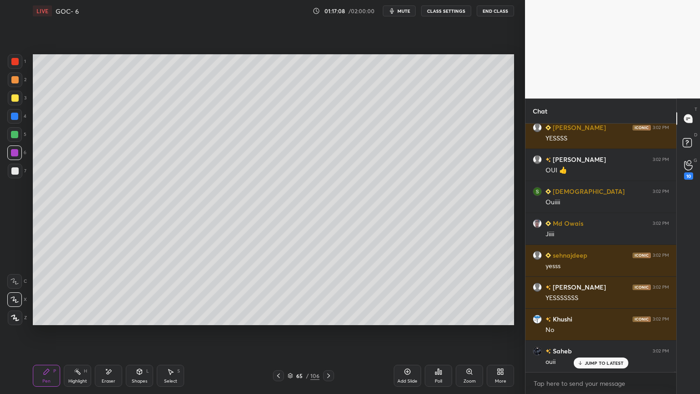
click at [445, 10] on button "CLASS SETTINGS" at bounding box center [446, 10] width 50 height 11
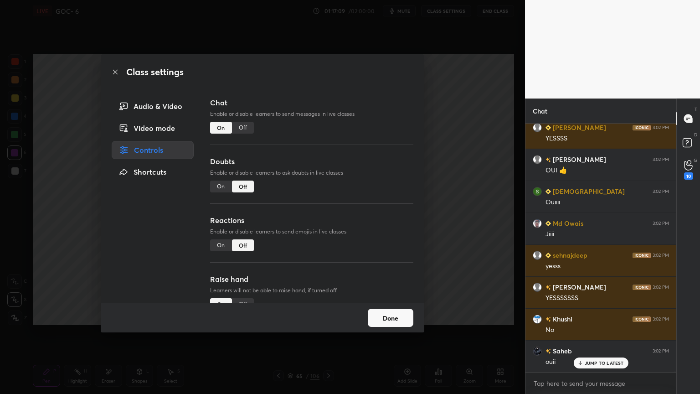
click at [243, 128] on div "Off" at bounding box center [243, 128] width 22 height 12
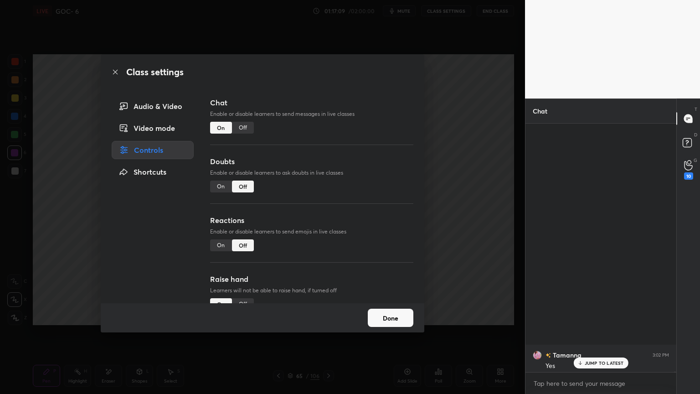
scroll to position [227, 148]
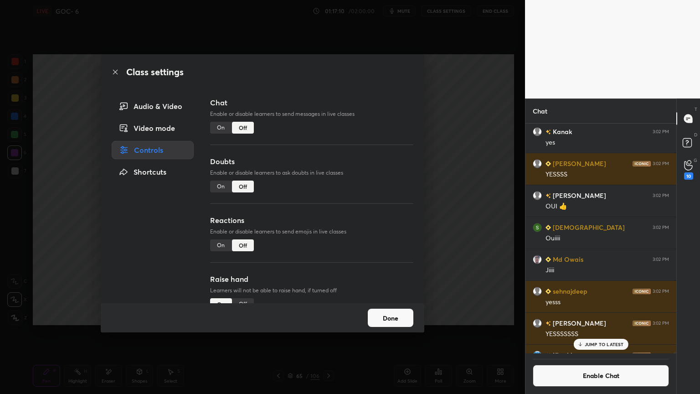
click at [382, 316] on button "Done" at bounding box center [391, 318] width 46 height 18
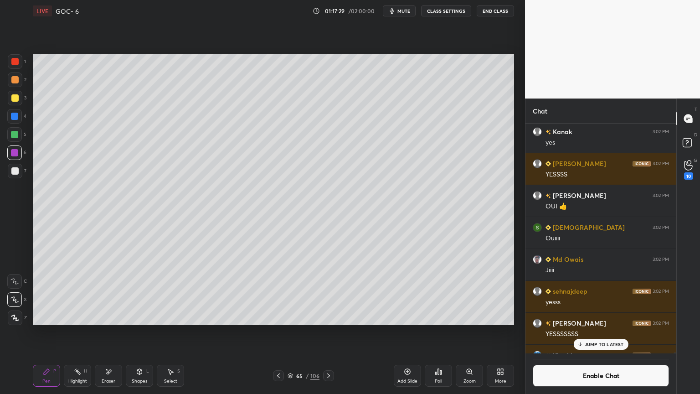
click at [286, 332] on div "65 / 106" at bounding box center [303, 375] width 61 height 11
click at [281, 332] on icon at bounding box center [278, 375] width 7 height 7
click at [18, 117] on div at bounding box center [14, 116] width 7 height 7
click at [58, 332] on div "Pen P" at bounding box center [46, 376] width 27 height 22
click at [77, 332] on div "Highlight" at bounding box center [77, 381] width 19 height 5
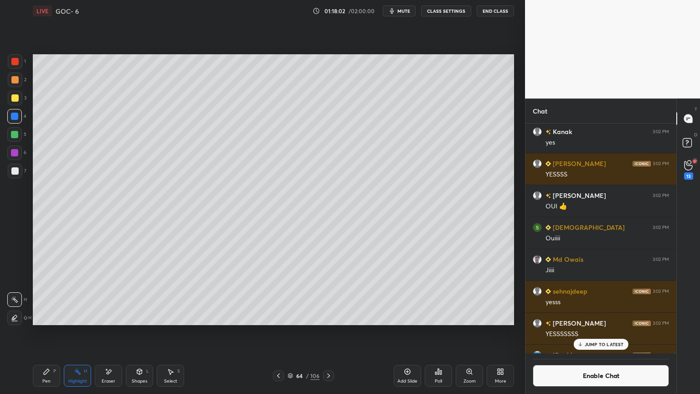
click at [406, 332] on icon at bounding box center [407, 371] width 7 height 7
click at [51, 332] on div "Pen P" at bounding box center [46, 376] width 27 height 22
click at [16, 169] on div at bounding box center [14, 170] width 7 height 7
click at [604, 332] on p "JUMP TO LATEST" at bounding box center [604, 343] width 39 height 5
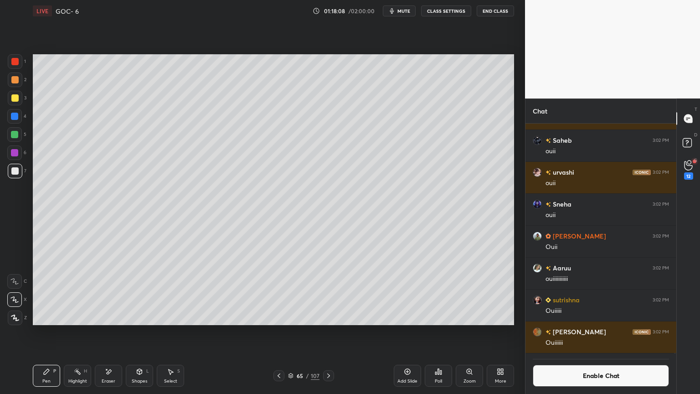
click at [593, 332] on button "Enable Chat" at bounding box center [601, 376] width 136 height 22
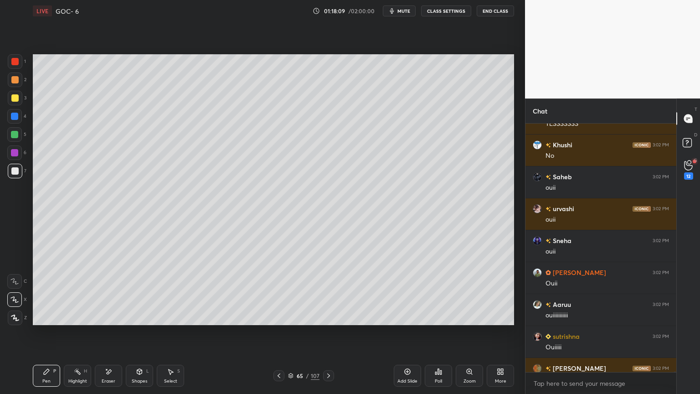
scroll to position [104210, 0]
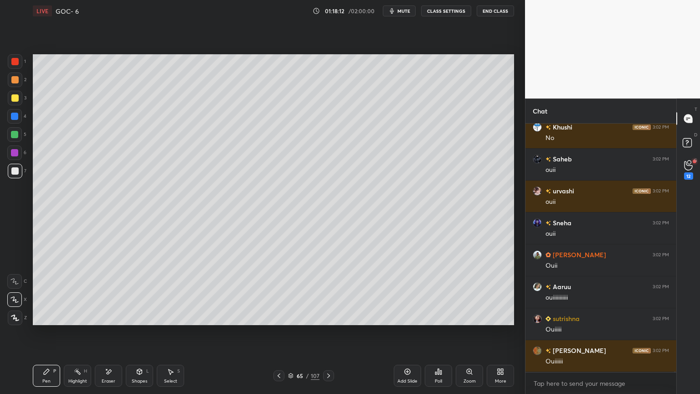
click at [109, 332] on div "Eraser" at bounding box center [108, 376] width 27 height 22
click at [46, 332] on icon at bounding box center [46, 371] width 7 height 7
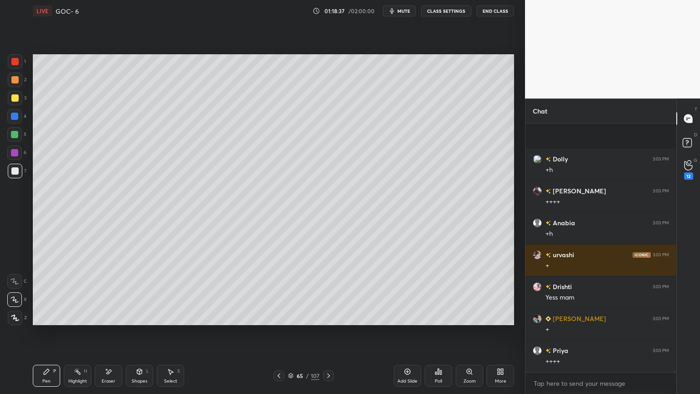
scroll to position [108025, 0]
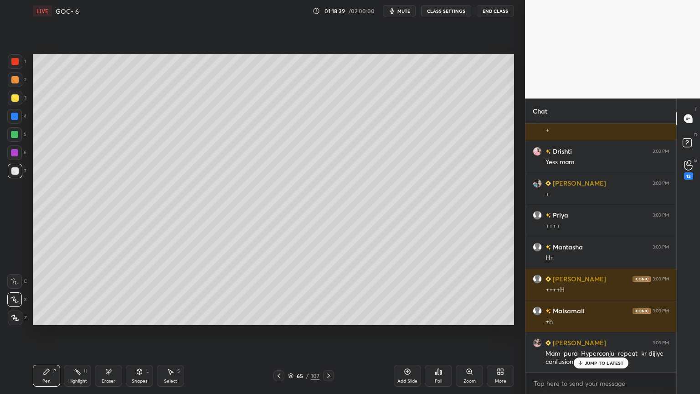
click at [172, 332] on div "Select" at bounding box center [170, 381] width 13 height 5
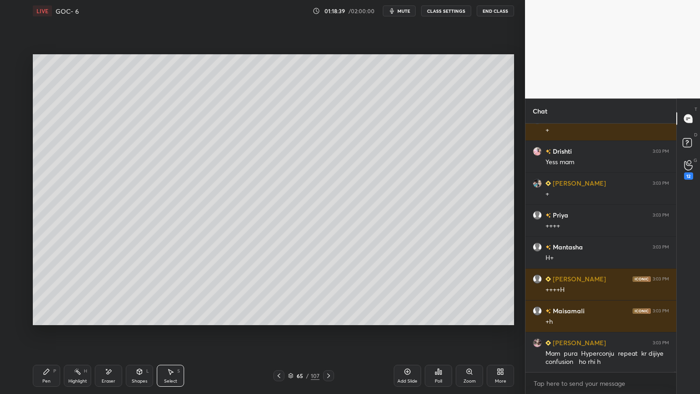
scroll to position [108129, 0]
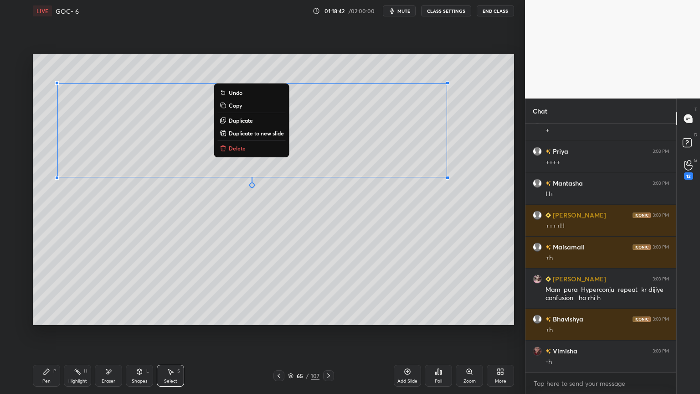
click at [50, 332] on div "Pen" at bounding box center [46, 381] width 8 height 5
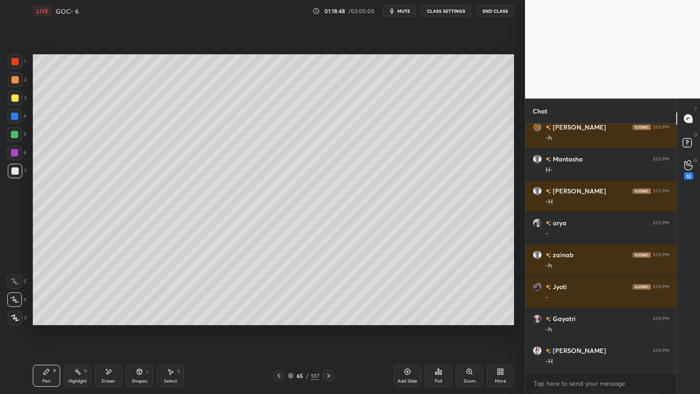
scroll to position [109382, 0]
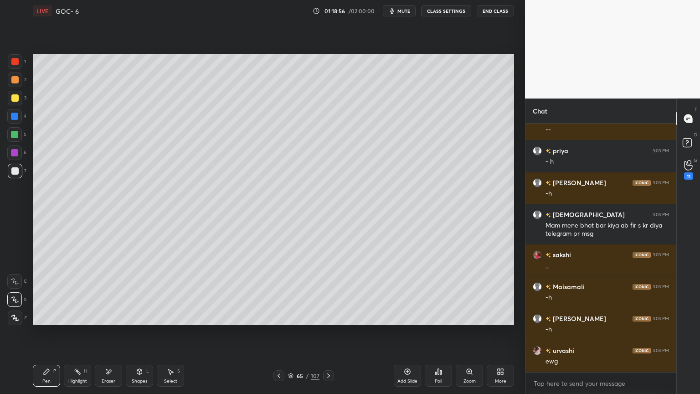
click at [440, 16] on button "CLASS SETTINGS" at bounding box center [446, 10] width 50 height 11
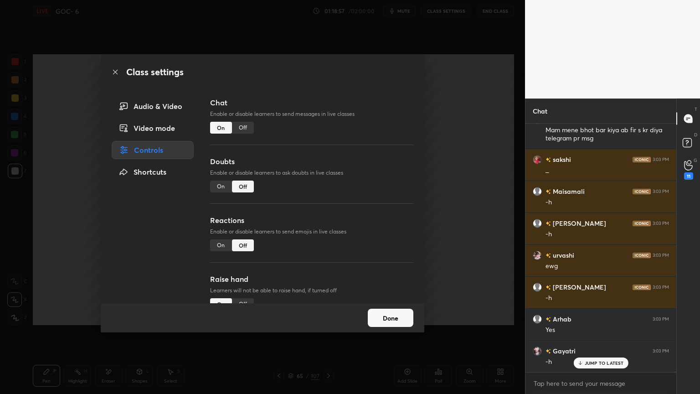
click at [241, 132] on div "Off" at bounding box center [243, 128] width 22 height 12
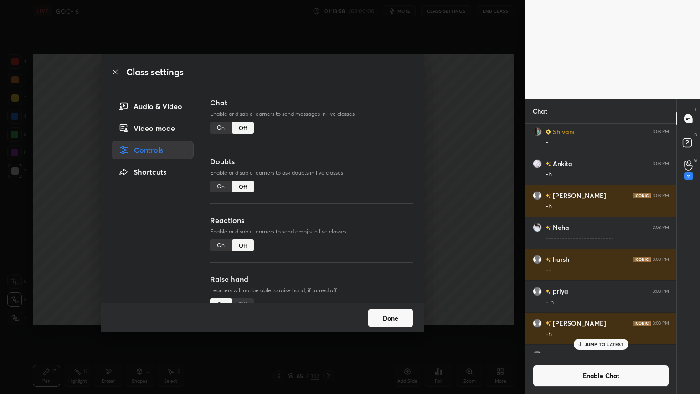
click at [396, 317] on button "Done" at bounding box center [391, 318] width 46 height 18
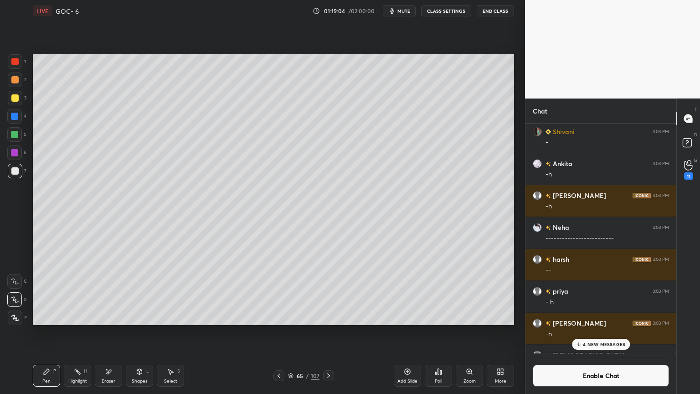
click at [278, 332] on icon at bounding box center [278, 375] width 7 height 7
click at [279, 332] on icon at bounding box center [278, 375] width 7 height 7
click at [277, 332] on icon at bounding box center [278, 375] width 7 height 7
click at [280, 332] on icon at bounding box center [278, 375] width 7 height 7
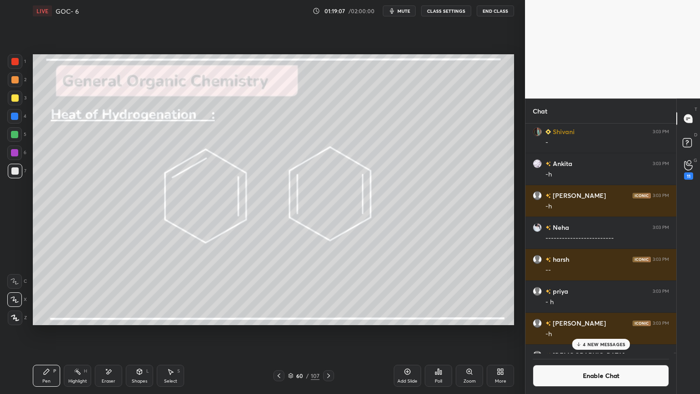
click at [280, 332] on icon at bounding box center [278, 375] width 7 height 7
click at [279, 332] on icon at bounding box center [278, 375] width 7 height 7
click at [328, 332] on icon at bounding box center [328, 375] width 7 height 7
click at [326, 332] on icon at bounding box center [328, 375] width 7 height 7
click at [277, 332] on icon at bounding box center [278, 375] width 7 height 7
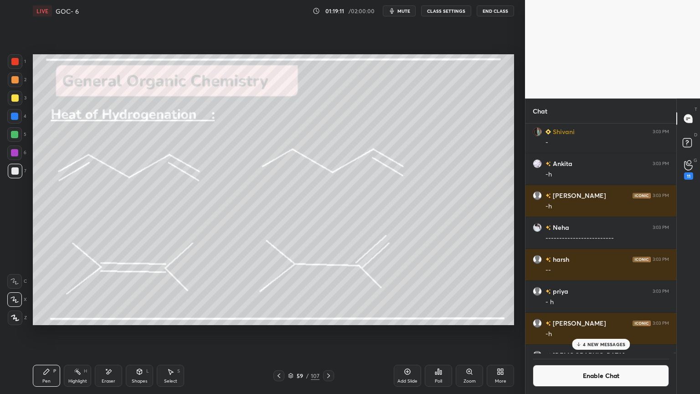
click at [279, 332] on icon at bounding box center [279, 375] width 3 height 5
click at [277, 332] on icon at bounding box center [278, 375] width 7 height 7
click at [326, 332] on div at bounding box center [328, 375] width 11 height 11
click at [330, 332] on icon at bounding box center [328, 375] width 7 height 7
click at [332, 332] on div at bounding box center [328, 375] width 11 height 11
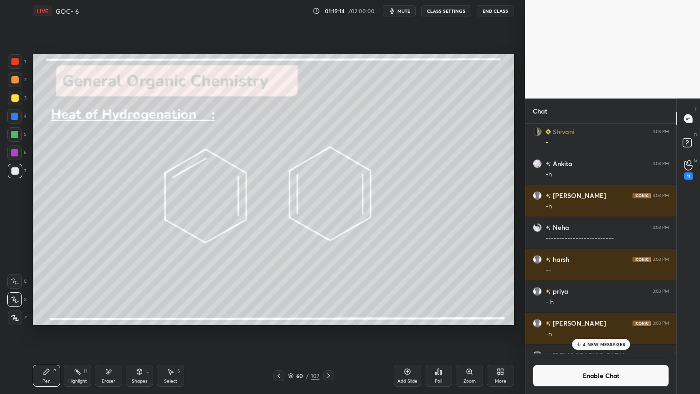
click at [332, 332] on div at bounding box center [328, 375] width 11 height 11
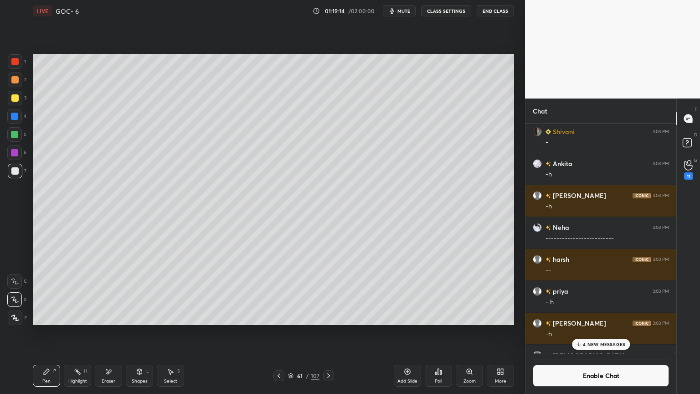
click at [332, 332] on div at bounding box center [328, 375] width 11 height 11
click at [328, 332] on icon at bounding box center [328, 375] width 7 height 7
click at [326, 332] on icon at bounding box center [328, 375] width 7 height 7
click at [329, 332] on icon at bounding box center [328, 375] width 7 height 7
click at [402, 332] on div "Add Slide" at bounding box center [407, 376] width 27 height 22
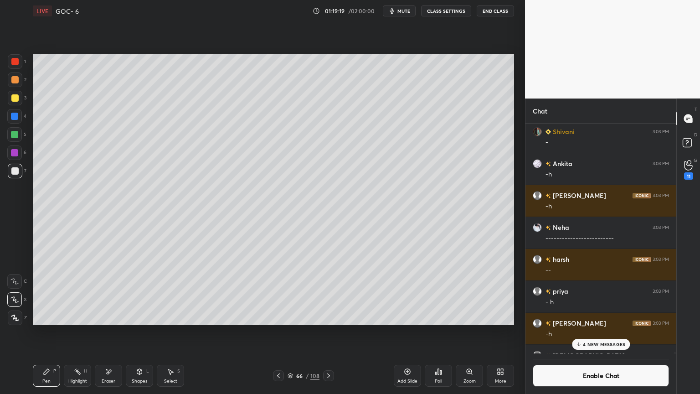
click at [139, 332] on div "Shapes L" at bounding box center [139, 376] width 27 height 22
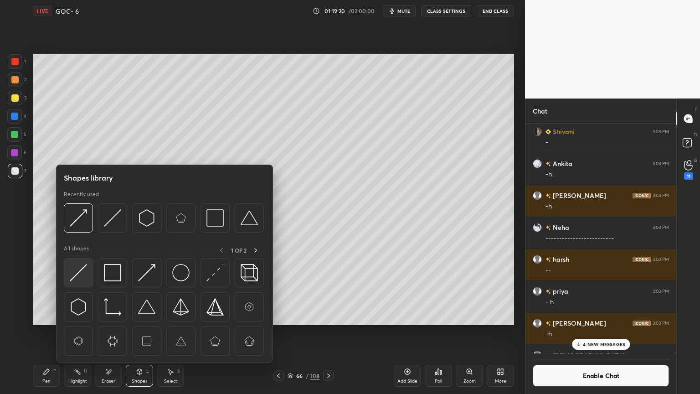
click at [84, 275] on img at bounding box center [78, 272] width 17 height 17
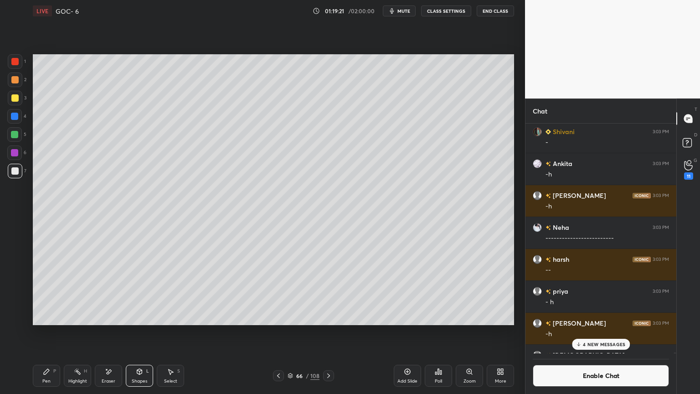
click at [10, 117] on div at bounding box center [14, 116] width 15 height 15
click at [130, 332] on div "Shapes L" at bounding box center [139, 376] width 27 height 22
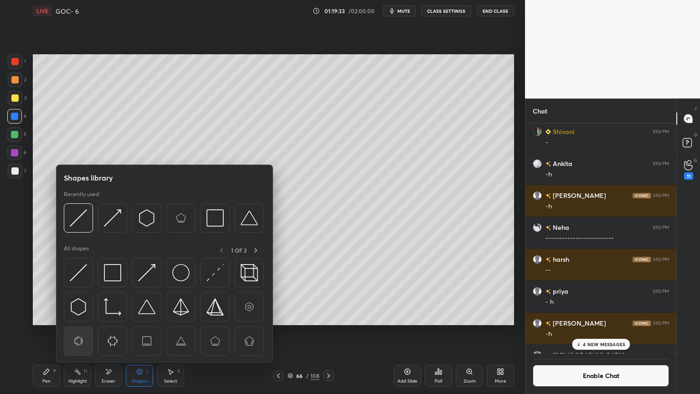
click at [78, 332] on img at bounding box center [78, 340] width 17 height 17
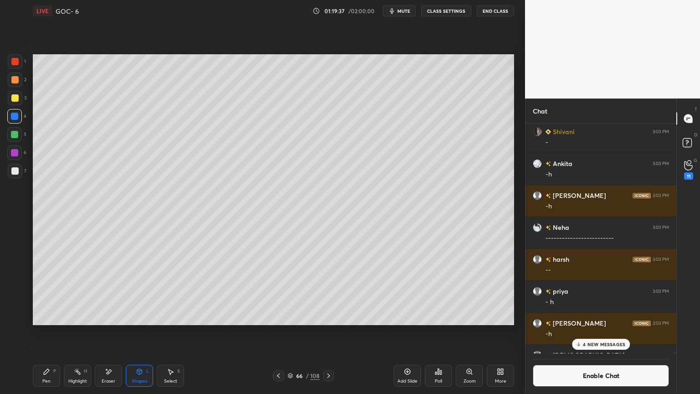
click at [136, 332] on div "Shapes L" at bounding box center [139, 376] width 27 height 22
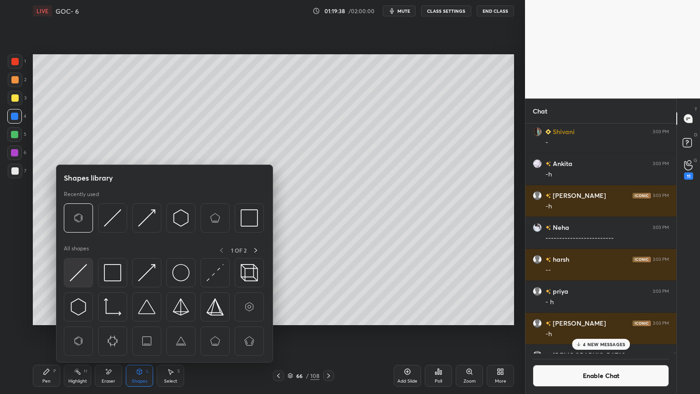
click at [81, 279] on img at bounding box center [78, 272] width 17 height 17
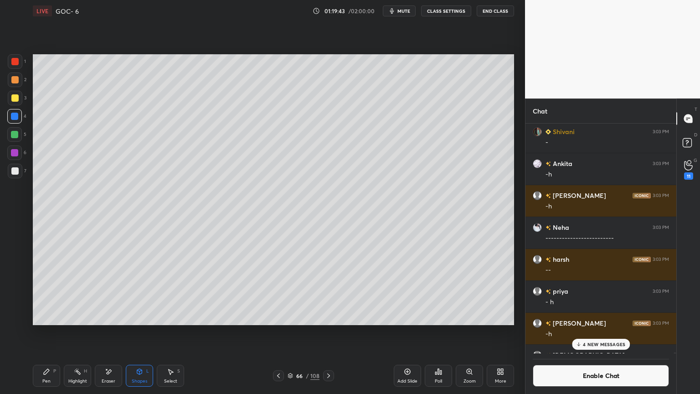
click at [171, 332] on div "Select S" at bounding box center [170, 376] width 27 height 22
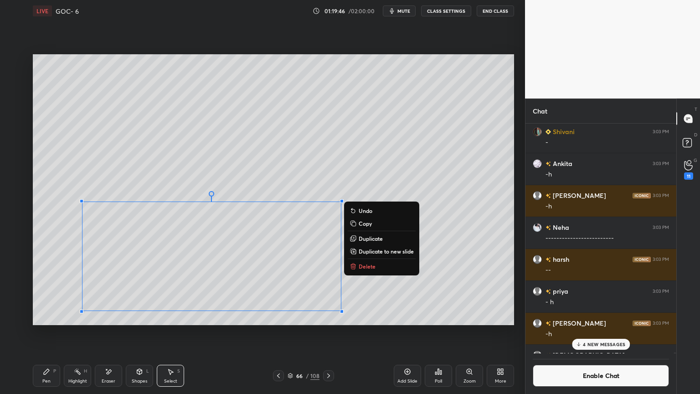
click at [54, 332] on div "P" at bounding box center [54, 371] width 3 height 5
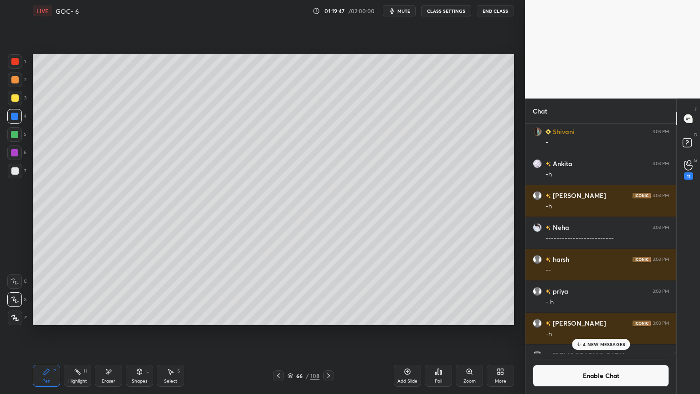
click at [15, 103] on div at bounding box center [15, 98] width 15 height 15
click at [599, 332] on p "4 NEW MESSAGES" at bounding box center [604, 343] width 42 height 5
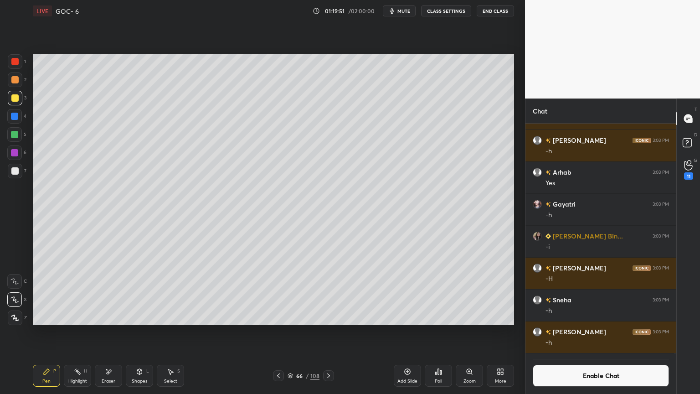
click at [594, 332] on button "Enable Chat" at bounding box center [601, 376] width 136 height 22
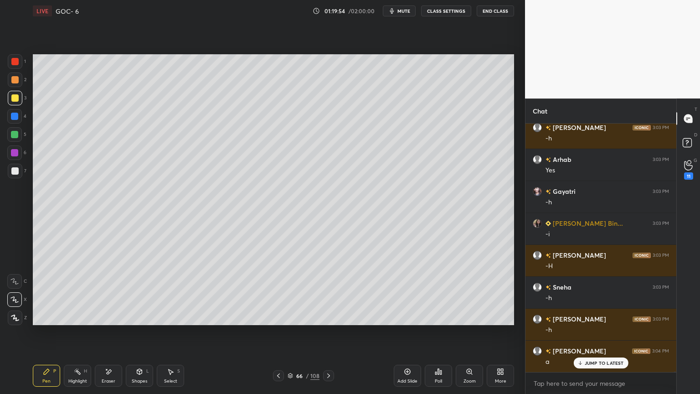
scroll to position [108963, 0]
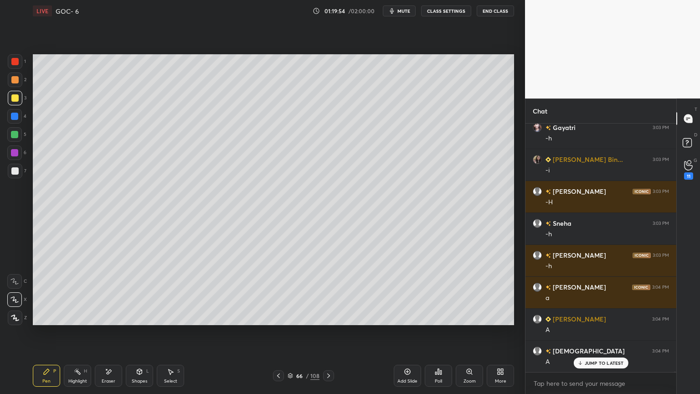
click at [18, 132] on div at bounding box center [14, 134] width 7 height 7
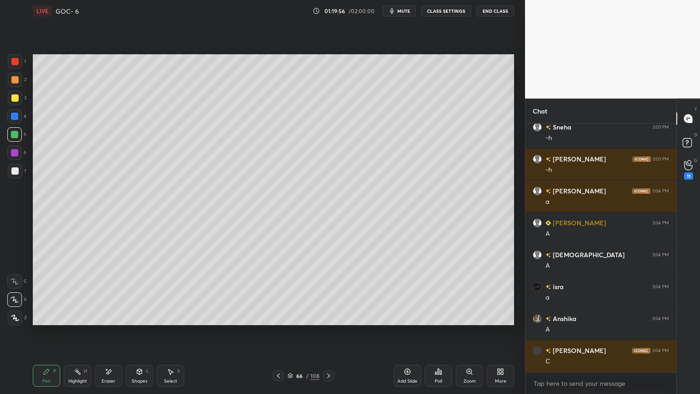
click at [18, 152] on div at bounding box center [14, 152] width 7 height 7
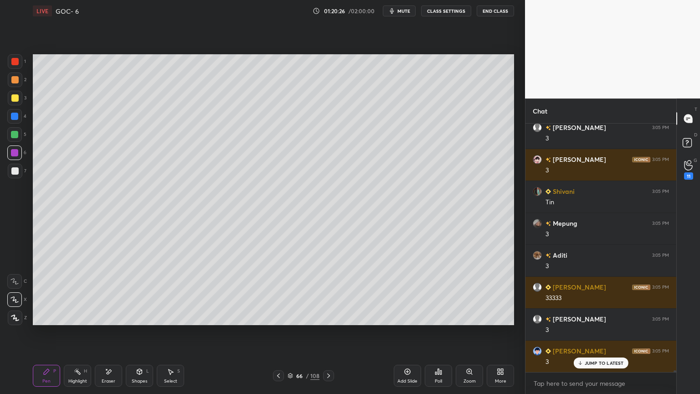
scroll to position [33962, 0]
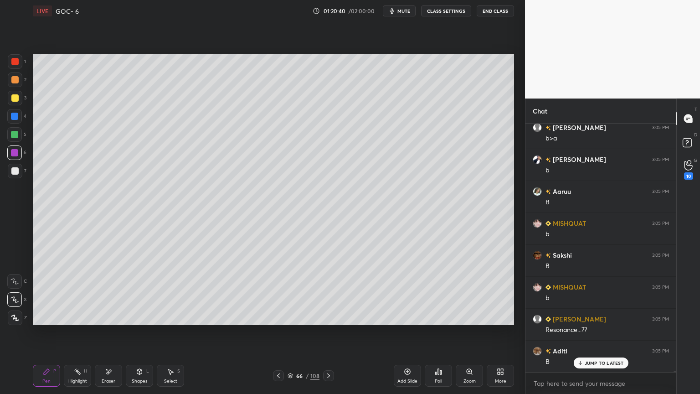
click at [15, 170] on div at bounding box center [14, 170] width 7 height 7
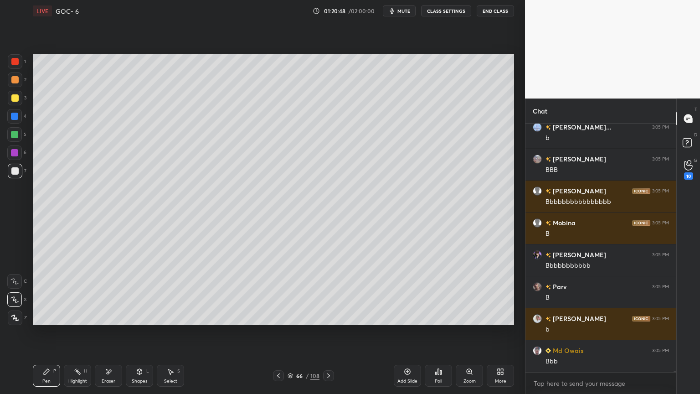
click at [15, 78] on div at bounding box center [14, 79] width 7 height 7
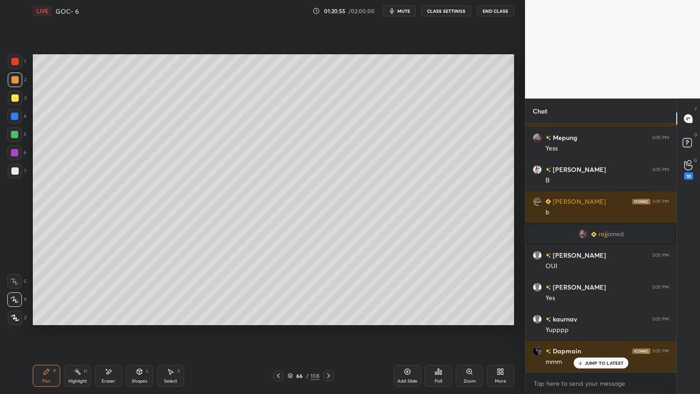
click at [72, 332] on div "Highlight H" at bounding box center [77, 376] width 27 height 22
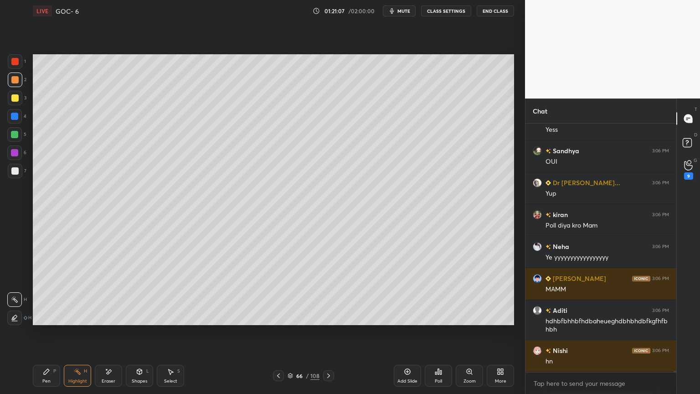
click at [332, 332] on div at bounding box center [328, 375] width 11 height 11
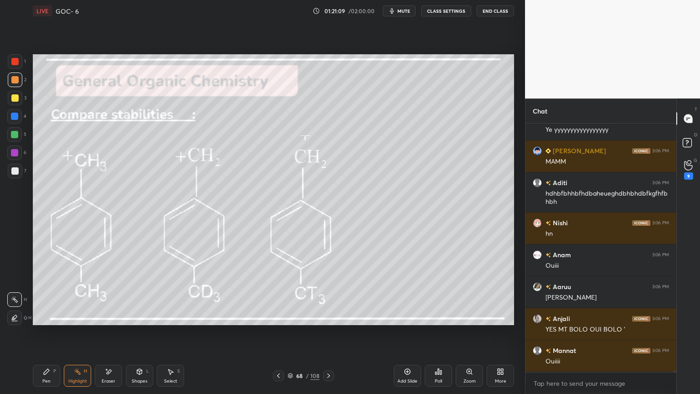
click at [272, 332] on div "68 / 108" at bounding box center [303, 375] width 181 height 11
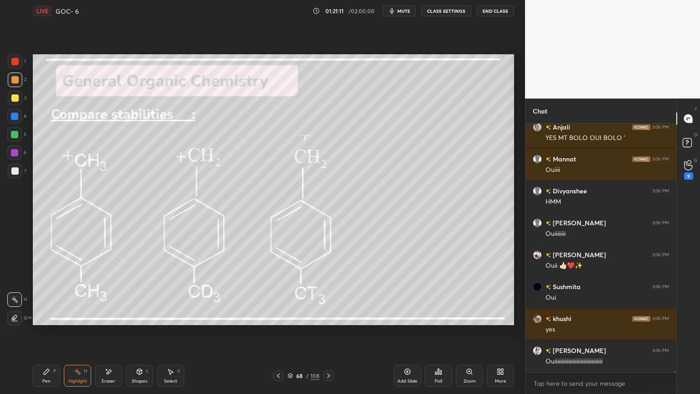
click at [277, 332] on icon at bounding box center [278, 375] width 7 height 7
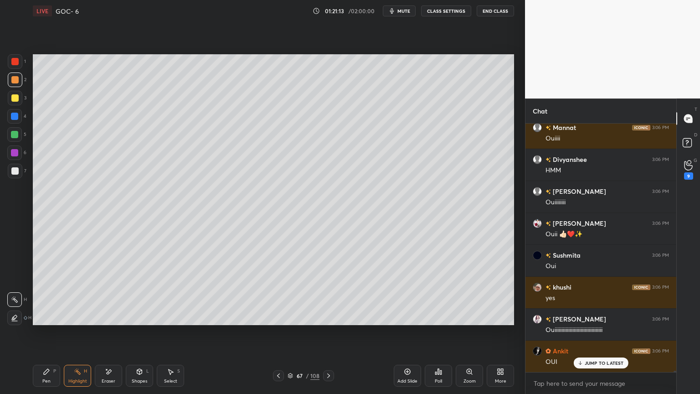
click at [405, 332] on div "Add Slide" at bounding box center [407, 376] width 27 height 22
click at [450, 13] on button "CLASS SETTINGS" at bounding box center [446, 10] width 50 height 11
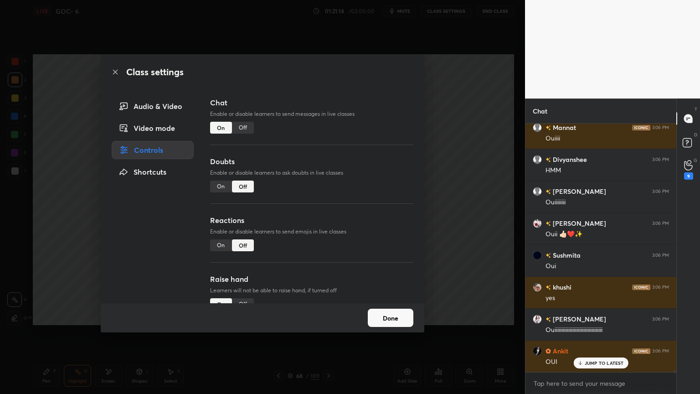
click at [239, 127] on div "Off" at bounding box center [243, 128] width 22 height 12
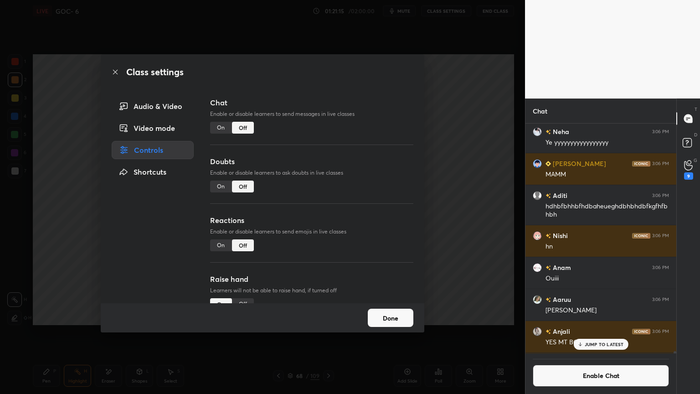
click at [393, 316] on button "Done" at bounding box center [391, 318] width 46 height 18
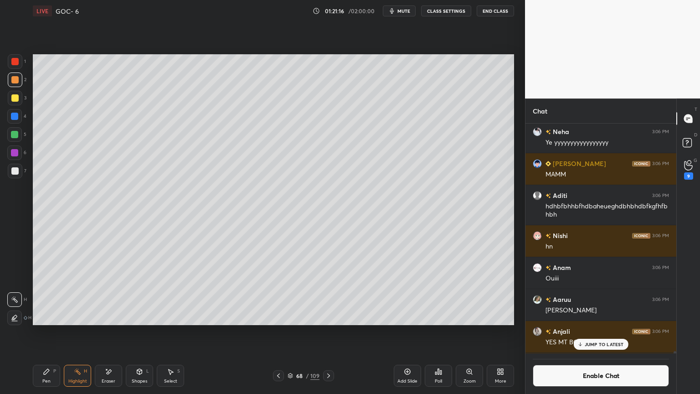
click at [44, 332] on div "Pen" at bounding box center [46, 381] width 8 height 5
click at [592, 332] on div "JUMP TO LATEST" at bounding box center [601, 344] width 55 height 11
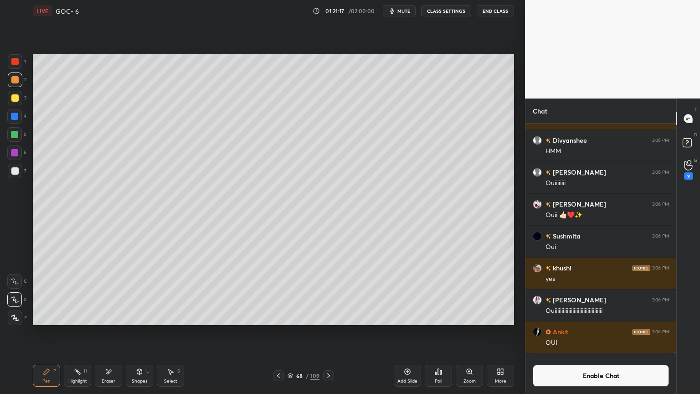
click at [584, 332] on button "Enable Chat" at bounding box center [601, 376] width 136 height 22
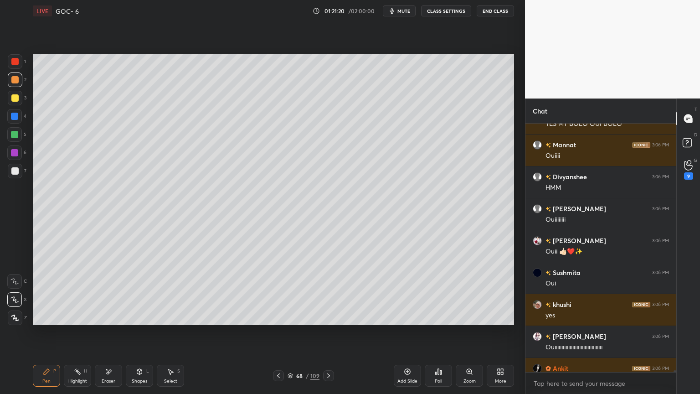
click at [15, 155] on div at bounding box center [14, 152] width 7 height 7
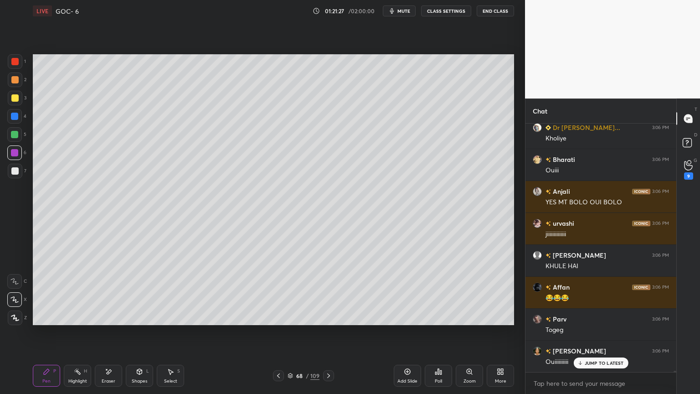
click at [145, 332] on div "Shapes L" at bounding box center [139, 376] width 27 height 22
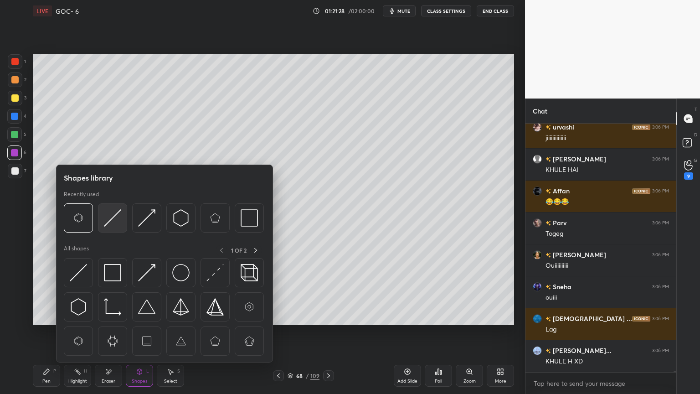
click at [119, 223] on img at bounding box center [112, 217] width 17 height 17
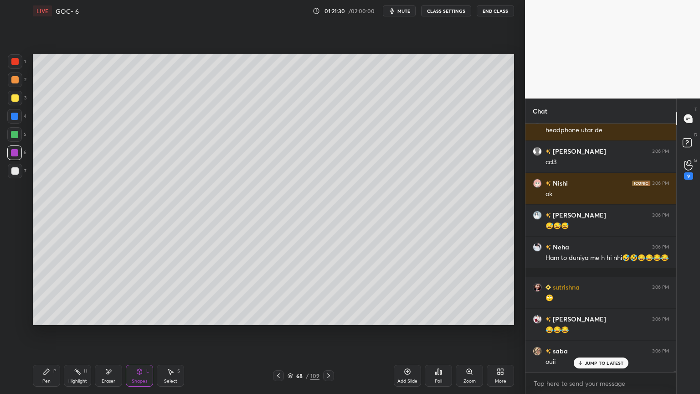
click at [50, 332] on div "Pen P" at bounding box center [46, 376] width 27 height 22
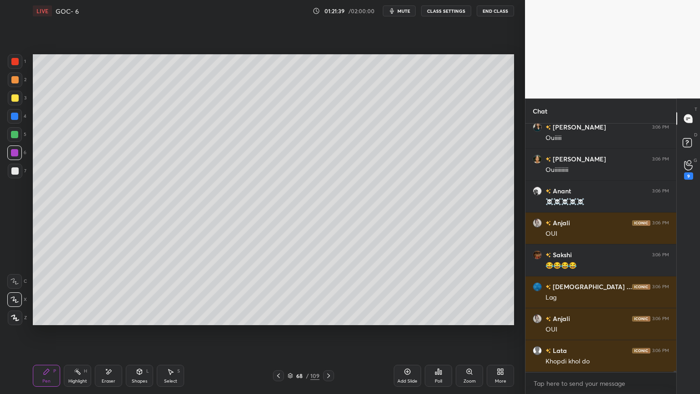
click at [18, 171] on div at bounding box center [14, 170] width 7 height 7
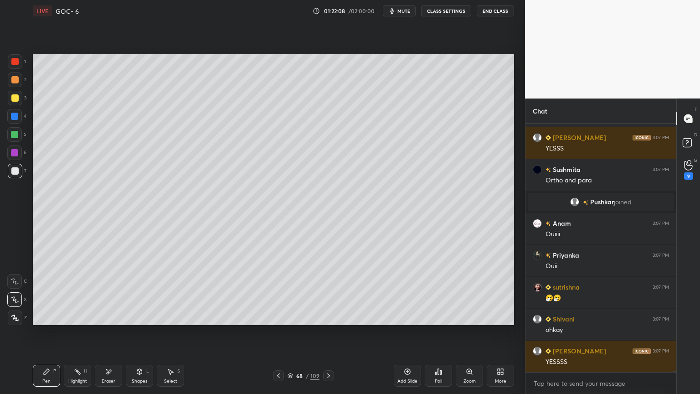
click at [135, 332] on div "Shapes L" at bounding box center [139, 376] width 27 height 22
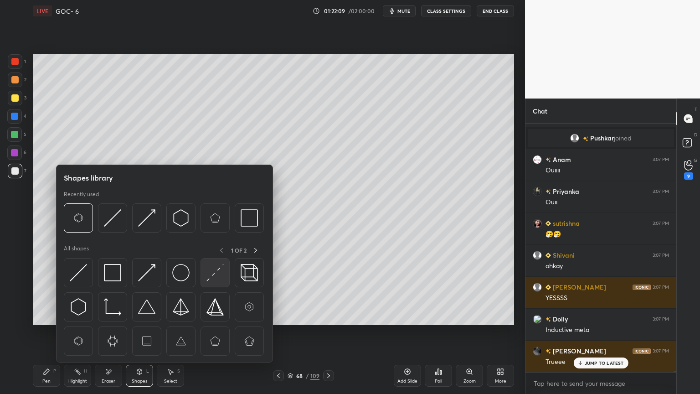
click at [216, 272] on img at bounding box center [215, 272] width 17 height 17
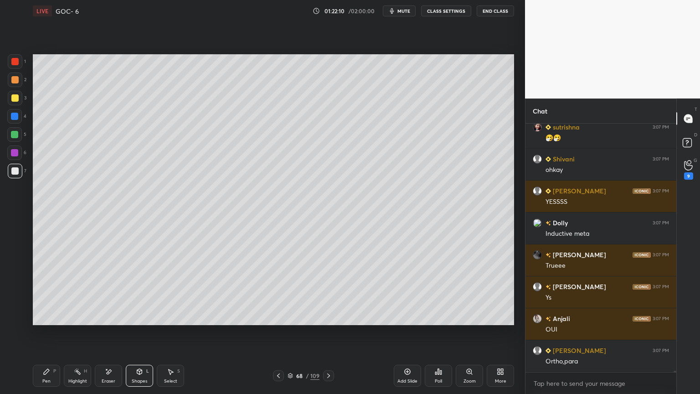
click at [16, 118] on div at bounding box center [14, 116] width 7 height 7
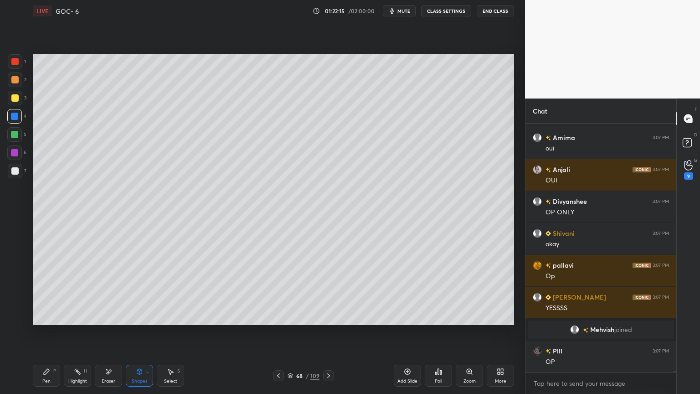
click at [449, 10] on button "CLASS SETTINGS" at bounding box center [446, 10] width 50 height 11
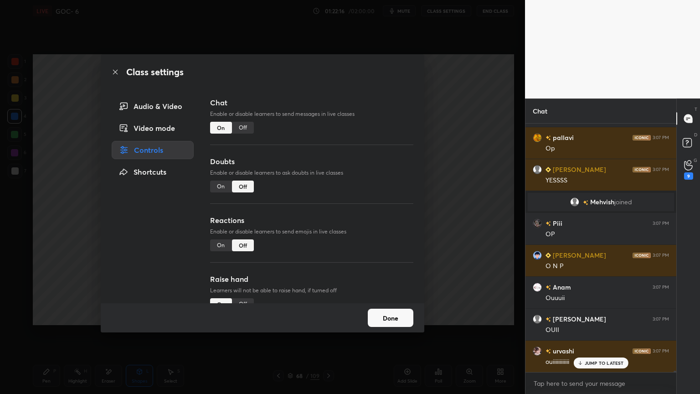
click at [245, 130] on div "Off" at bounding box center [243, 128] width 22 height 12
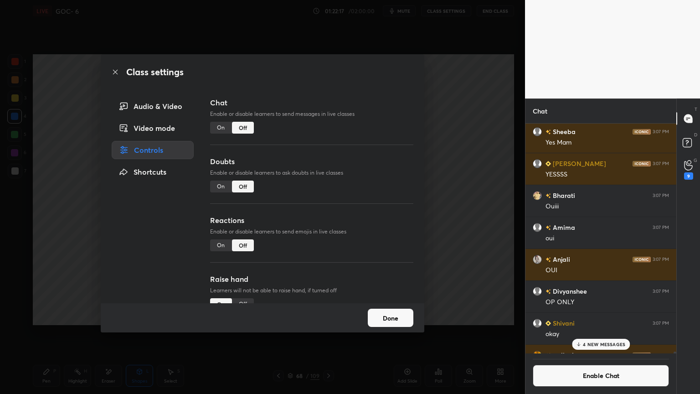
click at [389, 321] on button "Done" at bounding box center [391, 318] width 46 height 18
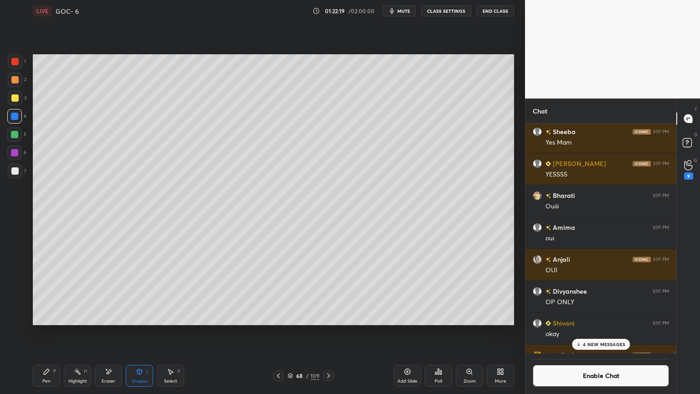
click at [140, 332] on icon at bounding box center [139, 371] width 7 height 7
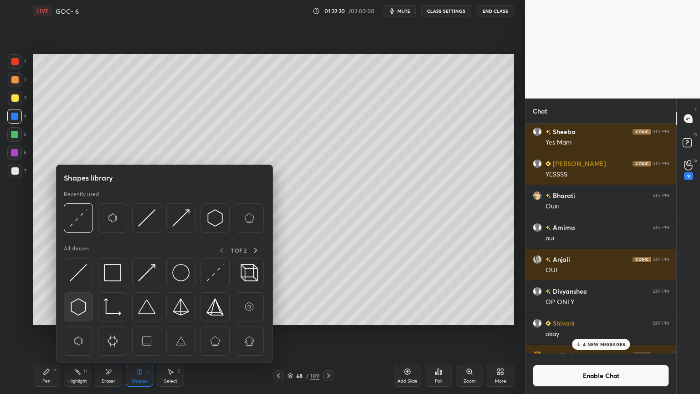
click at [83, 313] on img at bounding box center [78, 306] width 17 height 17
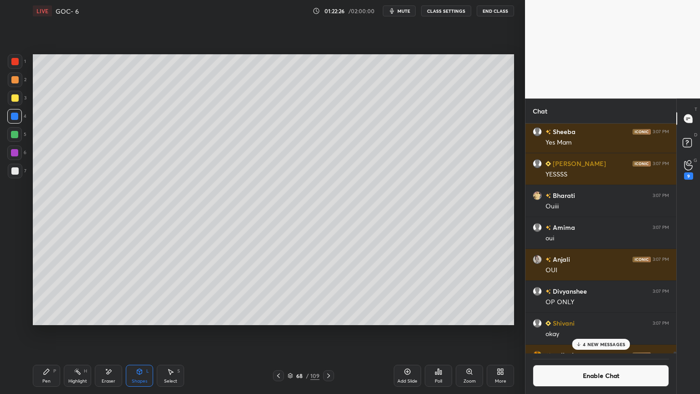
click at [50, 332] on div "Pen P" at bounding box center [46, 376] width 27 height 22
click at [133, 332] on div "Shapes L" at bounding box center [139, 376] width 27 height 22
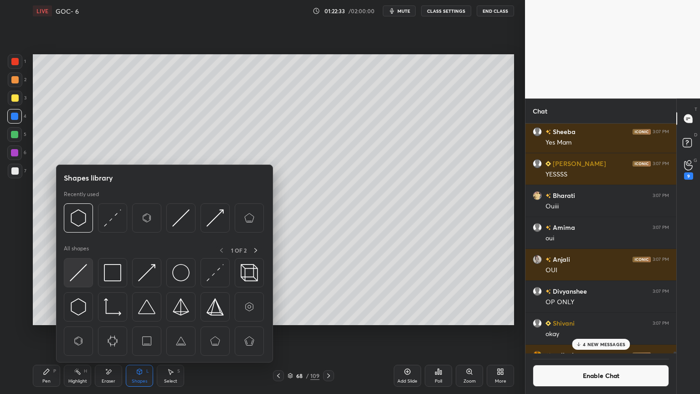
click at [85, 268] on img at bounding box center [78, 272] width 17 height 17
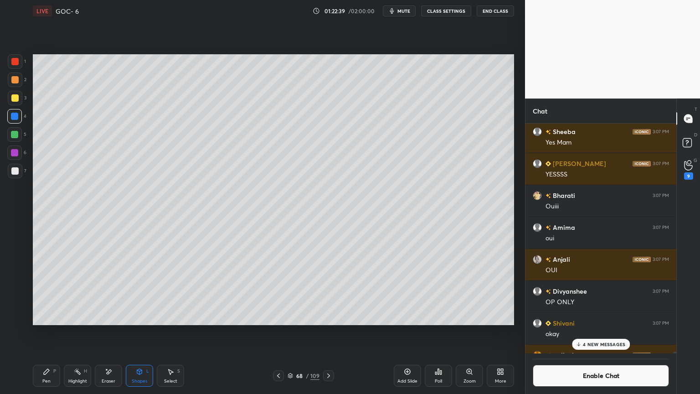
click at [42, 332] on div "Pen P" at bounding box center [46, 376] width 27 height 22
click at [16, 155] on div at bounding box center [14, 152] width 7 height 7
click at [596, 332] on p "4 NEW MESSAGES" at bounding box center [604, 343] width 42 height 5
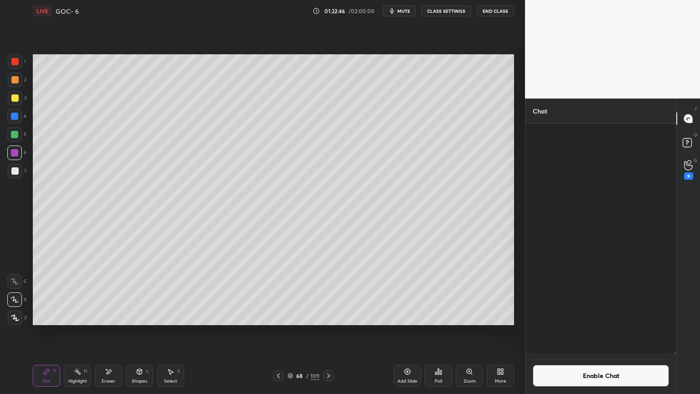
scroll to position [43175, 0]
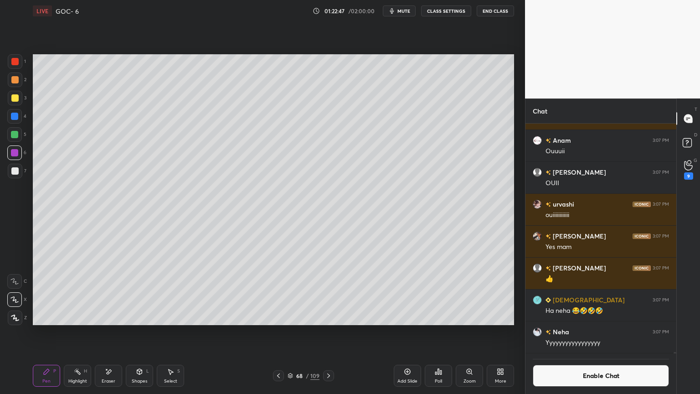
click at [79, 332] on rect at bounding box center [78, 372] width 5 height 5
click at [55, 332] on div "Pen P" at bounding box center [46, 376] width 27 height 22
click at [14, 85] on div at bounding box center [15, 79] width 15 height 15
click at [20, 174] on div at bounding box center [15, 171] width 15 height 15
click at [281, 332] on icon at bounding box center [278, 375] width 7 height 7
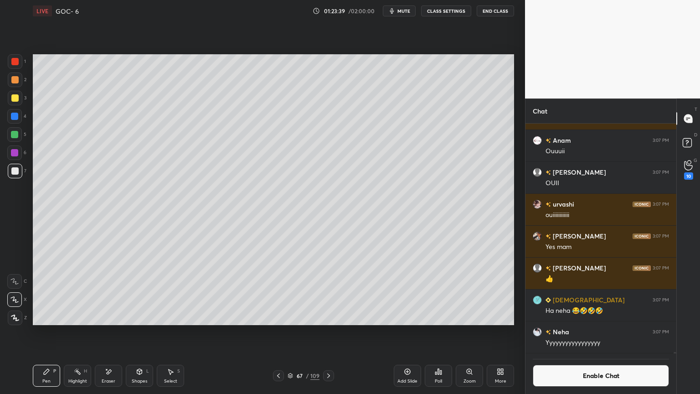
click at [277, 332] on icon at bounding box center [278, 375] width 7 height 7
click at [278, 332] on icon at bounding box center [278, 375] width 7 height 7
click at [277, 332] on icon at bounding box center [278, 375] width 7 height 7
click at [279, 332] on icon at bounding box center [278, 375] width 3 height 5
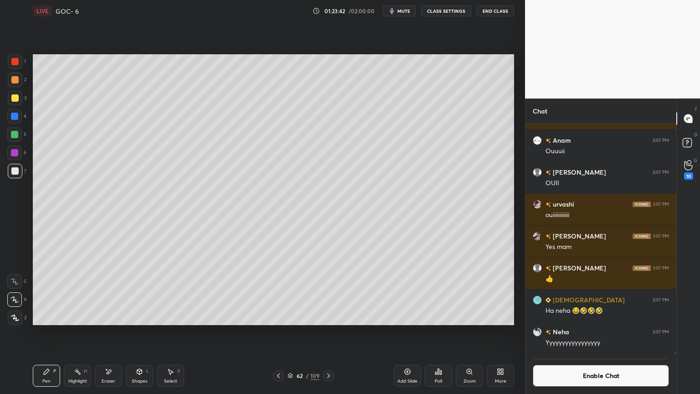
click at [279, 332] on icon at bounding box center [278, 375] width 7 height 7
click at [571, 332] on button "Enable Chat" at bounding box center [601, 376] width 136 height 22
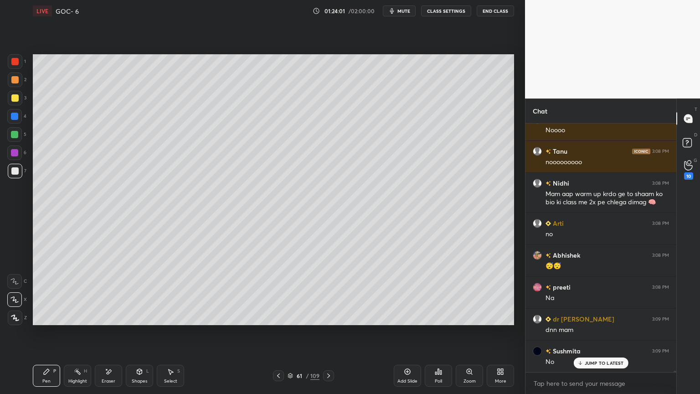
scroll to position [45385, 0]
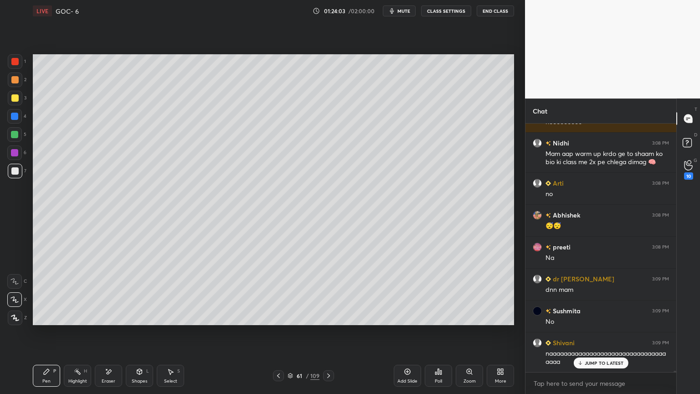
click at [456, 8] on button "CLASS SETTINGS" at bounding box center [446, 10] width 50 height 11
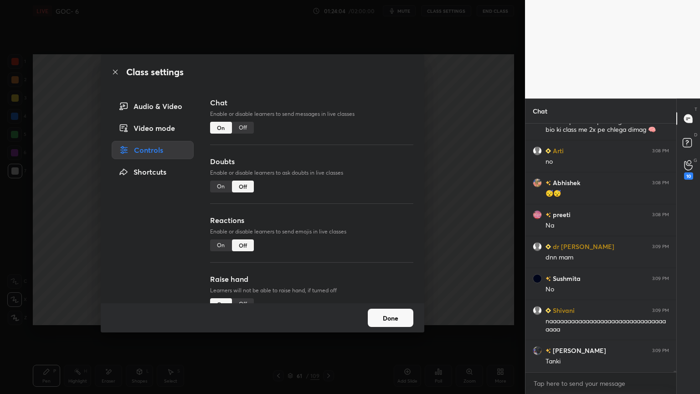
click at [239, 129] on div "Off" at bounding box center [243, 128] width 22 height 12
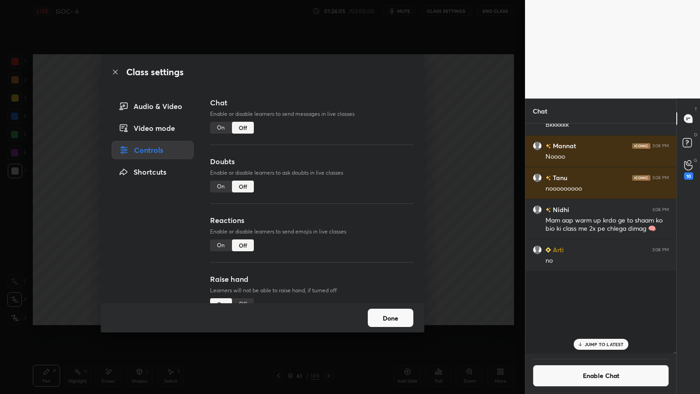
scroll to position [227, 148]
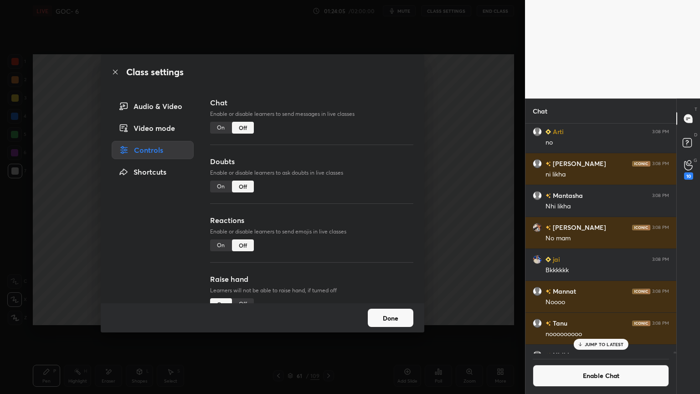
click at [381, 324] on button "Done" at bounding box center [391, 318] width 46 height 18
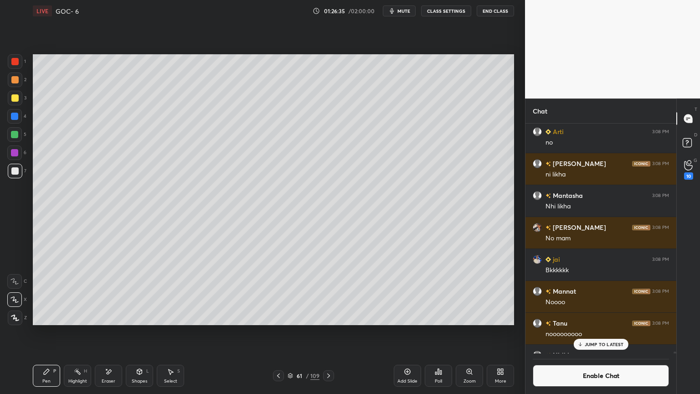
click at [597, 332] on p "JUMP TO LATEST" at bounding box center [604, 343] width 39 height 5
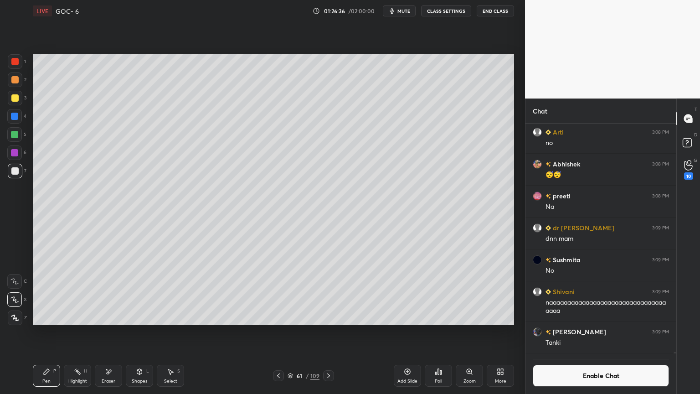
click at [594, 332] on button "Enable Chat" at bounding box center [601, 376] width 136 height 22
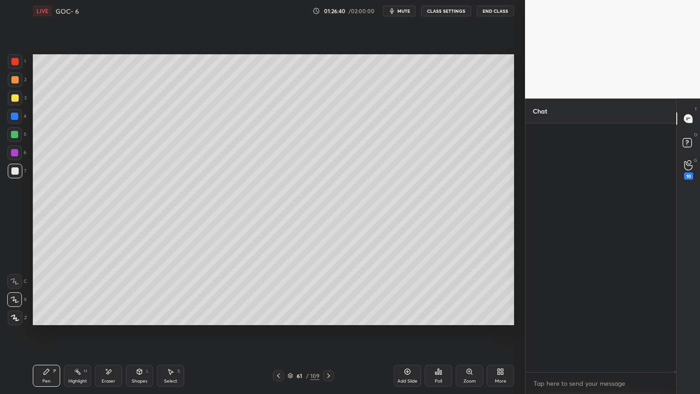
scroll to position [45029, 0]
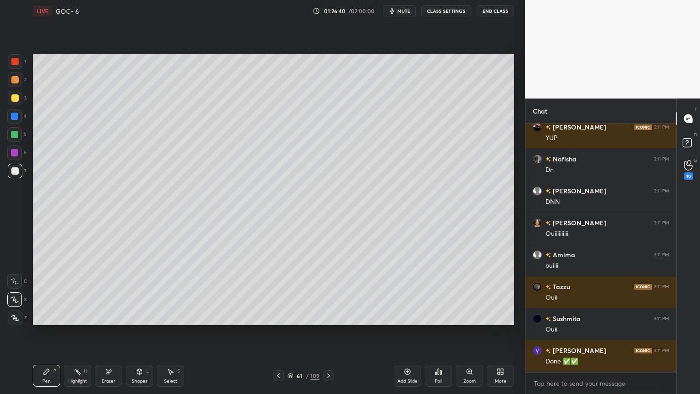
click at [332, 332] on icon at bounding box center [328, 375] width 7 height 7
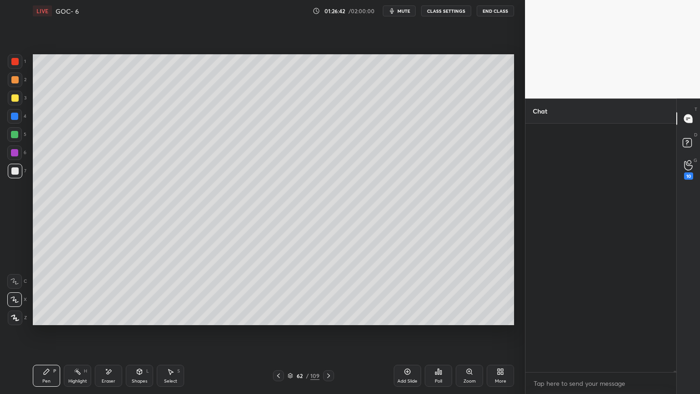
scroll to position [45835, 0]
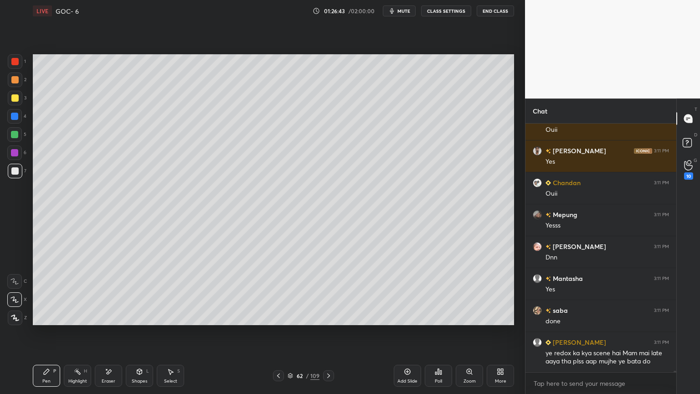
click at [449, 13] on button "CLASS SETTINGS" at bounding box center [446, 10] width 50 height 11
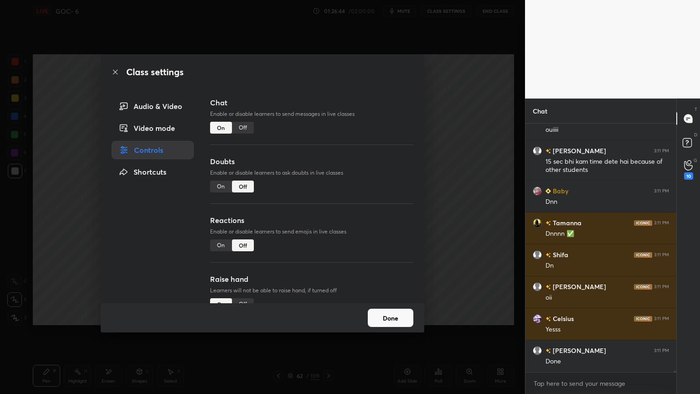
click at [247, 127] on div "Off" at bounding box center [243, 128] width 22 height 12
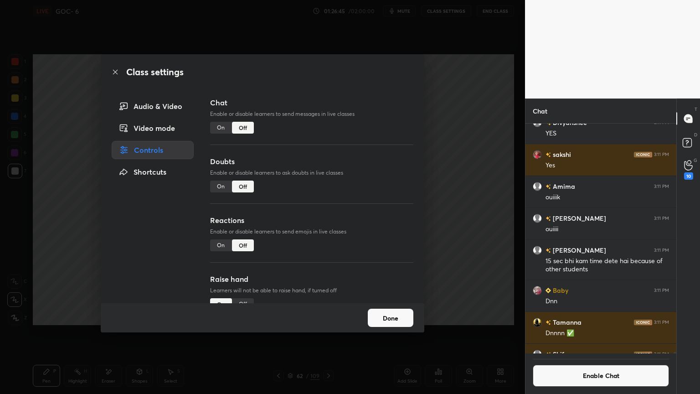
click at [401, 322] on button "Done" at bounding box center [391, 318] width 46 height 18
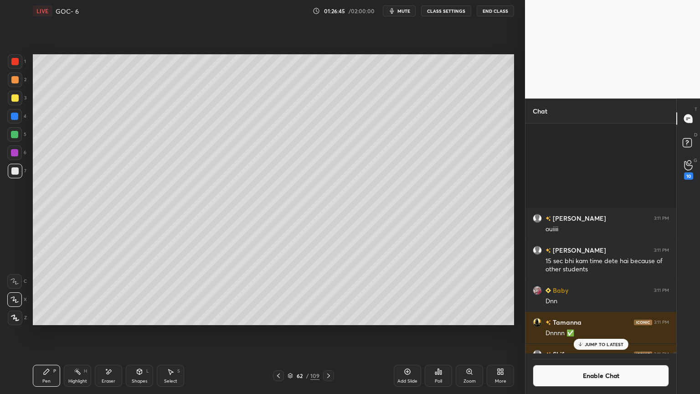
scroll to position [45827, 0]
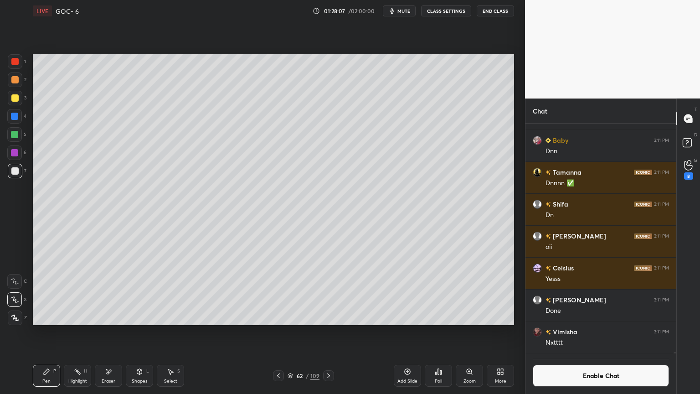
click at [80, 332] on rect at bounding box center [78, 372] width 5 height 5
click at [17, 155] on div at bounding box center [14, 152] width 7 height 7
click at [571, 332] on button "Enable Chat" at bounding box center [601, 376] width 136 height 22
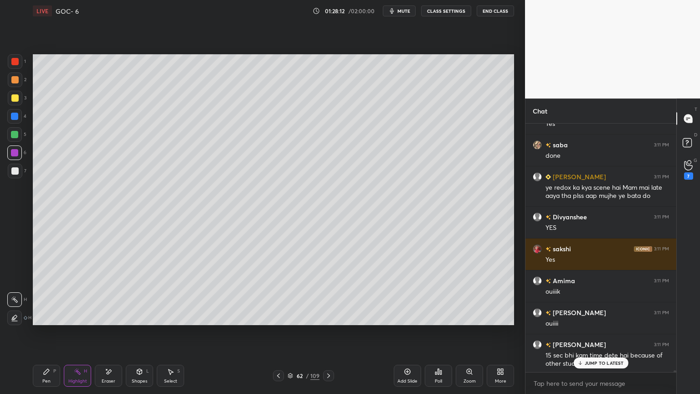
click at [590, 332] on p "JUMP TO LATEST" at bounding box center [604, 362] width 39 height 5
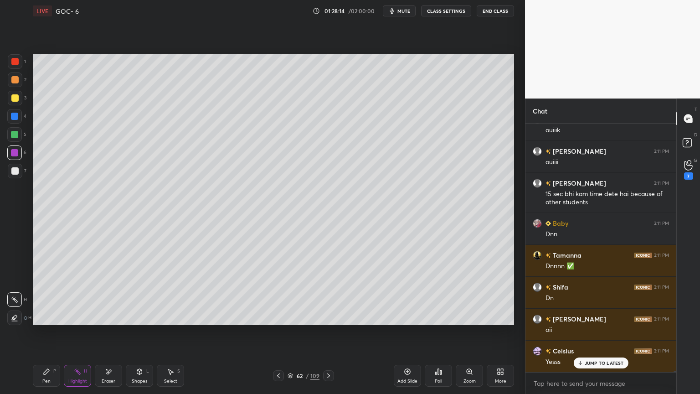
scroll to position [45770, 0]
click at [594, 332] on p "15 NEW MESSAGES" at bounding box center [604, 362] width 44 height 5
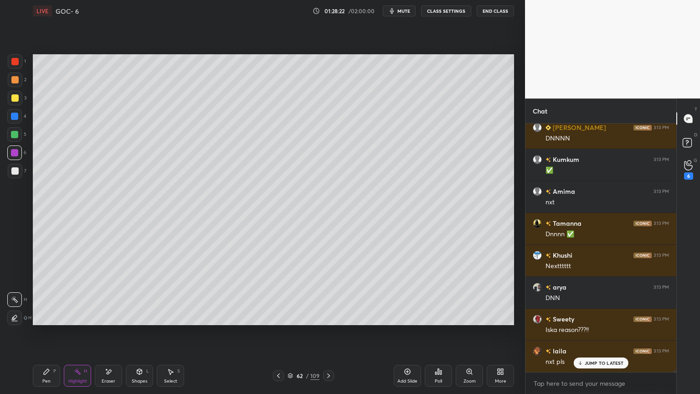
scroll to position [47254, 0]
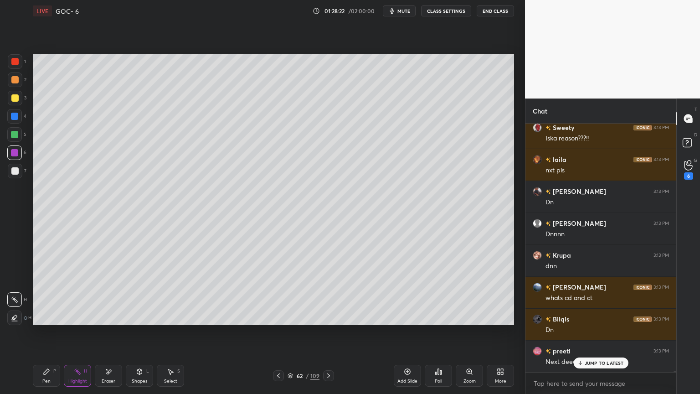
click at [331, 332] on icon at bounding box center [328, 375] width 7 height 7
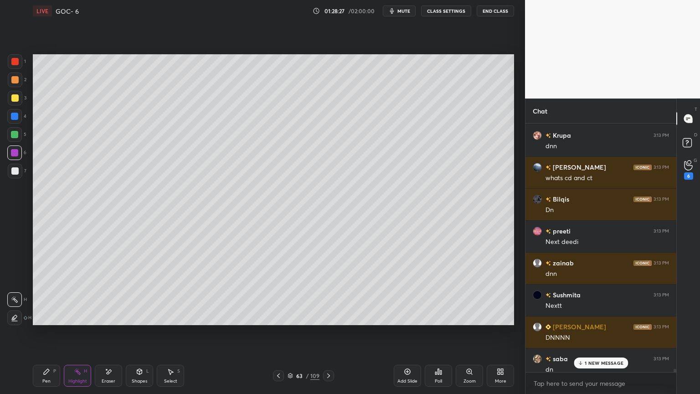
scroll to position [47372, 0]
click at [594, 332] on div "12 NEW MESSAGES" at bounding box center [601, 362] width 60 height 11
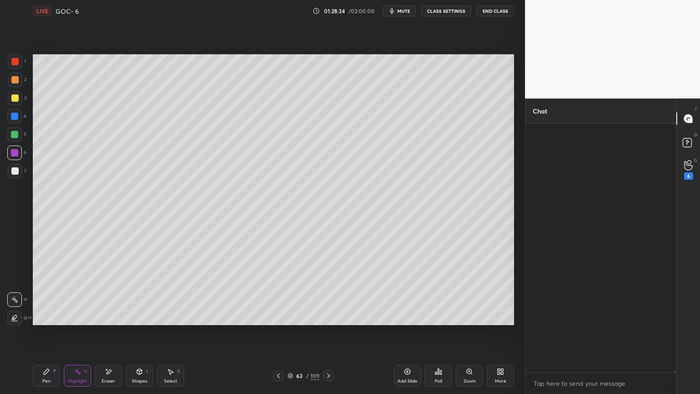
scroll to position [48116, 0]
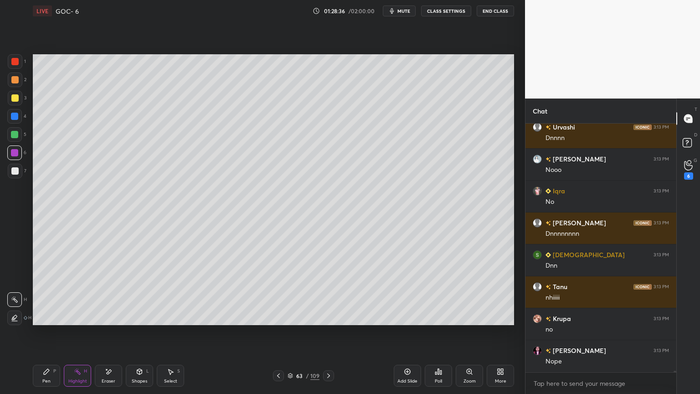
click at [52, 332] on div "Pen P" at bounding box center [46, 376] width 27 height 22
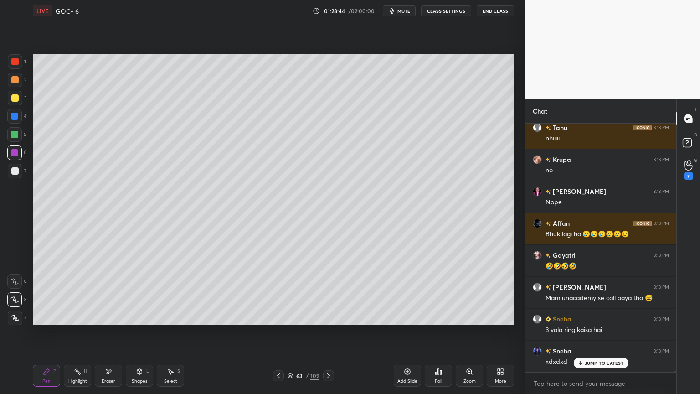
scroll to position [48307, 0]
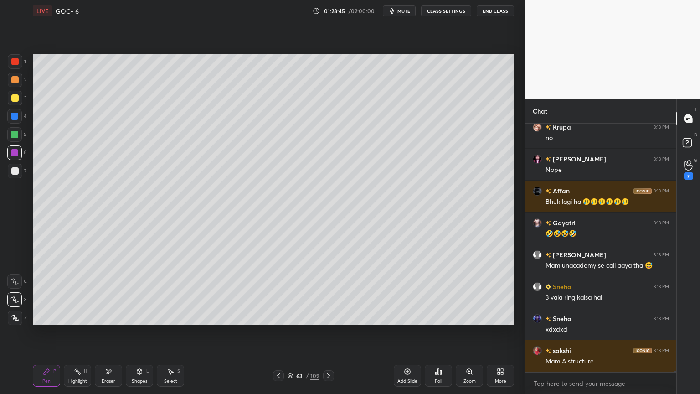
click at [79, 332] on div "Highlight H" at bounding box center [77, 376] width 27 height 22
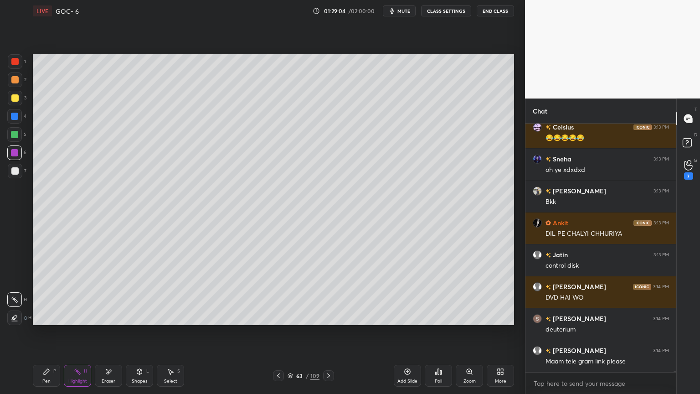
scroll to position [49010, 0]
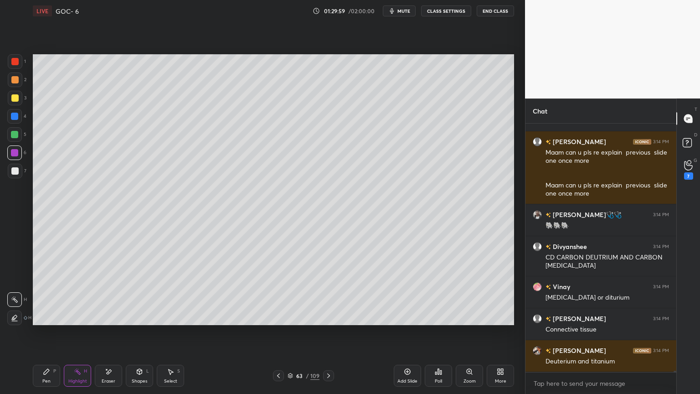
click at [438, 12] on button "CLASS SETTINGS" at bounding box center [446, 10] width 50 height 11
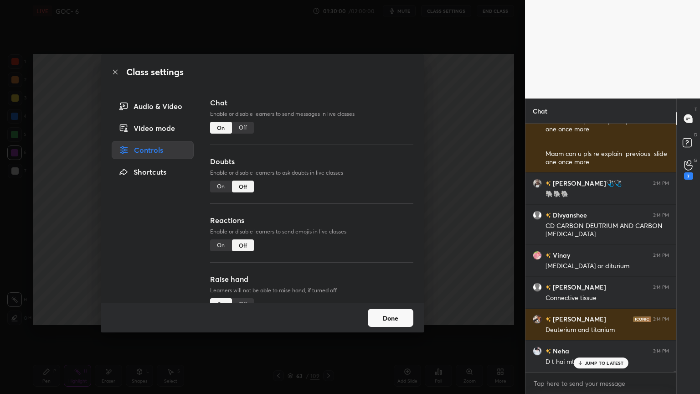
click at [242, 127] on div "Off" at bounding box center [243, 128] width 22 height 12
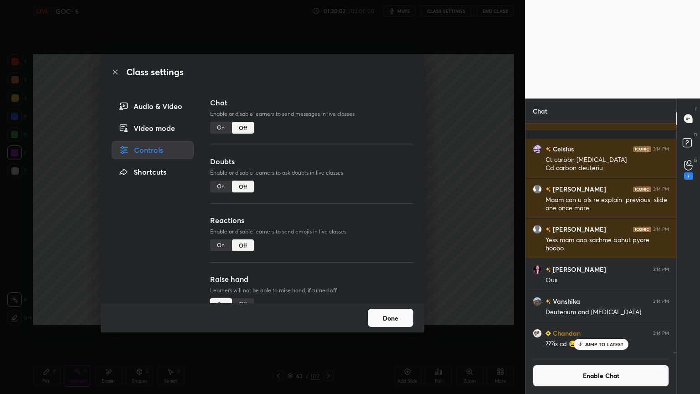
click at [372, 314] on button "Done" at bounding box center [391, 318] width 46 height 18
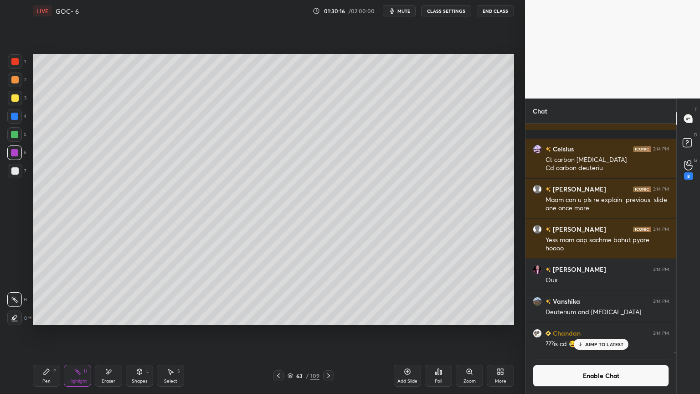
click at [589, 332] on p "JUMP TO LATEST" at bounding box center [604, 343] width 39 height 5
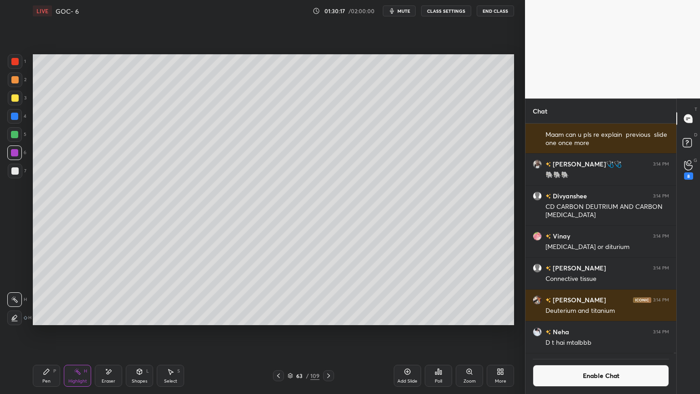
click at [591, 332] on button "Enable Chat" at bounding box center [601, 376] width 136 height 22
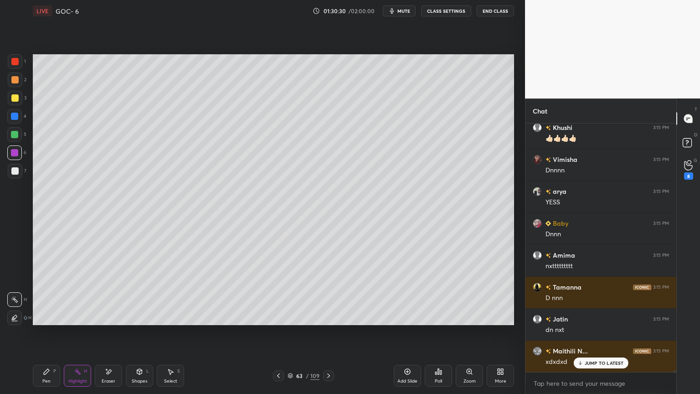
click at [326, 332] on icon at bounding box center [328, 375] width 7 height 7
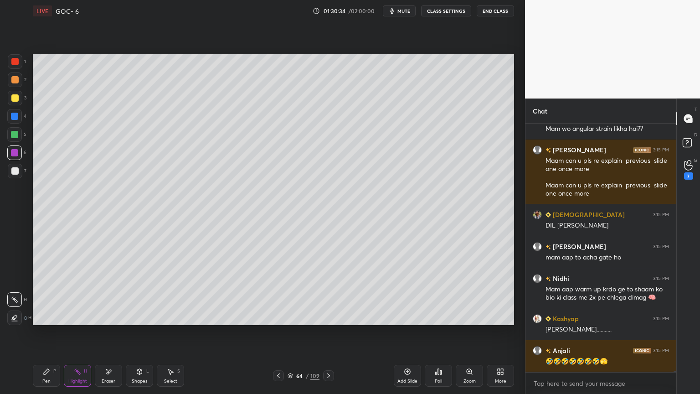
click at [438, 12] on button "CLASS SETTINGS" at bounding box center [446, 10] width 50 height 11
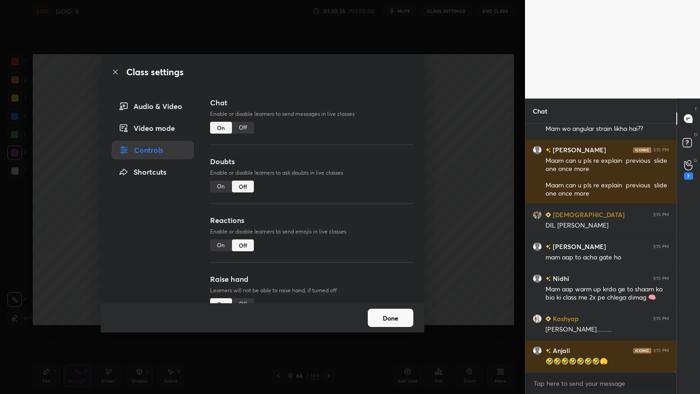
click at [240, 129] on div "Off" at bounding box center [243, 128] width 22 height 12
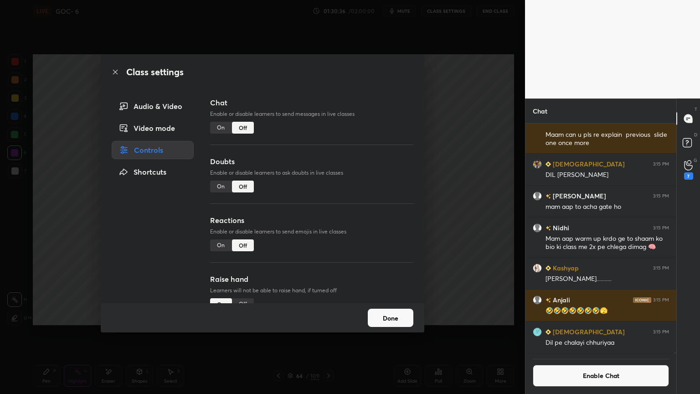
click at [379, 305] on div "Done" at bounding box center [263, 317] width 324 height 29
click at [393, 312] on button "Done" at bounding box center [391, 318] width 46 height 18
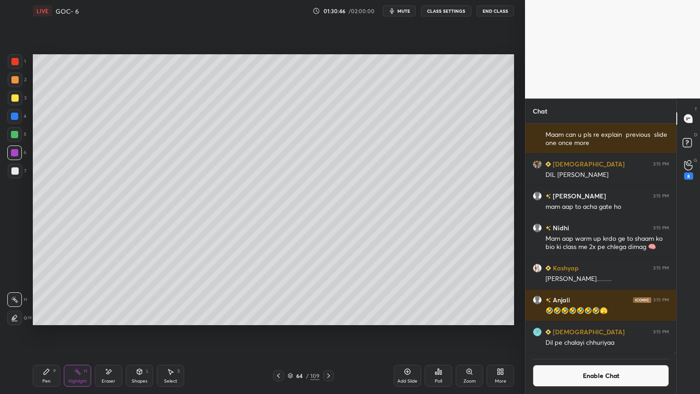
click at [558, 332] on button "Enable Chat" at bounding box center [601, 376] width 136 height 22
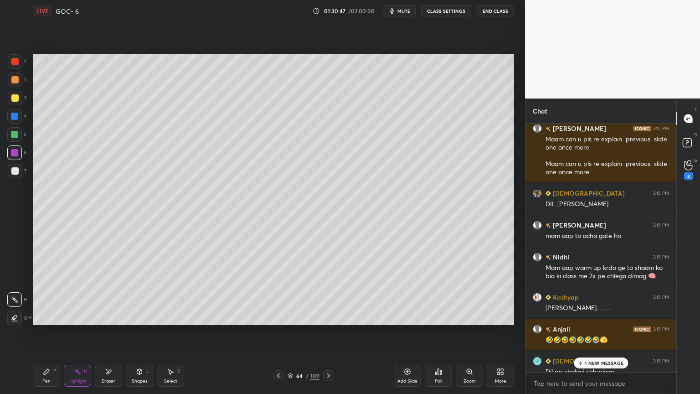
scroll to position [51206, 0]
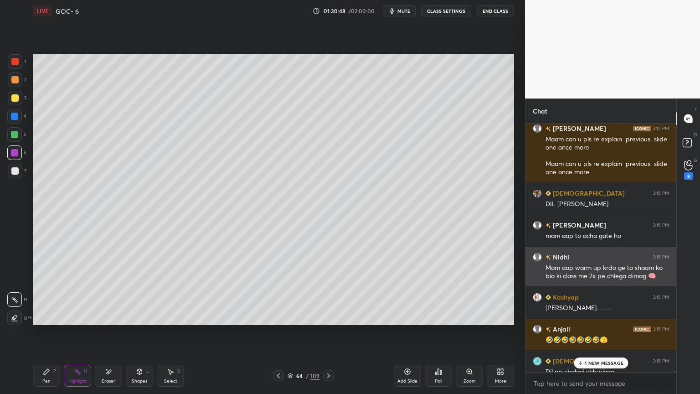
click at [572, 273] on div "Mam aap warm up krdo ge to shaam ko bio ki class me 2x pe chlega dimag 🧠" at bounding box center [608, 272] width 124 height 17
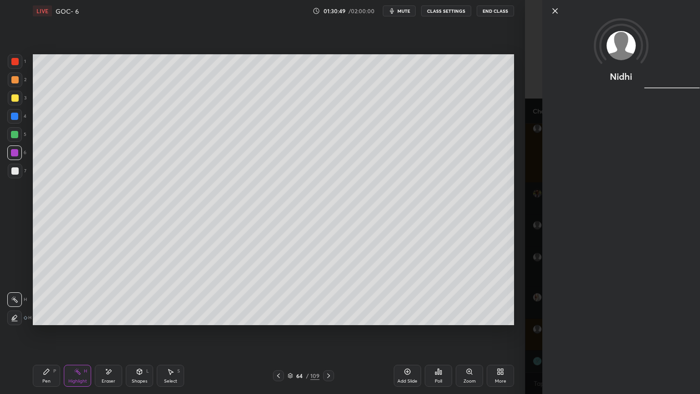
click at [554, 16] on div at bounding box center [622, 26] width 158 height 52
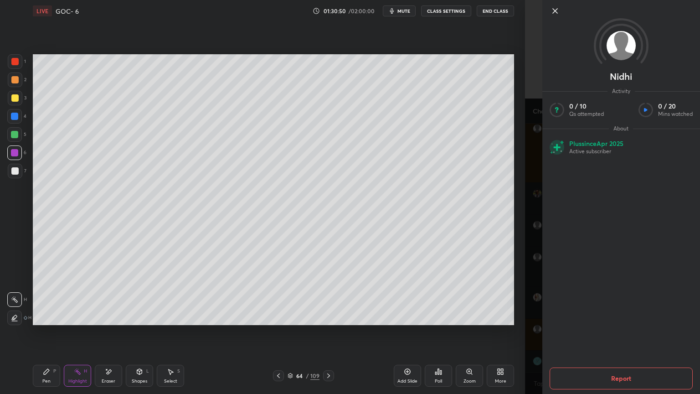
click at [550, 15] on icon at bounding box center [555, 10] width 11 height 11
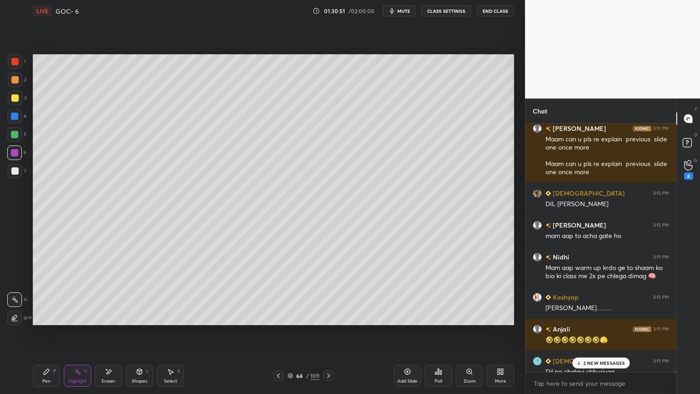
click at [591, 332] on p "2 NEW MESSAGES" at bounding box center [605, 362] width 42 height 5
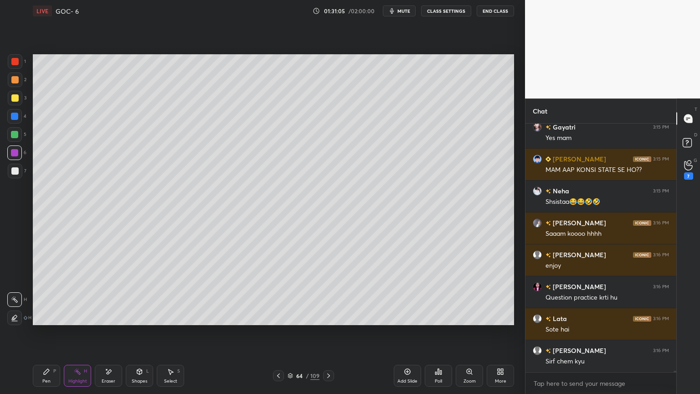
scroll to position [51605, 0]
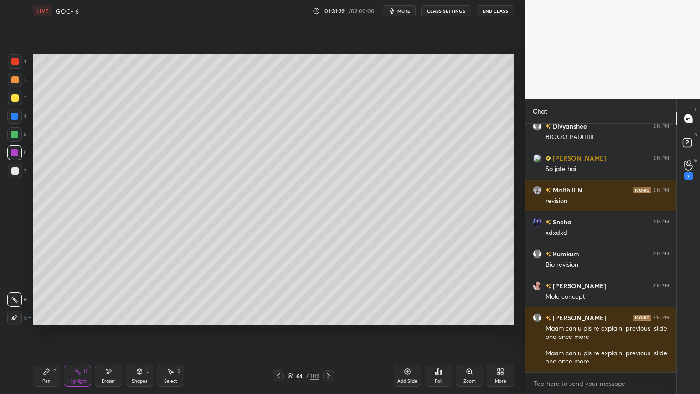
click at [439, 12] on button "CLASS SETTINGS" at bounding box center [446, 10] width 50 height 11
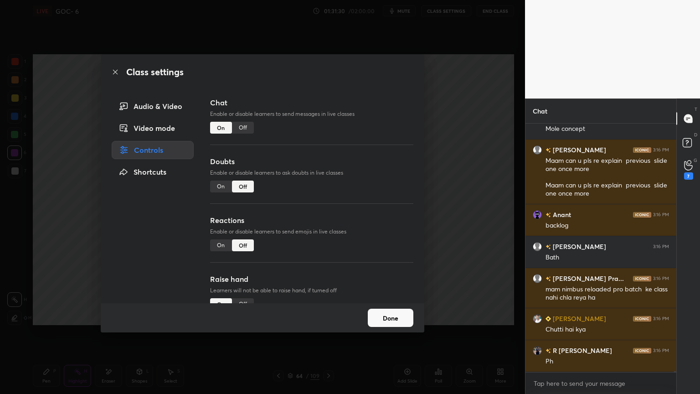
click at [246, 126] on div "Off" at bounding box center [243, 128] width 22 height 12
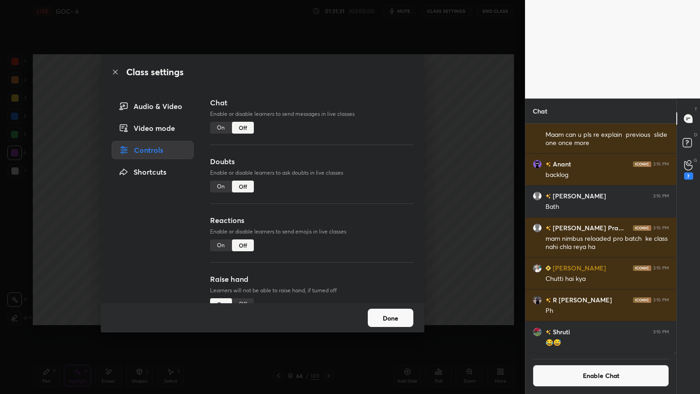
click at [397, 320] on button "Done" at bounding box center [391, 318] width 46 height 18
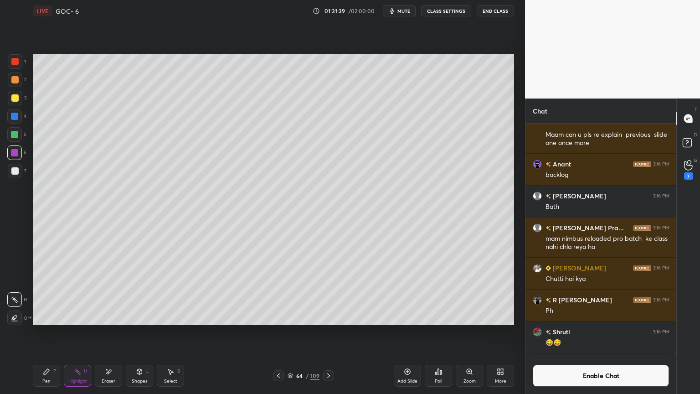
click at [400, 12] on span "mute" at bounding box center [404, 11] width 13 height 6
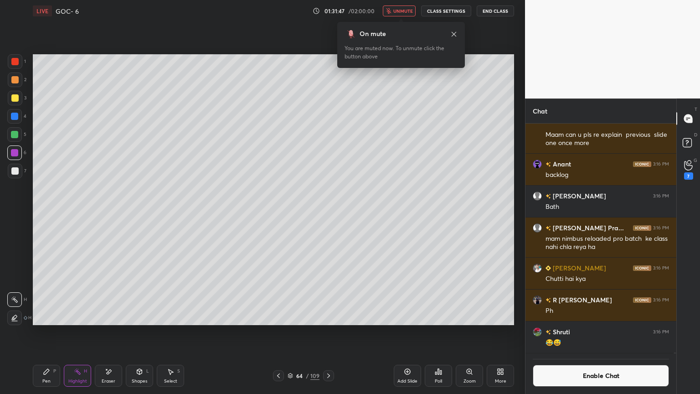
click at [455, 33] on icon at bounding box center [454, 33] width 5 height 5
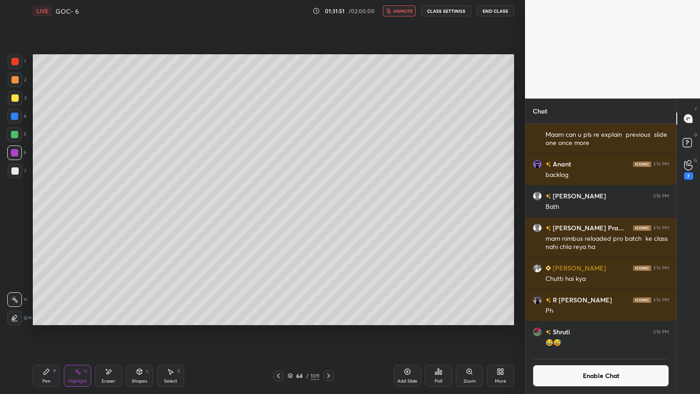
click at [79, 332] on icon at bounding box center [77, 371] width 7 height 7
click at [399, 14] on button "unmute" at bounding box center [399, 10] width 33 height 11
click at [560, 332] on button "Enable Chat" at bounding box center [601, 376] width 136 height 22
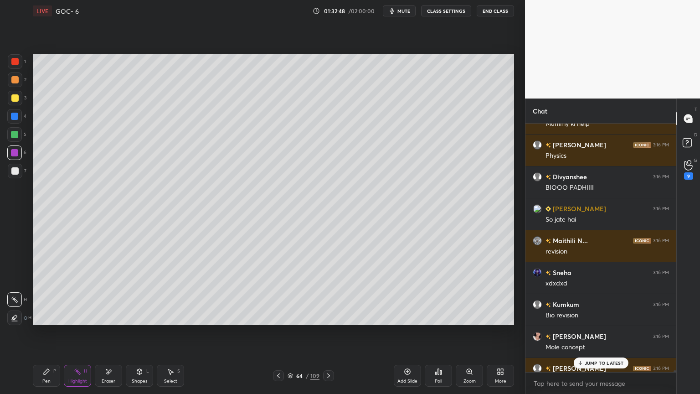
click at [597, 332] on div "JUMP TO LATEST" at bounding box center [601, 362] width 55 height 11
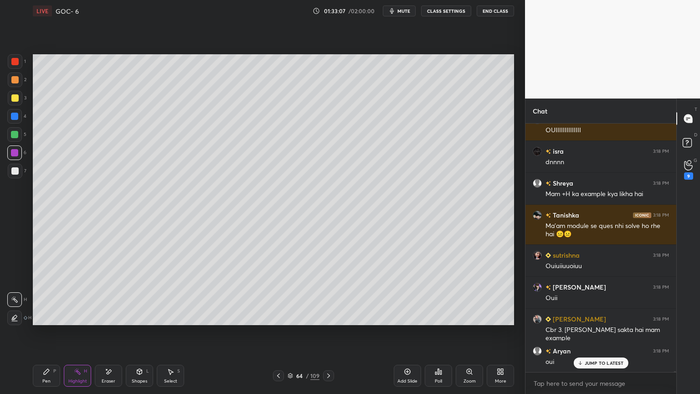
scroll to position [57704, 0]
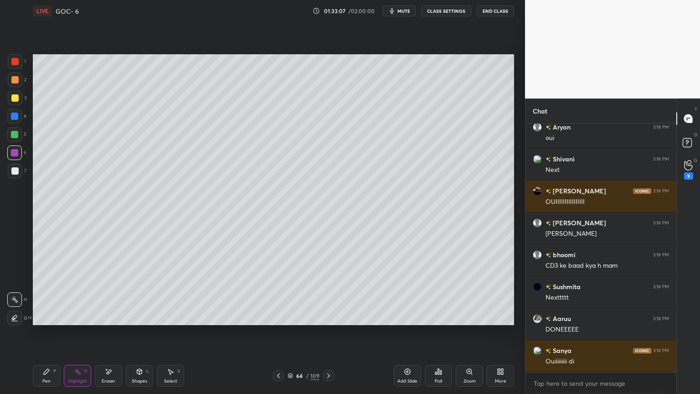
click at [332, 332] on div at bounding box center [328, 375] width 11 height 11
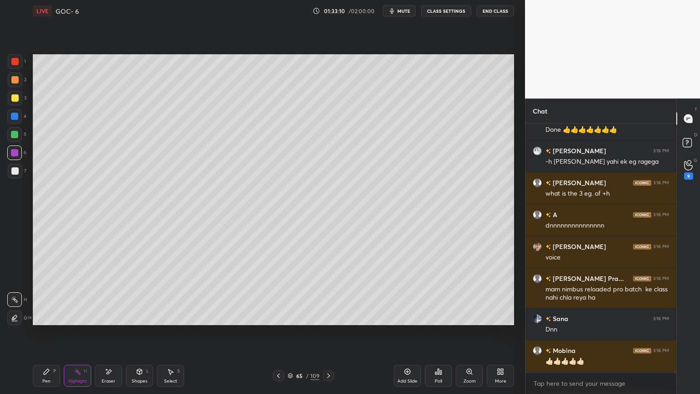
scroll to position [58319, 0]
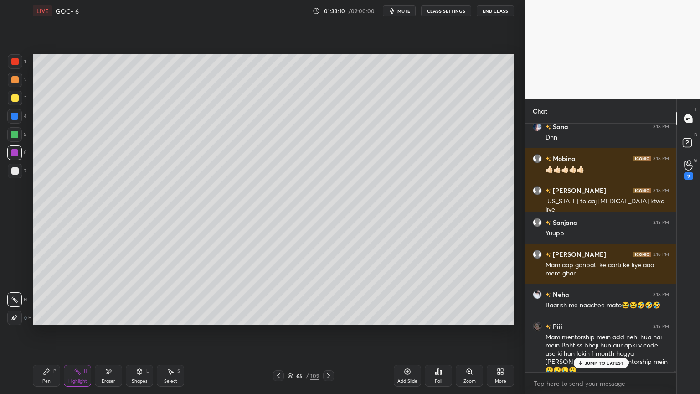
click at [283, 332] on div at bounding box center [278, 375] width 11 height 11
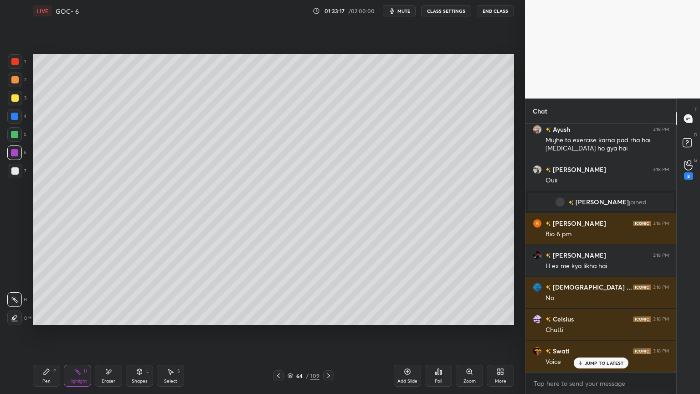
scroll to position [58790, 0]
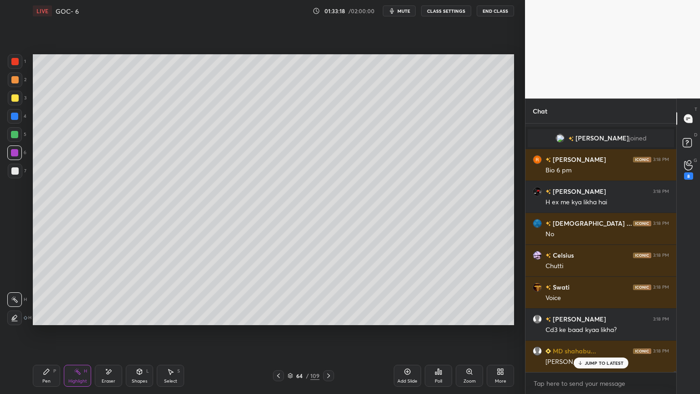
click at [101, 332] on div "Eraser" at bounding box center [108, 376] width 27 height 22
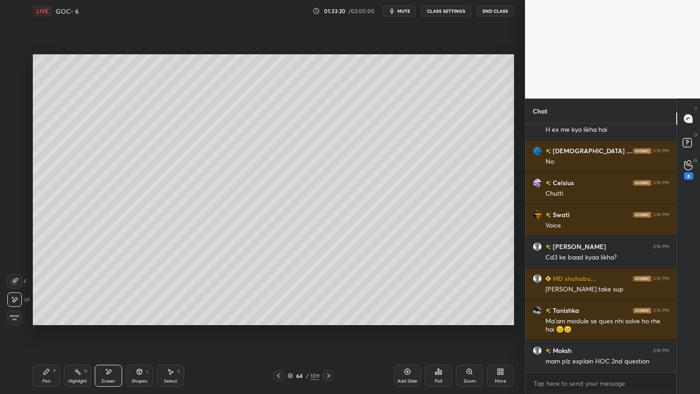
scroll to position [58958, 0]
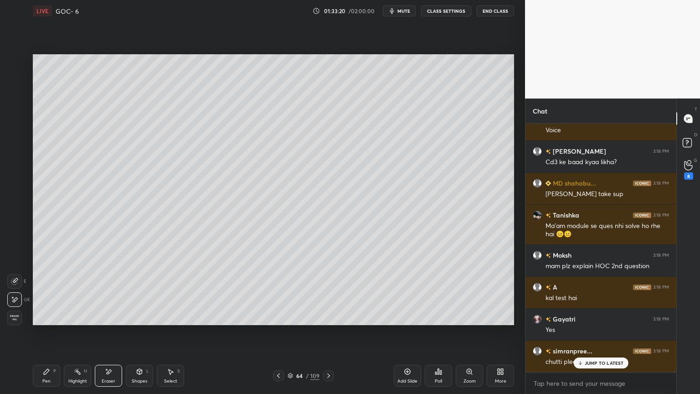
click at [42, 332] on div "Pen" at bounding box center [46, 381] width 8 height 5
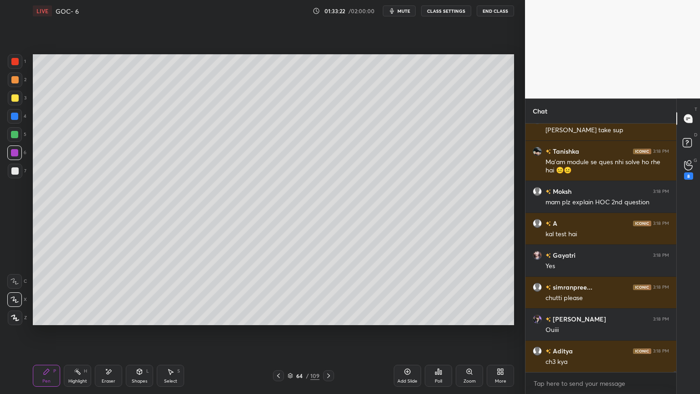
scroll to position [59054, 0]
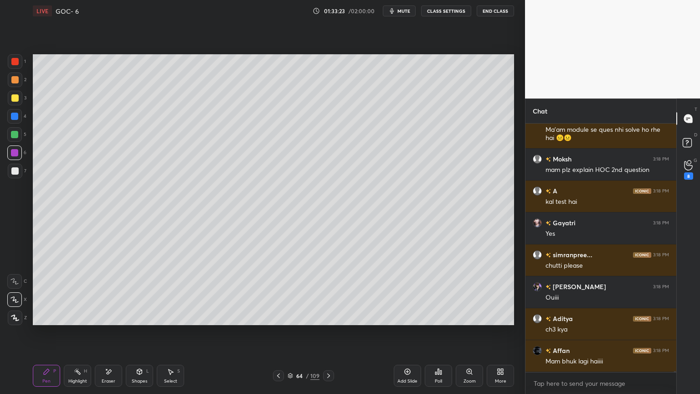
click at [81, 332] on div "Highlight H" at bounding box center [77, 376] width 27 height 22
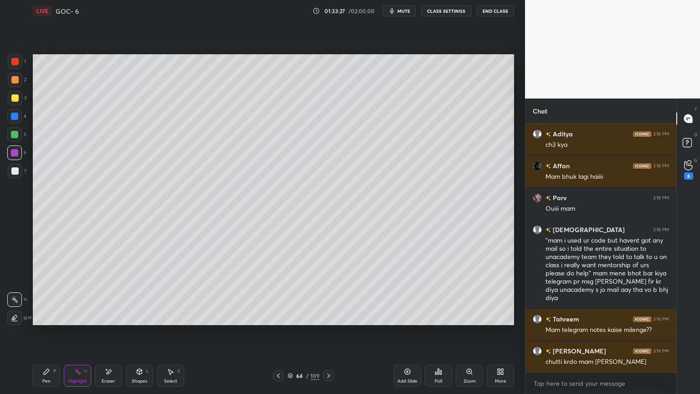
scroll to position [59271, 0]
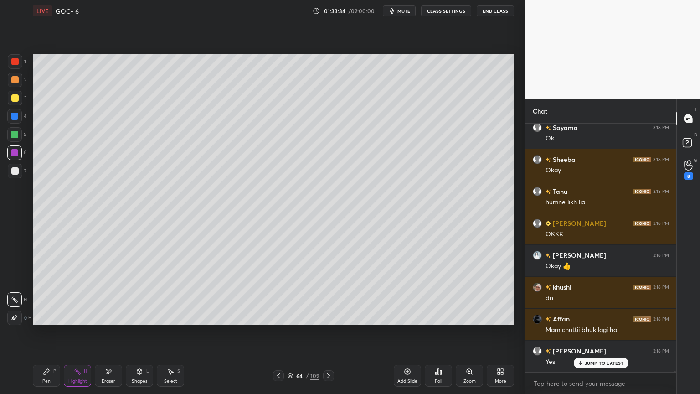
click at [448, 13] on button "CLASS SETTINGS" at bounding box center [446, 10] width 50 height 11
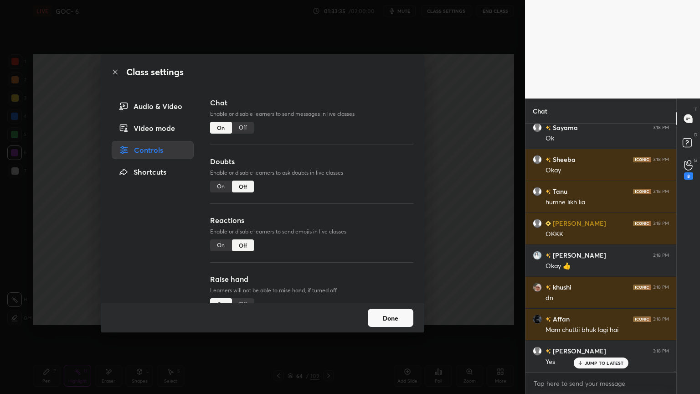
click at [241, 130] on div "Off" at bounding box center [243, 128] width 22 height 12
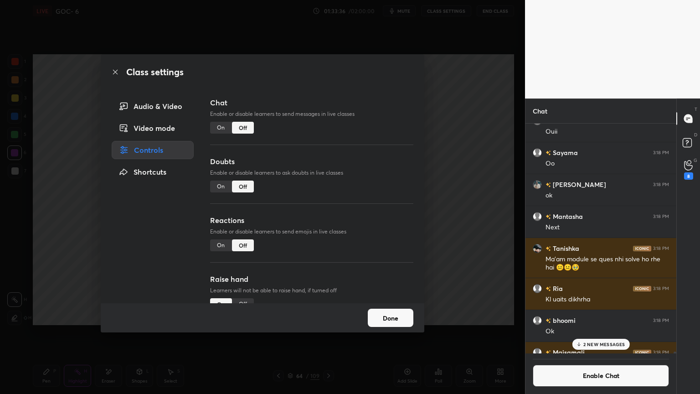
click at [386, 321] on button "Done" at bounding box center [391, 318] width 46 height 18
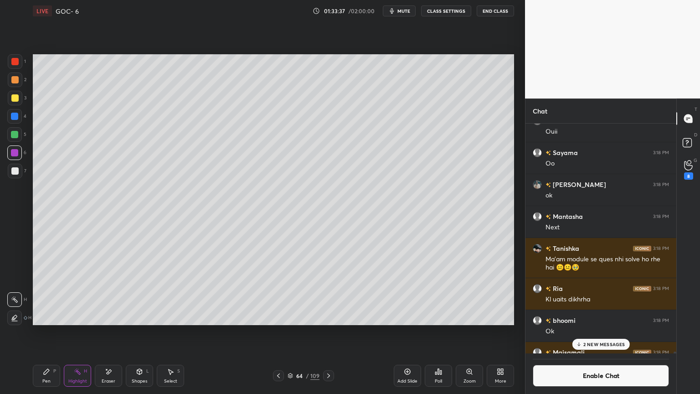
click at [437, 13] on button "CLASS SETTINGS" at bounding box center [446, 10] width 50 height 11
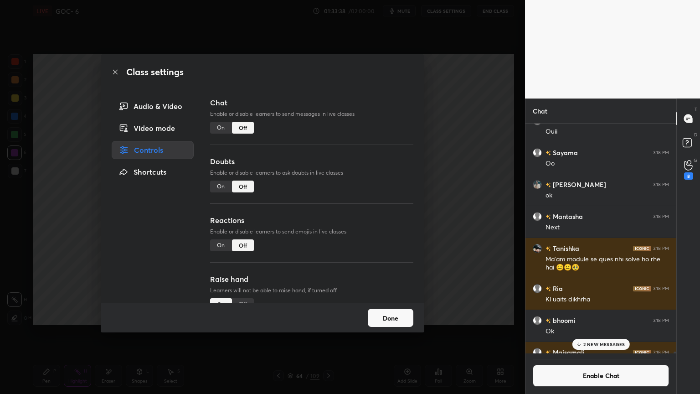
click at [380, 312] on button "Done" at bounding box center [391, 318] width 46 height 18
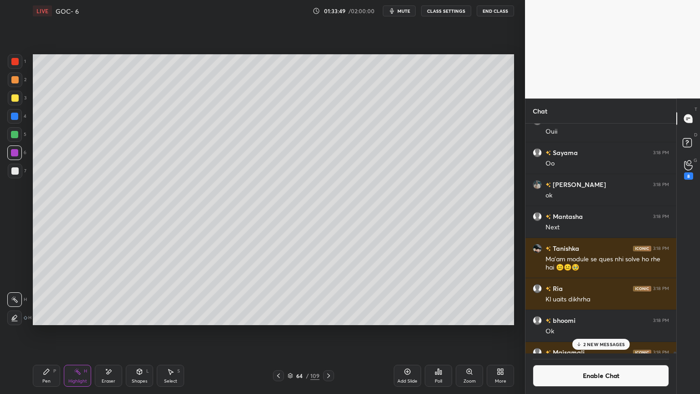
click at [605, 332] on p "2 NEW MESSAGES" at bounding box center [605, 343] width 42 height 5
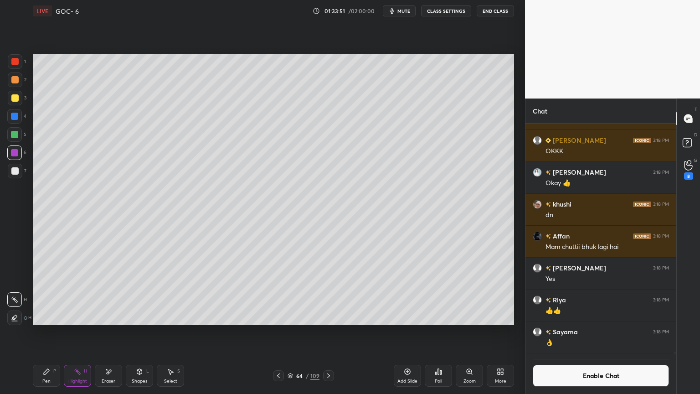
click at [332, 332] on div at bounding box center [328, 375] width 11 height 11
click at [15, 113] on div at bounding box center [14, 116] width 7 height 7
click at [594, 332] on button "Enable Chat" at bounding box center [601, 376] width 136 height 22
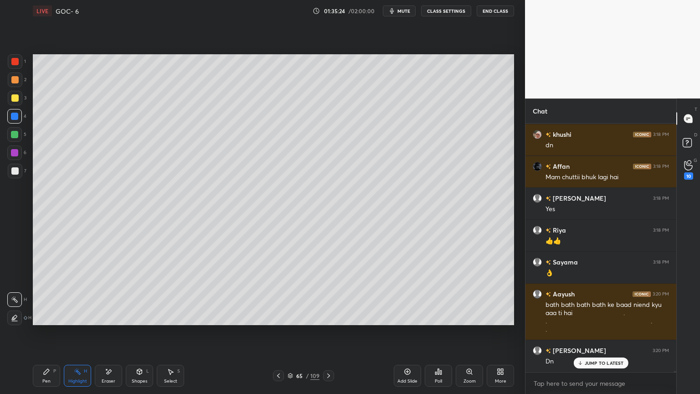
scroll to position [58106, 0]
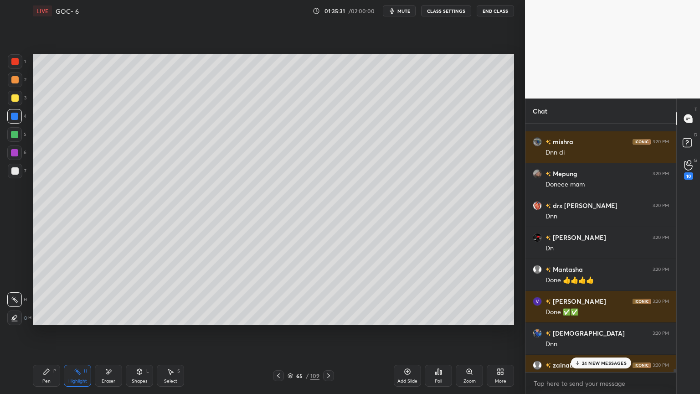
click at [593, 332] on p "24 NEW MESSAGES" at bounding box center [604, 362] width 45 height 5
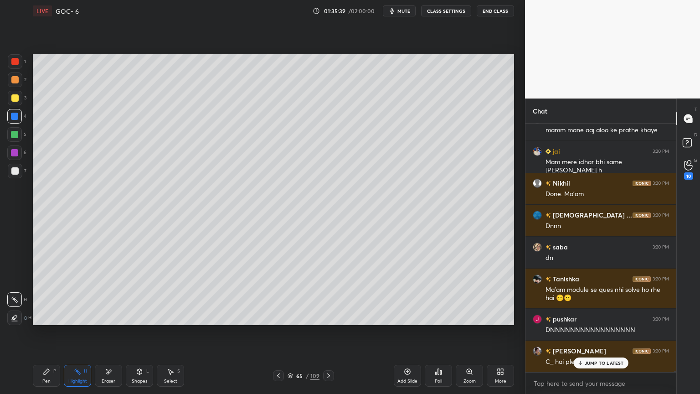
scroll to position [60296, 0]
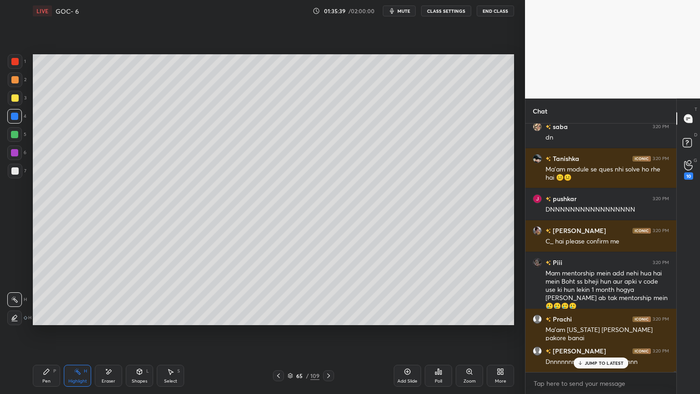
click at [330, 332] on icon at bounding box center [328, 375] width 7 height 7
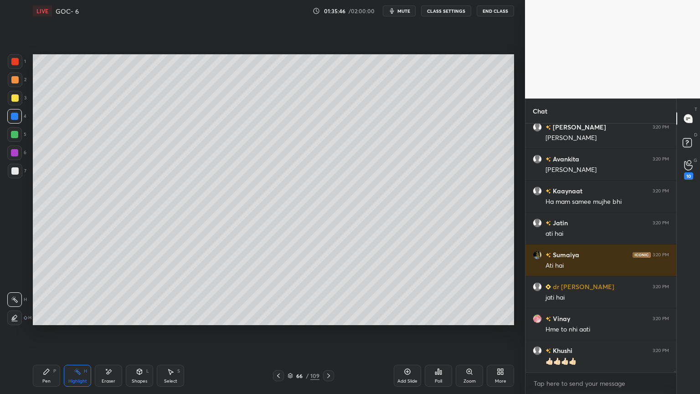
scroll to position [61128, 0]
click at [448, 11] on button "CLASS SETTINGS" at bounding box center [446, 10] width 50 height 11
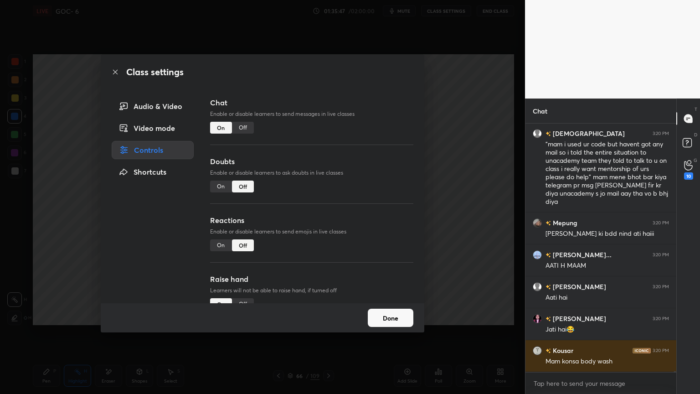
click at [243, 124] on div "Off" at bounding box center [243, 128] width 22 height 12
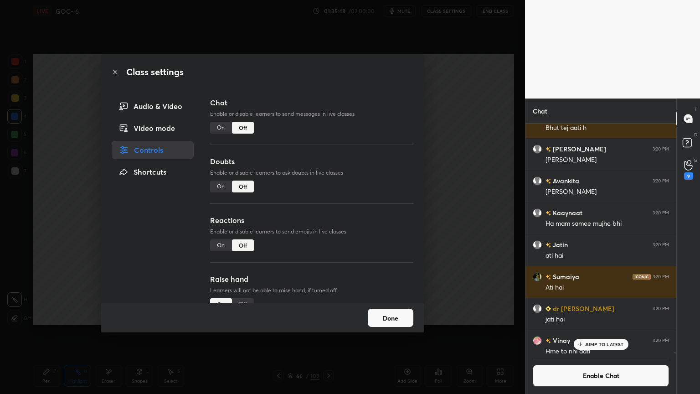
scroll to position [60305, 0]
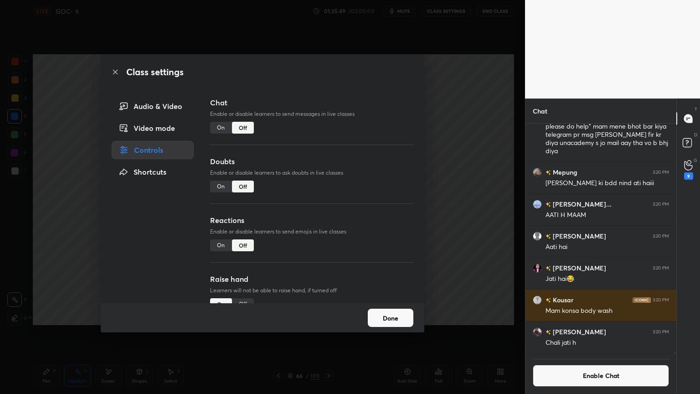
click at [389, 318] on button "Done" at bounding box center [391, 318] width 46 height 18
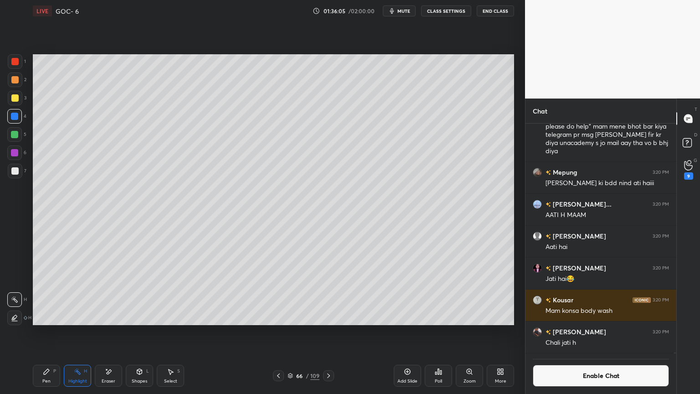
click at [601, 332] on button "Enable Chat" at bounding box center [601, 376] width 136 height 22
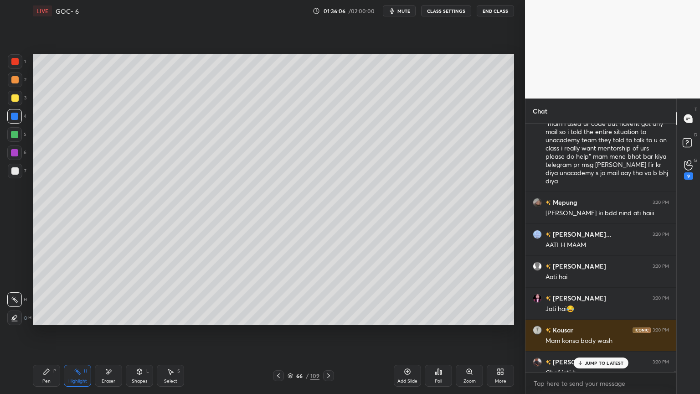
scroll to position [60249, 0]
click at [610, 332] on p "JUMP TO LATEST" at bounding box center [604, 362] width 39 height 5
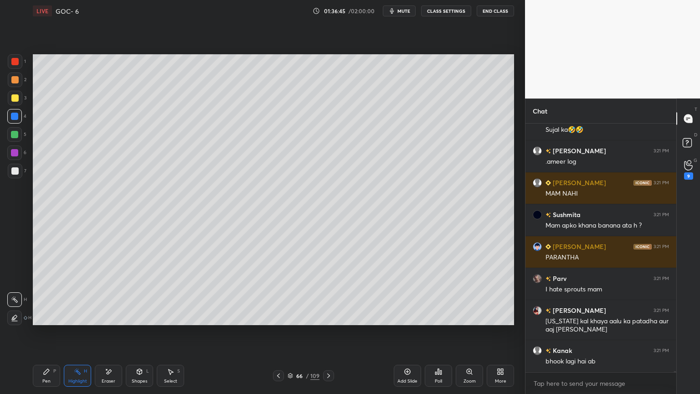
scroll to position [61399, 0]
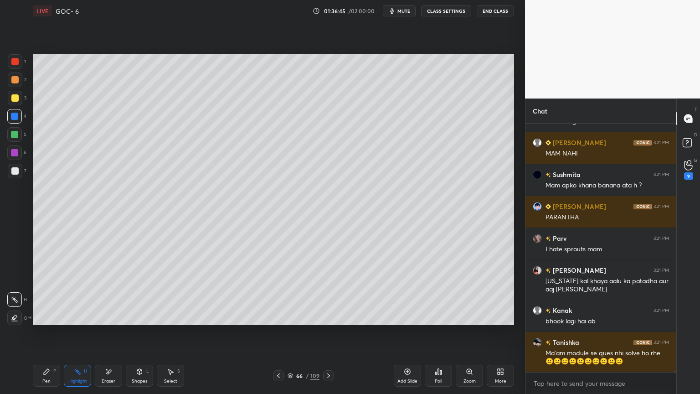
click at [458, 10] on button "CLASS SETTINGS" at bounding box center [446, 10] width 50 height 11
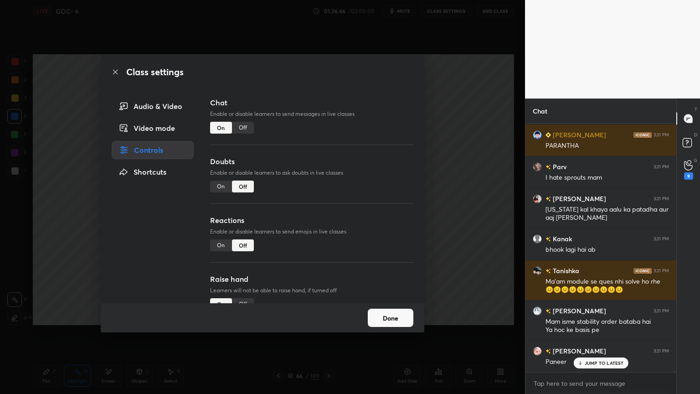
click at [247, 132] on div "Off" at bounding box center [243, 128] width 22 height 12
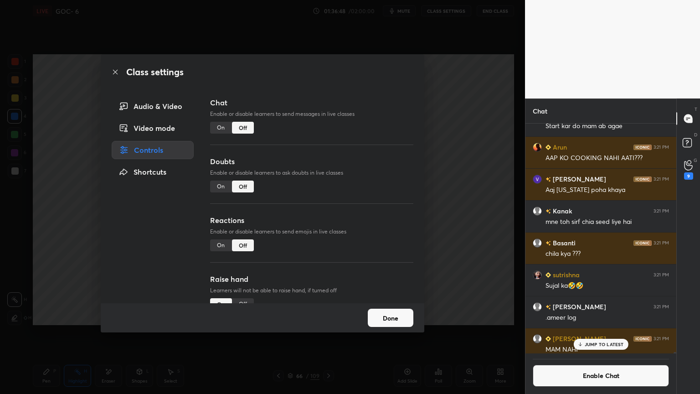
click at [397, 322] on button "Done" at bounding box center [391, 318] width 46 height 18
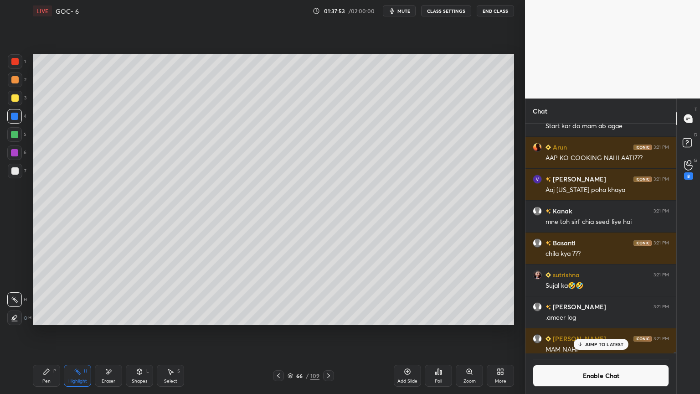
click at [602, 332] on p "JUMP TO LATEST" at bounding box center [604, 343] width 39 height 5
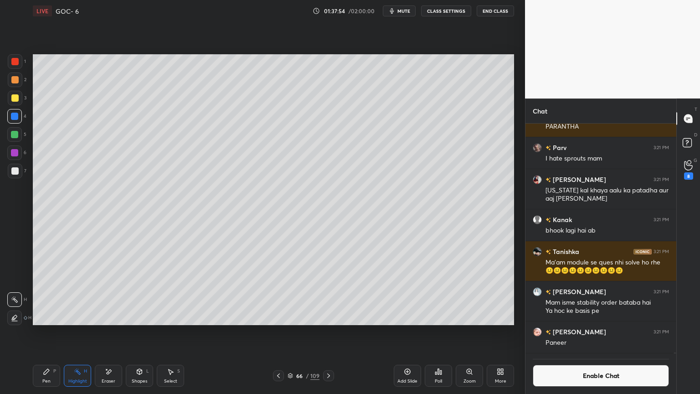
click at [576, 332] on button "Enable Chat" at bounding box center [601, 376] width 136 height 22
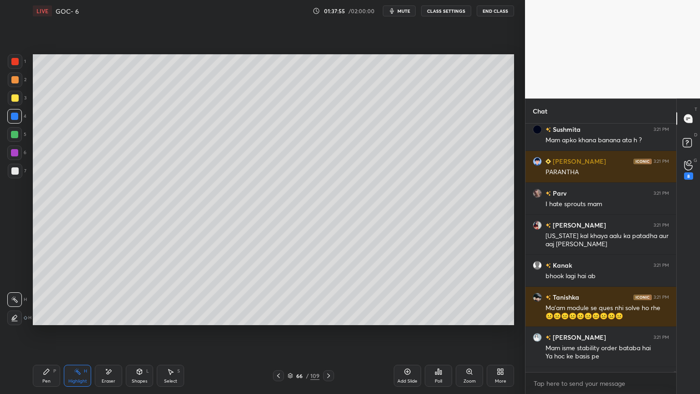
scroll to position [61007, 0]
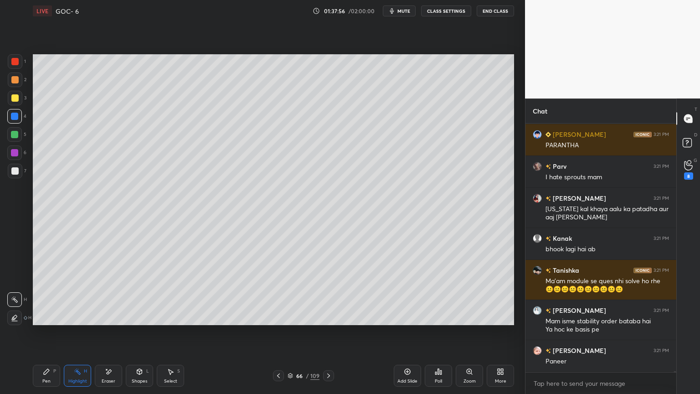
click at [82, 332] on div "Highlight H" at bounding box center [77, 376] width 27 height 22
click at [17, 102] on div at bounding box center [15, 98] width 15 height 15
click at [16, 91] on div at bounding box center [15, 98] width 15 height 15
click at [23, 88] on div "2" at bounding box center [17, 81] width 19 height 18
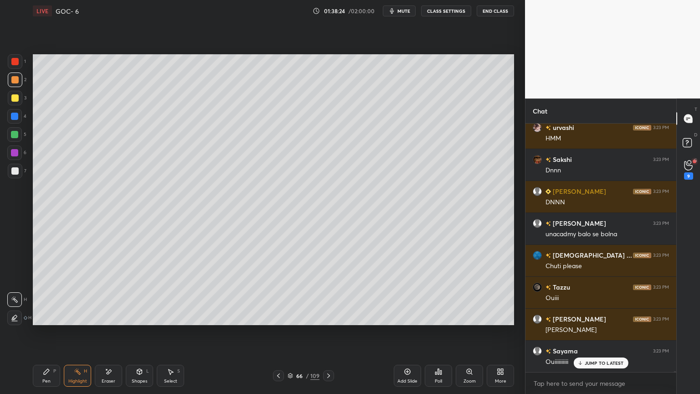
scroll to position [64087, 0]
click at [329, 332] on icon at bounding box center [328, 375] width 7 height 7
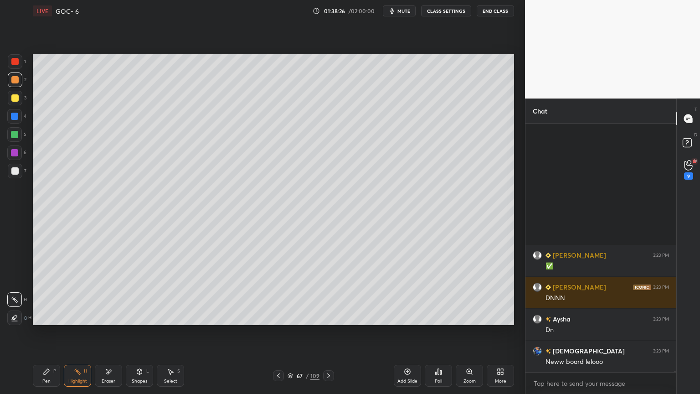
scroll to position [64342, 0]
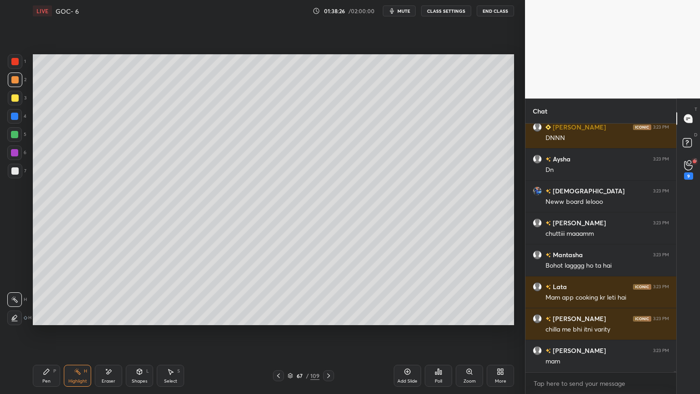
click at [16, 116] on div at bounding box center [14, 116] width 7 height 7
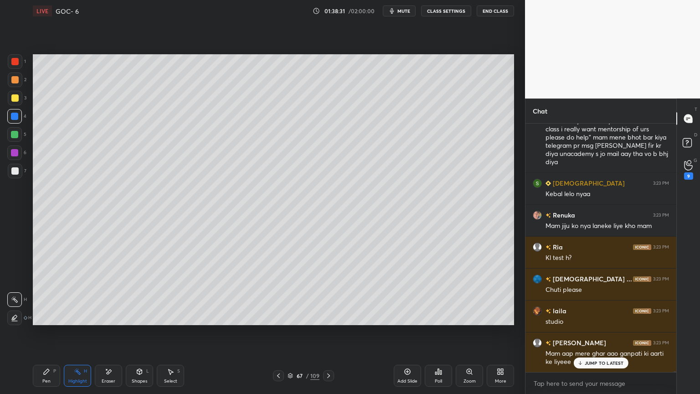
scroll to position [64831, 0]
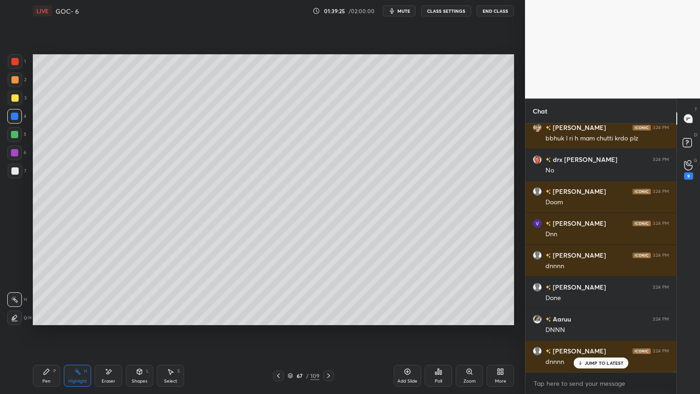
click at [330, 332] on div at bounding box center [328, 375] width 11 height 11
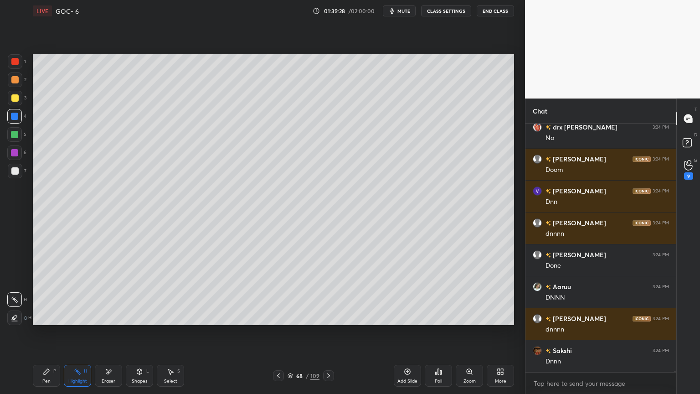
scroll to position [66423, 0]
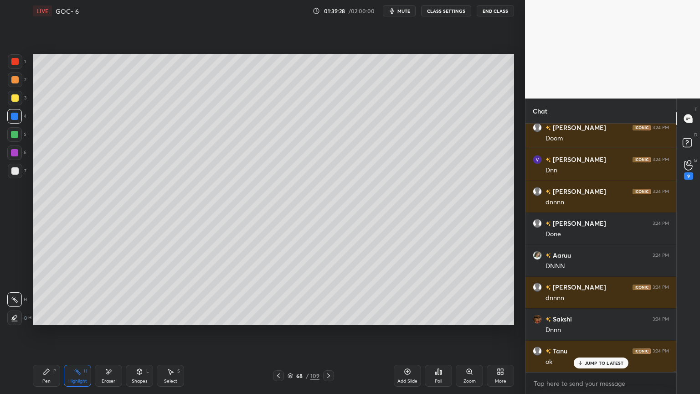
click at [446, 9] on button "CLASS SETTINGS" at bounding box center [446, 10] width 50 height 11
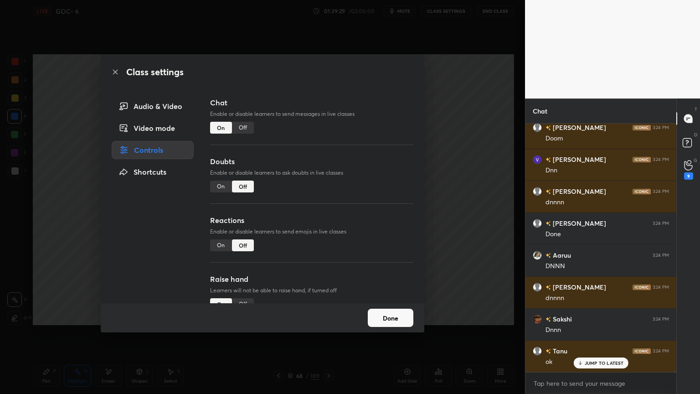
click at [238, 129] on div "Off" at bounding box center [243, 128] width 22 height 12
click at [240, 127] on div "Off" at bounding box center [243, 128] width 22 height 12
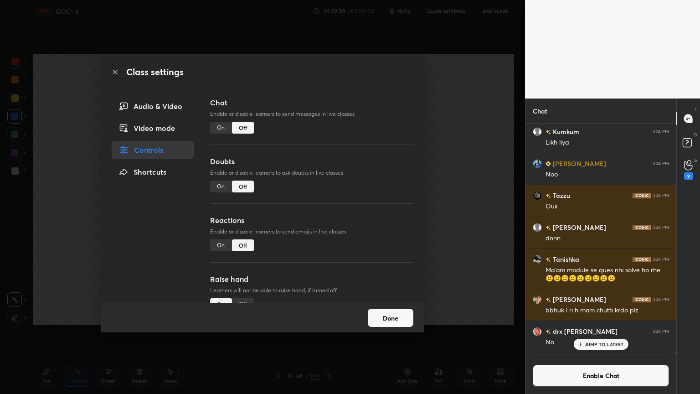
click at [386, 317] on button "Done" at bounding box center [391, 318] width 46 height 18
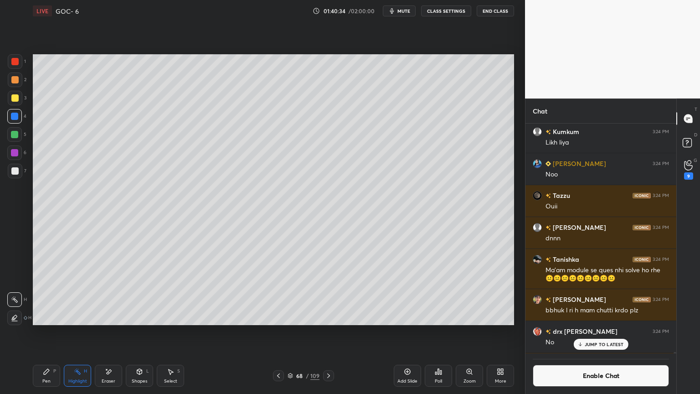
click at [595, 332] on p "JUMP TO LATEST" at bounding box center [604, 343] width 39 height 5
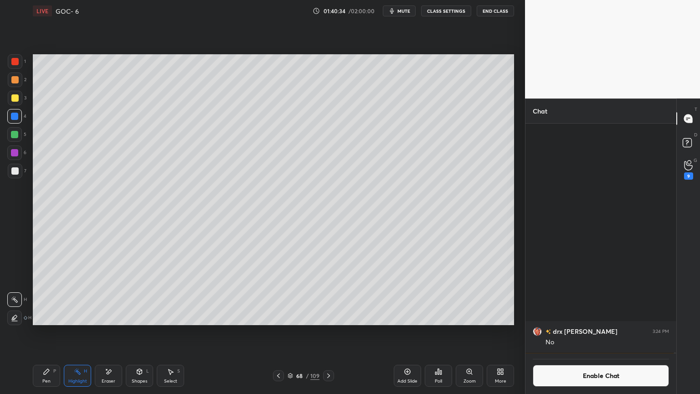
scroll to position [64857, 0]
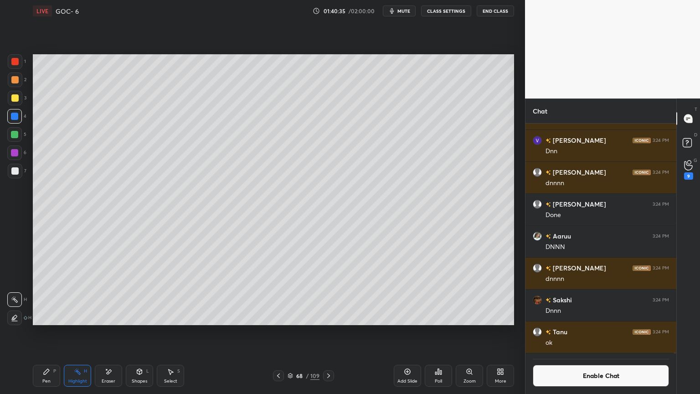
click at [584, 332] on button "Enable Chat" at bounding box center [601, 376] width 136 height 22
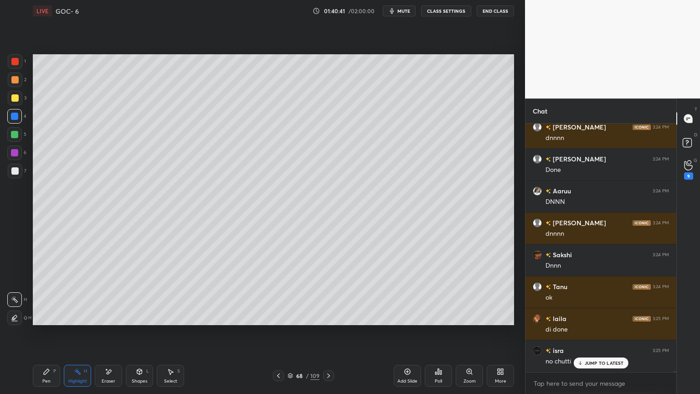
scroll to position [64988, 0]
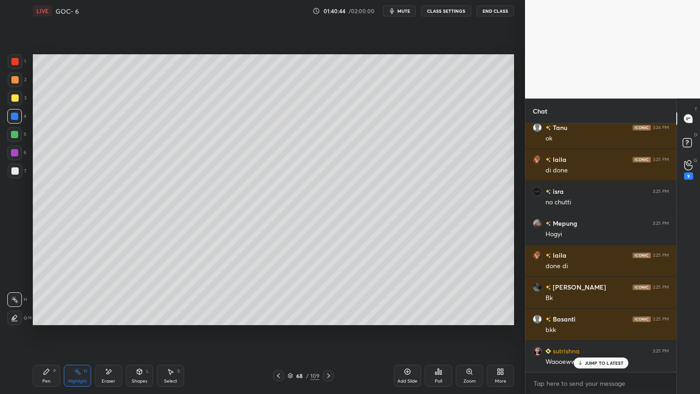
click at [276, 332] on icon at bounding box center [278, 375] width 7 height 7
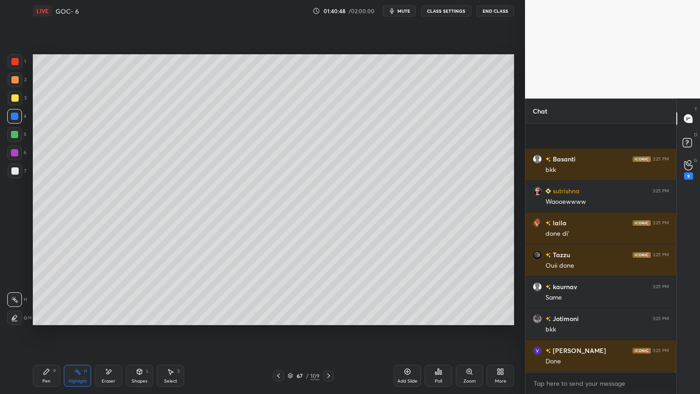
scroll to position [65276, 0]
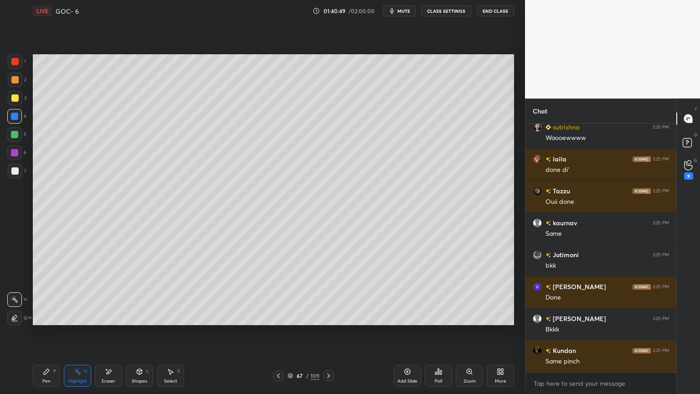
click at [450, 13] on button "CLASS SETTINGS" at bounding box center [446, 10] width 50 height 11
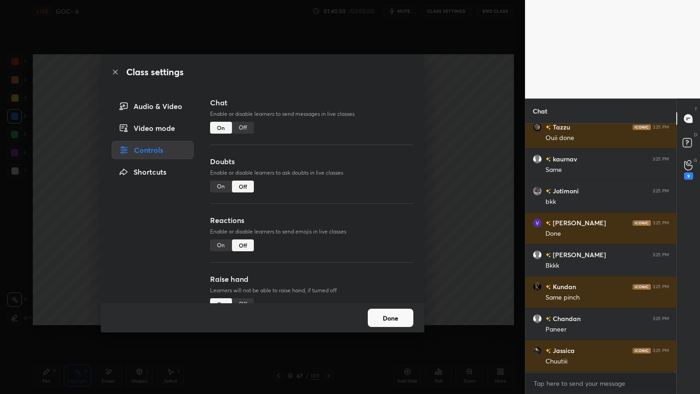
click at [244, 126] on div "Off" at bounding box center [243, 128] width 22 height 12
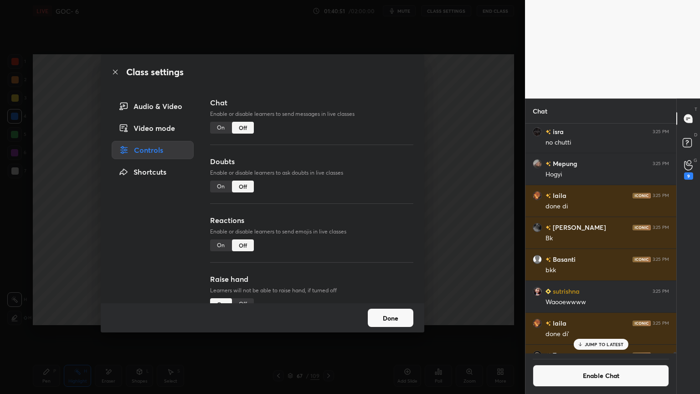
click at [392, 321] on button "Done" at bounding box center [391, 318] width 46 height 18
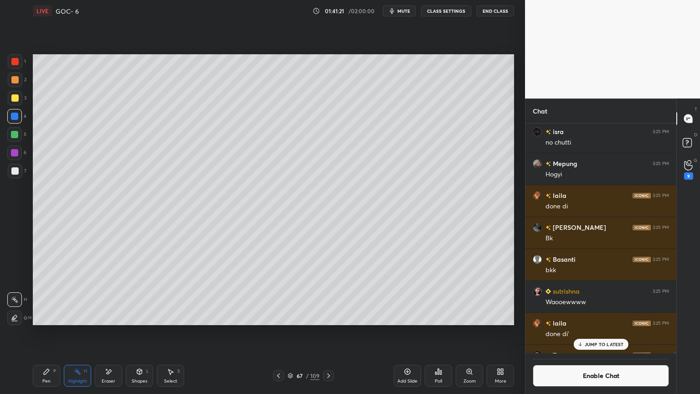
click at [333, 332] on div at bounding box center [328, 375] width 11 height 11
click at [328, 332] on icon at bounding box center [328, 375] width 7 height 7
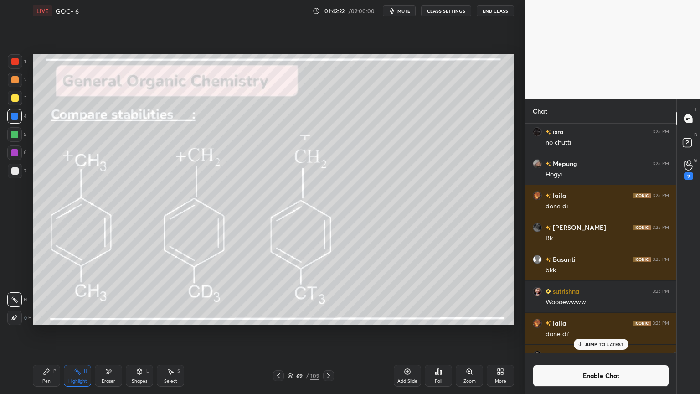
click at [276, 332] on icon at bounding box center [278, 375] width 7 height 7
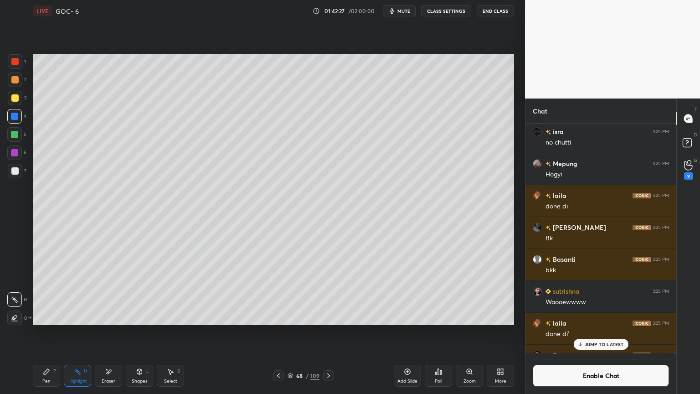
click at [601, 332] on p "JUMP TO LATEST" at bounding box center [604, 343] width 39 height 5
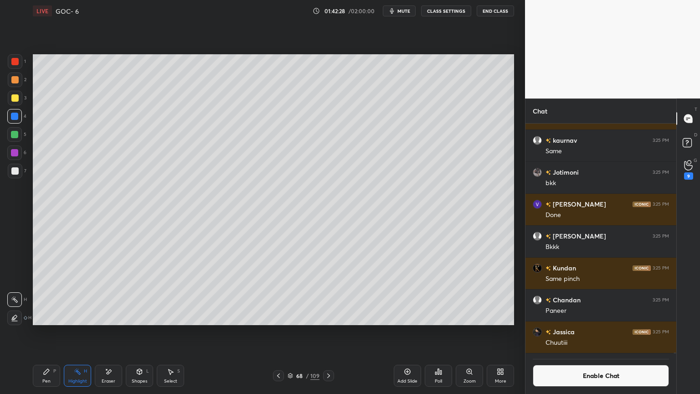
click at [584, 332] on button "Enable Chat" at bounding box center [601, 376] width 136 height 22
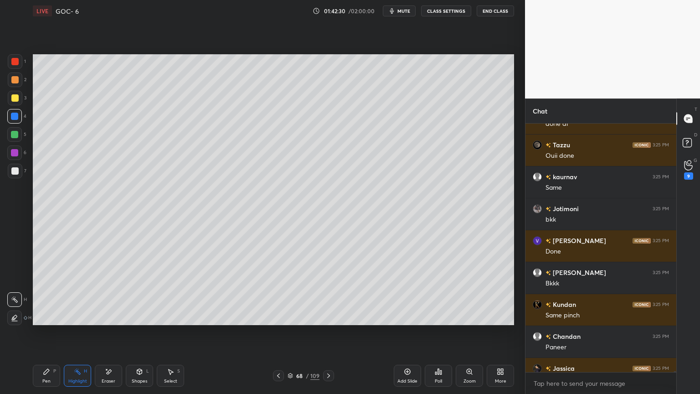
click at [411, 332] on div "Add Slide" at bounding box center [407, 376] width 27 height 22
click at [443, 11] on button "CLASS SETTINGS" at bounding box center [446, 10] width 50 height 11
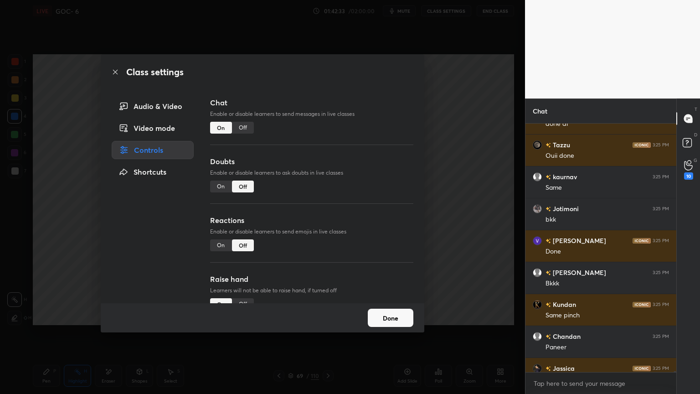
click at [239, 124] on div "Off" at bounding box center [243, 128] width 22 height 12
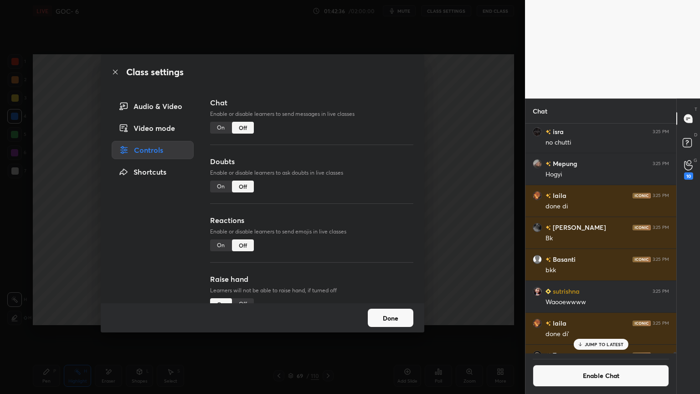
click at [381, 325] on button "Done" at bounding box center [391, 318] width 46 height 18
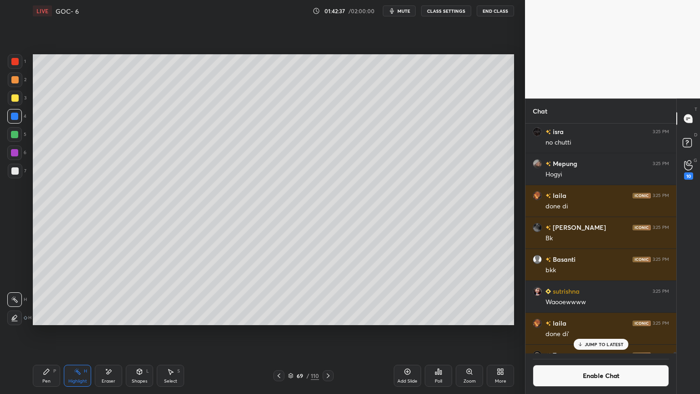
click at [48, 332] on icon at bounding box center [46, 371] width 7 height 7
click at [16, 151] on div at bounding box center [14, 152] width 7 height 7
click at [16, 116] on div at bounding box center [14, 116] width 7 height 7
click at [105, 332] on div "Eraser" at bounding box center [108, 376] width 27 height 22
click at [48, 332] on div "Pen P" at bounding box center [46, 376] width 27 height 22
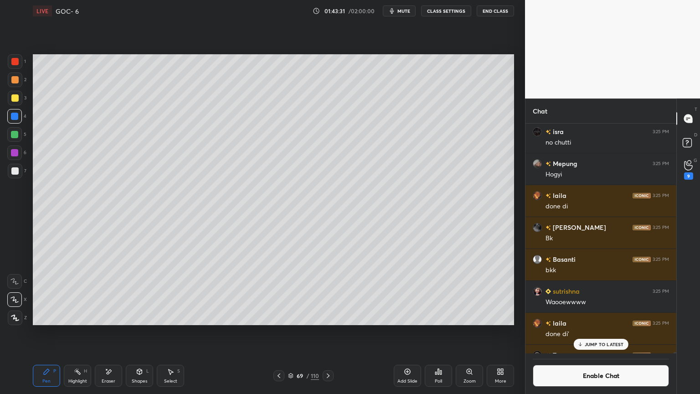
click at [77, 332] on rect at bounding box center [78, 372] width 5 height 5
click at [36, 332] on div "Pen P" at bounding box center [46, 376] width 27 height 22
click at [19, 100] on div at bounding box center [15, 98] width 15 height 15
click at [331, 332] on icon at bounding box center [328, 375] width 7 height 7
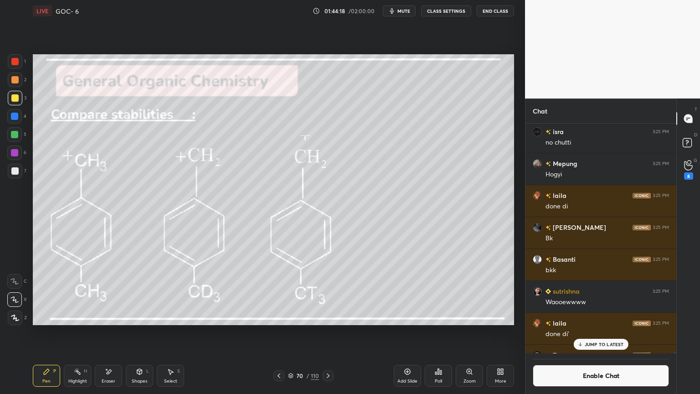
click at [19, 168] on div at bounding box center [15, 171] width 15 height 15
click at [81, 332] on div "Highlight H" at bounding box center [77, 376] width 27 height 22
click at [18, 128] on div at bounding box center [14, 134] width 15 height 15
click at [15, 154] on div at bounding box center [14, 152] width 7 height 7
click at [15, 172] on div at bounding box center [14, 170] width 7 height 7
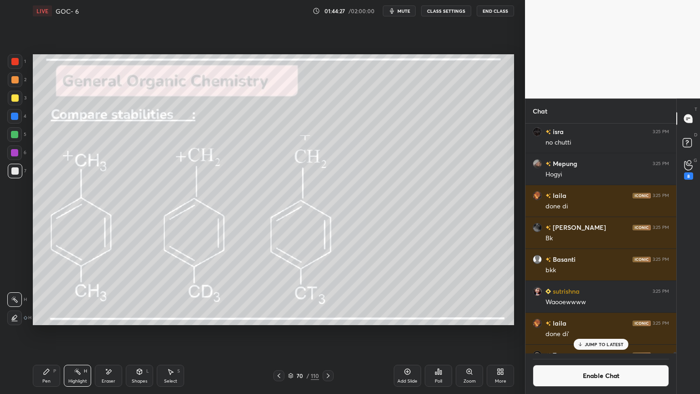
click at [41, 332] on div "Pen P" at bounding box center [46, 376] width 27 height 22
click at [588, 332] on div "JUMP TO LATEST" at bounding box center [601, 344] width 55 height 11
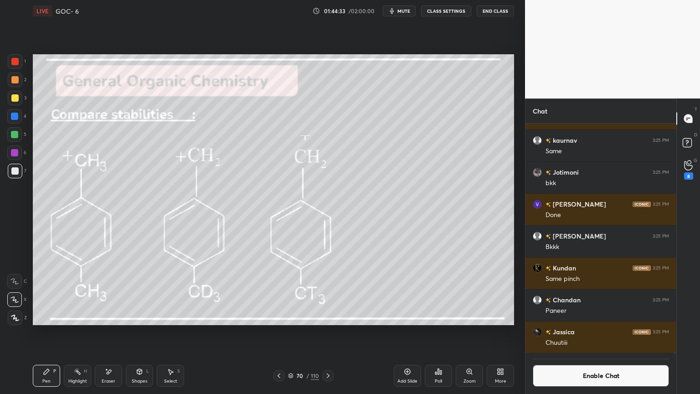
click at [584, 332] on button "Enable Chat" at bounding box center [601, 376] width 136 height 22
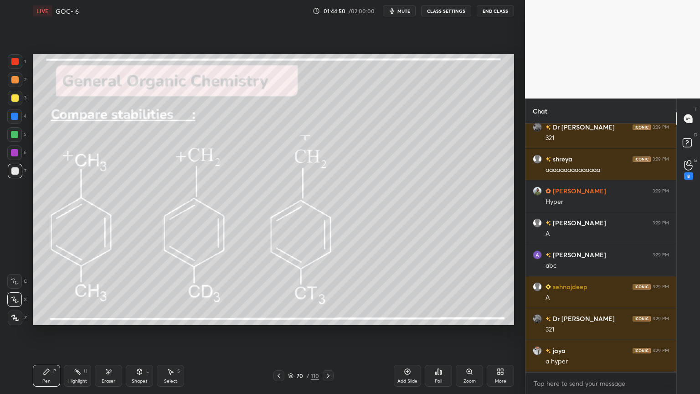
scroll to position [70017, 0]
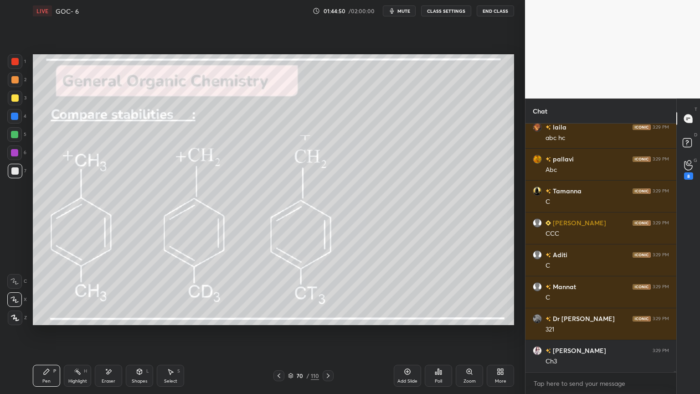
click at [441, 10] on button "CLASS SETTINGS" at bounding box center [446, 10] width 50 height 11
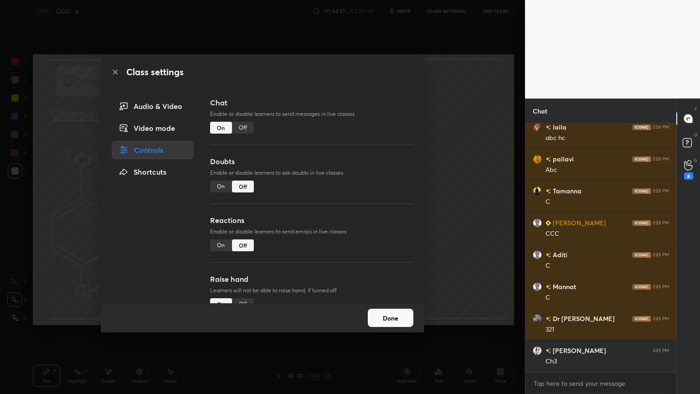
click at [239, 127] on div "Off" at bounding box center [243, 128] width 22 height 12
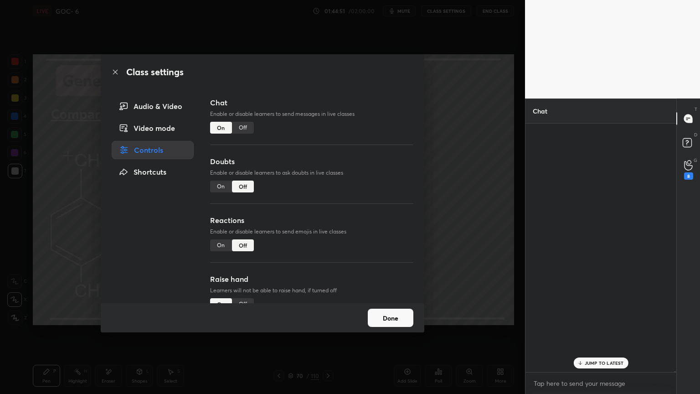
scroll to position [227, 148]
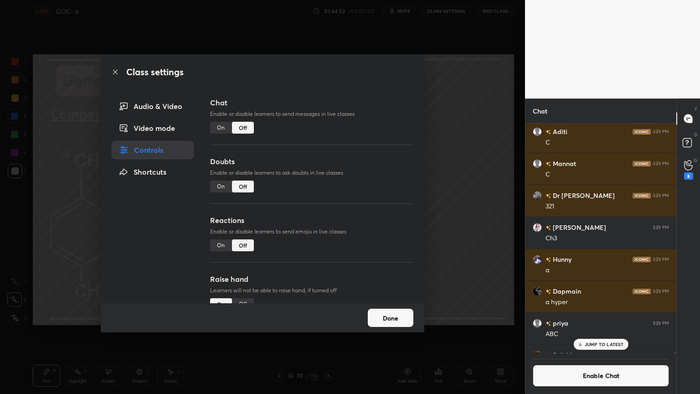
click at [389, 320] on button "Done" at bounding box center [391, 318] width 46 height 18
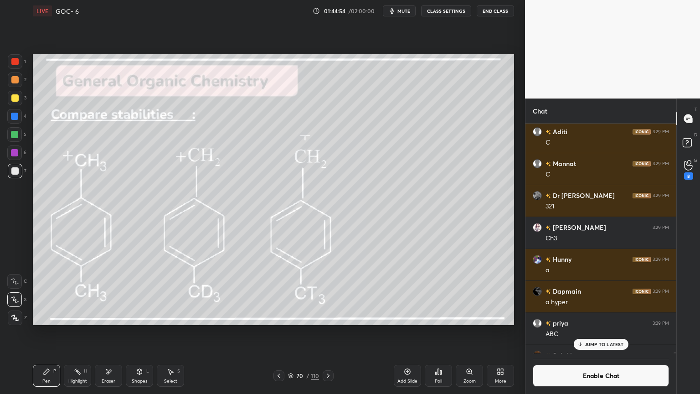
click at [13, 118] on div at bounding box center [14, 116] width 7 height 7
click at [100, 332] on div "Eraser" at bounding box center [108, 376] width 27 height 22
click at [49, 332] on icon at bounding box center [46, 371] width 5 height 5
click at [76, 332] on div "Highlight H" at bounding box center [77, 376] width 27 height 22
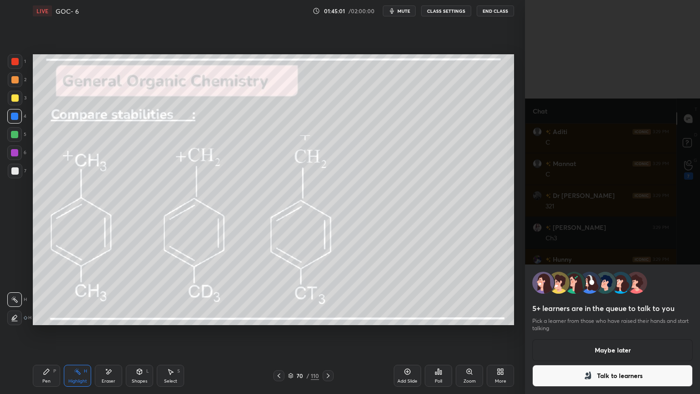
click at [558, 332] on button "Maybe later" at bounding box center [612, 350] width 160 height 22
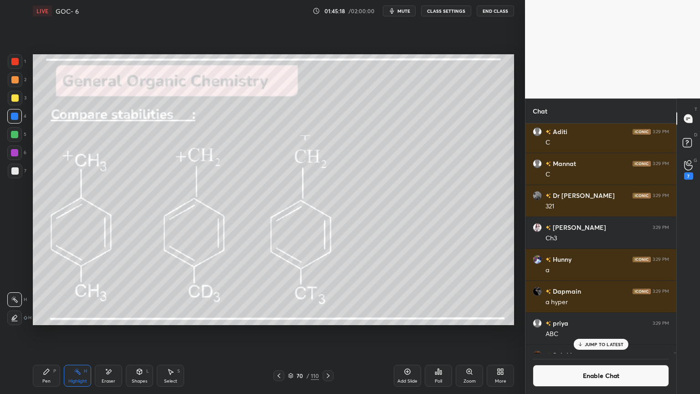
click at [9, 317] on div at bounding box center [14, 317] width 15 height 15
click at [11, 157] on div at bounding box center [14, 152] width 15 height 15
click at [16, 300] on icon at bounding box center [14, 299] width 7 height 7
click at [48, 332] on icon at bounding box center [46, 371] width 7 height 7
click at [279, 332] on icon at bounding box center [278, 375] width 7 height 7
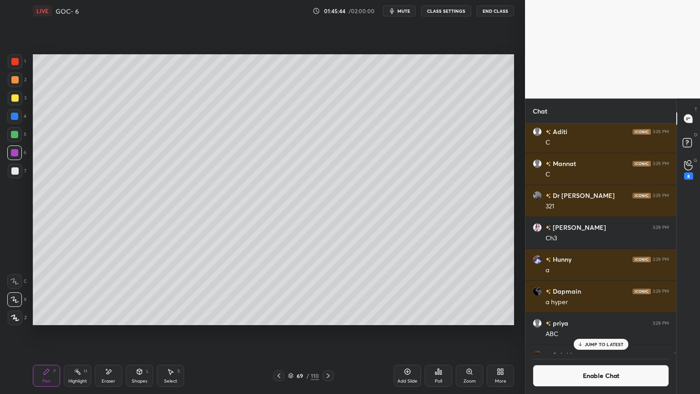
click at [277, 332] on icon at bounding box center [278, 375] width 7 height 7
click at [326, 332] on icon at bounding box center [328, 375] width 7 height 7
click at [78, 332] on icon at bounding box center [77, 371] width 7 height 7
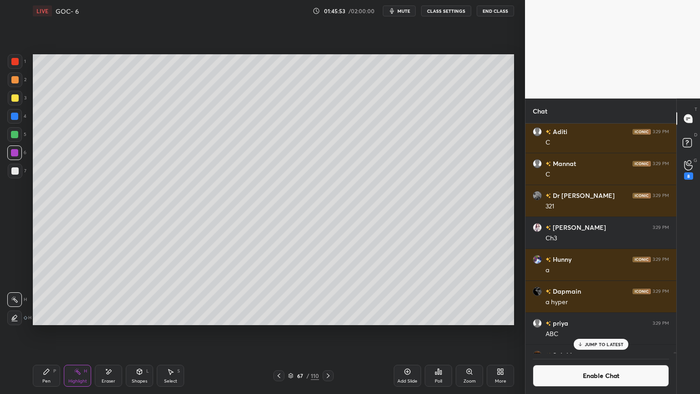
click at [331, 332] on icon at bounding box center [328, 375] width 7 height 7
click at [335, 332] on div "68 / 110" at bounding box center [303, 375] width 181 height 11
click at [331, 332] on icon at bounding box center [328, 375] width 7 height 7
click at [328, 332] on icon at bounding box center [328, 375] width 7 height 7
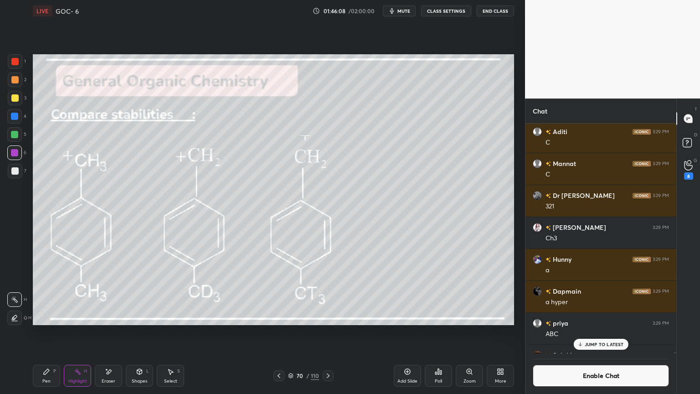
click at [331, 332] on icon at bounding box center [328, 375] width 7 height 7
click at [595, 332] on p "JUMP TO LATEST" at bounding box center [604, 343] width 39 height 5
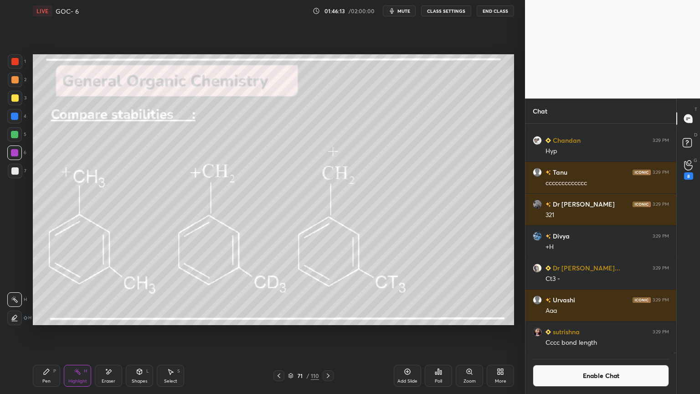
click at [50, 332] on div "Pen P" at bounding box center [46, 376] width 27 height 22
click at [15, 117] on div at bounding box center [14, 116] width 7 height 7
click at [566, 332] on button "Enable Chat" at bounding box center [601, 376] width 136 height 22
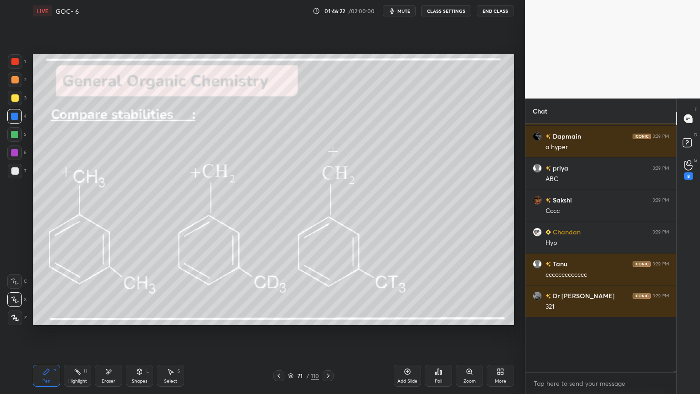
scroll to position [246, 148]
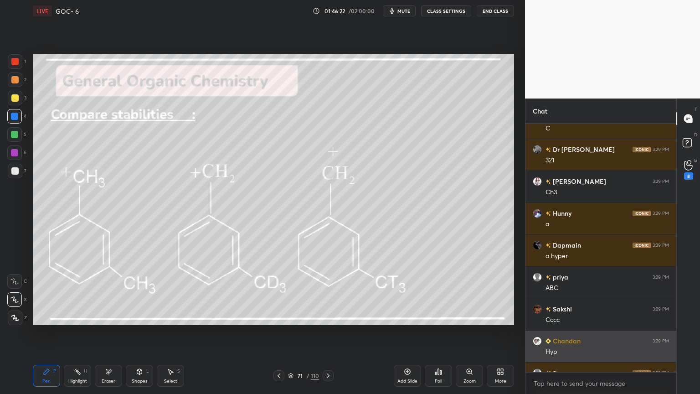
click at [578, 332] on div "Hyp" at bounding box center [608, 351] width 124 height 9
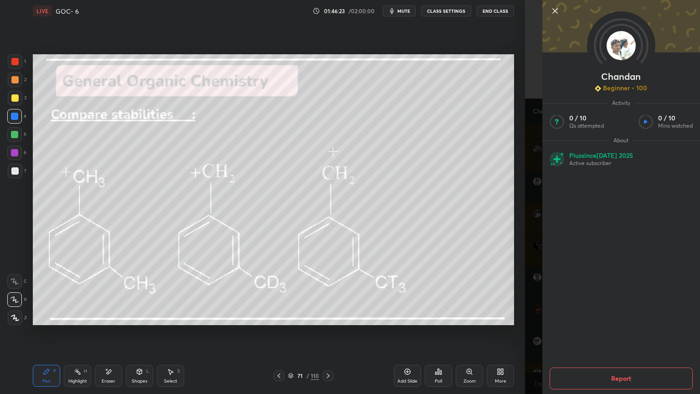
scroll to position [68978, 0]
click at [554, 9] on icon at bounding box center [555, 11] width 5 height 5
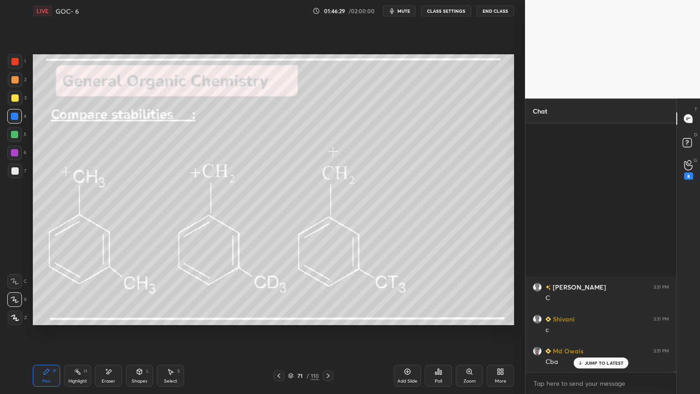
scroll to position [70636, 0]
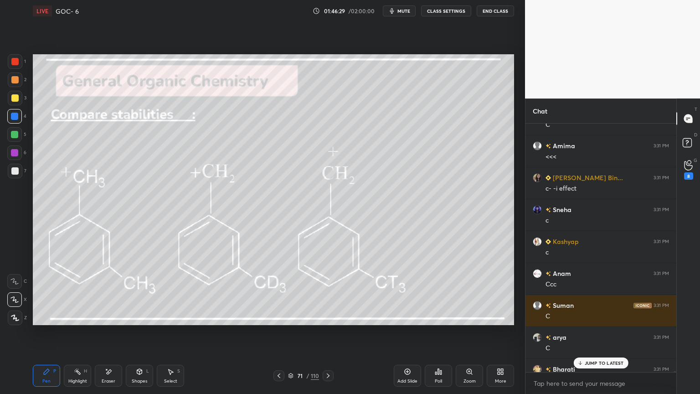
click at [448, 13] on button "CLASS SETTINGS" at bounding box center [446, 10] width 50 height 11
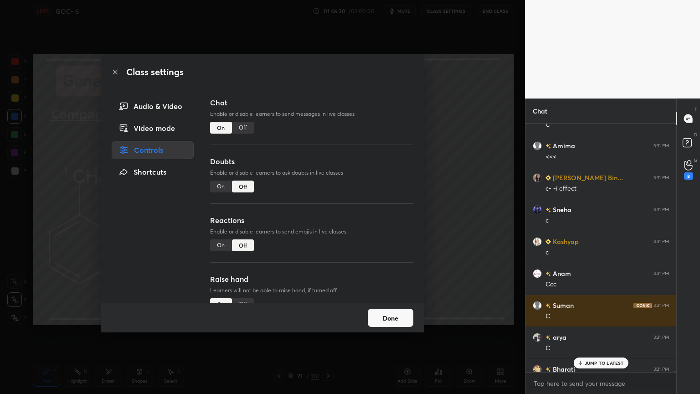
scroll to position [71397, 0]
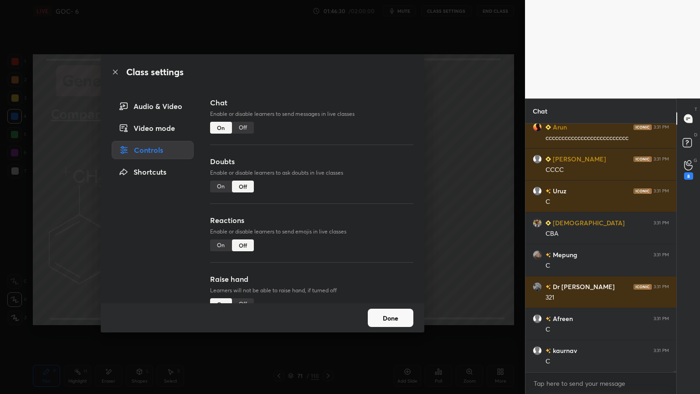
click at [397, 317] on button "Done" at bounding box center [391, 318] width 46 height 18
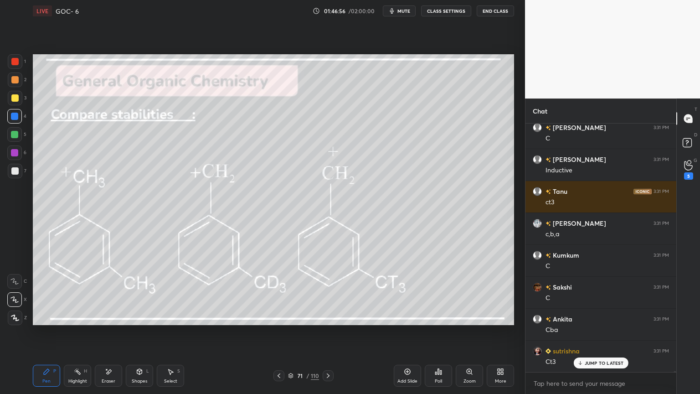
scroll to position [74789, 0]
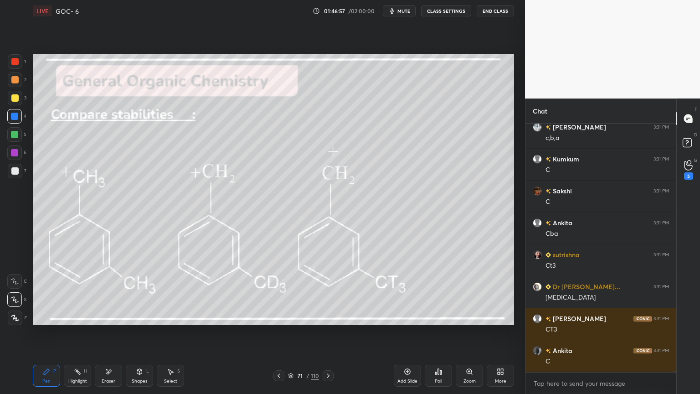
click at [75, 332] on icon at bounding box center [77, 371] width 7 height 7
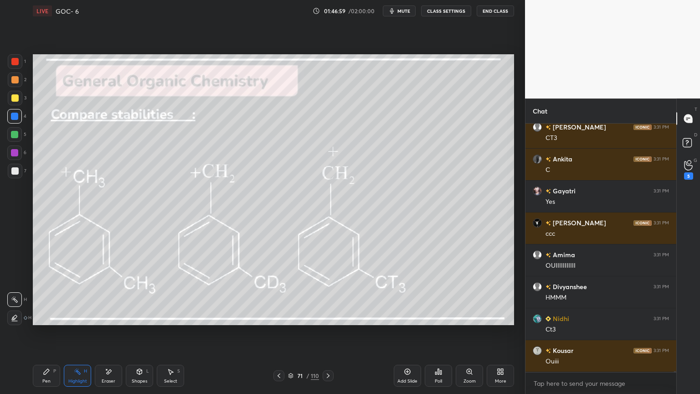
click at [281, 332] on icon at bounding box center [278, 375] width 7 height 7
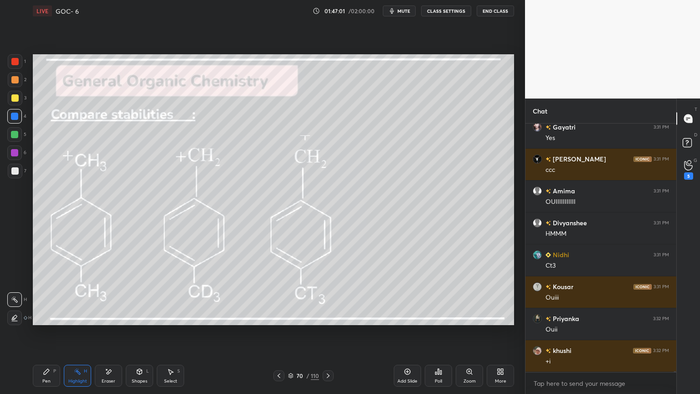
click at [325, 332] on icon at bounding box center [328, 375] width 7 height 7
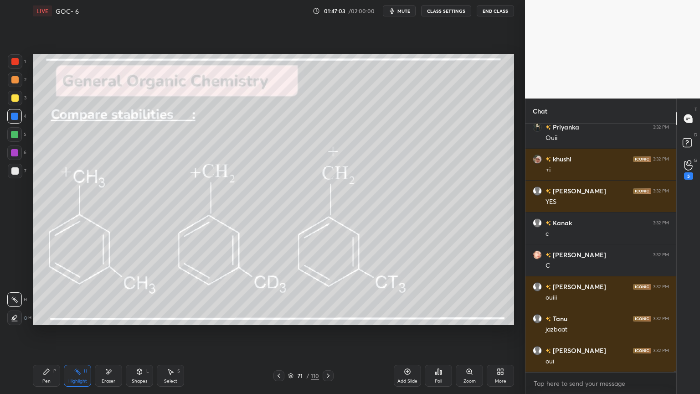
click at [326, 332] on icon at bounding box center [328, 375] width 7 height 7
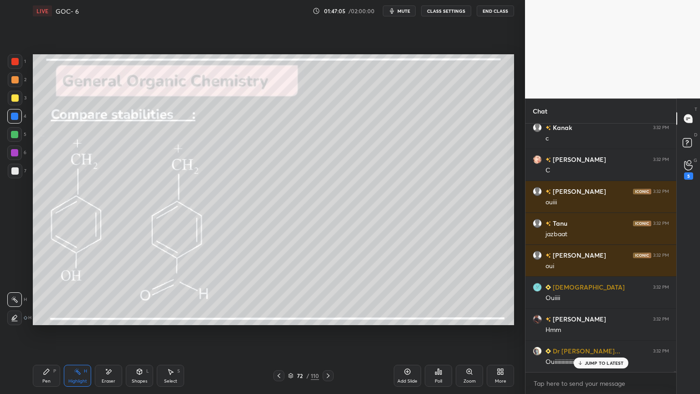
click at [447, 14] on button "CLASS SETTINGS" at bounding box center [446, 10] width 50 height 11
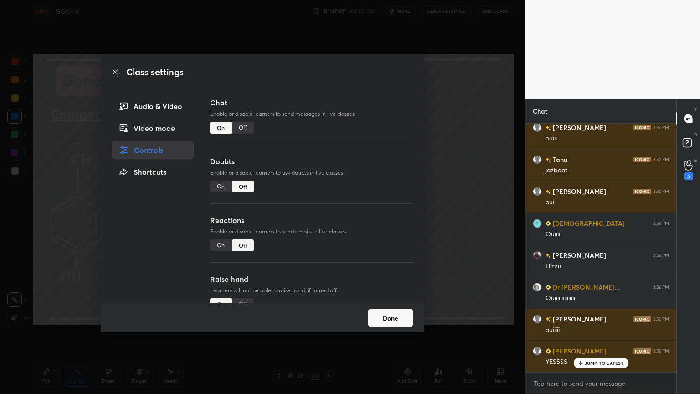
click at [382, 321] on button "Done" at bounding box center [391, 318] width 46 height 18
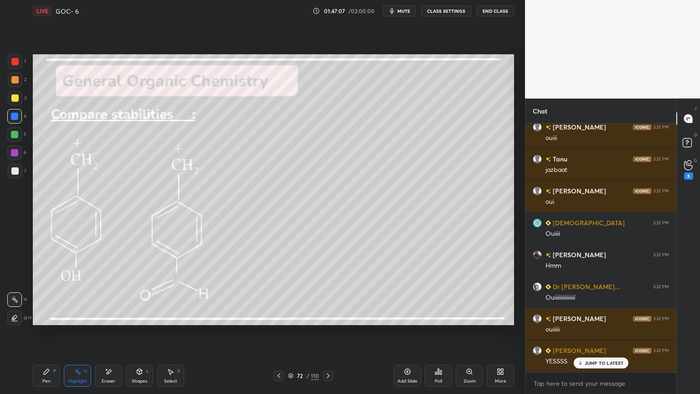
click at [47, 332] on icon at bounding box center [46, 371] width 5 height 5
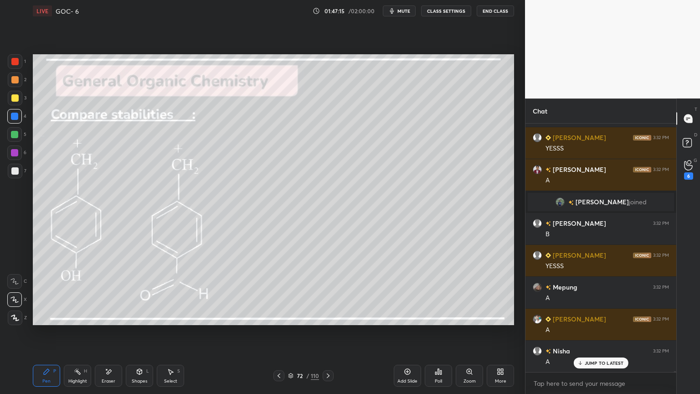
click at [76, 332] on icon at bounding box center [77, 371] width 7 height 7
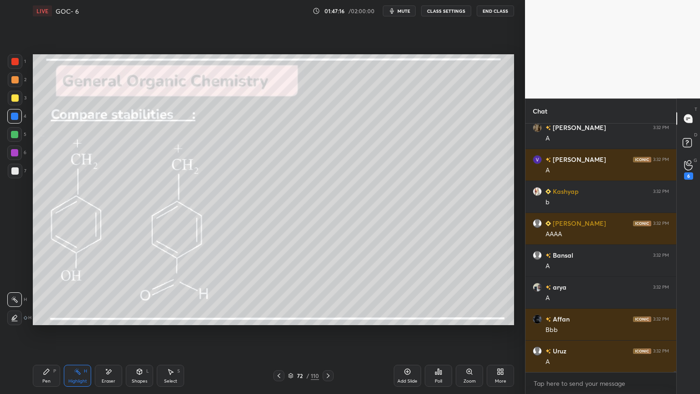
click at [21, 317] on div at bounding box center [14, 317] width 15 height 15
click at [9, 97] on div at bounding box center [15, 98] width 15 height 15
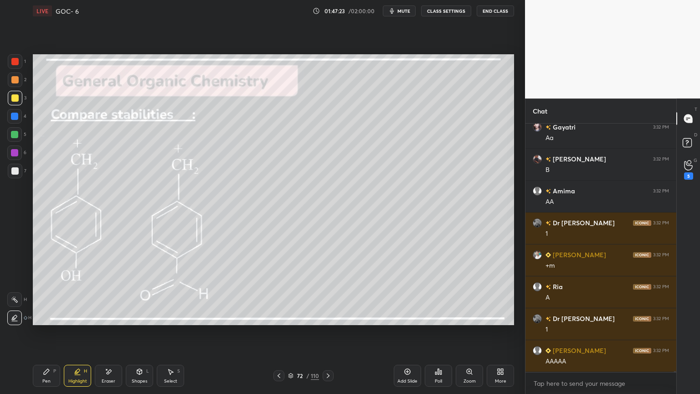
click at [54, 332] on div "P" at bounding box center [54, 371] width 3 height 5
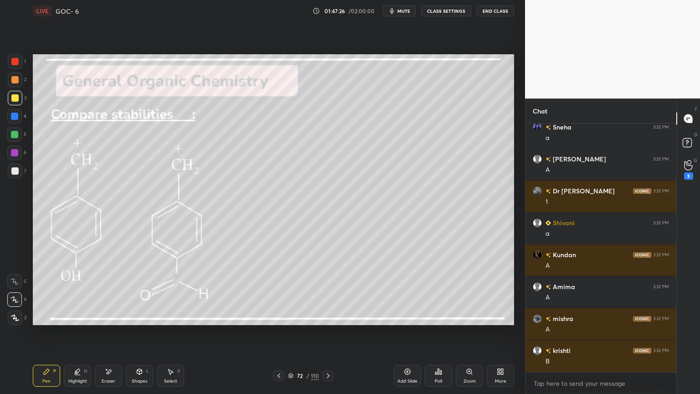
click at [17, 134] on div at bounding box center [14, 134] width 7 height 7
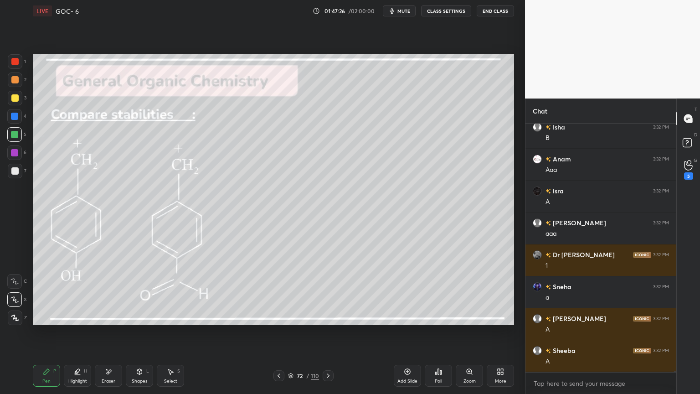
click at [18, 156] on div at bounding box center [14, 152] width 15 height 15
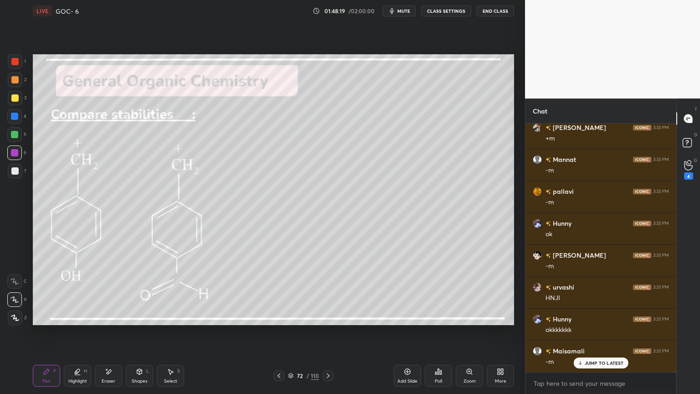
click at [318, 332] on div "110" at bounding box center [315, 376] width 8 height 8
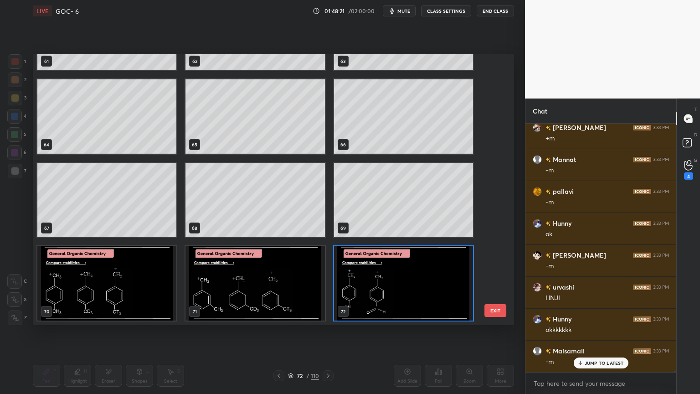
click at [385, 300] on img "grid" at bounding box center [403, 283] width 139 height 74
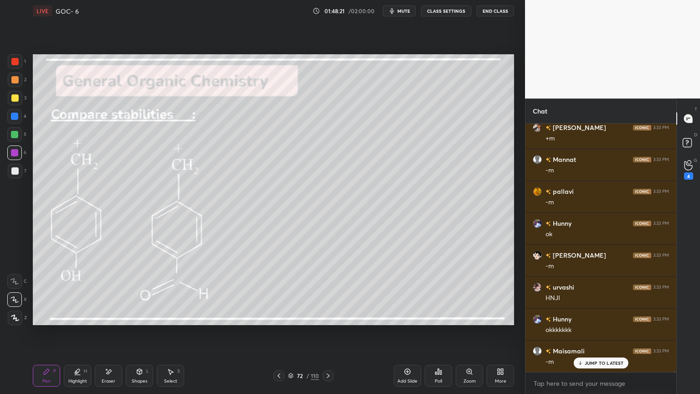
click at [383, 302] on img "grid" at bounding box center [403, 283] width 139 height 74
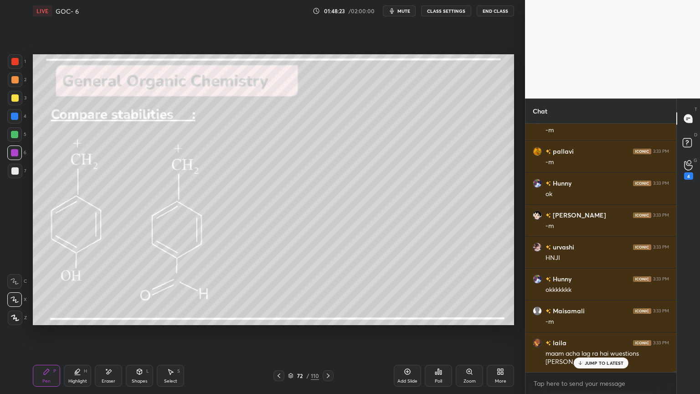
click at [328, 332] on icon at bounding box center [328, 375] width 7 height 7
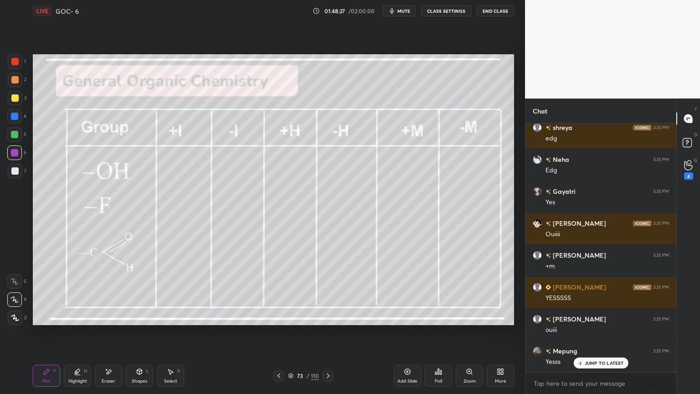
click at [445, 13] on button "CLASS SETTINGS" at bounding box center [446, 10] width 50 height 11
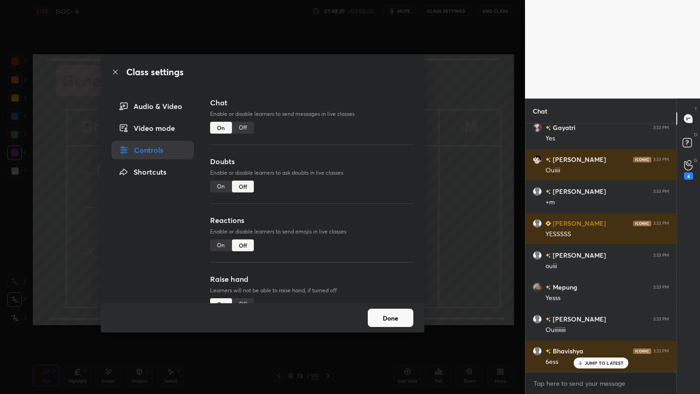
click at [394, 332] on div "Done" at bounding box center [263, 317] width 324 height 29
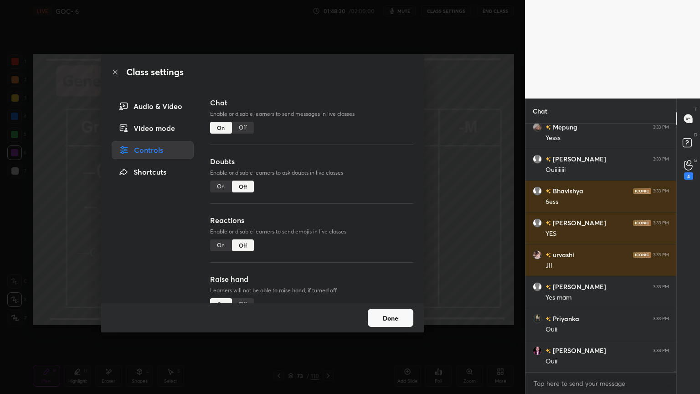
click at [396, 320] on button "Done" at bounding box center [391, 318] width 46 height 18
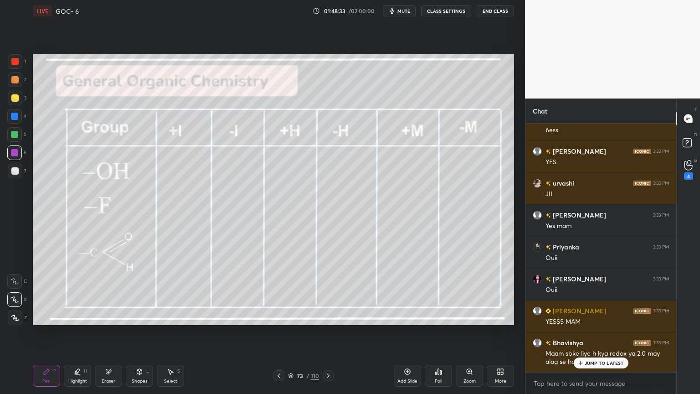
click at [69, 332] on div "Highlight H" at bounding box center [77, 376] width 27 height 22
click at [10, 304] on div at bounding box center [14, 299] width 15 height 15
click at [14, 113] on div at bounding box center [14, 116] width 7 height 7
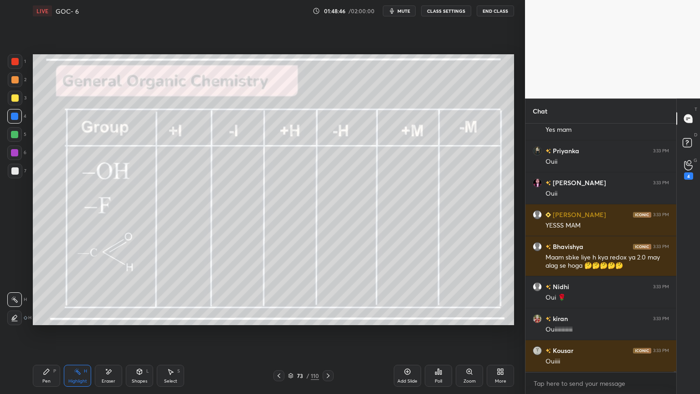
click at [40, 332] on div "Pen P" at bounding box center [46, 376] width 27 height 22
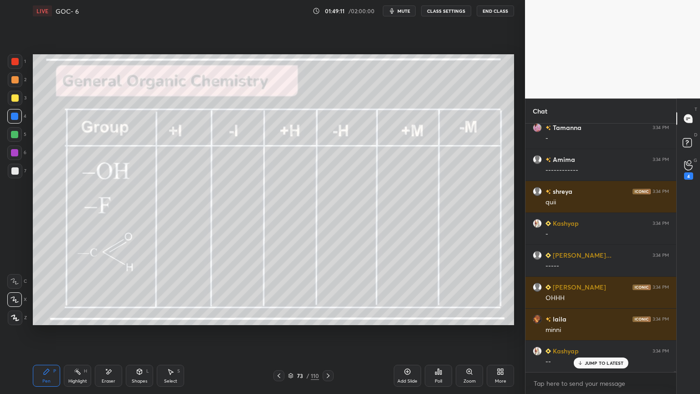
click at [107, 332] on div "Eraser" at bounding box center [108, 376] width 27 height 22
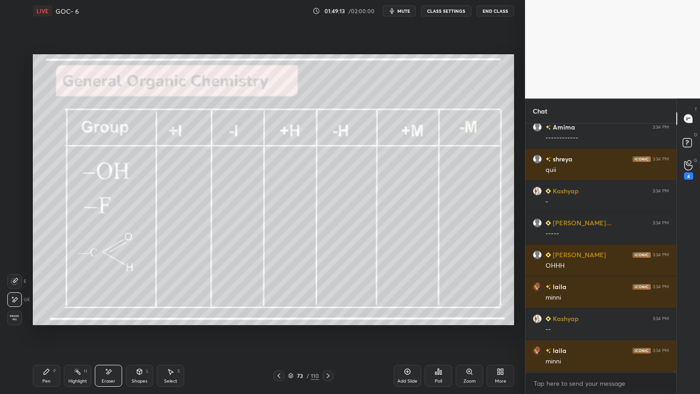
click at [39, 332] on div "Pen P" at bounding box center [46, 376] width 27 height 22
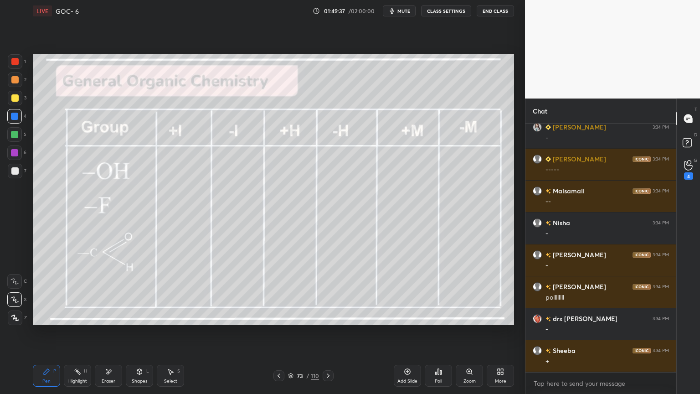
click at [106, 332] on icon at bounding box center [108, 372] width 7 height 8
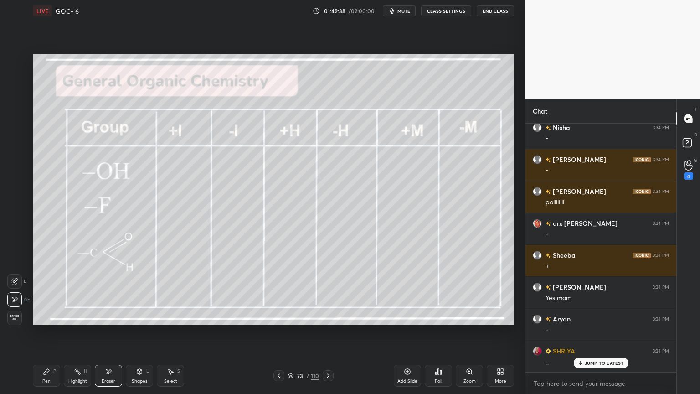
click at [55, 332] on div "P" at bounding box center [54, 371] width 3 height 5
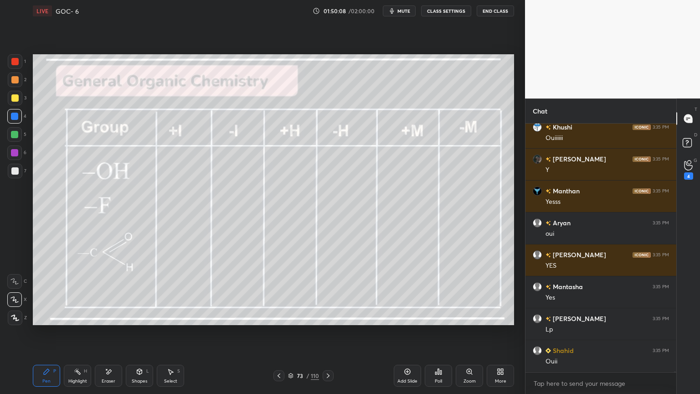
click at [14, 80] on div at bounding box center [14, 79] width 7 height 7
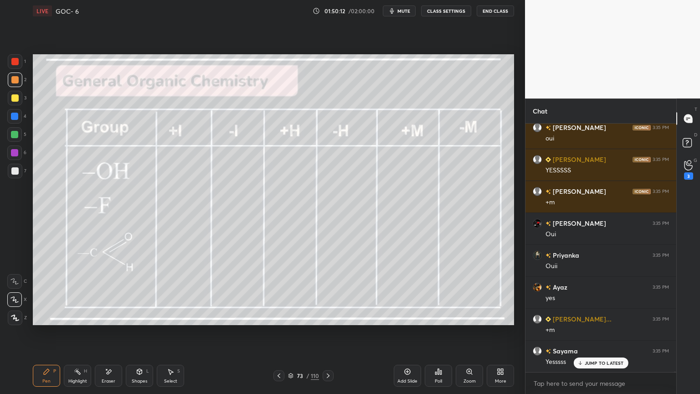
click at [17, 117] on div at bounding box center [14, 116] width 7 height 7
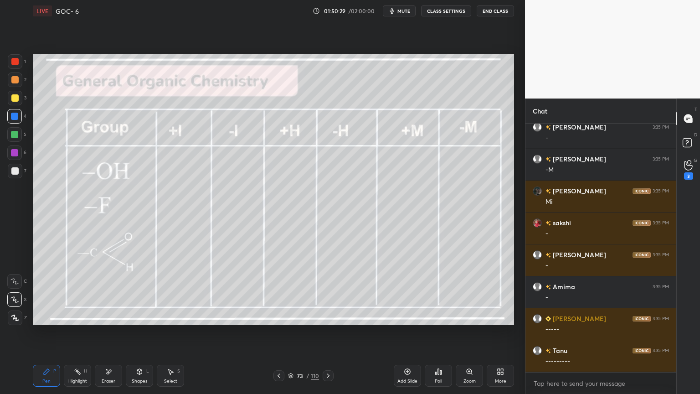
click at [77, 332] on icon at bounding box center [77, 371] width 7 height 7
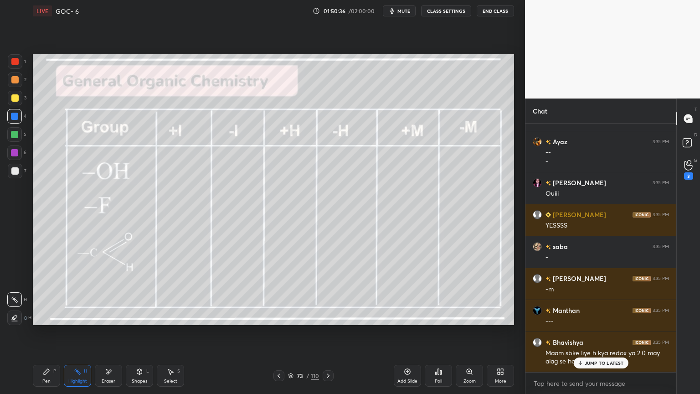
click at [327, 332] on icon at bounding box center [328, 375] width 7 height 7
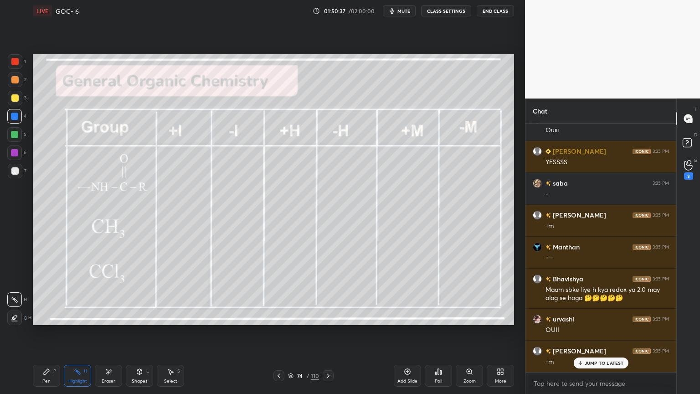
click at [52, 332] on div "Pen P" at bounding box center [46, 376] width 27 height 22
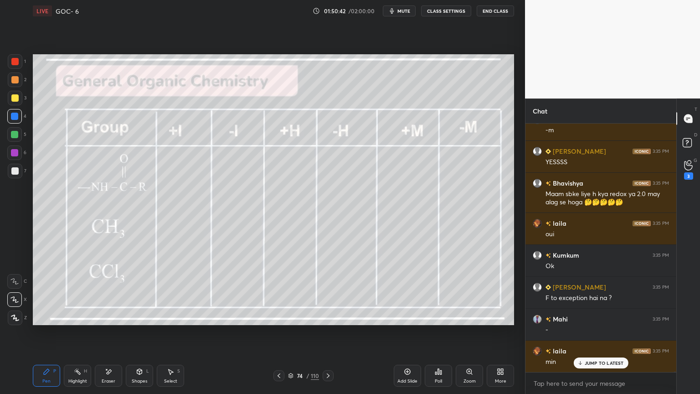
click at [21, 98] on div at bounding box center [15, 98] width 15 height 15
click at [17, 86] on div at bounding box center [15, 79] width 15 height 15
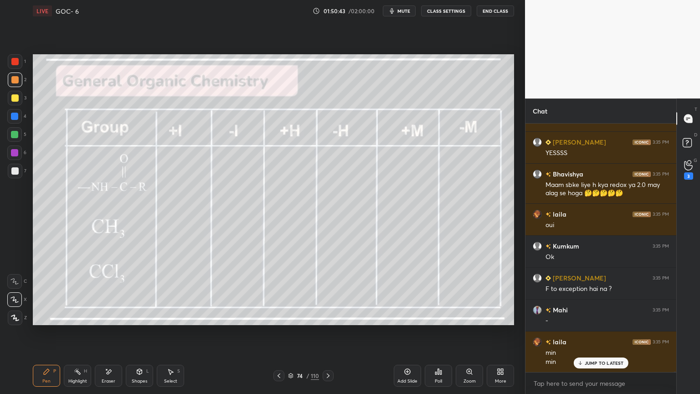
click at [13, 114] on div at bounding box center [14, 116] width 7 height 7
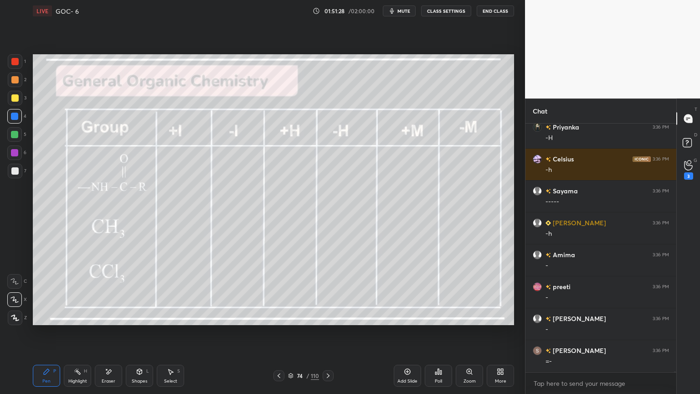
click at [98, 332] on div "Eraser" at bounding box center [108, 376] width 27 height 22
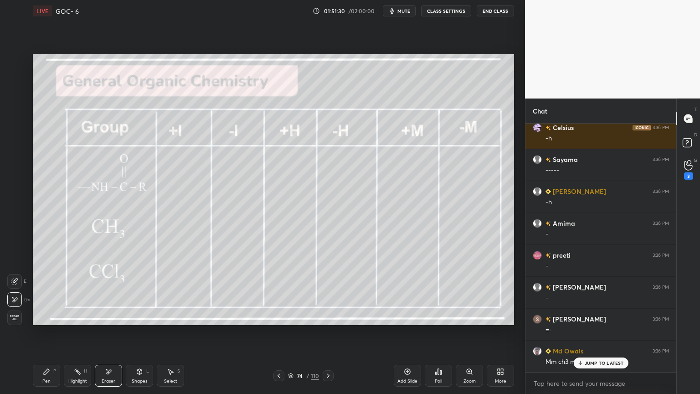
click at [53, 332] on div "P" at bounding box center [54, 371] width 3 height 5
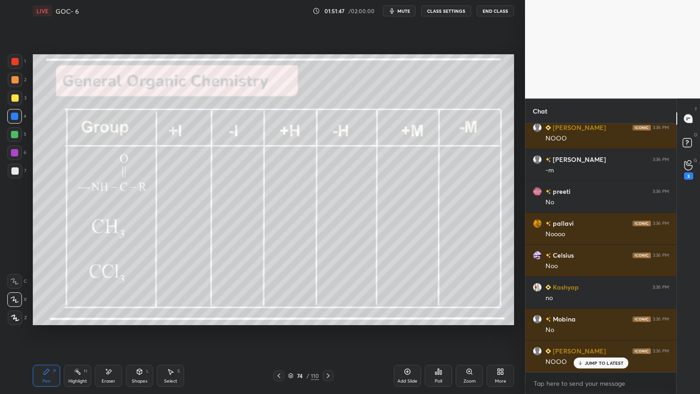
click at [329, 332] on icon at bounding box center [328, 375] width 7 height 7
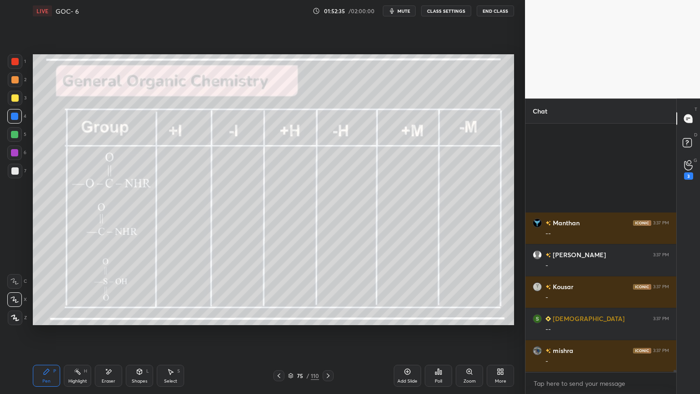
click at [328, 332] on icon at bounding box center [328, 375] width 7 height 7
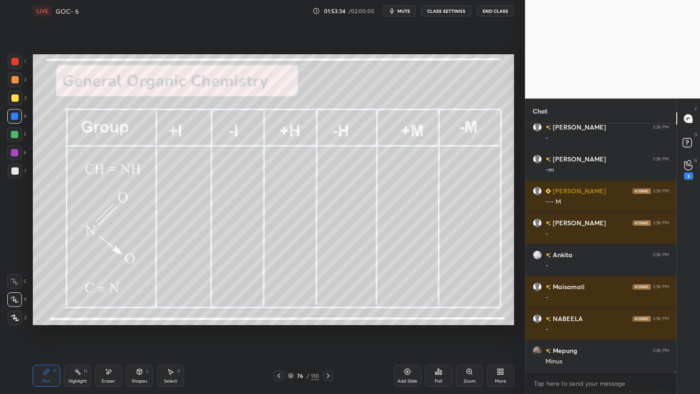
click at [329, 332] on icon at bounding box center [328, 375] width 7 height 7
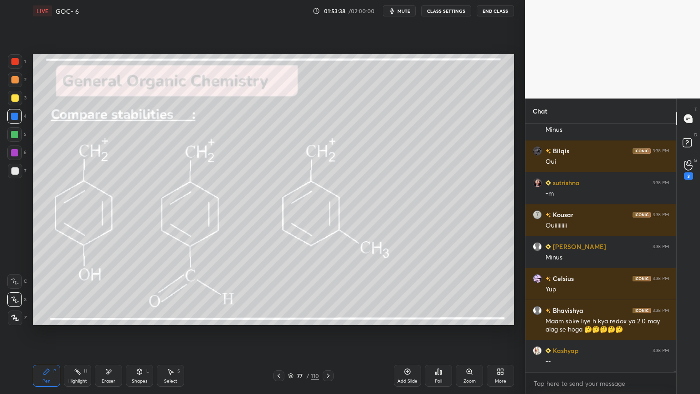
click at [449, 11] on button "CLASS SETTINGS" at bounding box center [446, 10] width 50 height 11
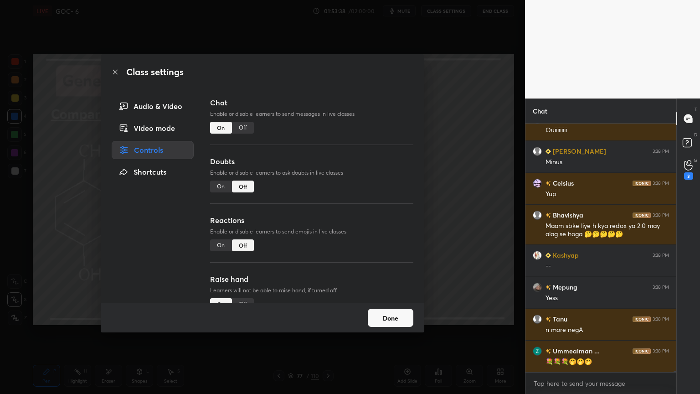
click at [239, 129] on div "Off" at bounding box center [243, 128] width 22 height 12
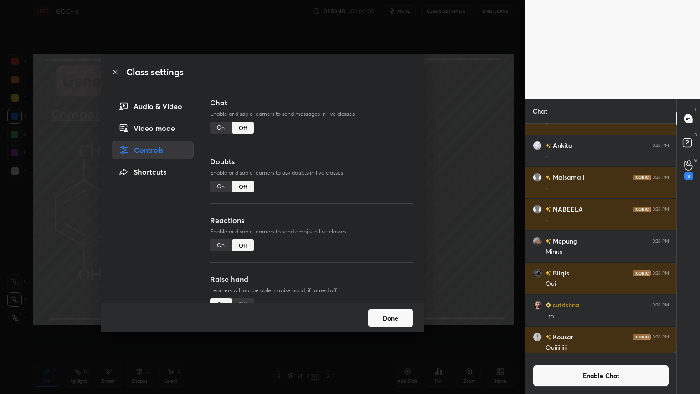
click at [221, 129] on div "On" at bounding box center [221, 128] width 22 height 12
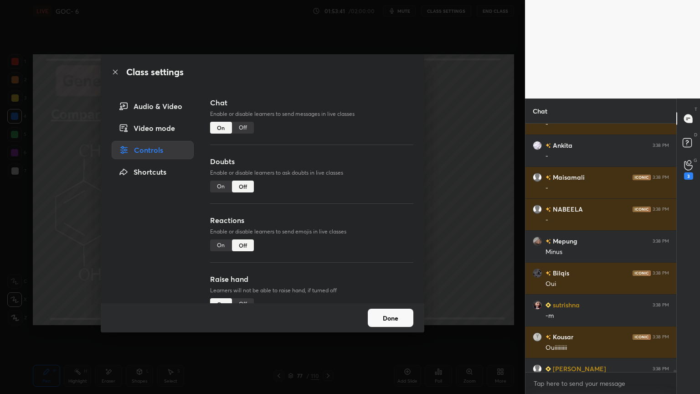
click at [381, 317] on button "Done" at bounding box center [391, 318] width 46 height 18
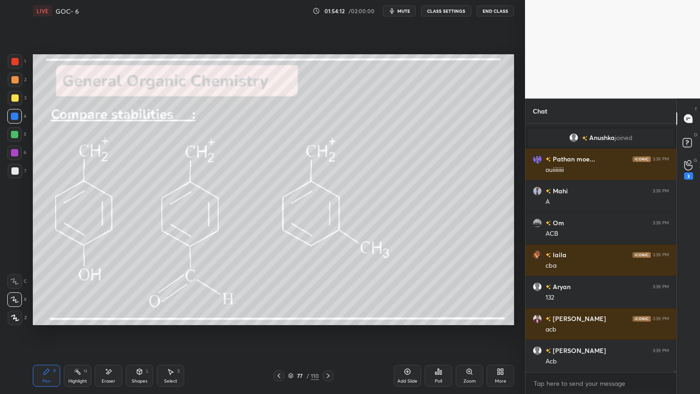
click at [75, 332] on div "Highlight H" at bounding box center [77, 376] width 27 height 22
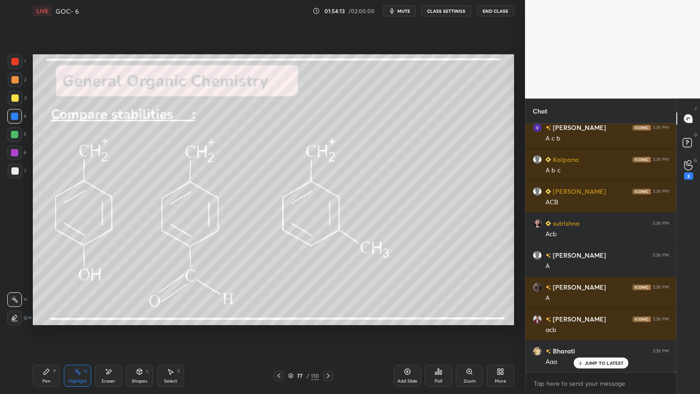
click at [16, 318] on icon at bounding box center [14, 317] width 7 height 7
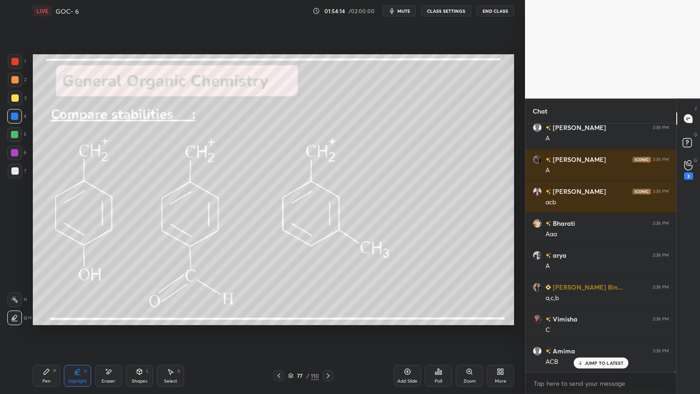
click at [15, 79] on div at bounding box center [14, 79] width 7 height 7
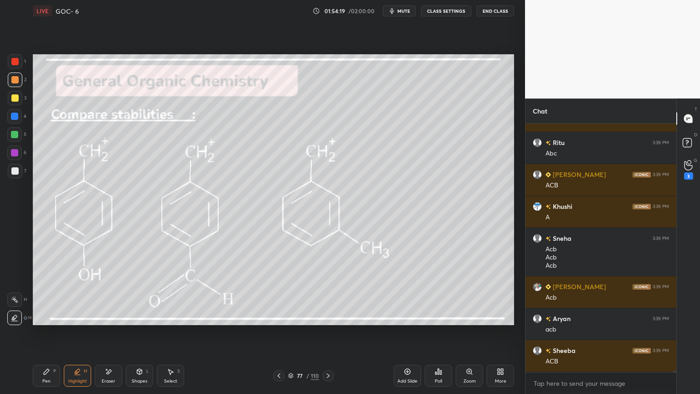
click at [41, 332] on div "Pen P" at bounding box center [46, 376] width 27 height 22
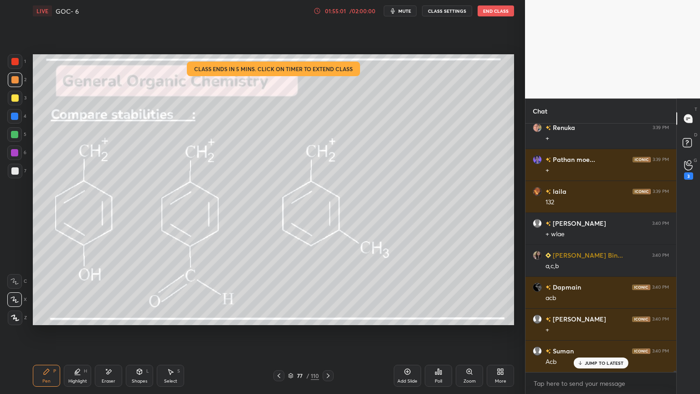
click at [363, 10] on div "/ 02:00:00" at bounding box center [362, 10] width 28 height 5
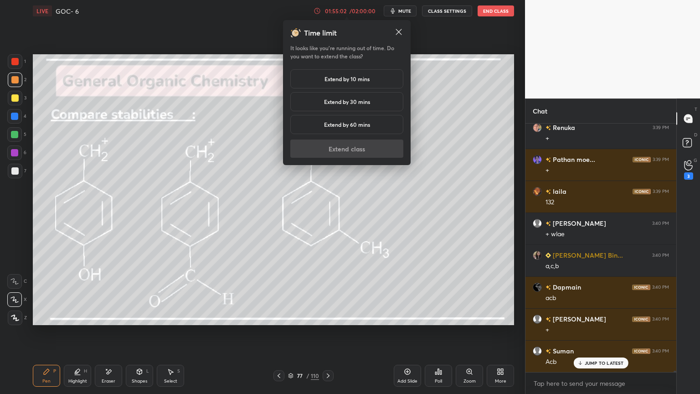
click at [322, 78] on div "Extend by 10 mins" at bounding box center [346, 78] width 113 height 19
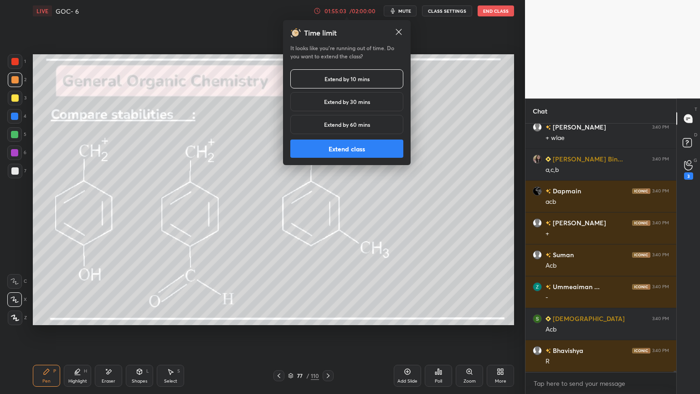
click at [329, 149] on button "Extend class" at bounding box center [346, 149] width 113 height 18
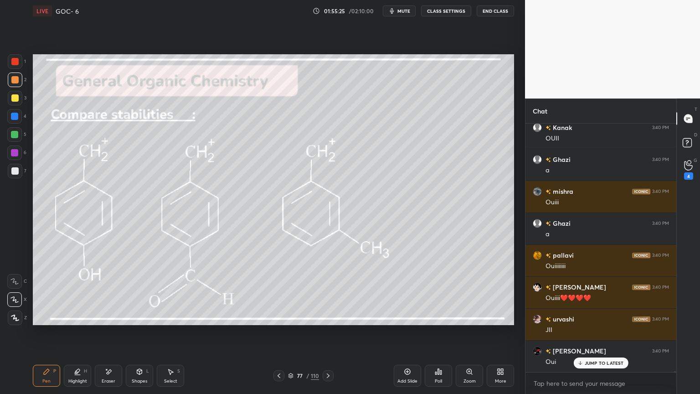
click at [332, 332] on div at bounding box center [328, 375] width 11 height 11
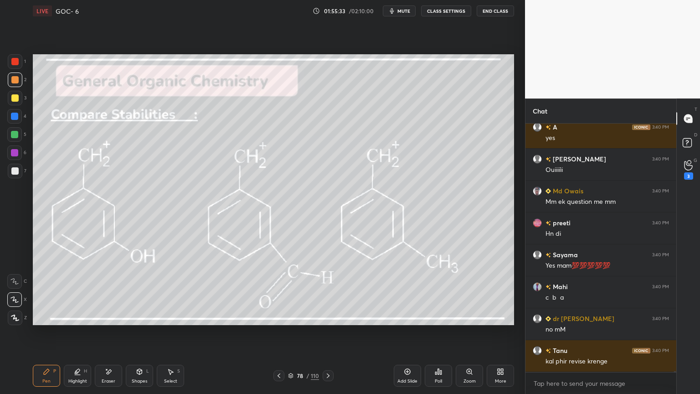
click at [17, 115] on div at bounding box center [14, 116] width 7 height 7
click at [71, 332] on div "Highlight H" at bounding box center [77, 376] width 27 height 22
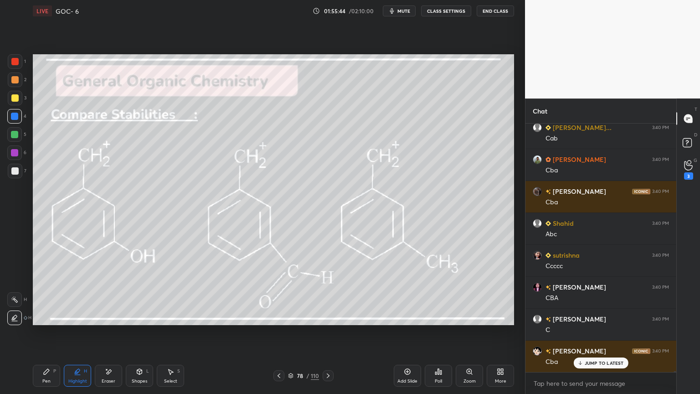
click at [46, 332] on icon at bounding box center [46, 371] width 5 height 5
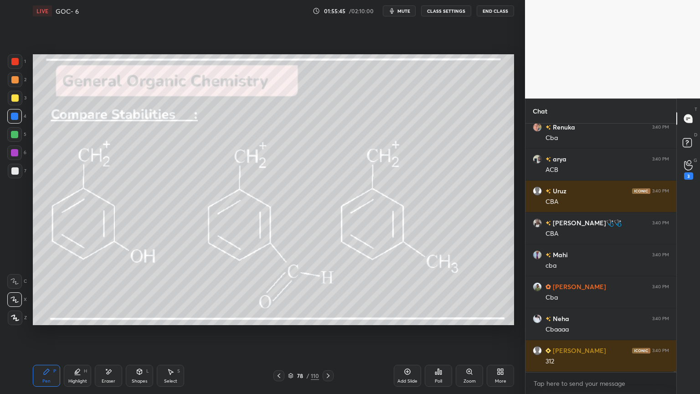
click at [15, 135] on div at bounding box center [14, 134] width 7 height 7
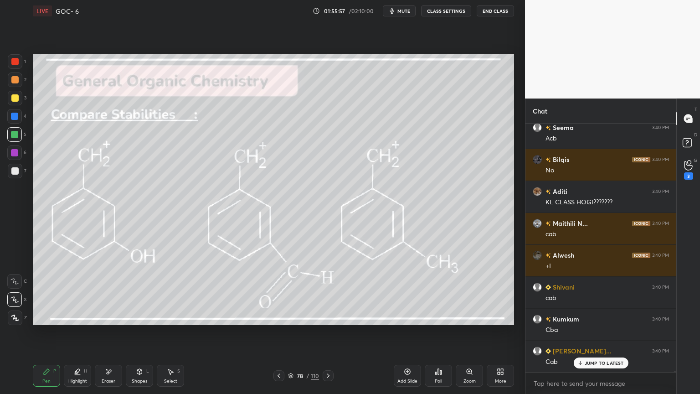
click at [16, 81] on div at bounding box center [14, 79] width 7 height 7
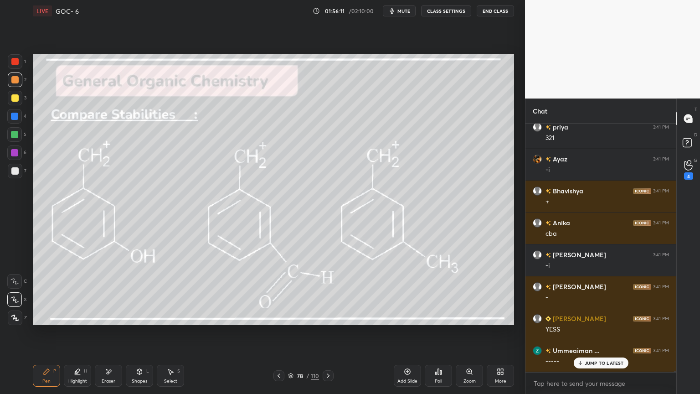
click at [82, 332] on div "Highlight H" at bounding box center [77, 376] width 27 height 22
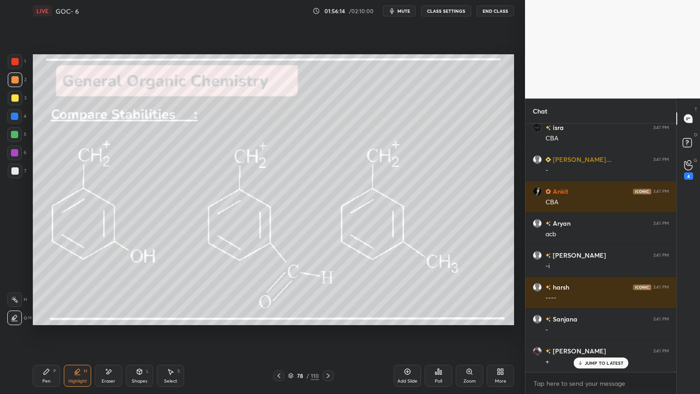
click at [109, 332] on icon at bounding box center [108, 372] width 7 height 8
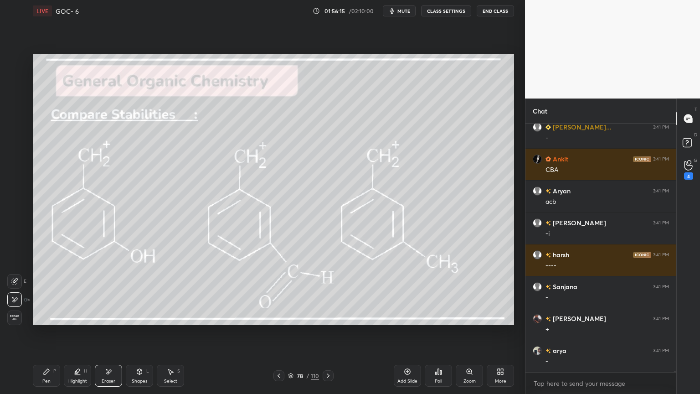
click at [78, 332] on icon at bounding box center [77, 371] width 5 height 5
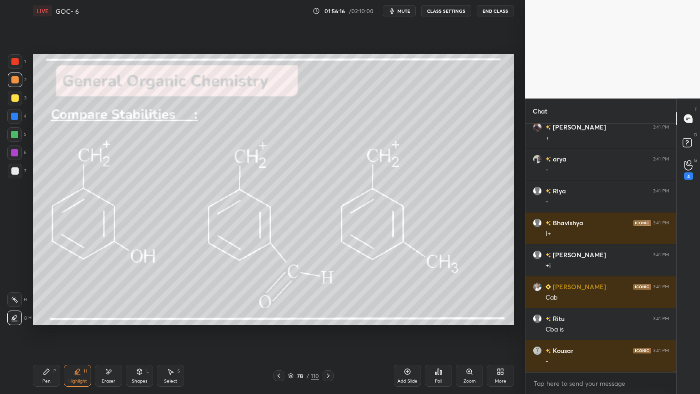
click at [16, 298] on icon at bounding box center [14, 299] width 7 height 7
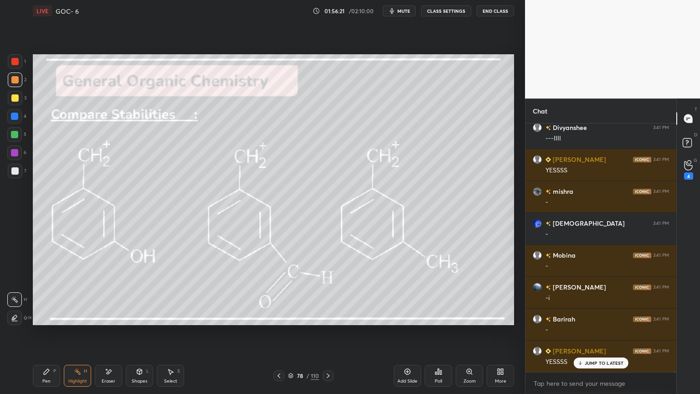
click at [59, 332] on div "Pen P" at bounding box center [46, 376] width 27 height 22
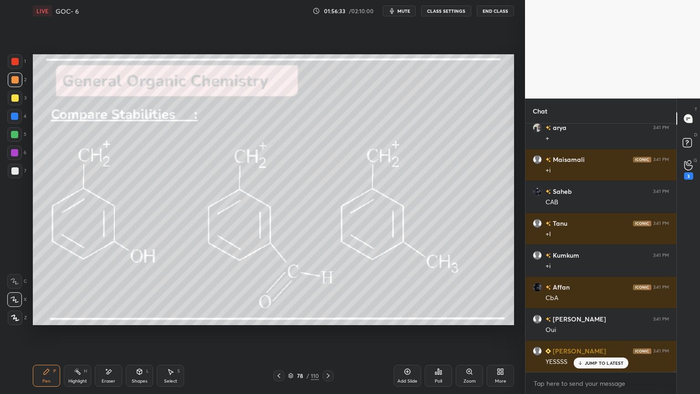
click at [72, 332] on div "Highlight H" at bounding box center [77, 376] width 27 height 22
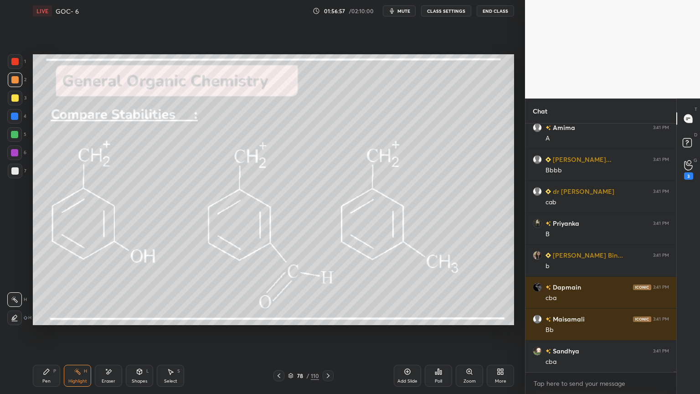
scroll to position [69273, 0]
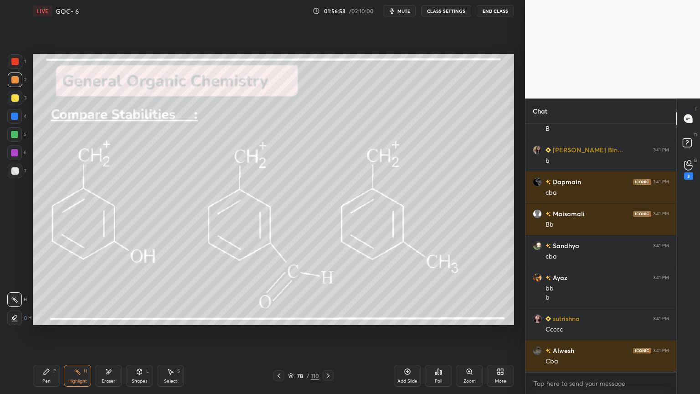
click at [48, 379] on div "Pen" at bounding box center [46, 381] width 8 height 5
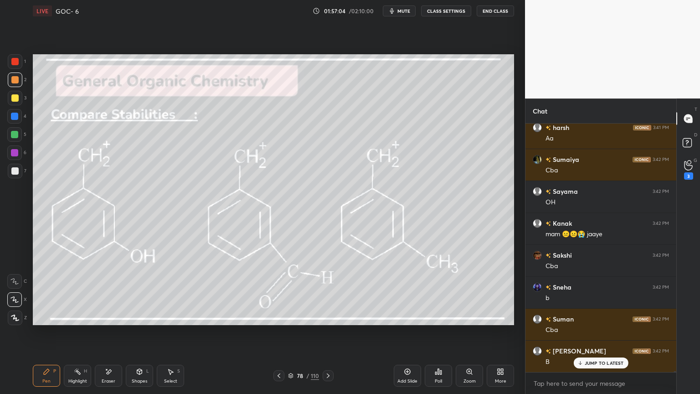
scroll to position [69943, 0]
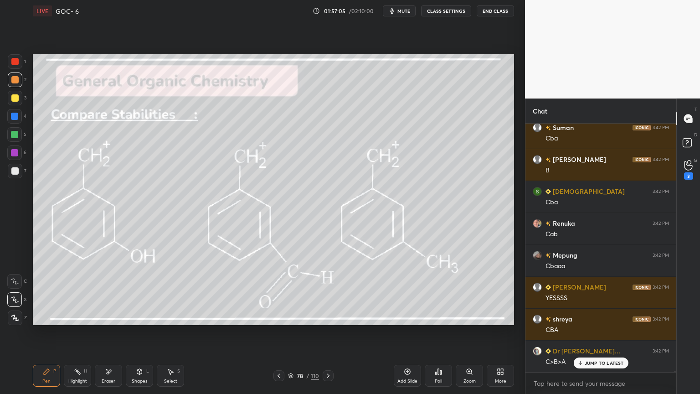
click at [328, 374] on icon at bounding box center [328, 375] width 3 height 5
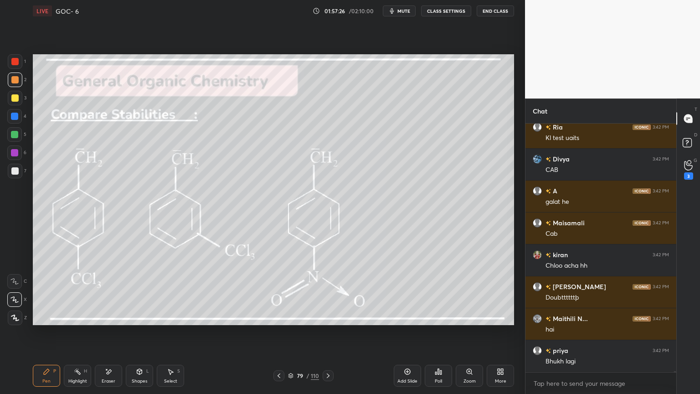
scroll to position [0, 0]
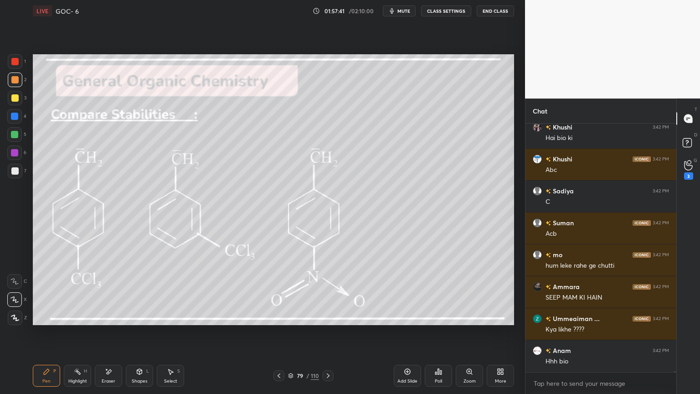
click at [75, 372] on icon at bounding box center [77, 371] width 7 height 7
click at [18, 318] on div at bounding box center [14, 317] width 15 height 15
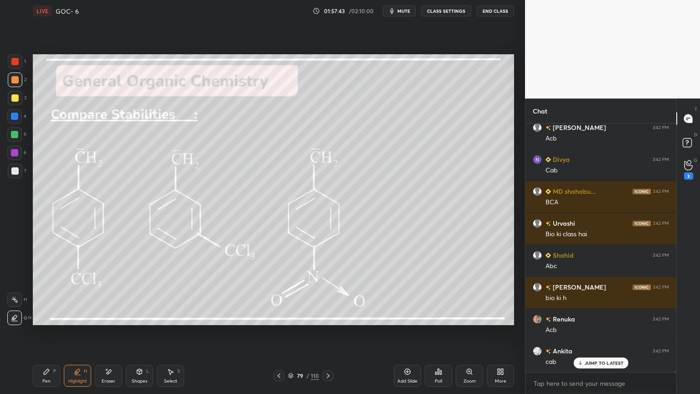
click at [22, 138] on div "5" at bounding box center [16, 134] width 19 height 15
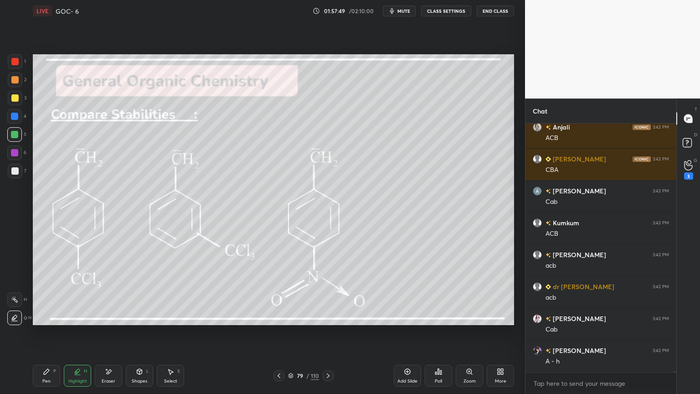
click at [47, 377] on div "Pen P" at bounding box center [46, 376] width 27 height 22
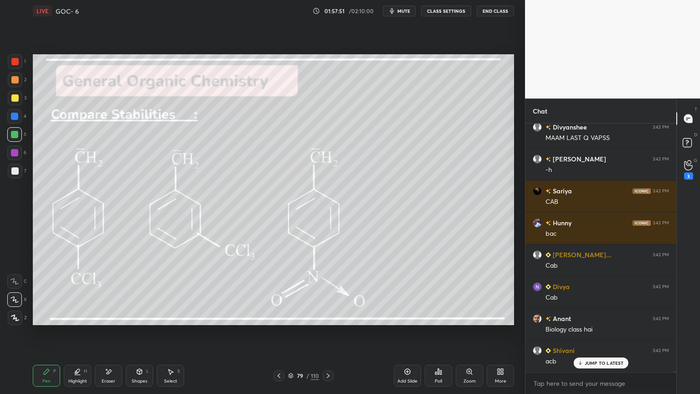
click at [20, 117] on div at bounding box center [14, 116] width 15 height 15
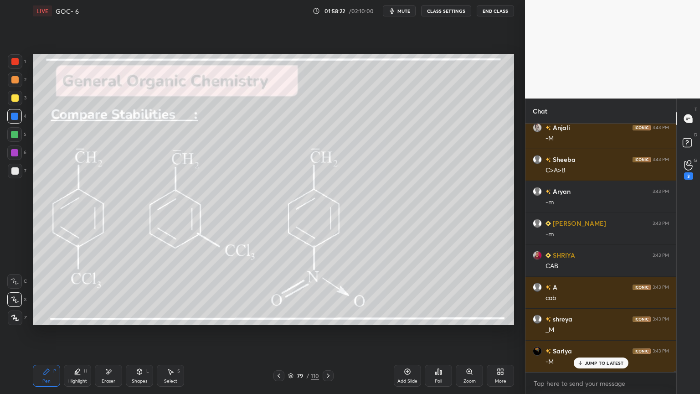
click at [78, 370] on icon at bounding box center [77, 371] width 5 height 5
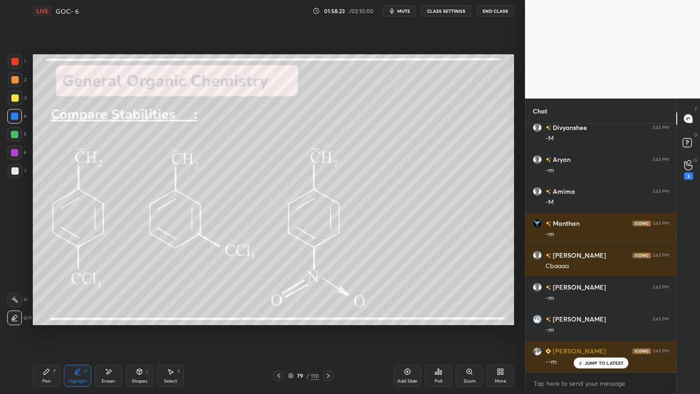
click at [24, 155] on div "6" at bounding box center [16, 152] width 19 height 15
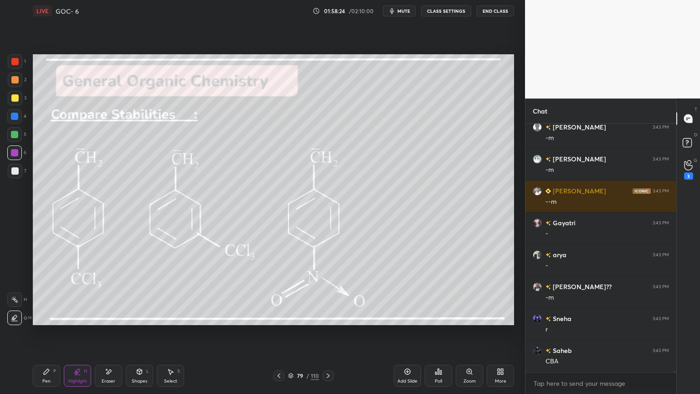
click at [17, 298] on icon at bounding box center [14, 299] width 7 height 7
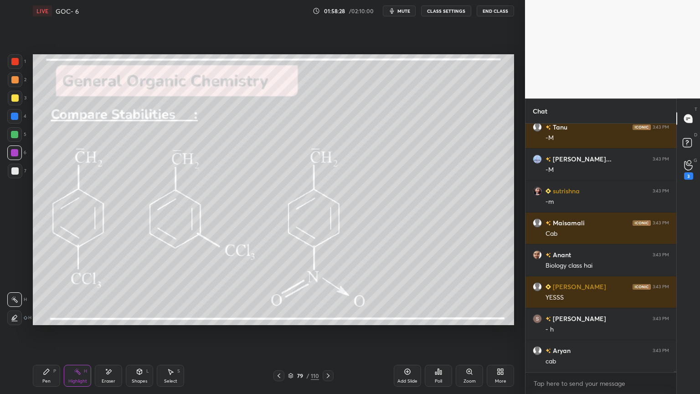
click at [53, 370] on div "Pen P" at bounding box center [46, 376] width 27 height 22
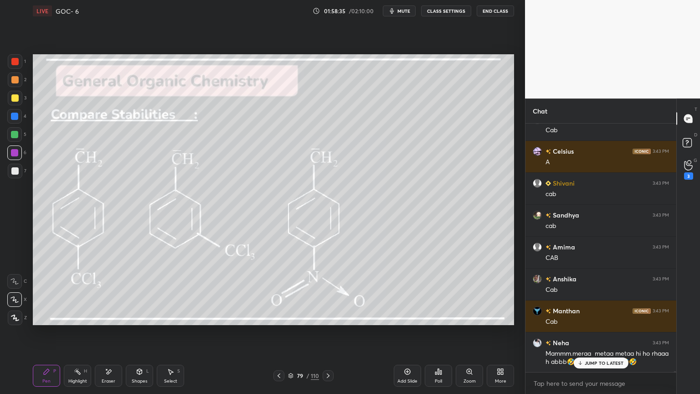
click at [78, 367] on div "Highlight H" at bounding box center [77, 376] width 27 height 22
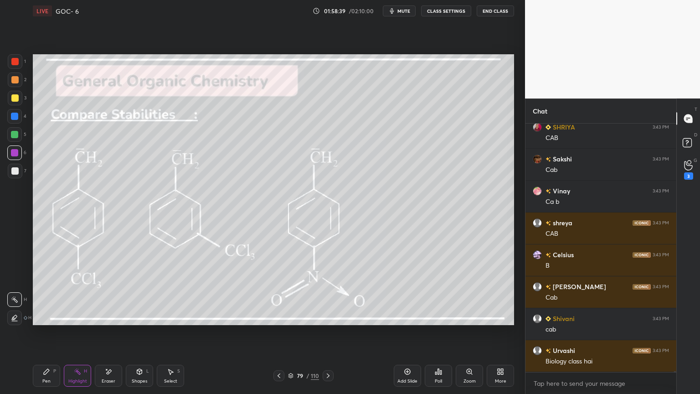
click at [279, 377] on icon at bounding box center [278, 375] width 7 height 7
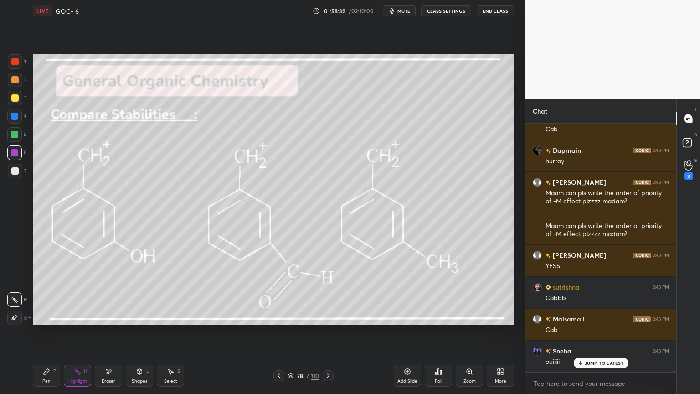
click at [279, 374] on icon at bounding box center [279, 375] width 3 height 5
click at [276, 373] on icon at bounding box center [278, 375] width 7 height 7
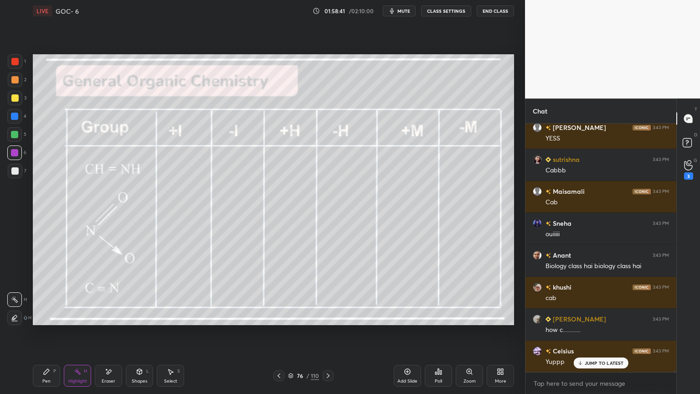
click at [272, 371] on div "76 / 110" at bounding box center [303, 375] width 181 height 11
click at [277, 376] on icon at bounding box center [278, 375] width 7 height 7
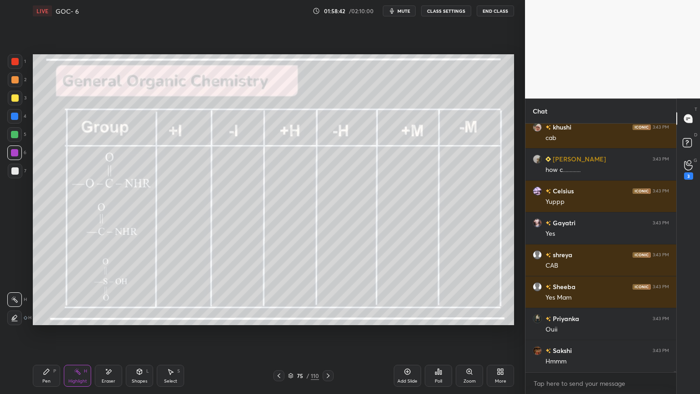
click at [277, 377] on icon at bounding box center [278, 375] width 7 height 7
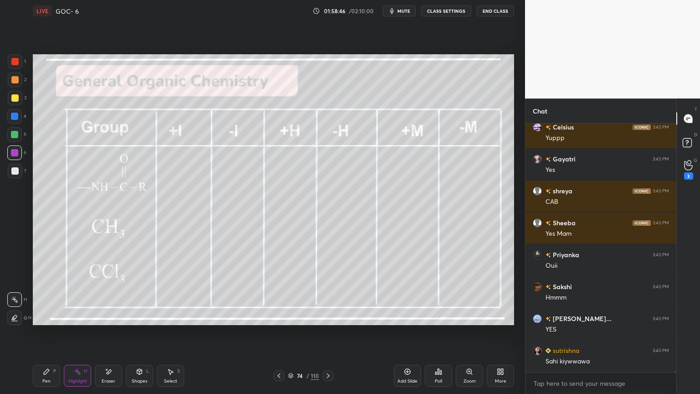
click at [280, 375] on icon at bounding box center [278, 375] width 7 height 7
click at [281, 376] on icon at bounding box center [278, 375] width 7 height 7
click at [280, 375] on icon at bounding box center [278, 375] width 7 height 7
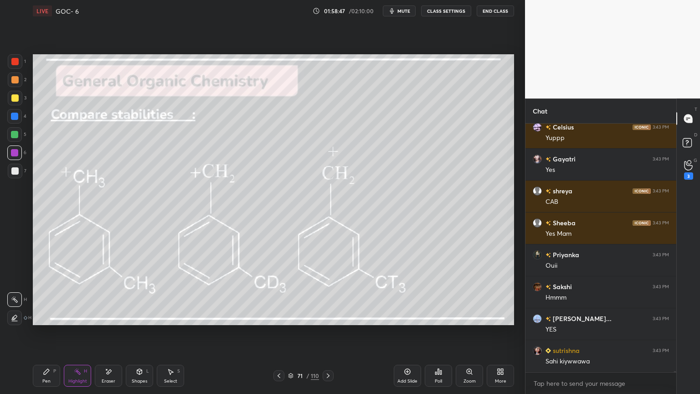
click at [281, 375] on icon at bounding box center [278, 375] width 7 height 7
click at [279, 375] on icon at bounding box center [278, 375] width 7 height 7
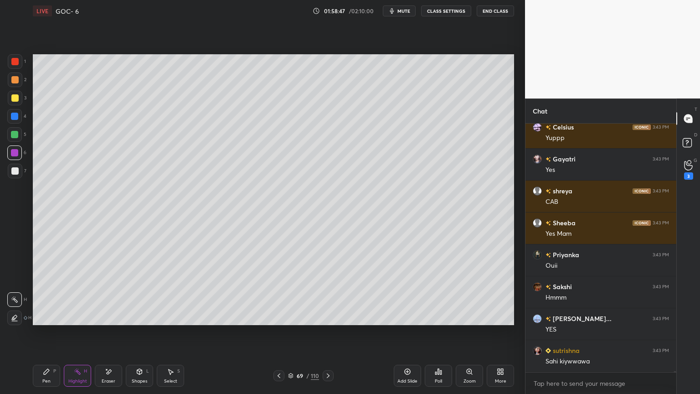
click at [278, 373] on icon at bounding box center [278, 375] width 7 height 7
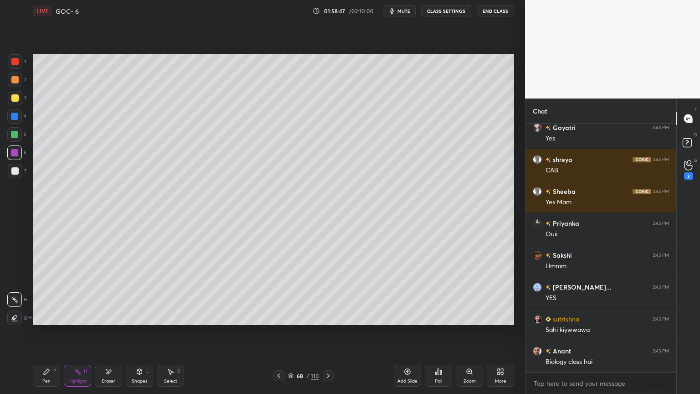
click at [280, 376] on icon at bounding box center [278, 375] width 7 height 7
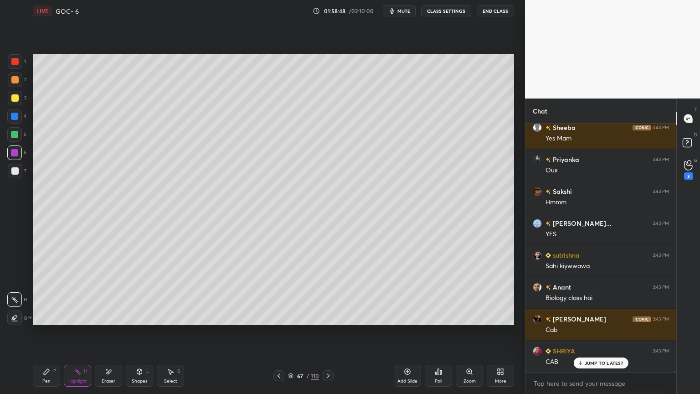
click at [281, 377] on icon at bounding box center [278, 375] width 7 height 7
click at [278, 377] on icon at bounding box center [278, 375] width 7 height 7
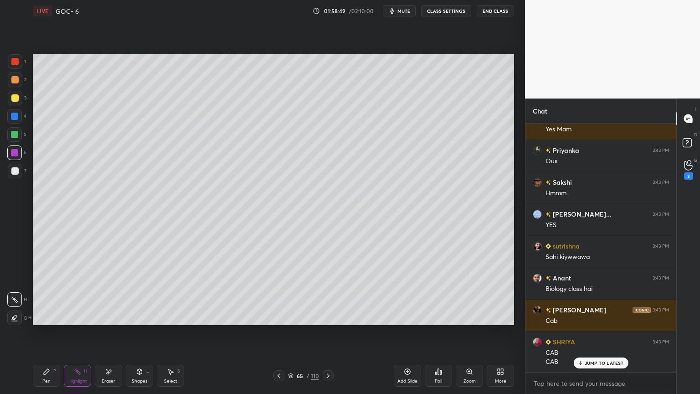
click at [280, 377] on icon at bounding box center [278, 375] width 7 height 7
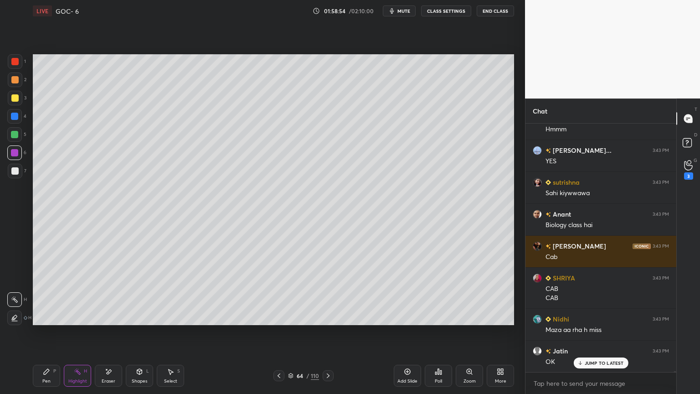
click at [326, 374] on icon at bounding box center [328, 375] width 7 height 7
click at [328, 376] on icon at bounding box center [328, 375] width 7 height 7
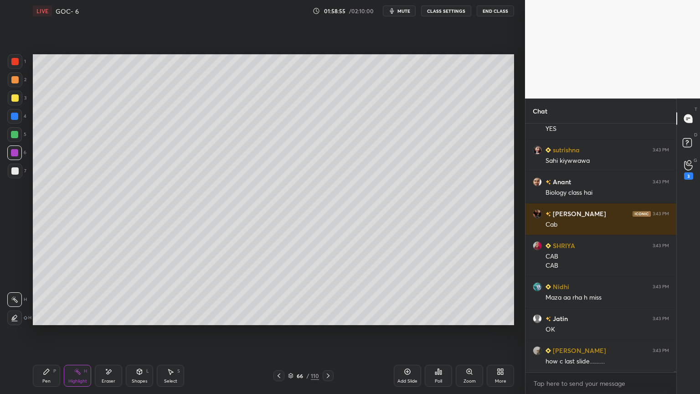
click at [330, 377] on icon at bounding box center [328, 375] width 7 height 7
click at [327, 379] on icon at bounding box center [328, 375] width 7 height 7
click at [328, 378] on icon at bounding box center [328, 375] width 7 height 7
click at [328, 382] on div "Pen P Highlight H Eraser Shapes L Select S 69 / 110 Add Slide Poll Zoom More" at bounding box center [273, 375] width 481 height 36
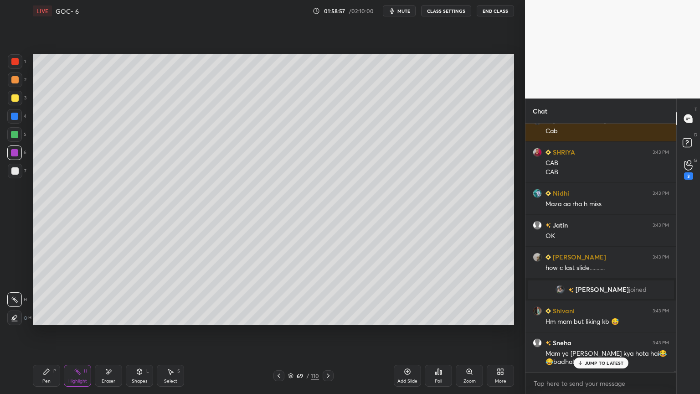
click at [329, 374] on icon at bounding box center [328, 375] width 7 height 7
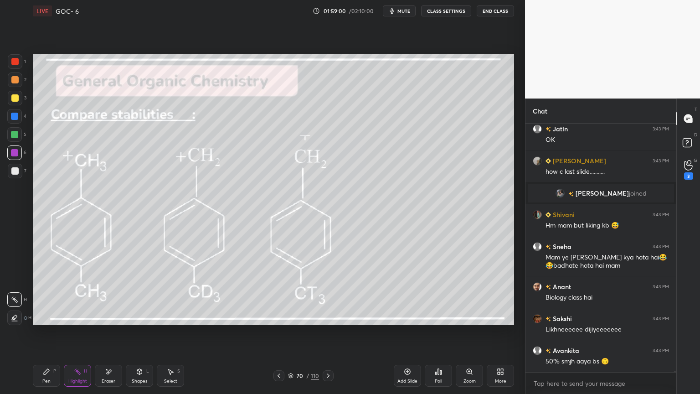
click at [277, 375] on icon at bounding box center [278, 375] width 7 height 7
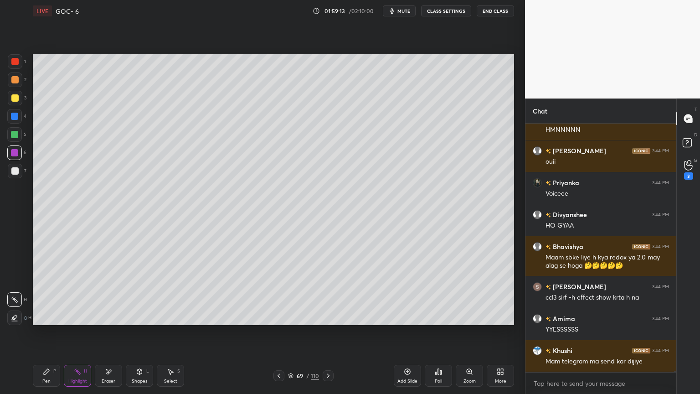
click at [452, 10] on button "CLASS SETTINGS" at bounding box center [446, 10] width 50 height 11
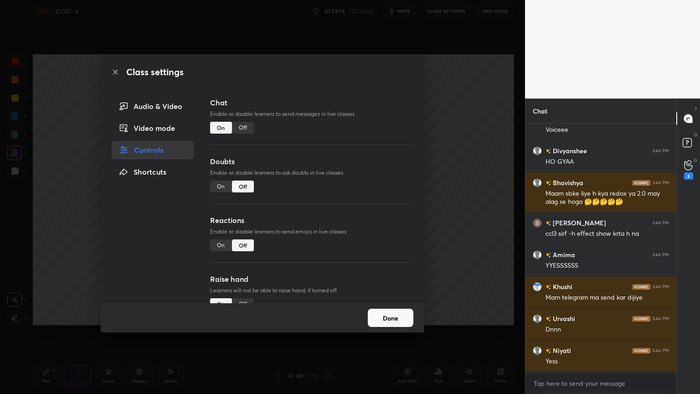
click at [242, 124] on div "Off" at bounding box center [243, 128] width 22 height 12
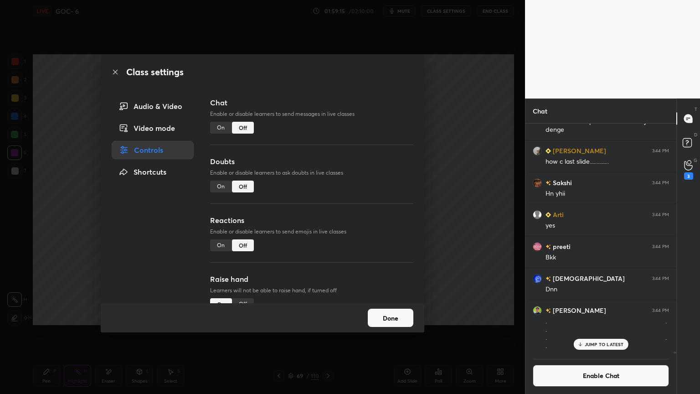
click at [404, 326] on button "Done" at bounding box center [391, 318] width 46 height 18
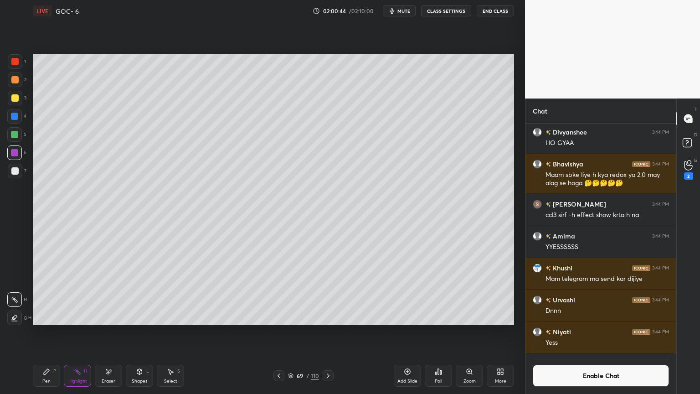
click at [580, 377] on button "Enable Chat" at bounding box center [601, 376] width 136 height 22
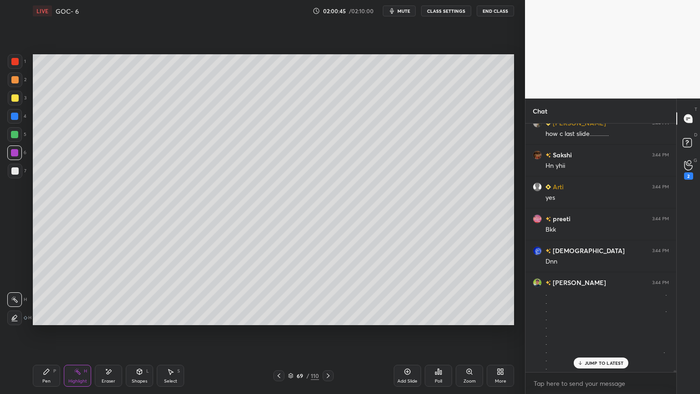
click at [593, 362] on p "JUMP TO LATEST" at bounding box center [604, 362] width 39 height 5
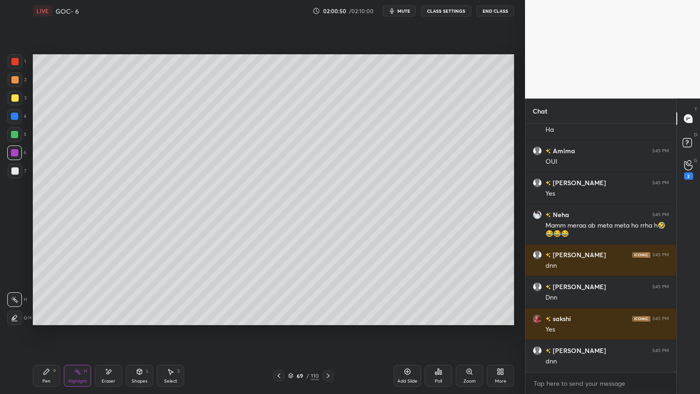
scroll to position [72938, 0]
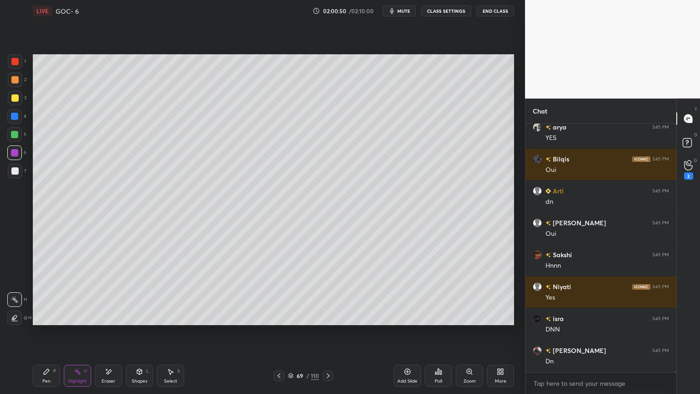
click at [331, 376] on icon at bounding box center [328, 375] width 7 height 7
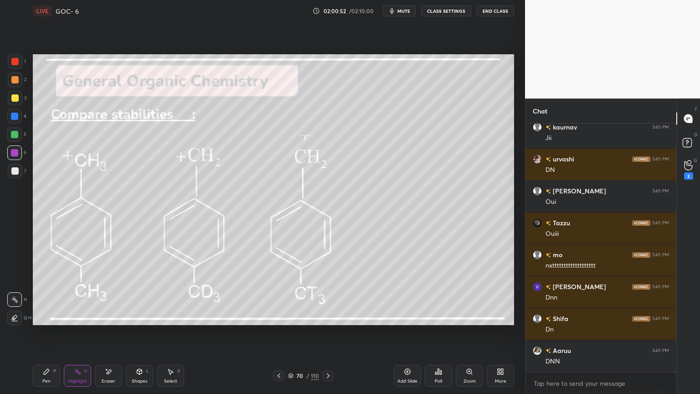
scroll to position [73697, 0]
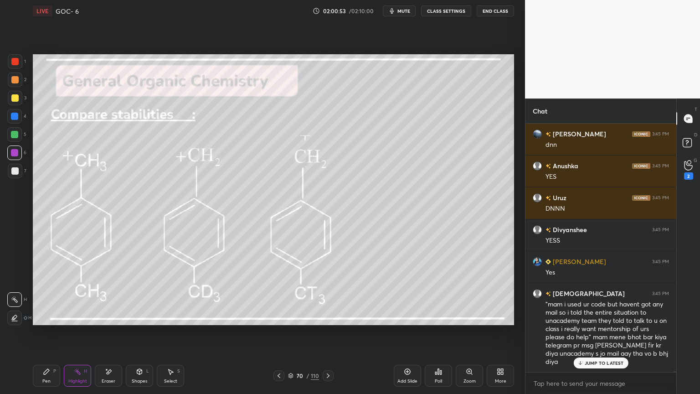
click at [442, 13] on button "CLASS SETTINGS" at bounding box center [446, 10] width 50 height 11
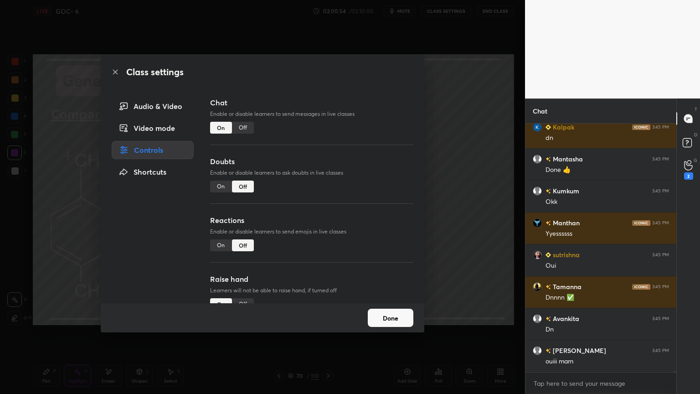
click at [243, 132] on div "Off" at bounding box center [243, 128] width 22 height 12
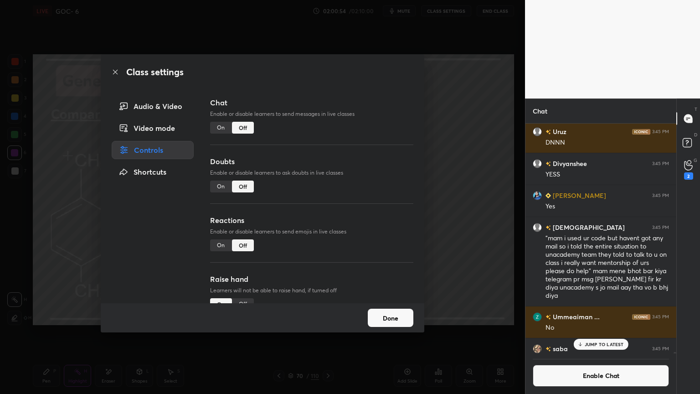
scroll to position [73467, 0]
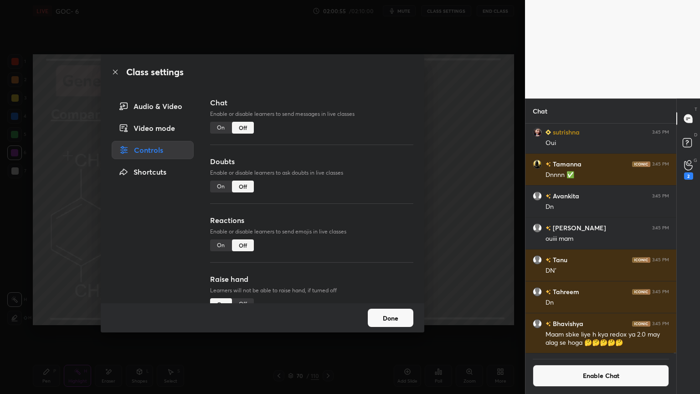
click at [403, 311] on button "Done" at bounding box center [391, 318] width 46 height 18
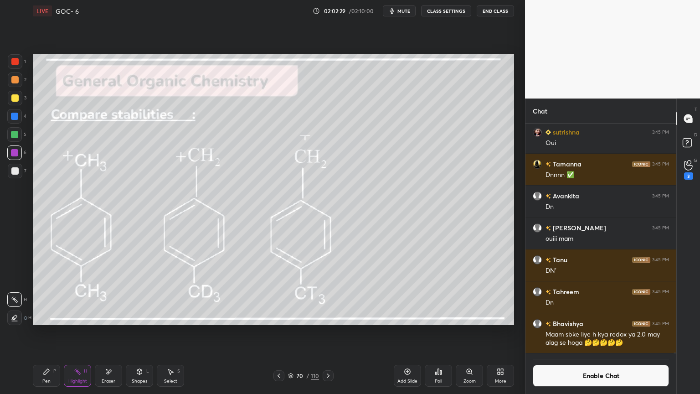
click at [326, 376] on icon at bounding box center [328, 375] width 7 height 7
click at [578, 378] on button "Enable Chat" at bounding box center [601, 376] width 136 height 22
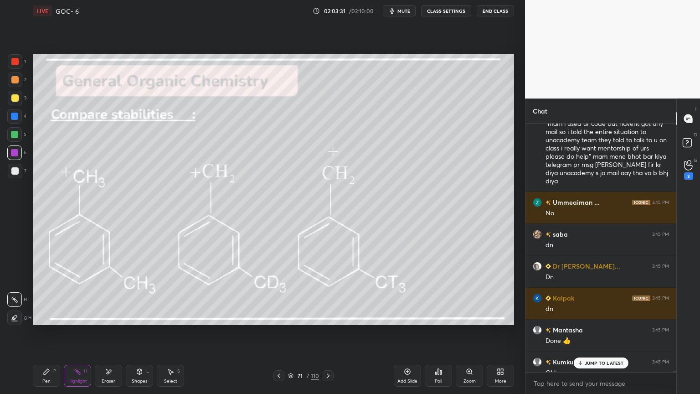
click at [593, 363] on p "JUMP TO LATEST" at bounding box center [604, 362] width 39 height 5
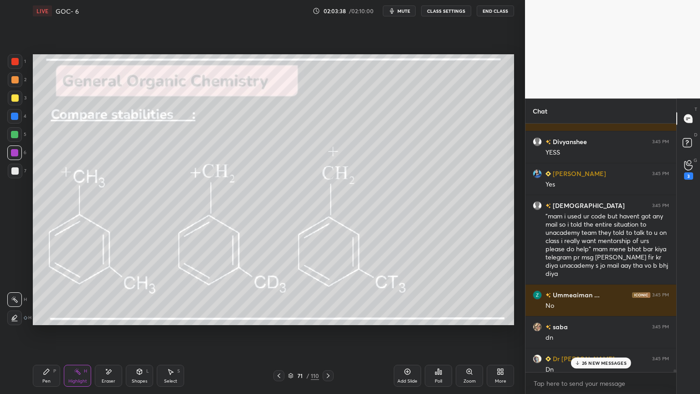
scroll to position [73081, 0]
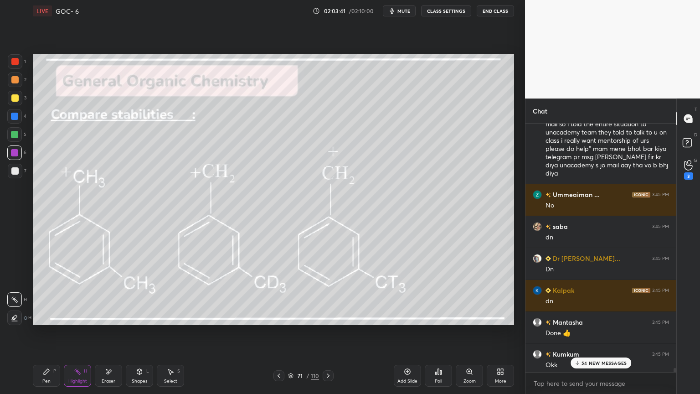
click at [596, 362] on p "54 NEW MESSAGES" at bounding box center [604, 362] width 45 height 5
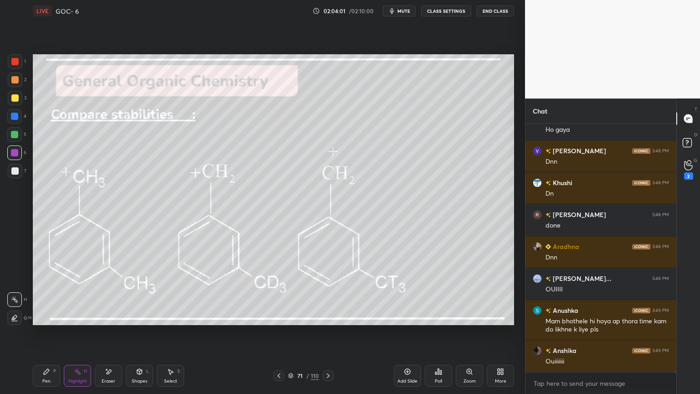
scroll to position [77030, 0]
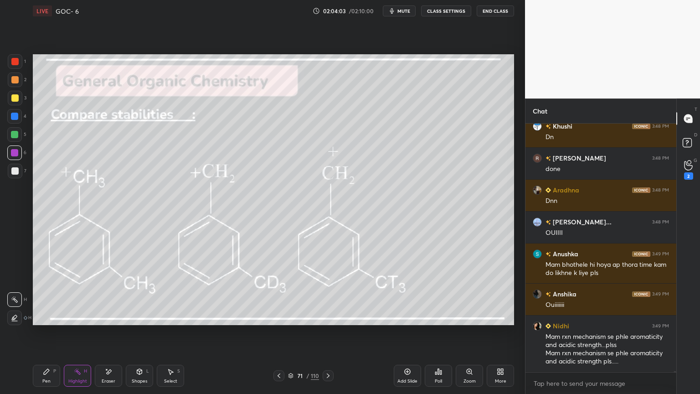
click at [327, 373] on icon at bounding box center [328, 375] width 3 height 5
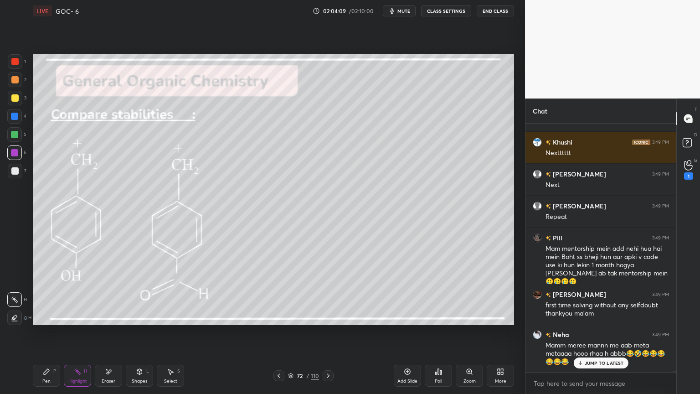
scroll to position [77558, 0]
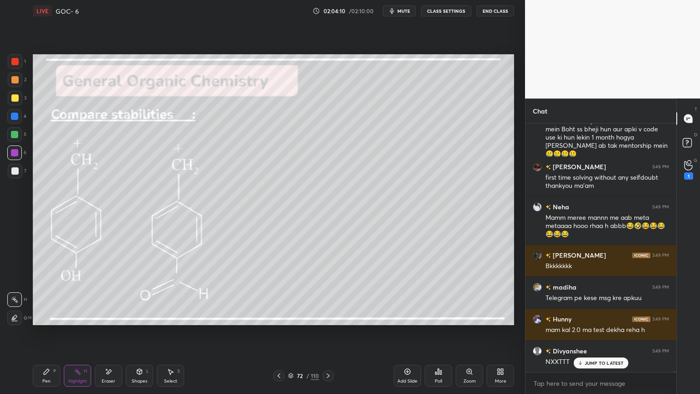
click at [441, 13] on button "CLASS SETTINGS" at bounding box center [446, 10] width 50 height 11
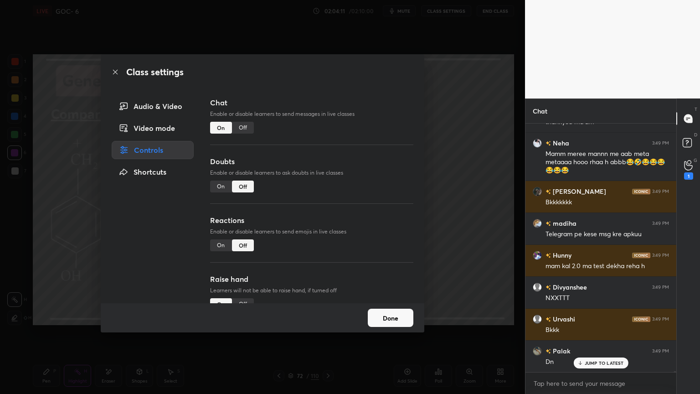
click at [243, 129] on div "Off" at bounding box center [243, 128] width 22 height 12
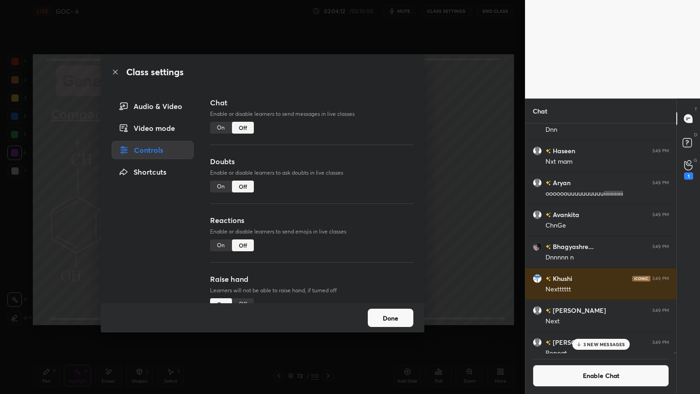
click at [388, 321] on button "Done" at bounding box center [391, 318] width 46 height 18
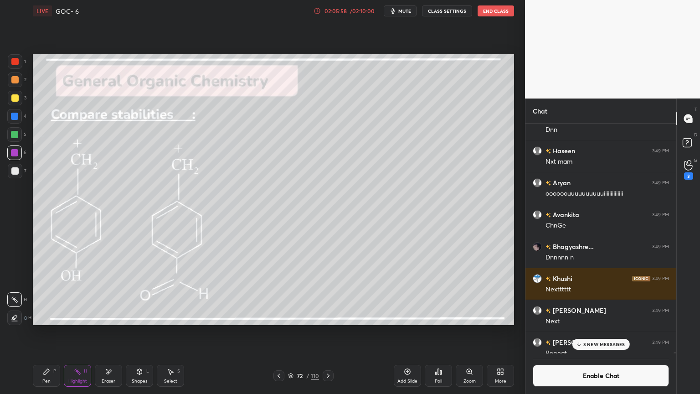
click at [601, 346] on p "3 NEW MESSAGES" at bounding box center [605, 343] width 42 height 5
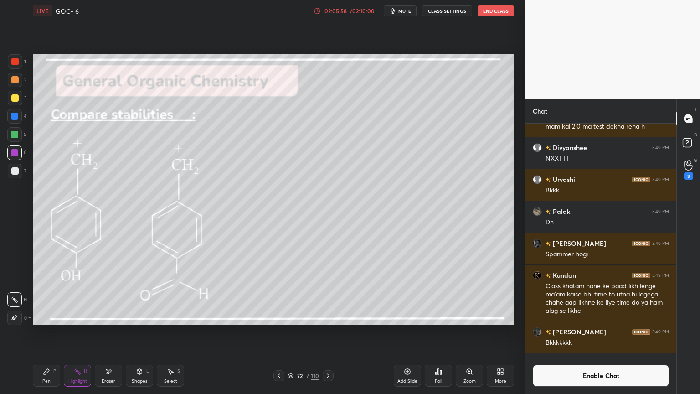
click at [594, 370] on button "Enable Chat" at bounding box center [601, 376] width 136 height 22
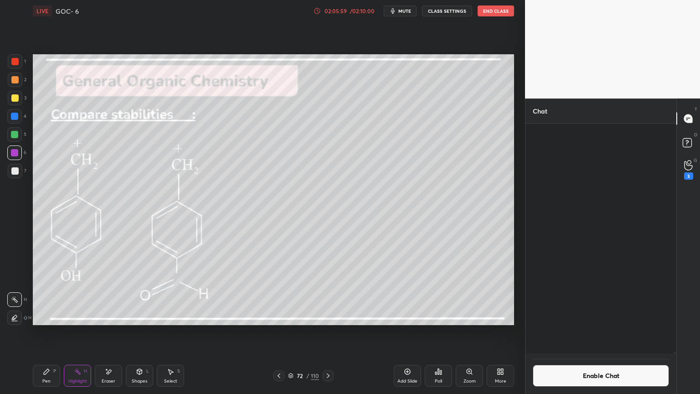
scroll to position [246, 148]
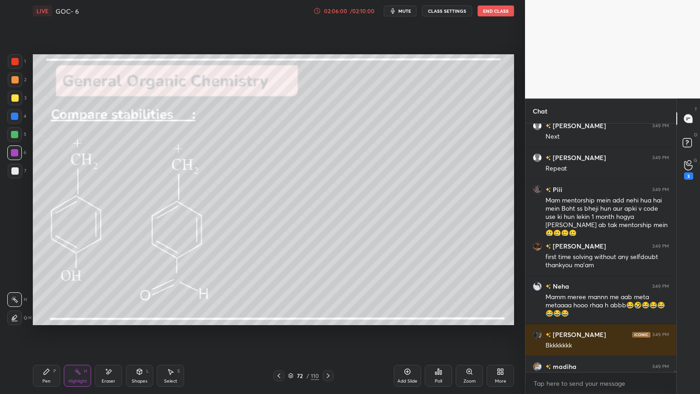
click at [322, 376] on div "72 / 110" at bounding box center [304, 375] width 60 height 11
click at [331, 374] on icon at bounding box center [328, 375] width 7 height 7
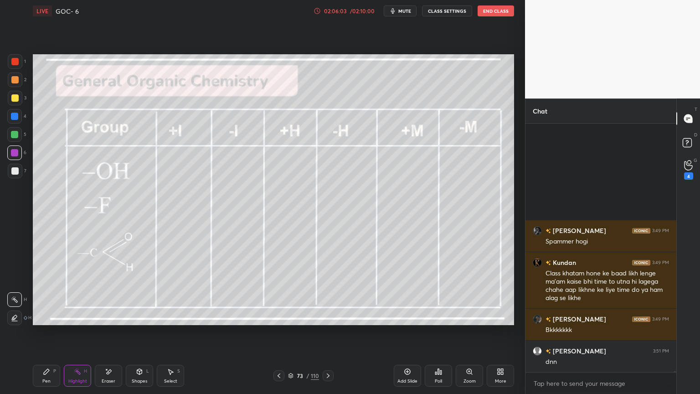
scroll to position [76806, 0]
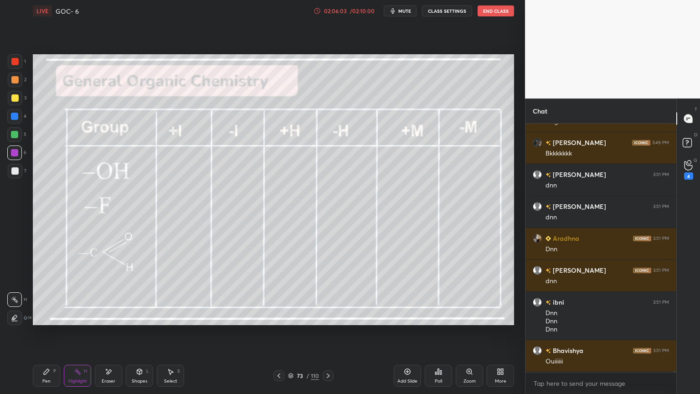
click at [279, 372] on icon at bounding box center [278, 375] width 7 height 7
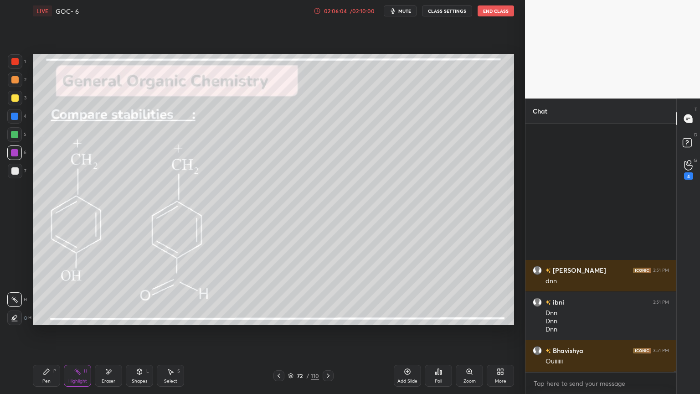
scroll to position [76990, 0]
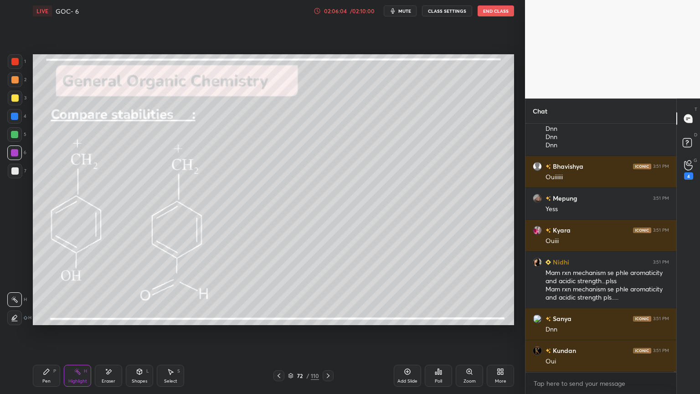
click at [326, 376] on icon at bounding box center [328, 375] width 7 height 7
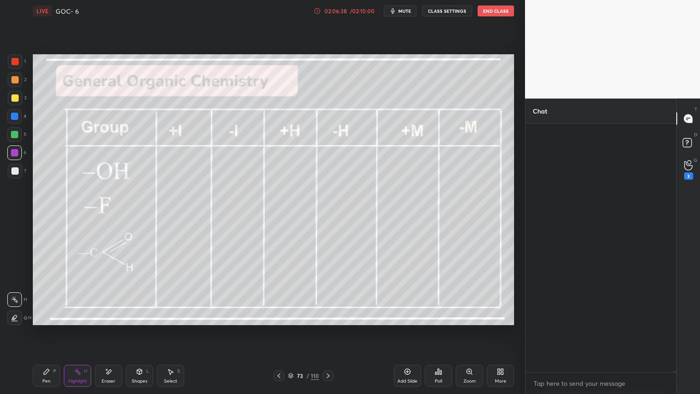
scroll to position [85942, 0]
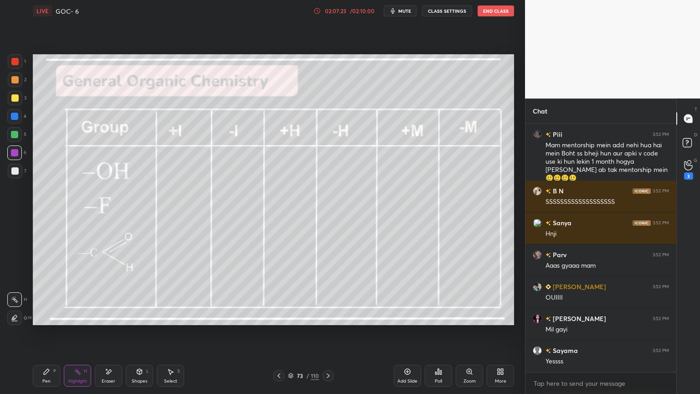
click at [78, 379] on div "Highlight" at bounding box center [77, 381] width 19 height 5
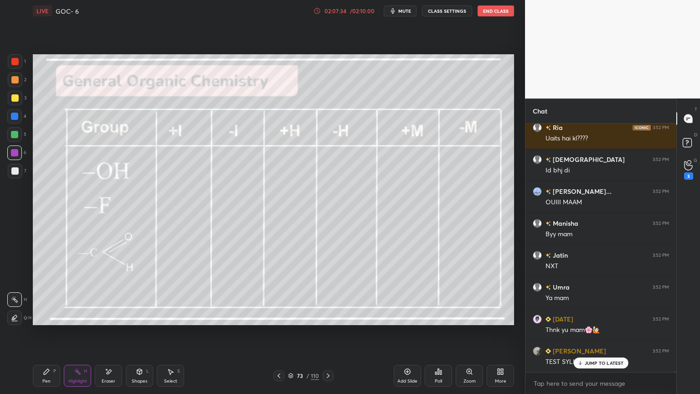
click at [496, 12] on button "End Class" at bounding box center [496, 10] width 36 height 11
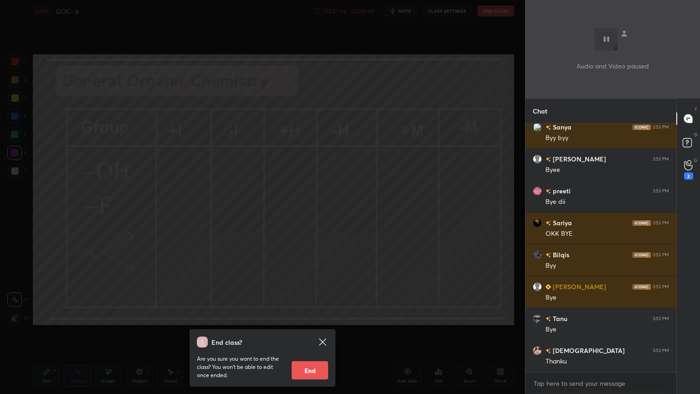
click at [309, 372] on button "End" at bounding box center [310, 370] width 36 height 18
type textarea "x"
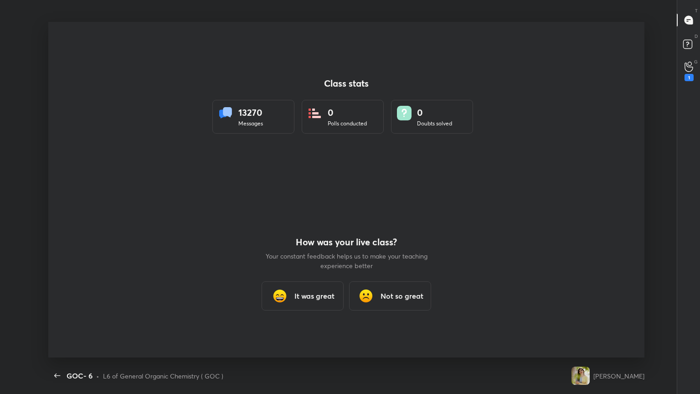
click at [301, 299] on h3 "It was great" at bounding box center [315, 295] width 40 height 11
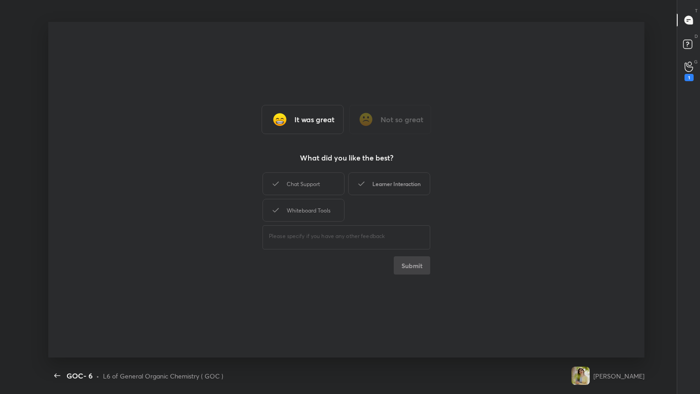
click at [320, 187] on div "Chat Support" at bounding box center [304, 183] width 82 height 23
click at [365, 184] on icon at bounding box center [361, 183] width 11 height 11
click at [327, 214] on div "Whiteboard Tools" at bounding box center [304, 210] width 82 height 23
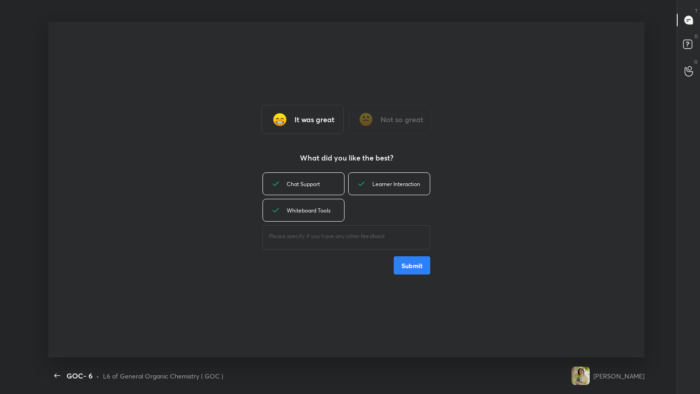
click at [410, 265] on button "Submit" at bounding box center [412, 265] width 36 height 18
